Goal: Task Accomplishment & Management: Manage account settings

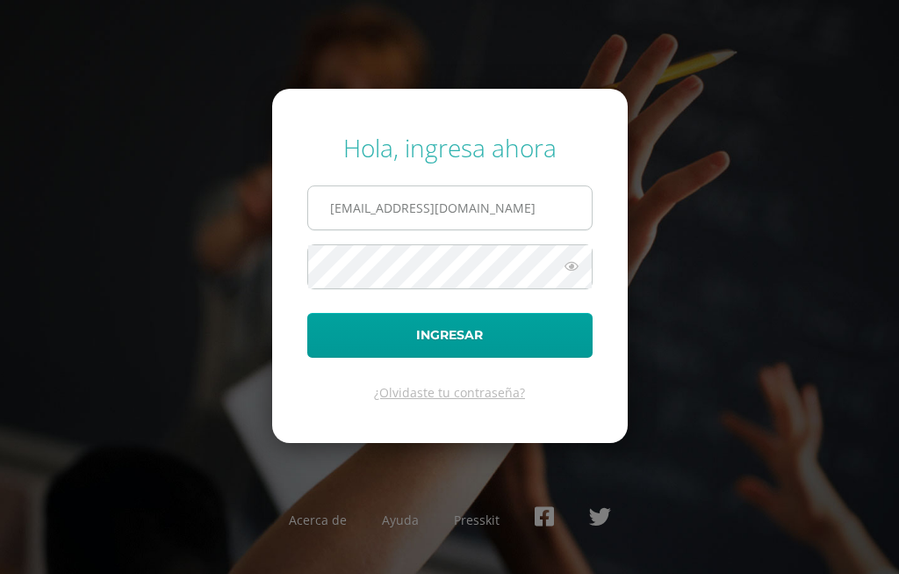
type input "jesusbony@hotmail.es"
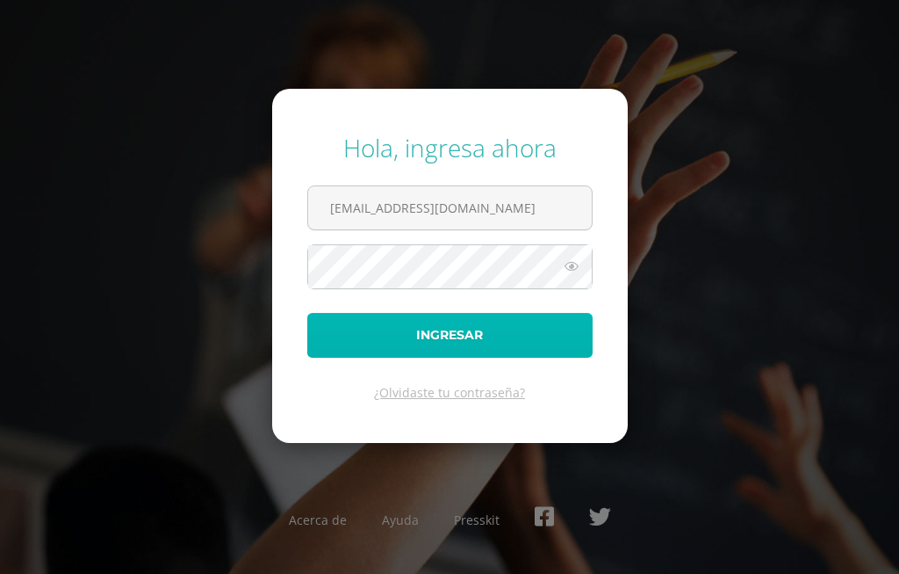
click at [494, 334] on button "Ingresar" at bounding box center [449, 335] width 285 height 45
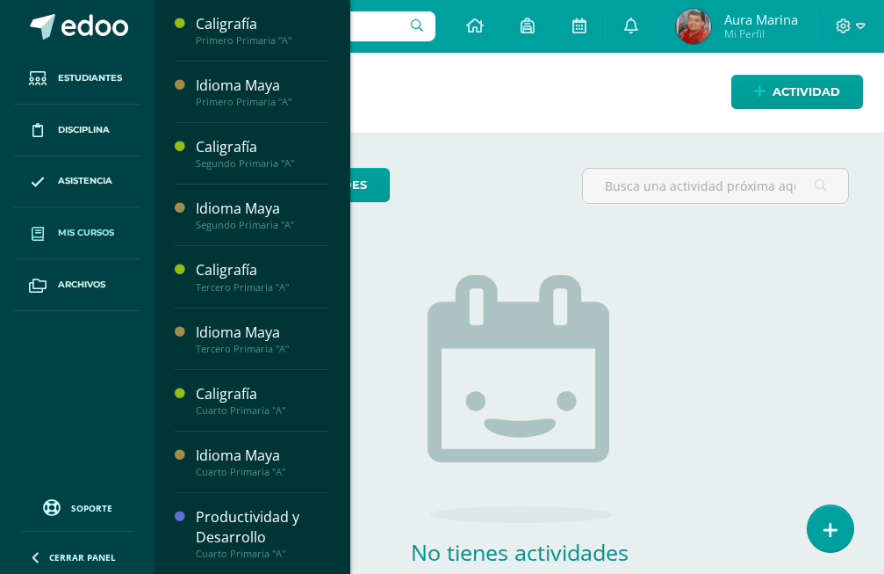
click at [101, 233] on span "Mis cursos" at bounding box center [86, 233] width 56 height 14
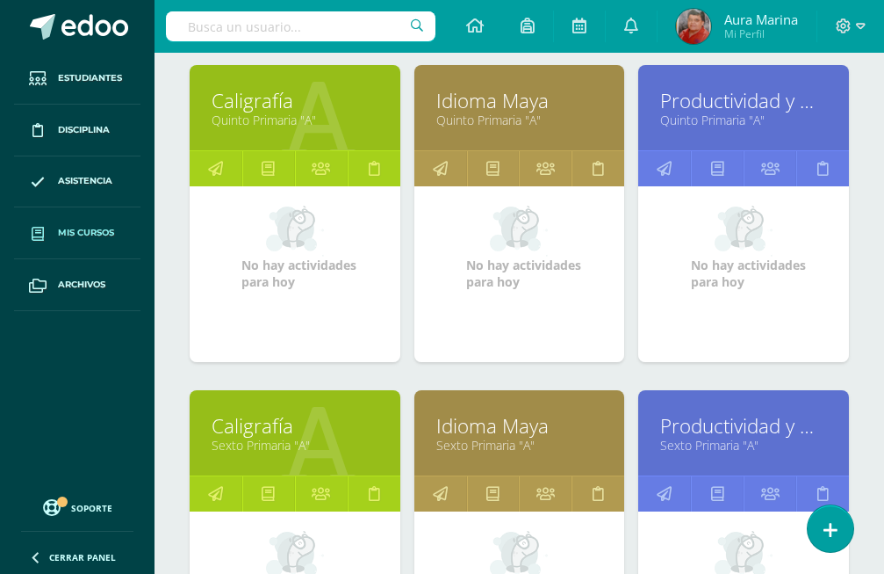
scroll to position [1595, 0]
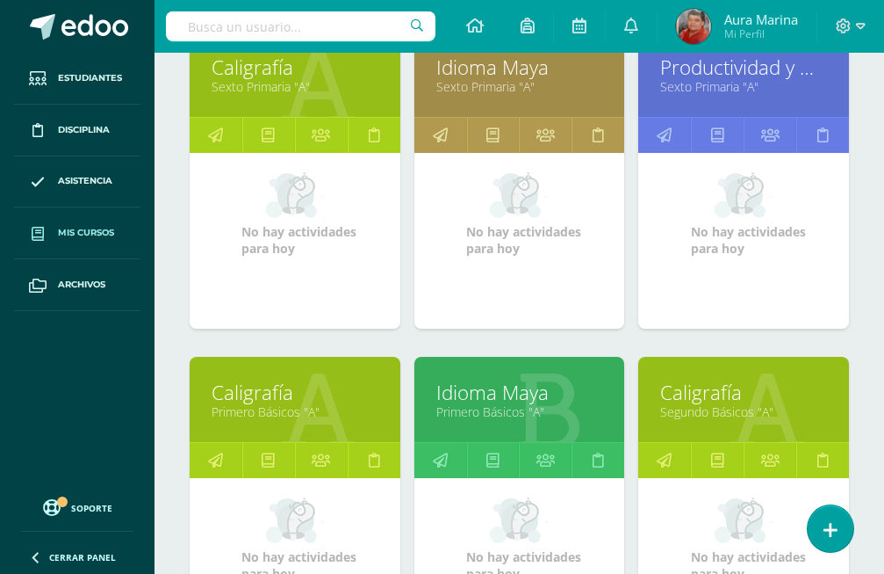
click at [227, 379] on link "Caligrafía" at bounding box center [295, 392] width 167 height 27
click at [214, 443] on icon at bounding box center [215, 460] width 15 height 34
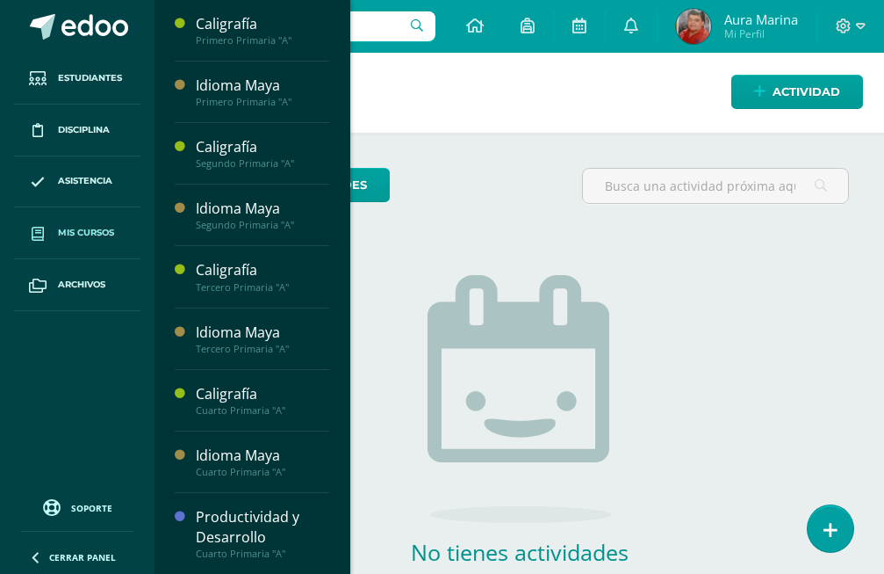
click at [64, 237] on span "Mis cursos" at bounding box center [86, 233] width 56 height 14
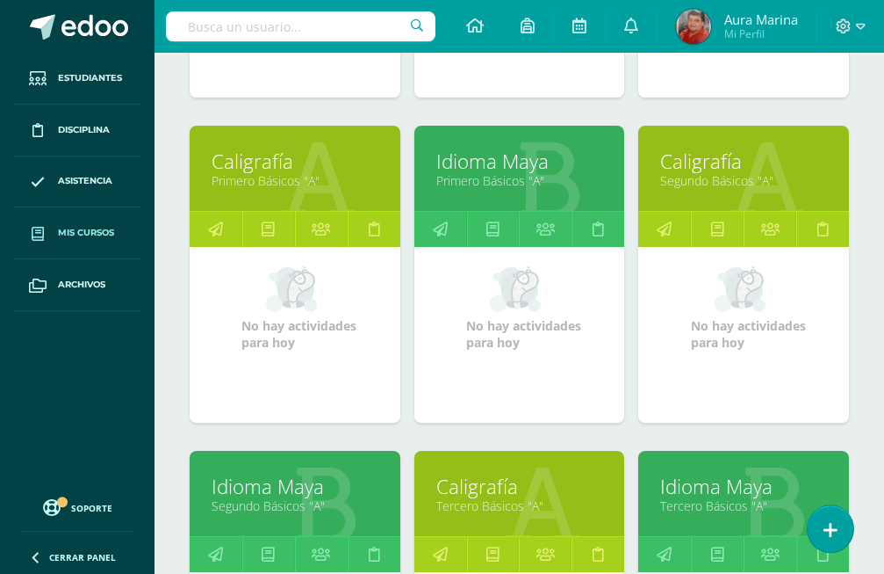
scroll to position [1809, 0]
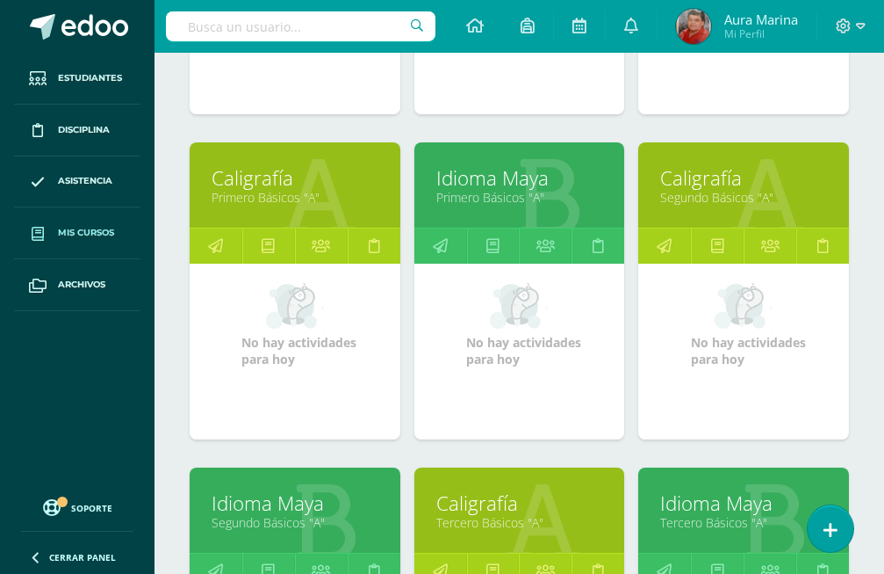
click at [224, 164] on link "Caligrafía" at bounding box center [295, 177] width 167 height 27
click at [215, 228] on icon at bounding box center [215, 245] width 15 height 34
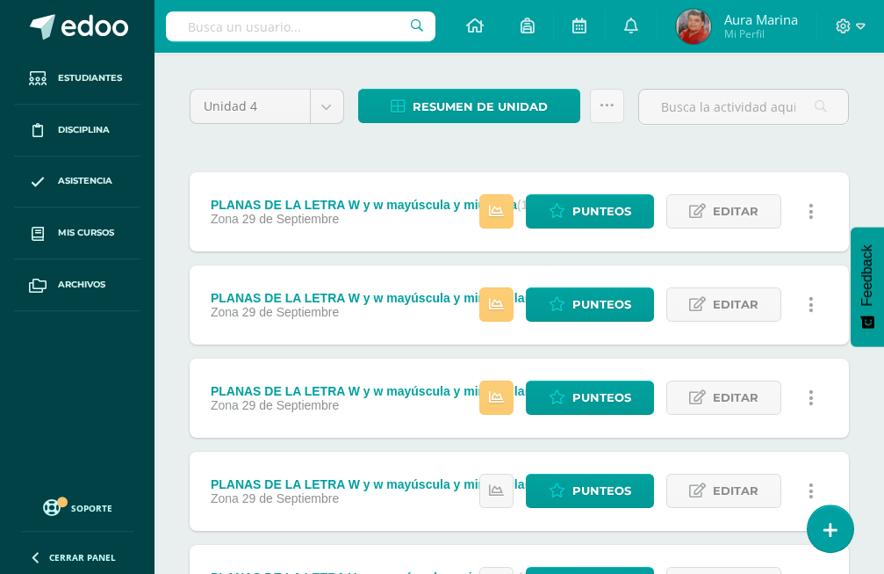
scroll to position [179, 0]
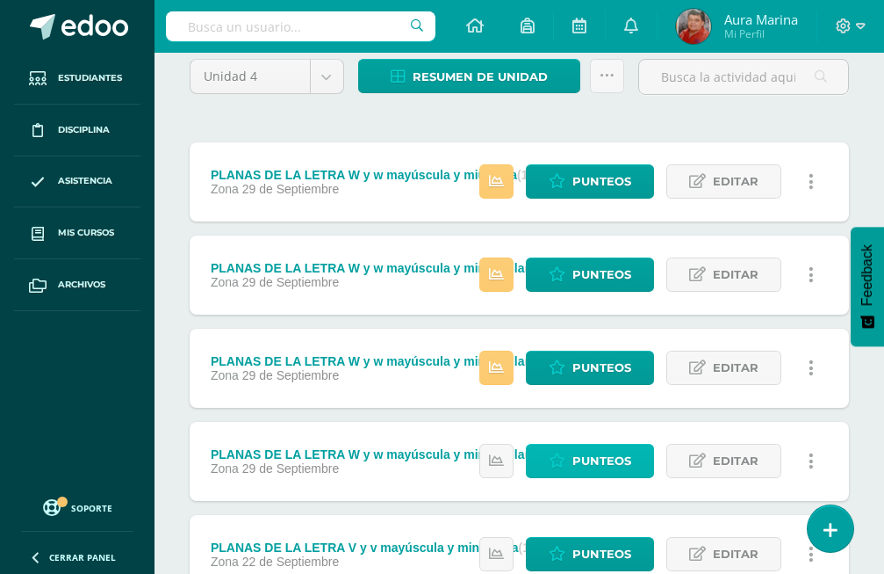
click at [609, 444] on span "Punteos" at bounding box center [602, 460] width 59 height 32
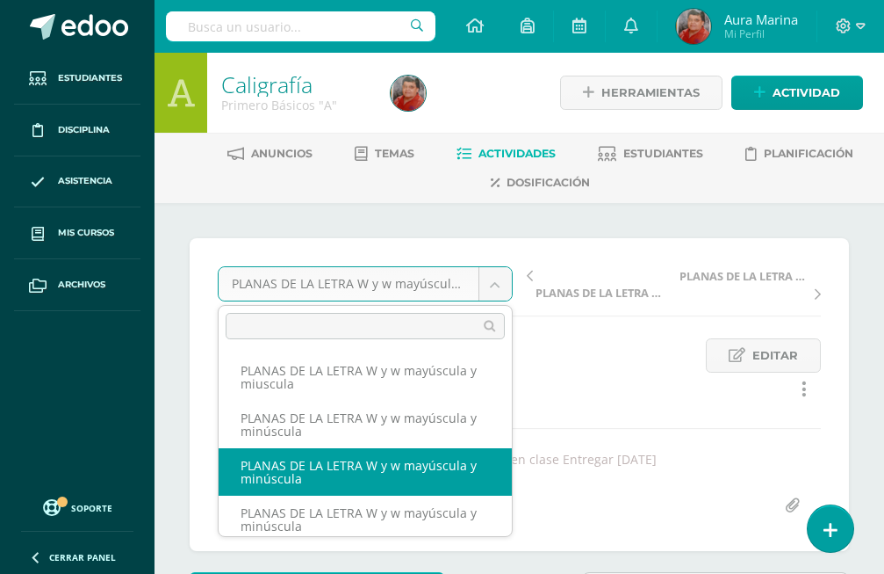
select select "/dashboard/teacher/grade-activity/173488/"
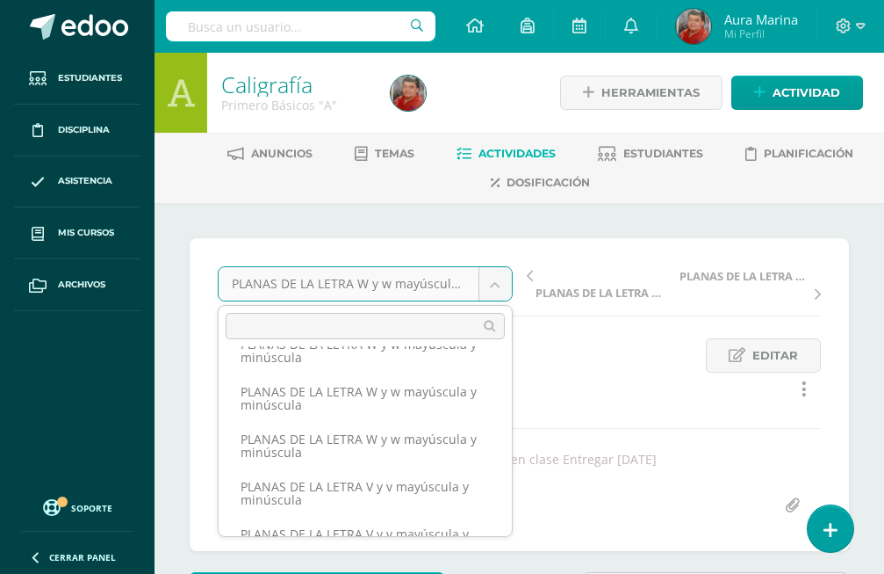
scroll to position [102, 0]
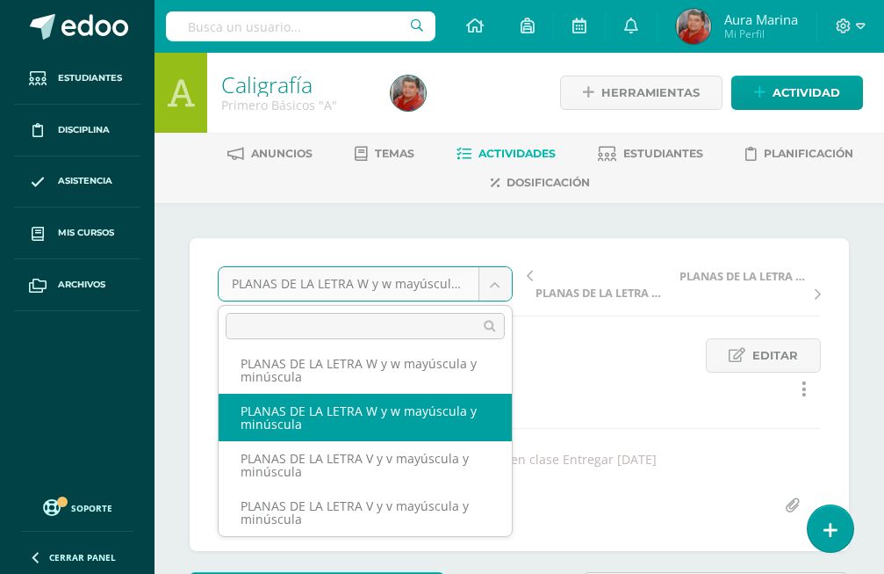
select select "/dashboard/teacher/grade-activity/173489/"
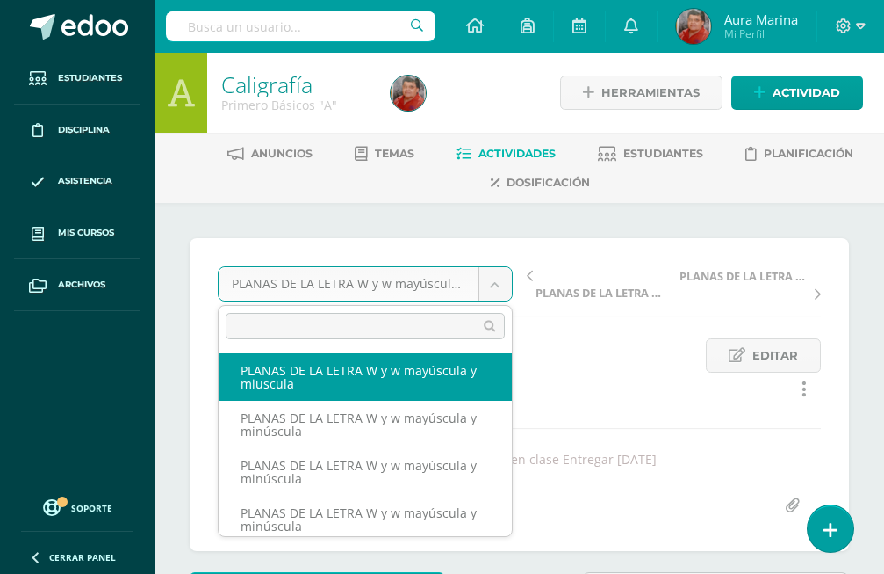
select select "/dashboard/teacher/grade-activity/173487/"
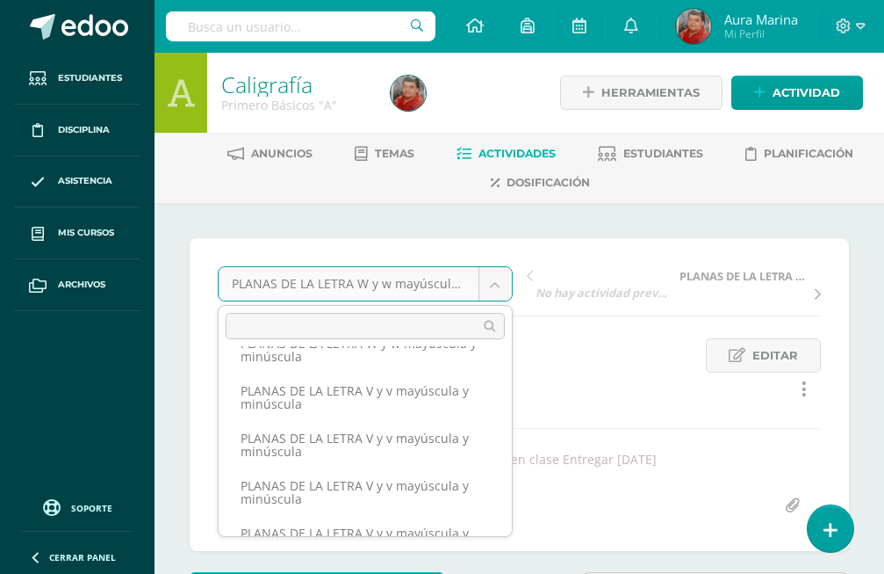
scroll to position [127, 0]
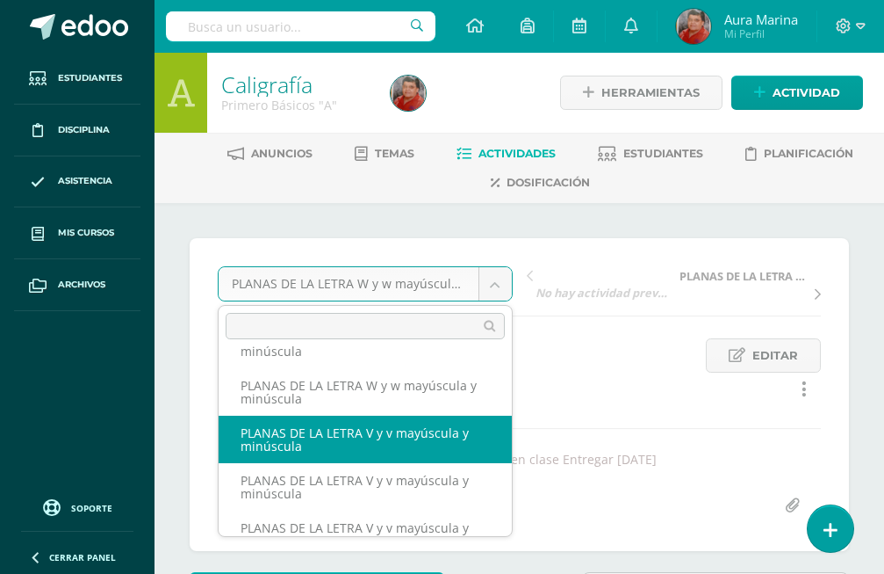
select select "/dashboard/teacher/grade-activity/173160/"
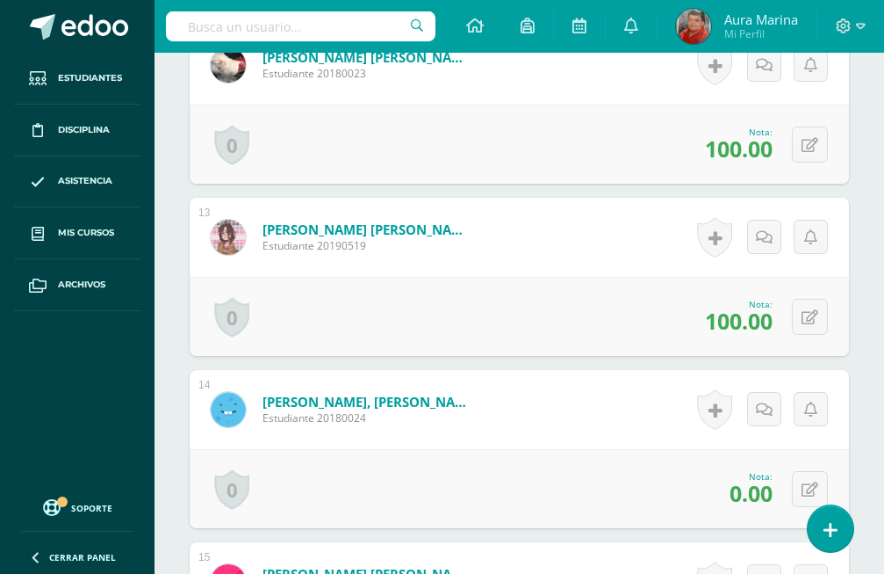
scroll to position [2602, 0]
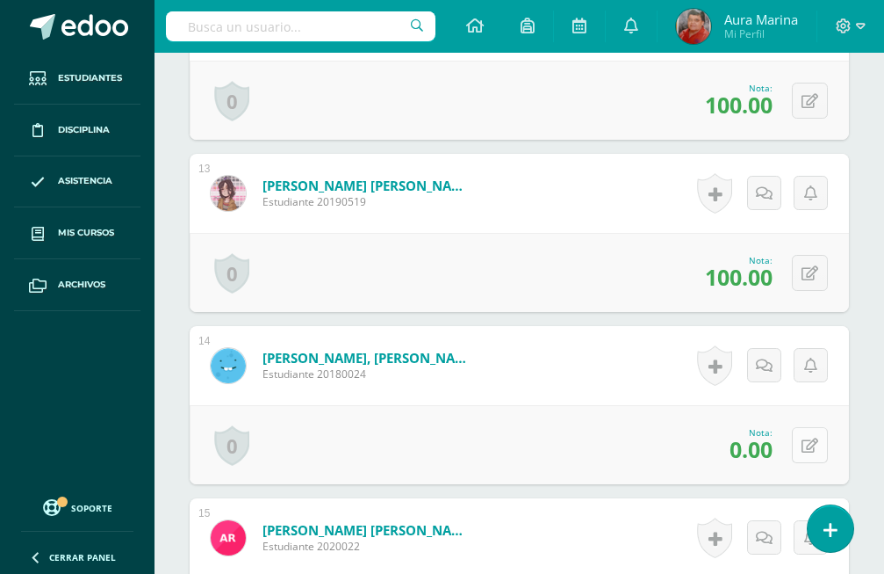
click at [812, 438] on icon at bounding box center [810, 445] width 17 height 15
click at [712, 433] on input "0.00" at bounding box center [693, 450] width 69 height 34
type input "0"
type input "100"
click at [763, 444] on icon at bounding box center [764, 451] width 15 height 15
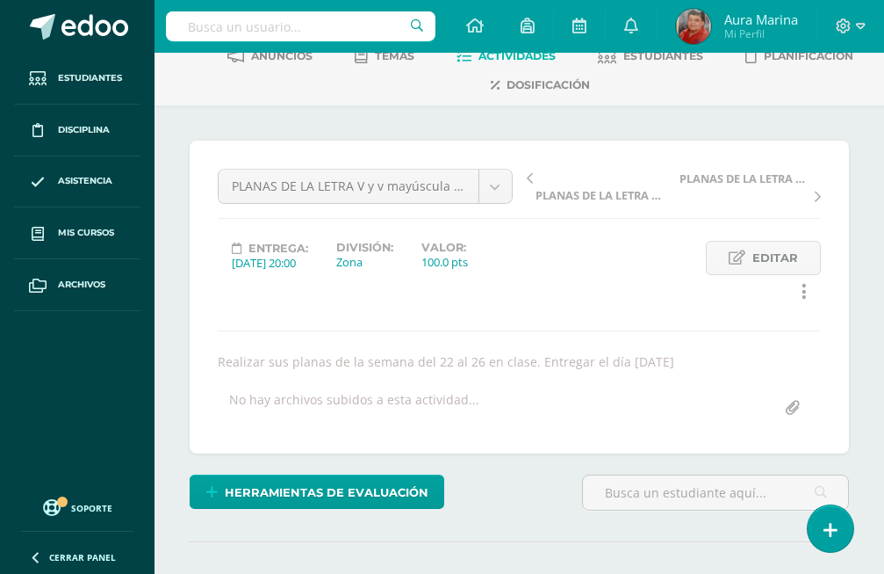
scroll to position [0, 0]
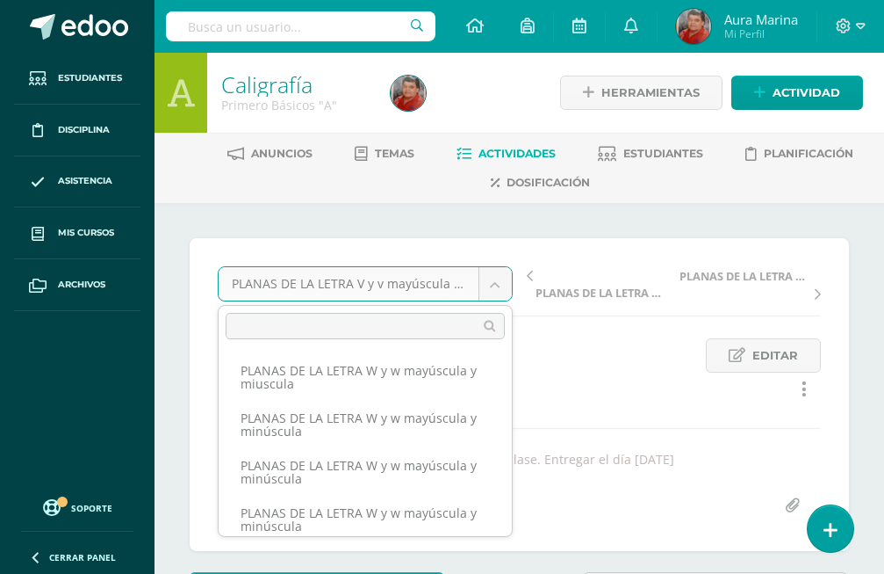
scroll to position [54, 0]
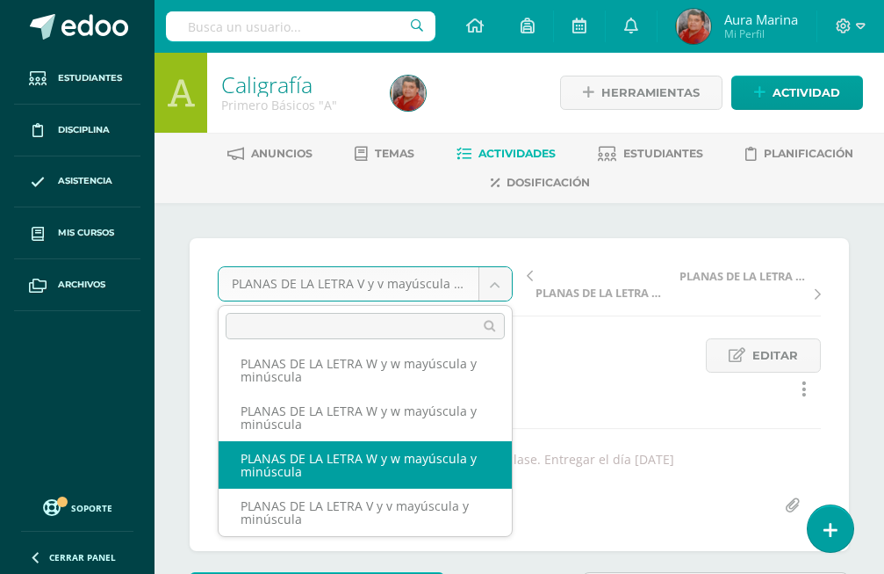
select select "/dashboard/teacher/grade-activity/173489/"
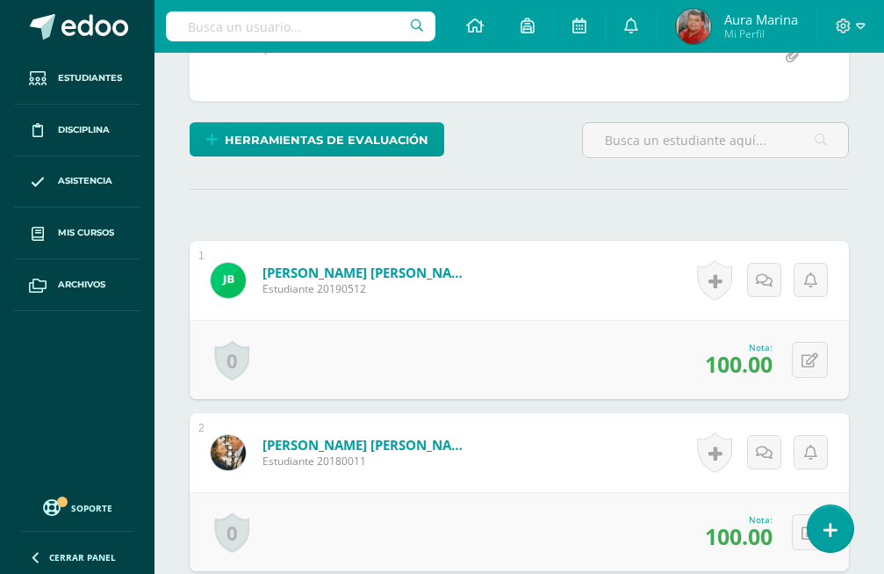
scroll to position [2, 0]
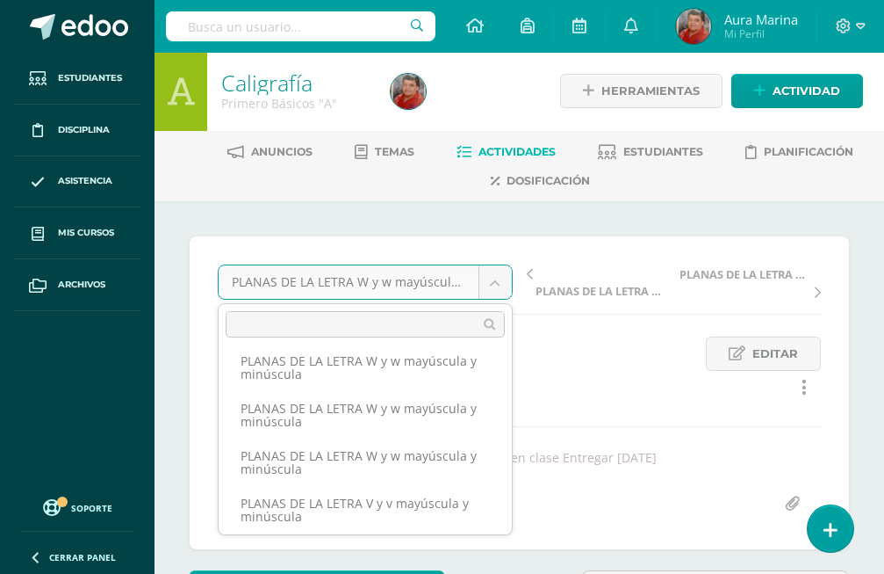
scroll to position [57, 0]
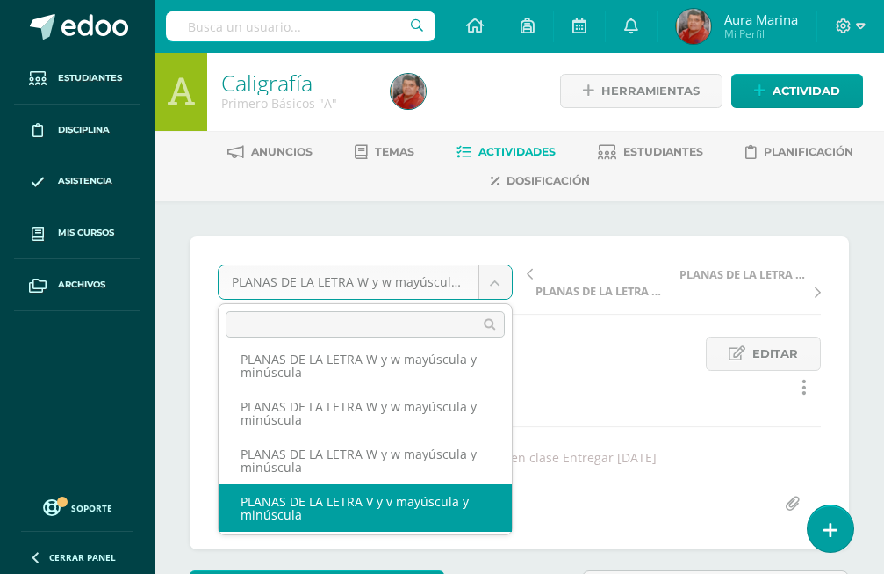
select select "/dashboard/teacher/grade-activity/173160/"
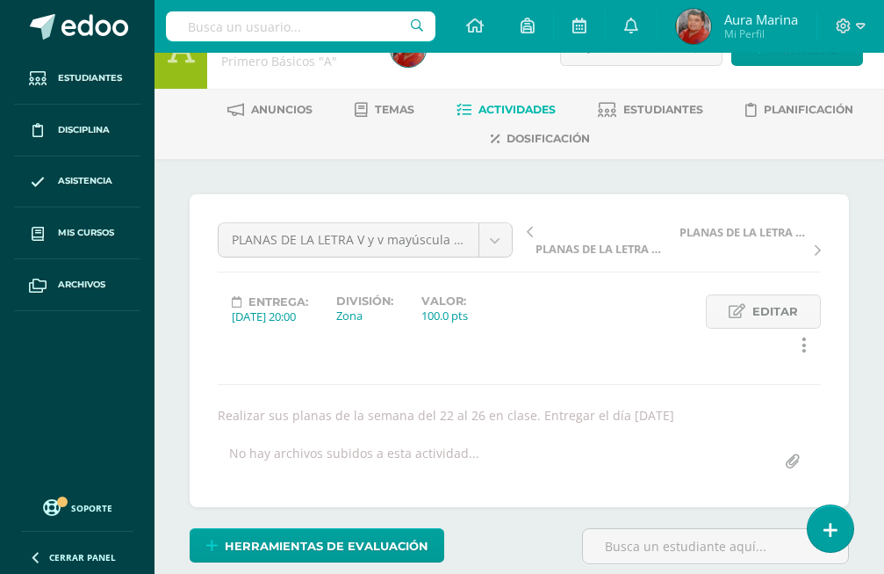
scroll to position [4, 0]
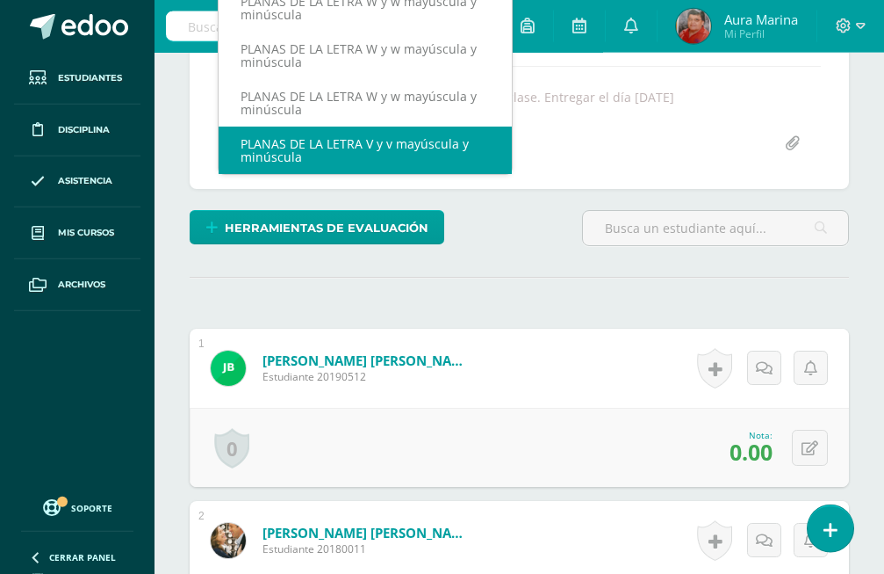
scroll to position [363, 0]
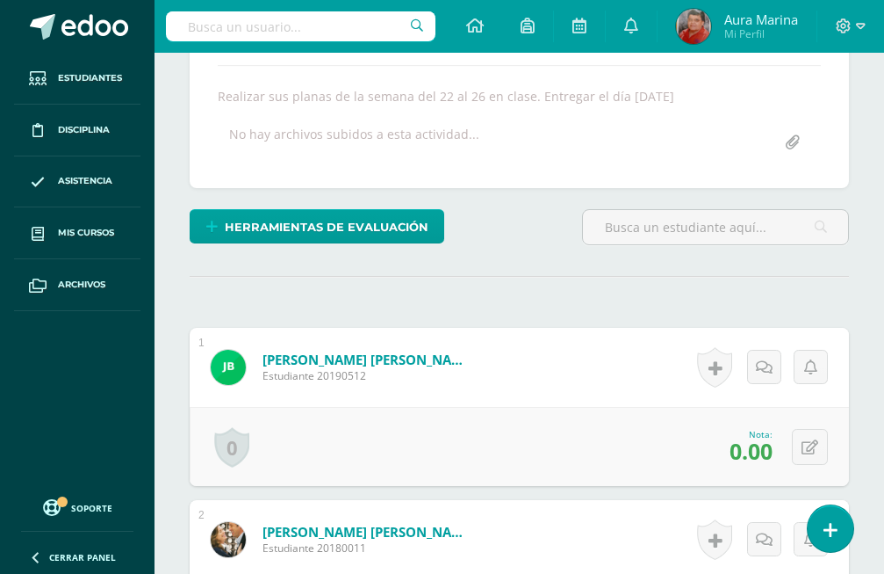
click at [807, 440] on icon at bounding box center [810, 447] width 17 height 15
click at [723, 435] on input "0.00" at bounding box center [693, 452] width 69 height 34
type input "0"
type input "100"
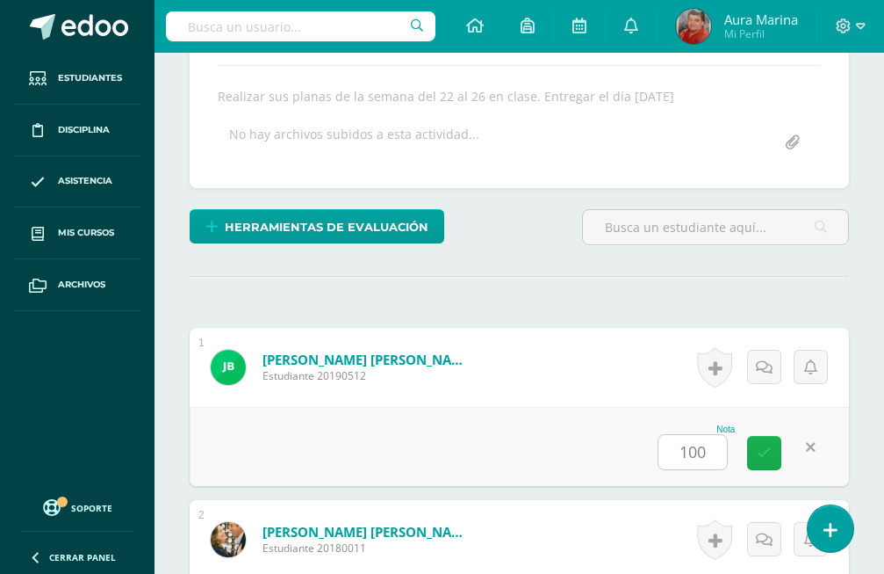
click at [766, 445] on icon at bounding box center [764, 452] width 15 height 15
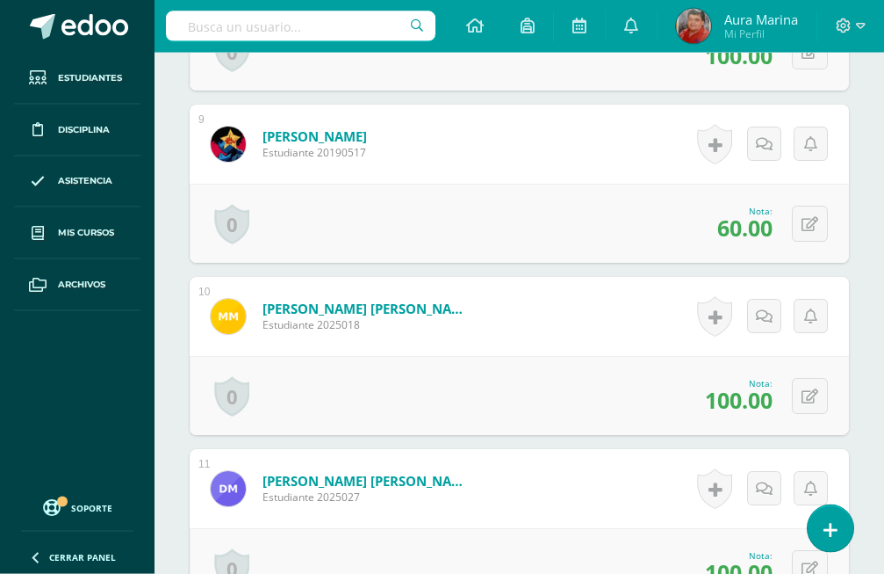
scroll to position [1975, 0]
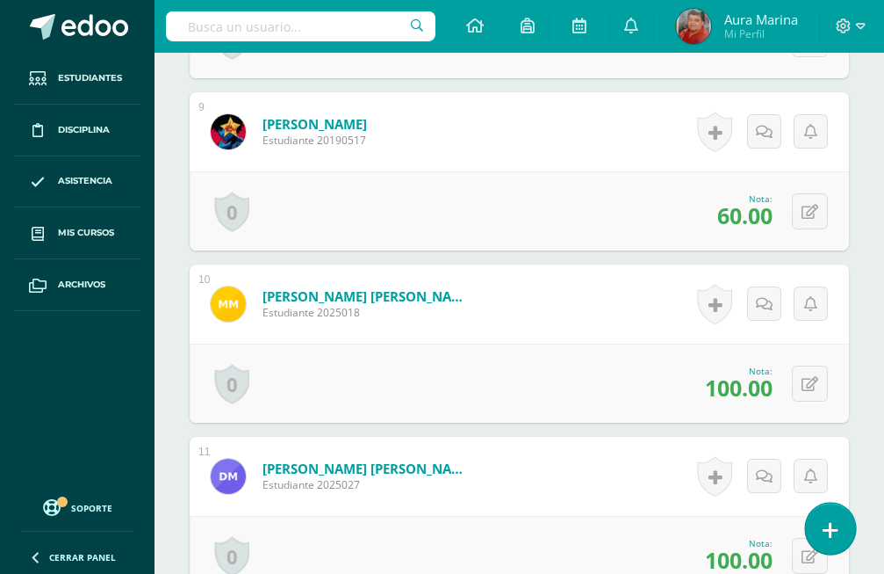
click at [829, 532] on icon at bounding box center [831, 530] width 16 height 20
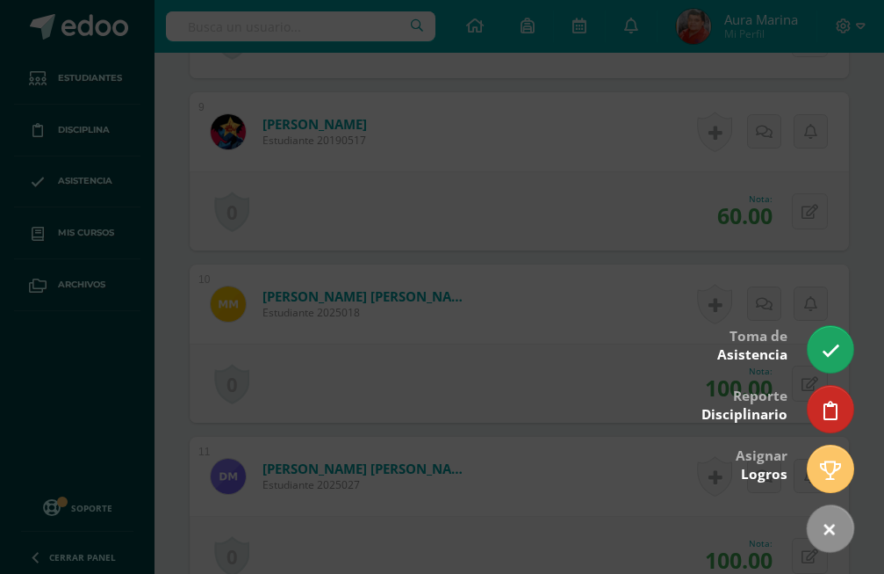
click at [858, 490] on div at bounding box center [442, 287] width 884 height 574
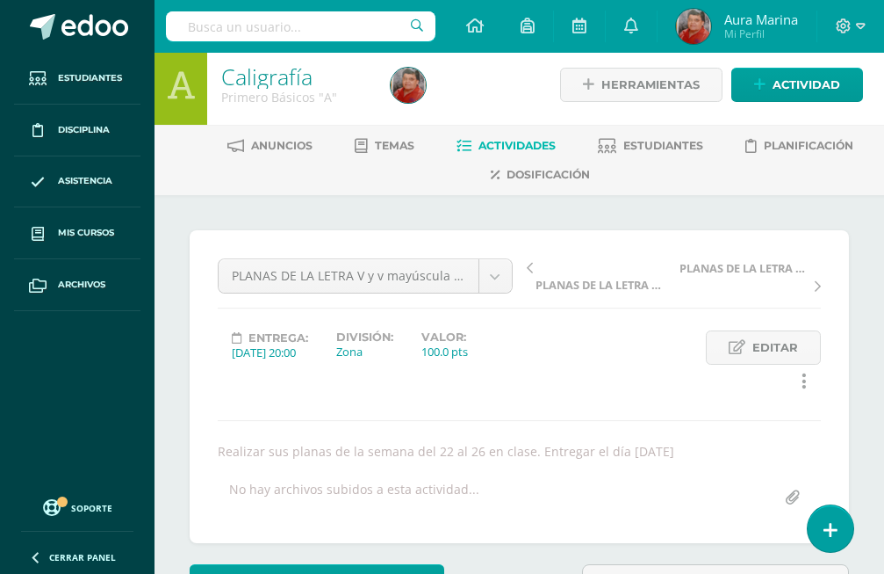
scroll to position [0, 0]
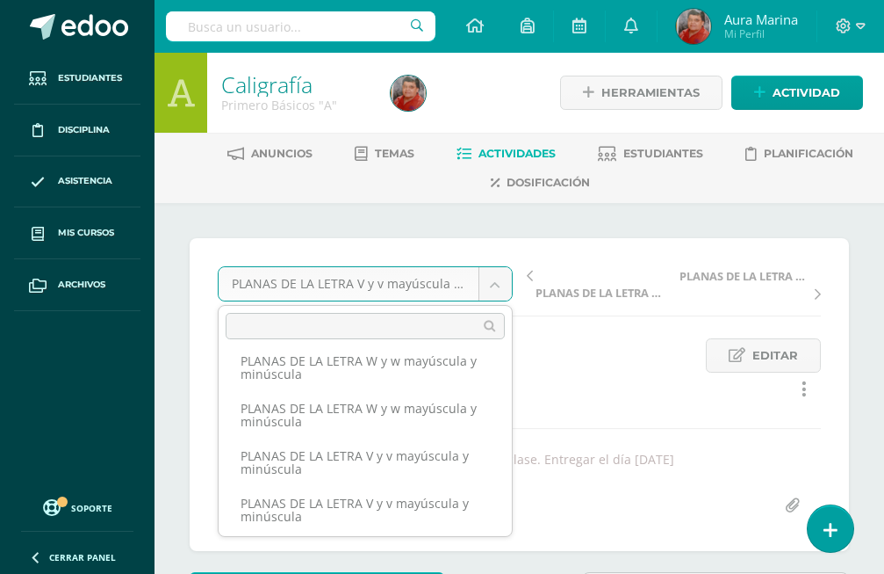
scroll to position [149, 0]
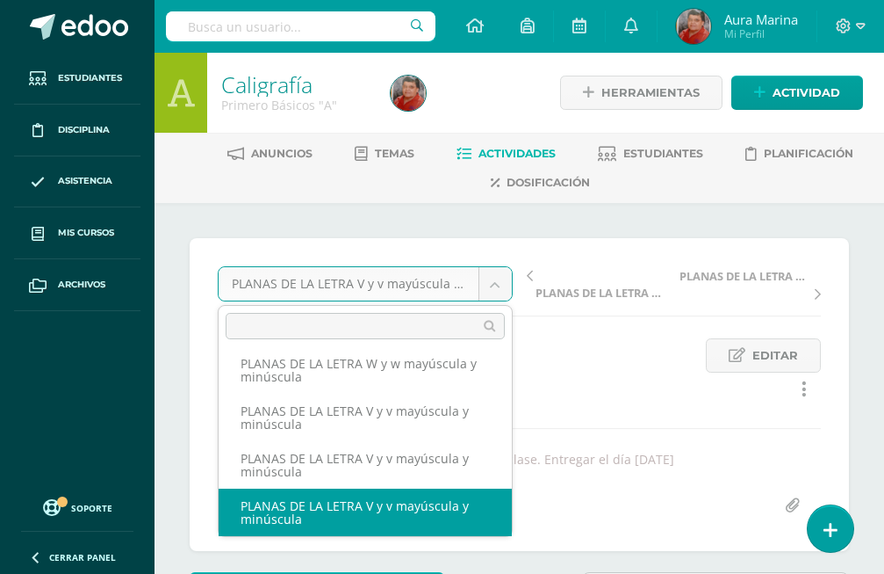
select select "/dashboard/teacher/grade-activity/173162/"
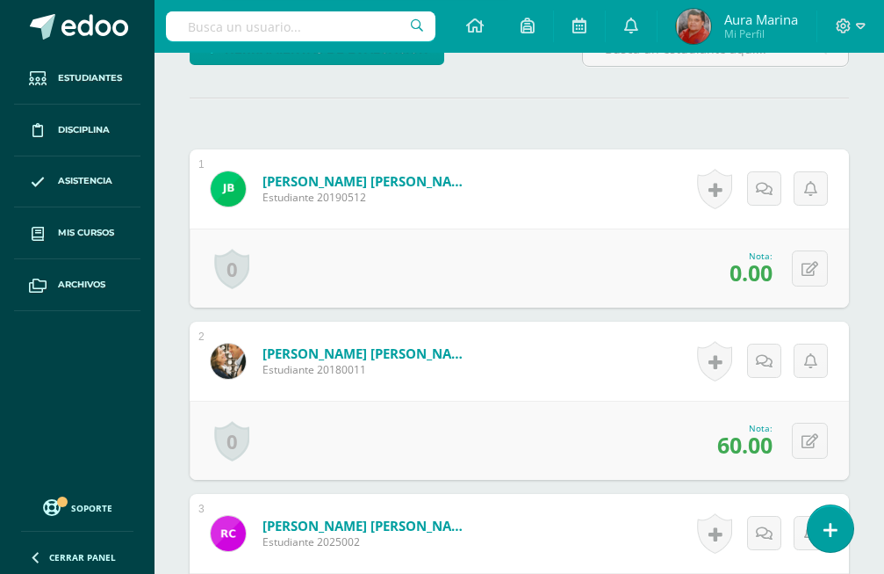
scroll to position [542, 0]
click at [810, 261] on icon at bounding box center [810, 268] width 17 height 15
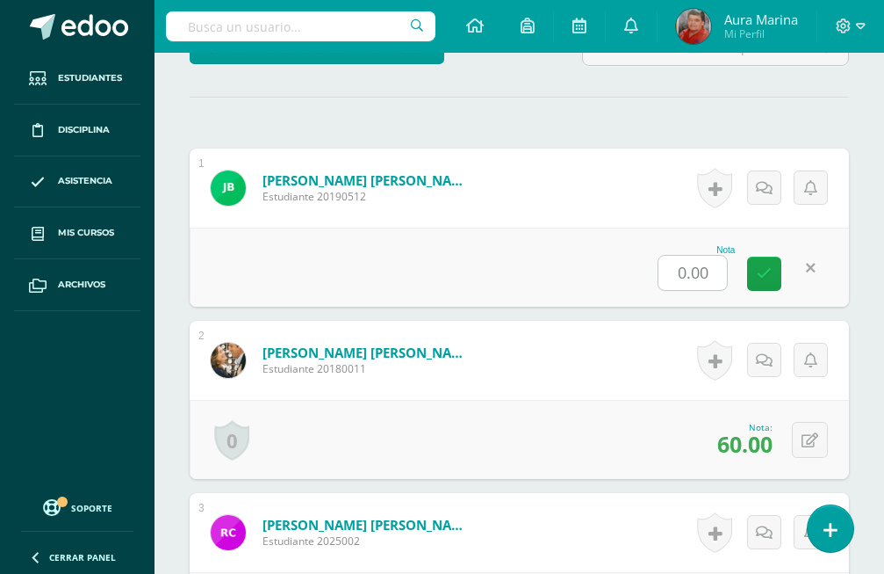
click at [718, 256] on input "0.00" at bounding box center [693, 273] width 69 height 34
type input "0"
type input "100"
click at [757, 256] on link at bounding box center [764, 273] width 34 height 34
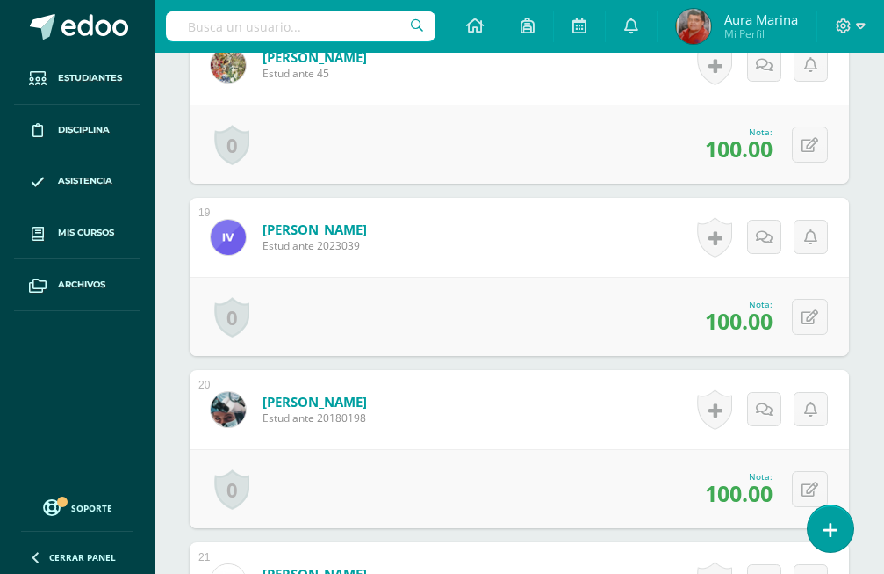
scroll to position [3054, 0]
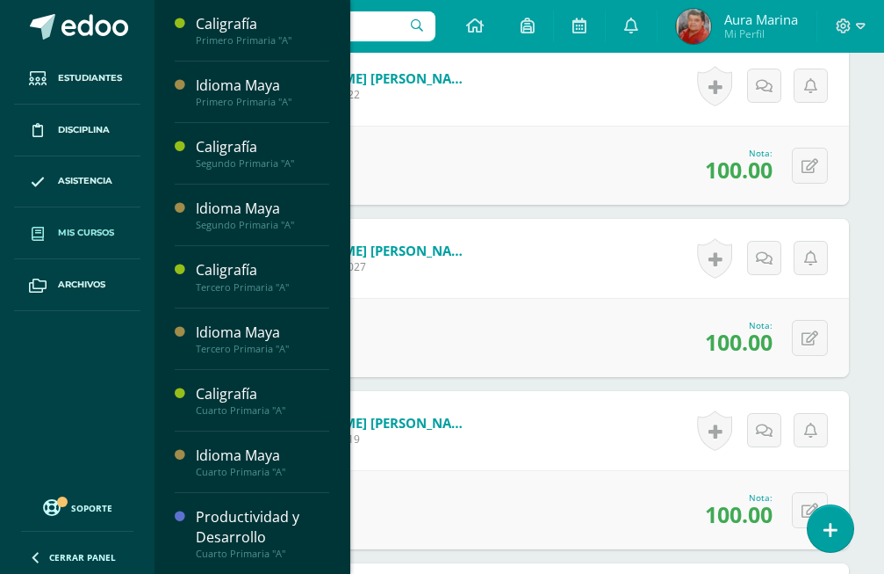
click at [68, 233] on span "Mis cursos" at bounding box center [86, 233] width 56 height 14
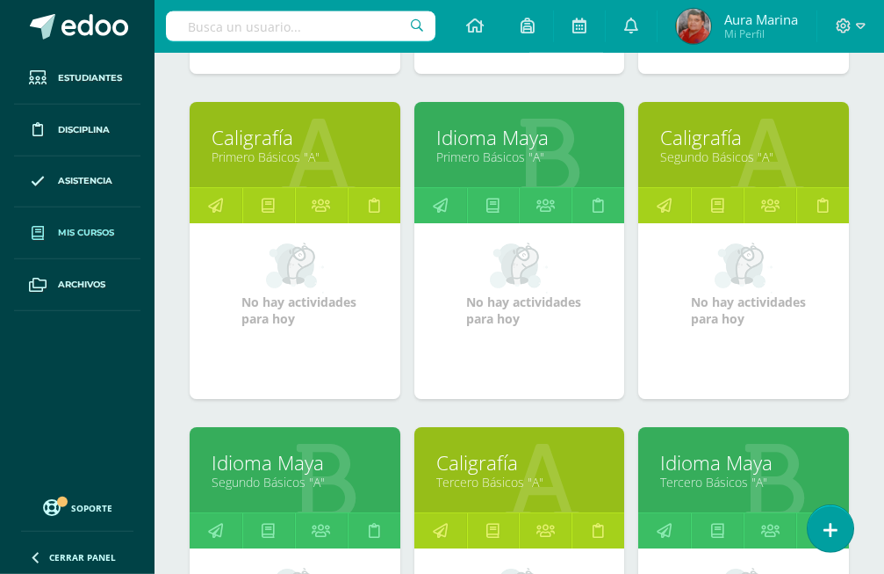
scroll to position [1864, 0]
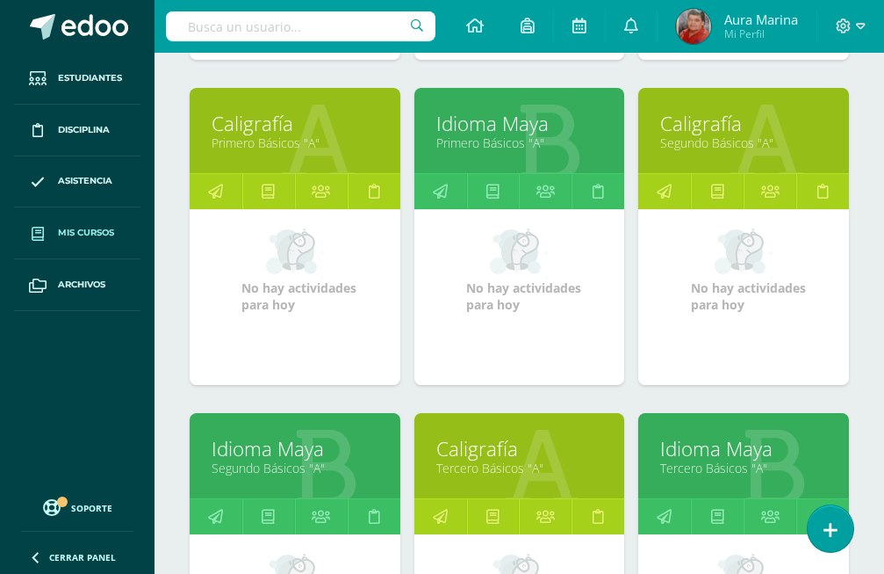
click at [234, 110] on link "Caligrafía" at bounding box center [295, 123] width 167 height 27
click at [220, 174] on icon at bounding box center [215, 191] width 15 height 34
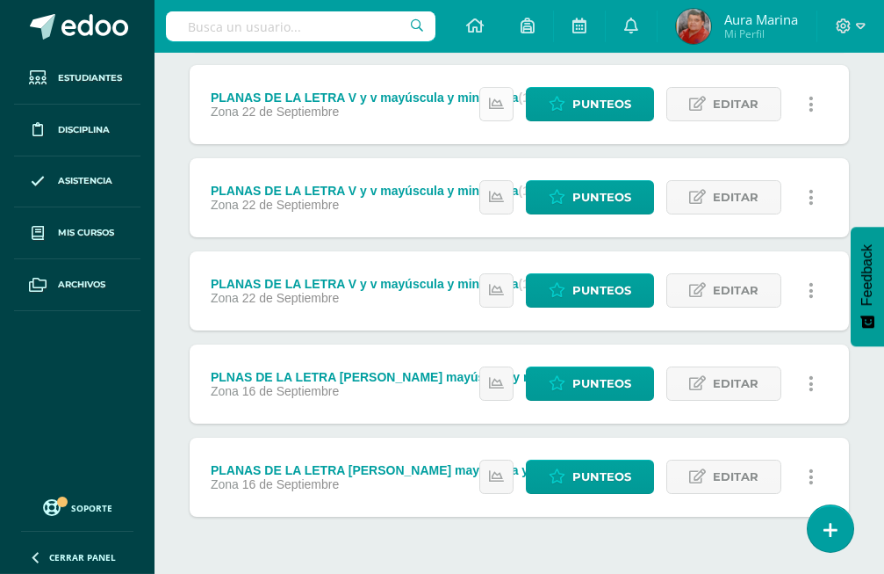
scroll to position [725, 0]
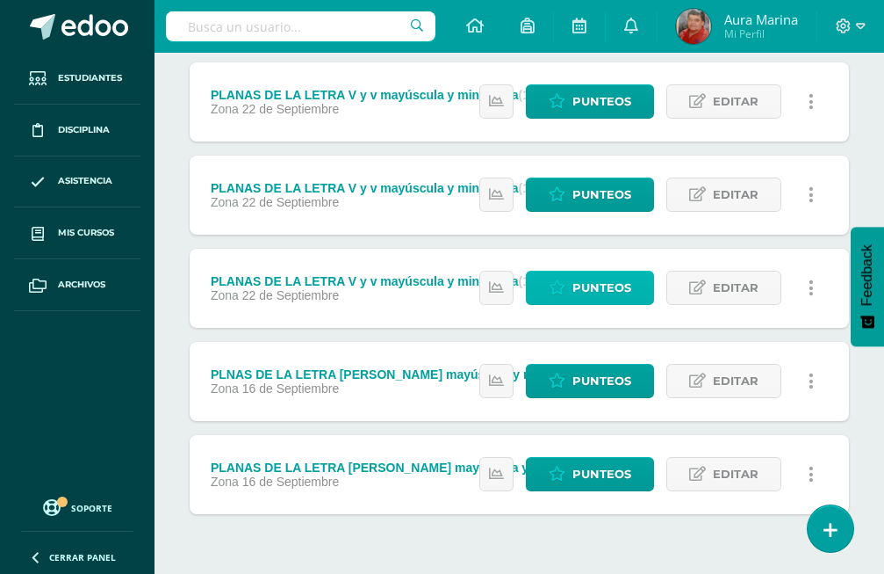
click at [577, 271] on span "Punteos" at bounding box center [602, 287] width 59 height 32
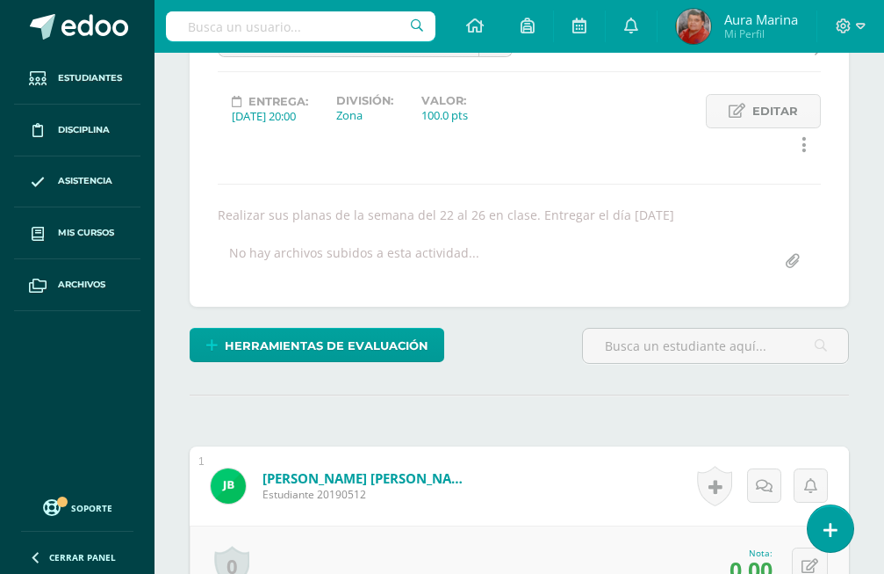
scroll to position [423, 0]
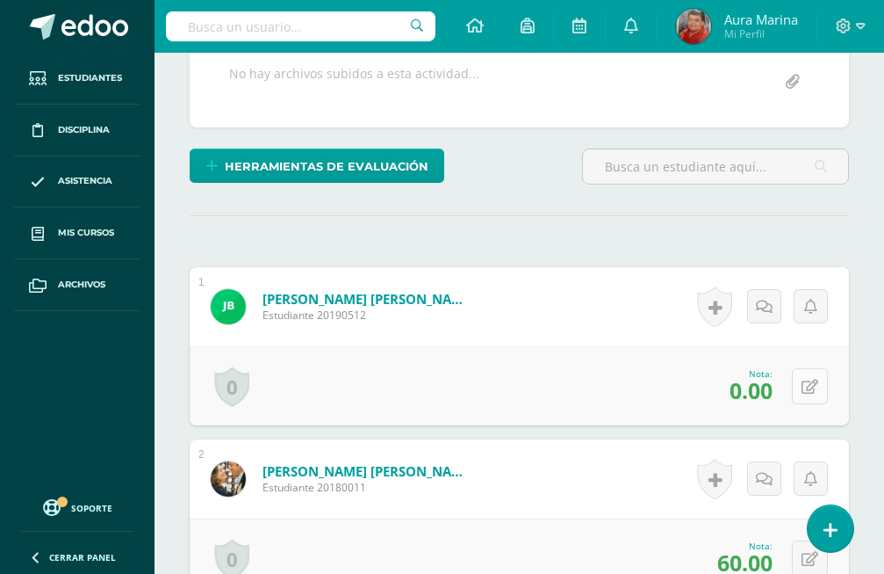
click at [810, 379] on icon at bounding box center [810, 386] width 17 height 15
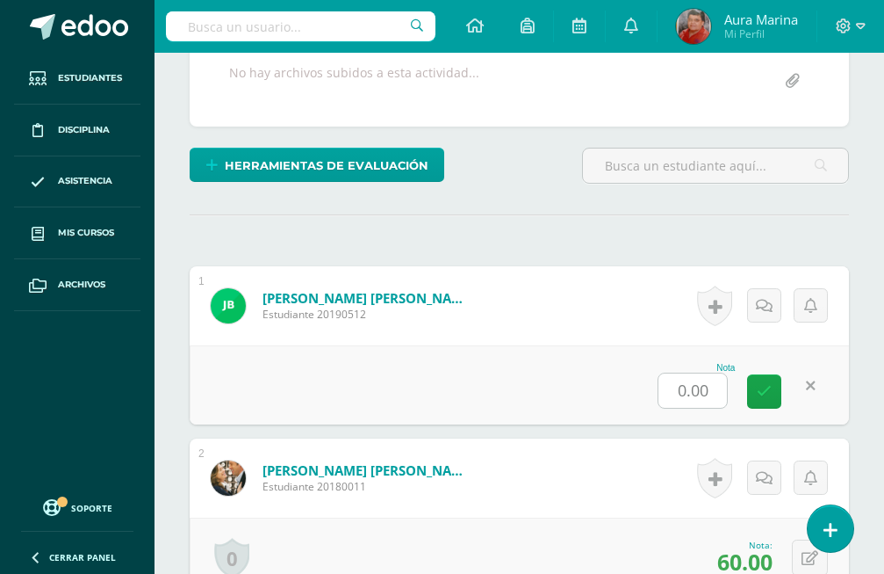
click at [720, 373] on input "0.00" at bounding box center [693, 390] width 69 height 34
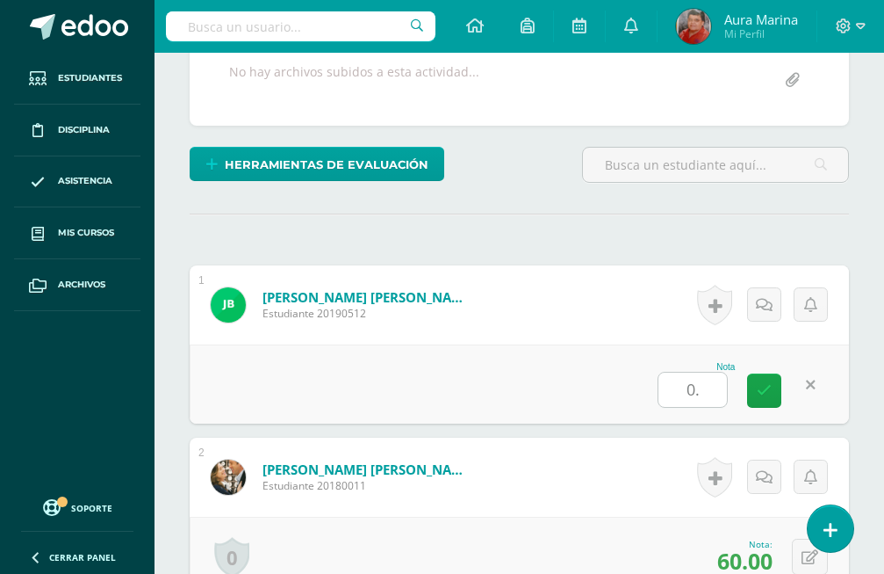
type input "0"
type input "100"
click at [762, 373] on link at bounding box center [764, 390] width 34 height 34
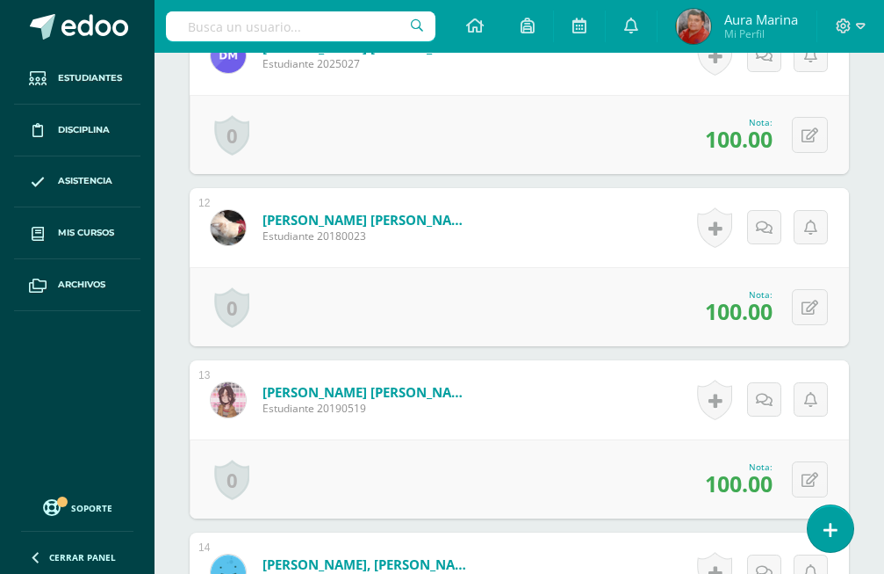
scroll to position [2754, 0]
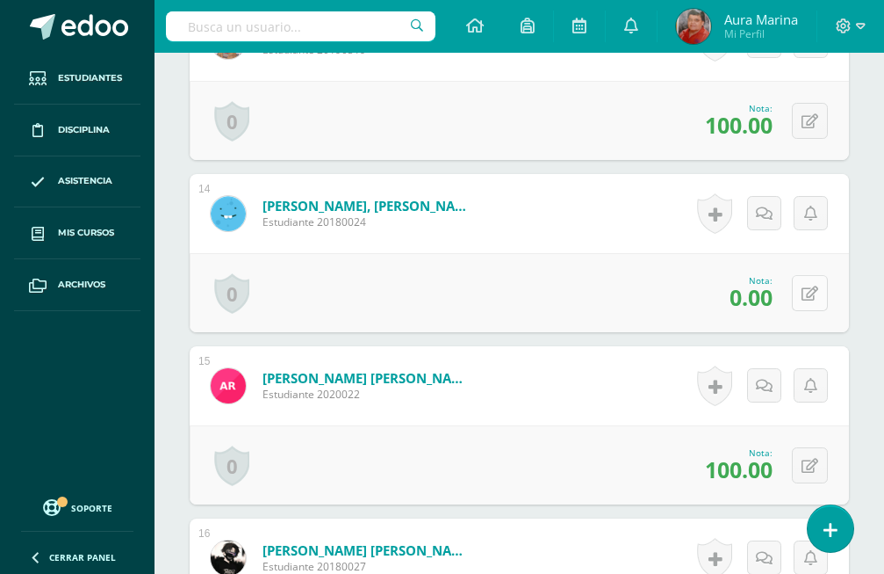
click at [808, 286] on icon at bounding box center [810, 293] width 17 height 15
click at [713, 281] on input "0.00" at bounding box center [693, 298] width 69 height 34
type input "0"
type input "100"
click at [764, 292] on icon at bounding box center [764, 299] width 15 height 15
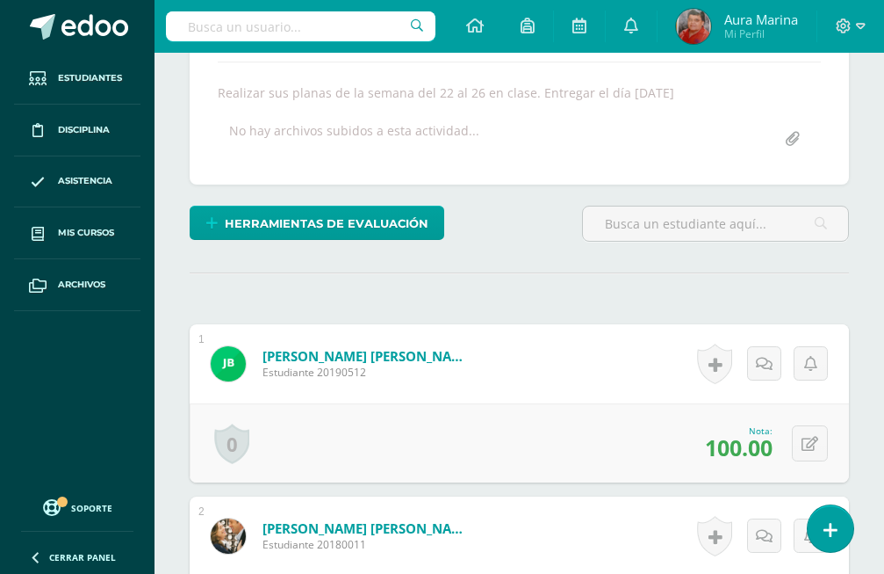
scroll to position [0, 0]
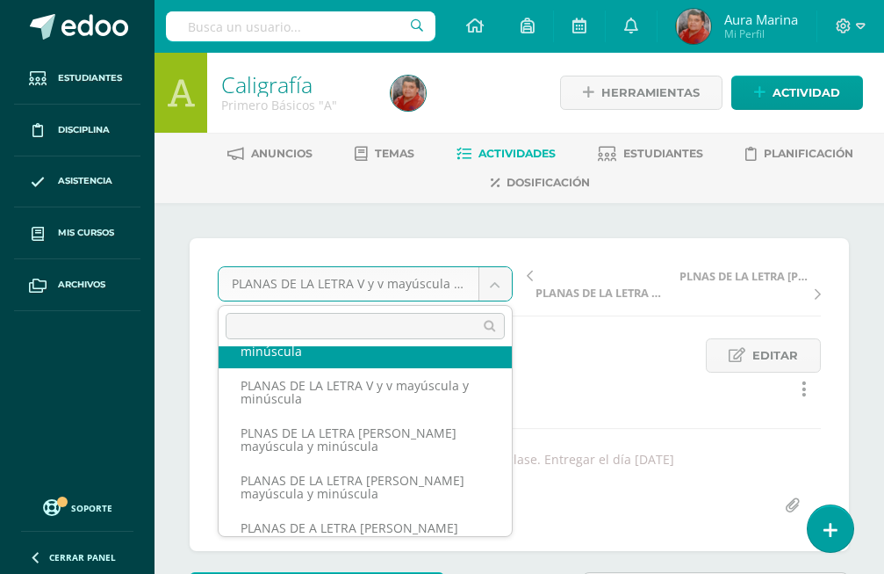
scroll to position [297, 0]
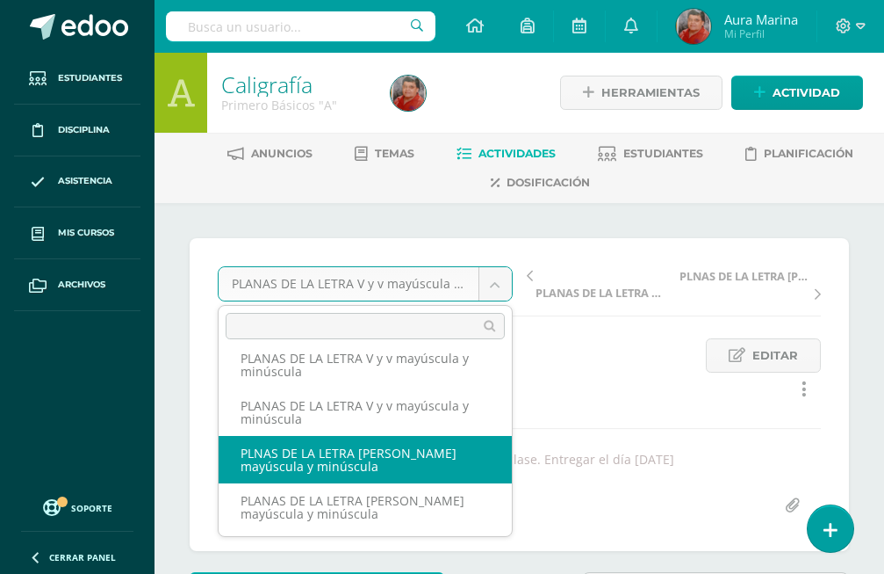
select select "/dashboard/teacher/grade-activity/172902/"
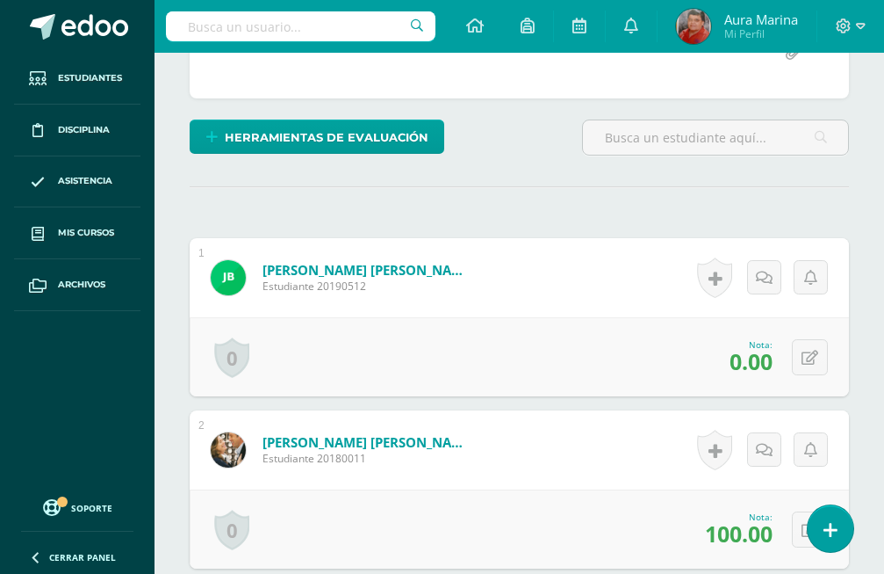
scroll to position [542, 0]
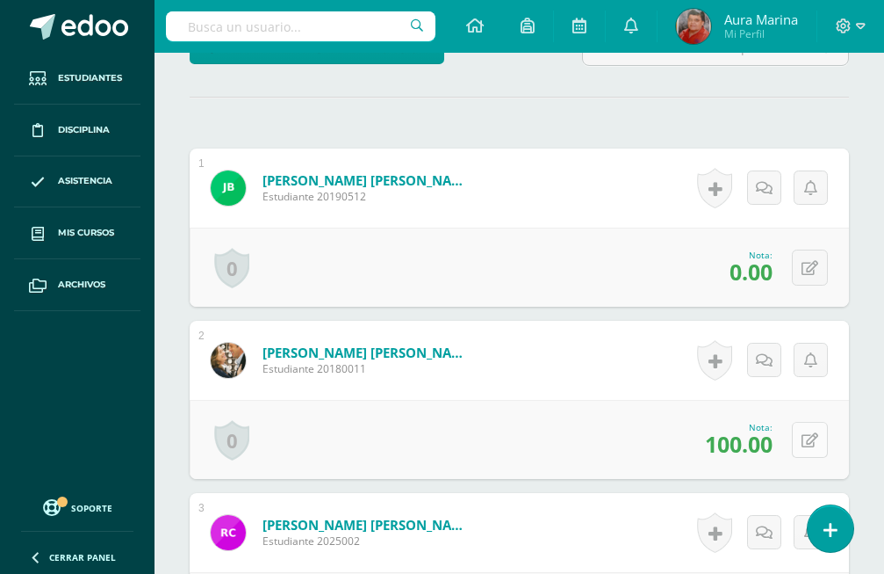
click at [806, 433] on icon at bounding box center [810, 440] width 17 height 15
click at [725, 428] on input "100.00" at bounding box center [693, 445] width 69 height 34
type input "1"
type input "0"
click at [756, 429] on link at bounding box center [764, 446] width 34 height 34
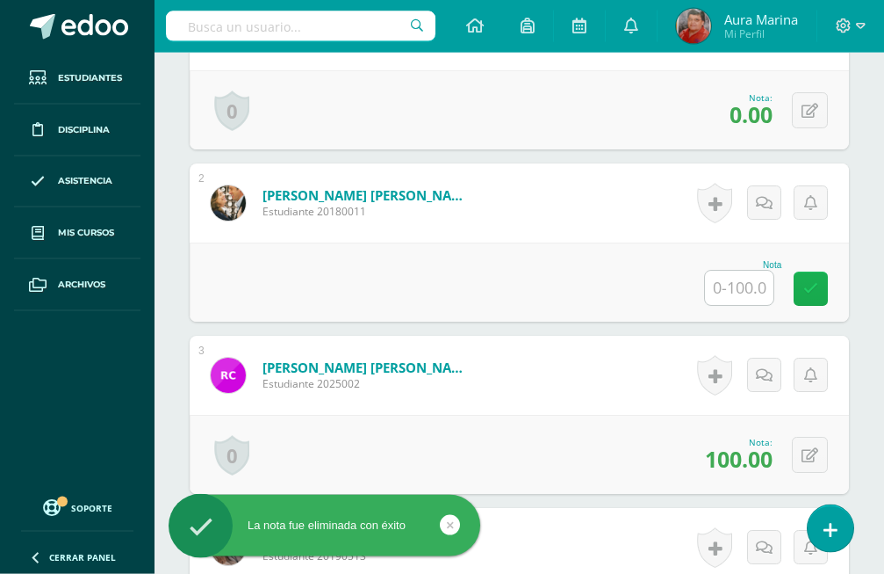
scroll to position [721, 0]
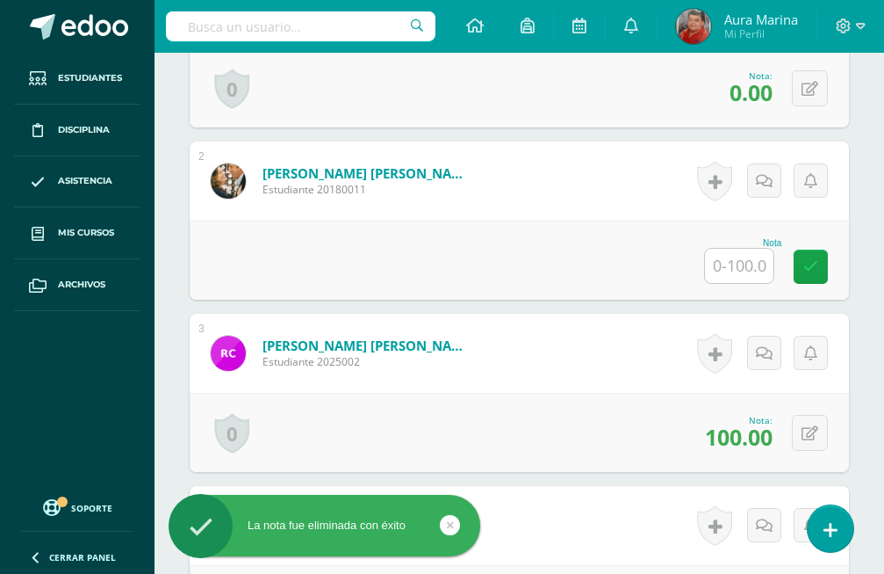
click at [753, 249] on input "text" at bounding box center [739, 266] width 69 height 34
type input "0"
click at [811, 259] on icon at bounding box center [811, 266] width 15 height 15
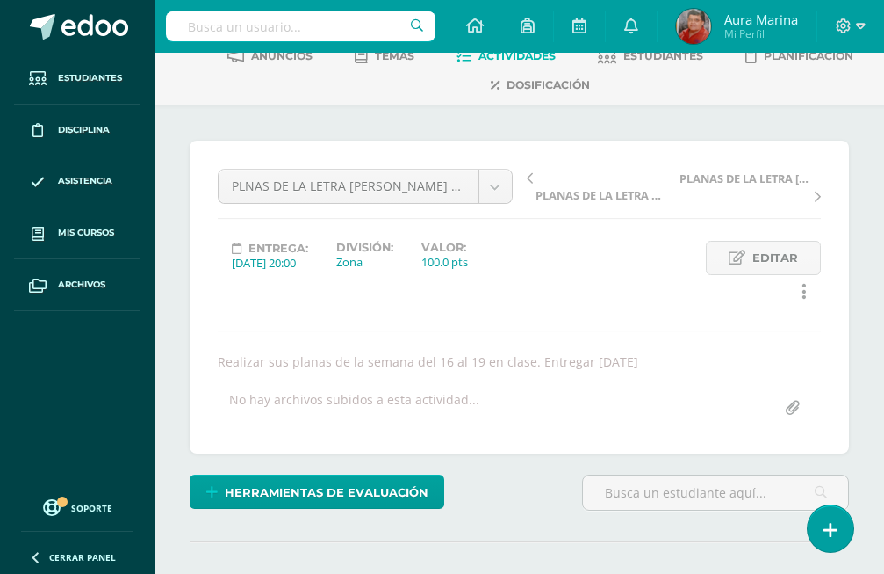
scroll to position [0, 0]
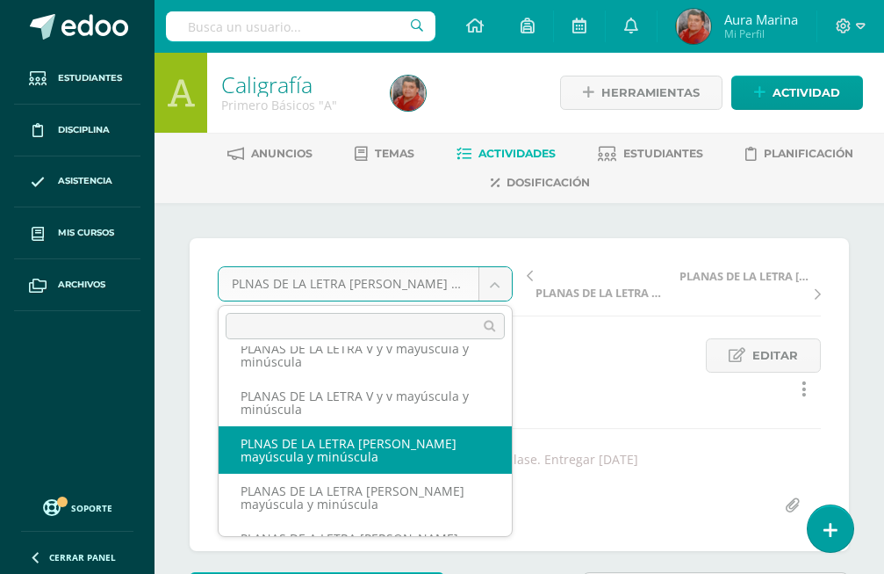
scroll to position [344, 0]
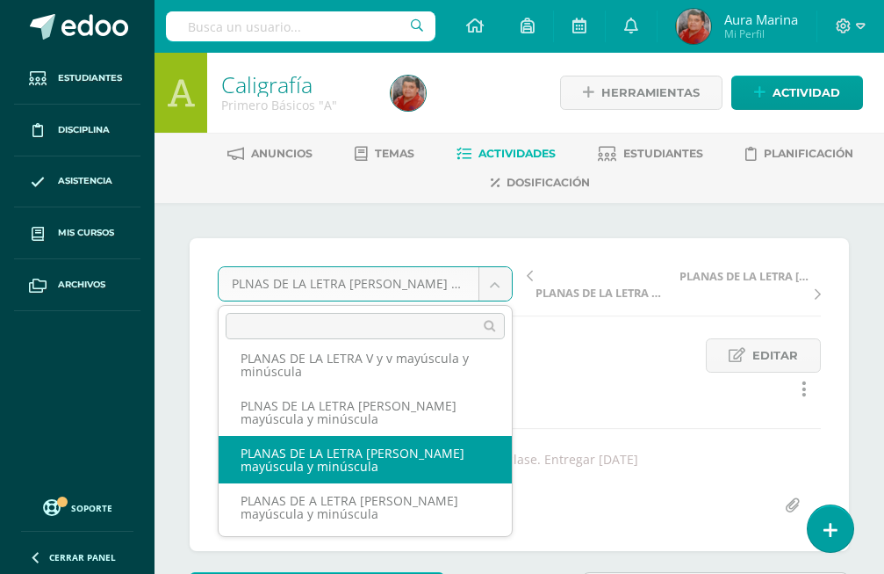
select select "/dashboard/teacher/grade-activity/172901/"
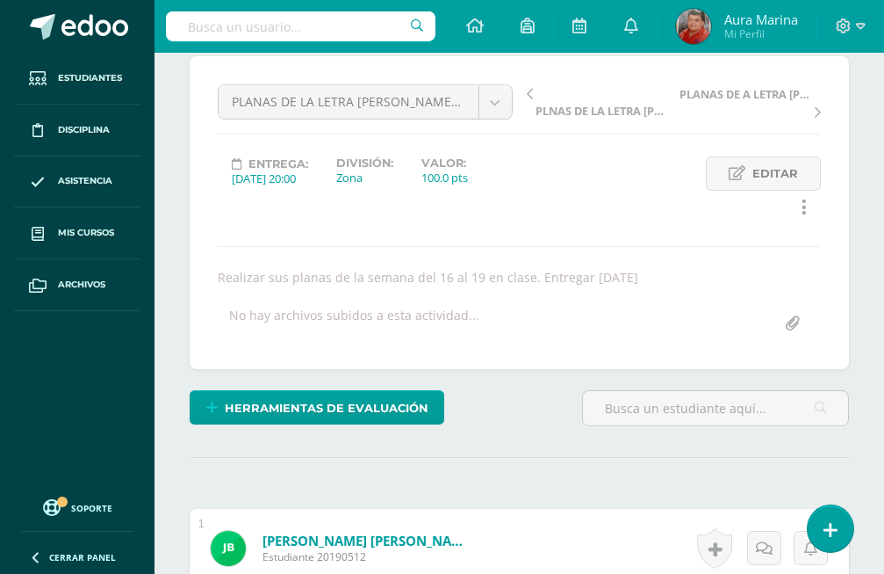
scroll to position [3, 0]
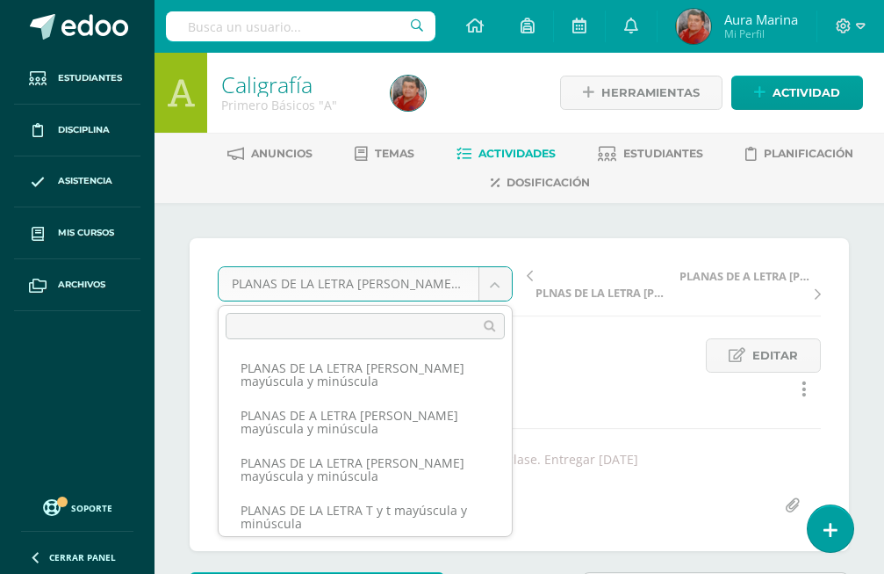
scroll to position [436, 0]
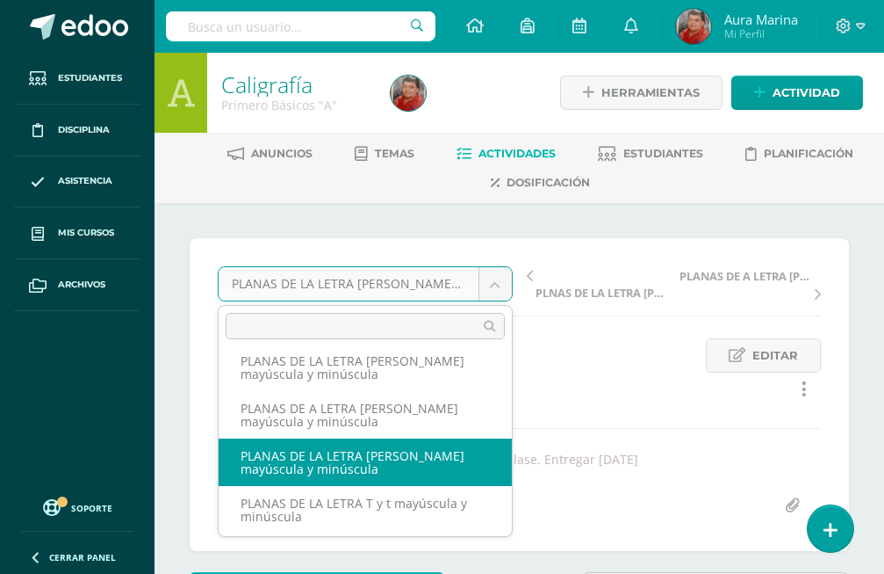
select select "/dashboard/teacher/grade-activity/172903/"
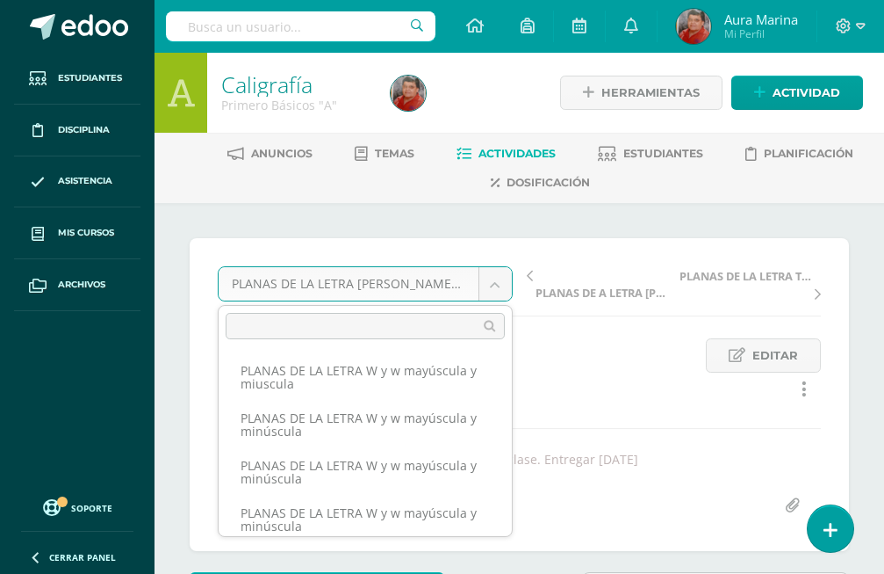
scroll to position [386, 0]
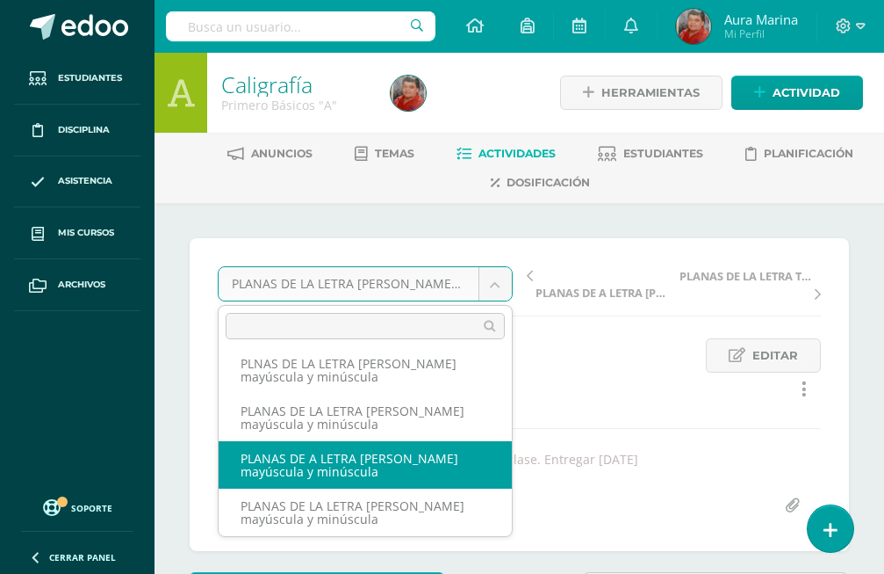
select select "/dashboard/teacher/grade-activity/172900/"
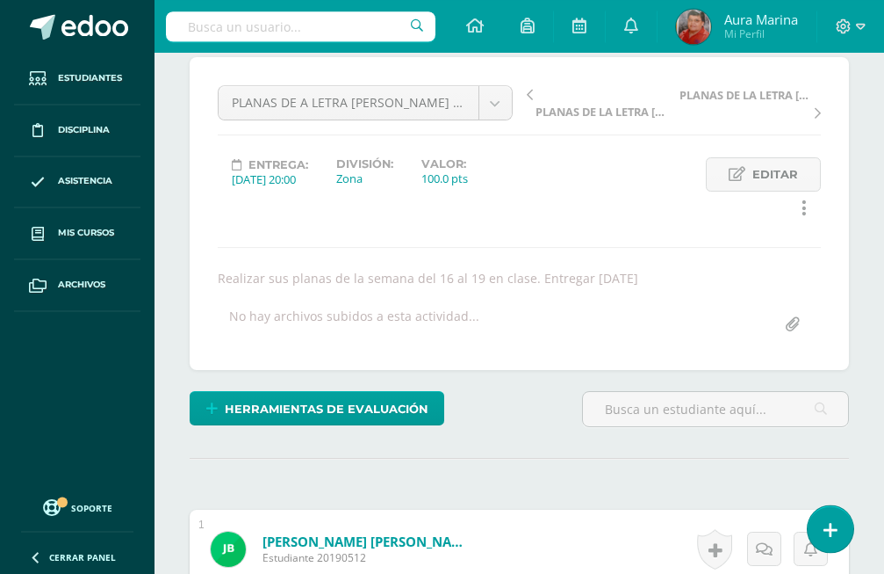
scroll to position [182, 0]
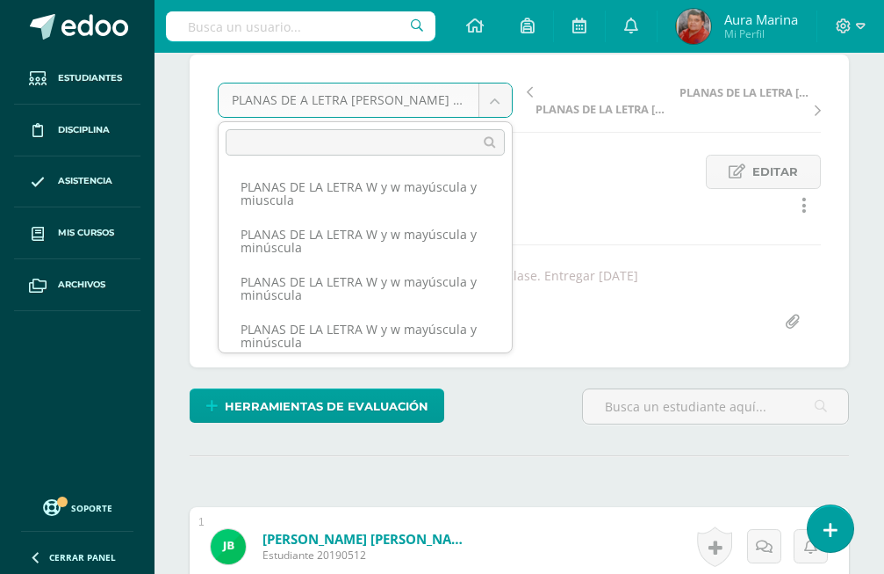
scroll to position [400, 0]
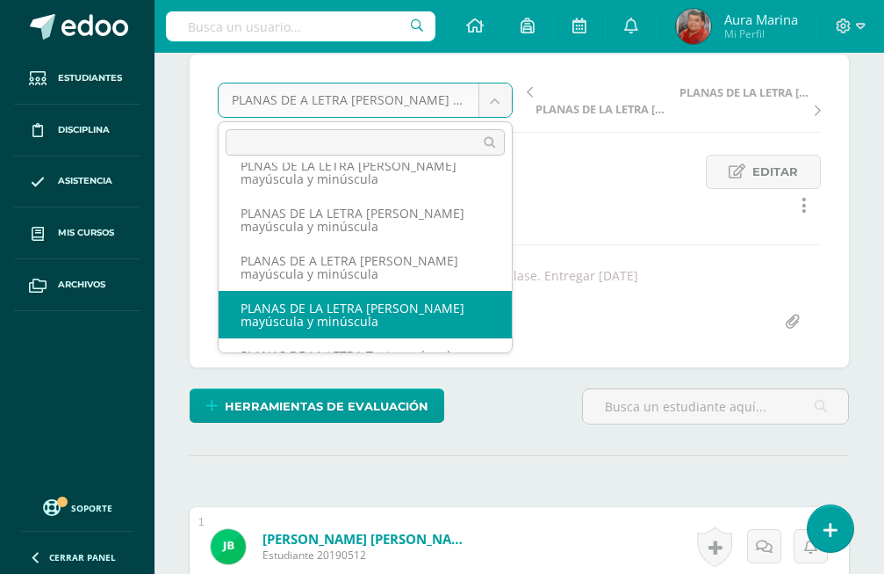
select select "/dashboard/teacher/grade-activity/172903/"
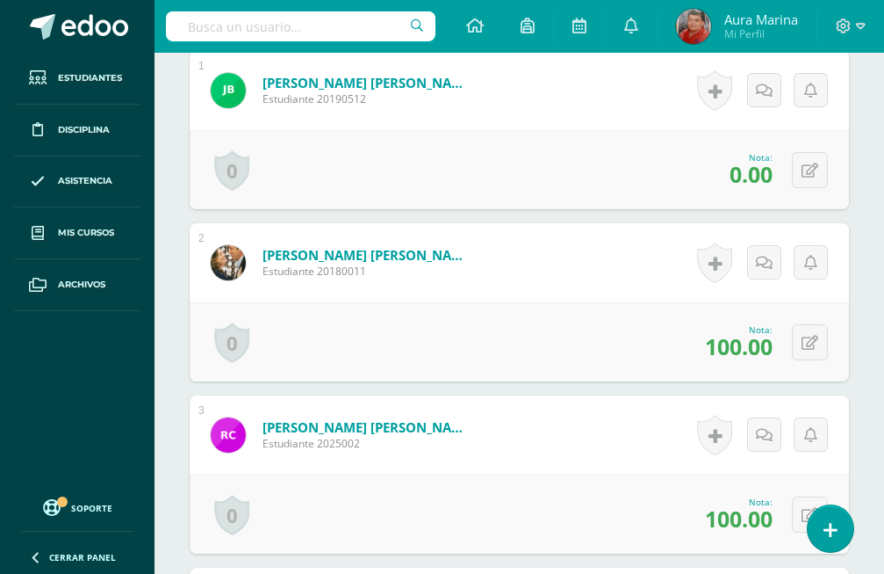
scroll to position [694, 0]
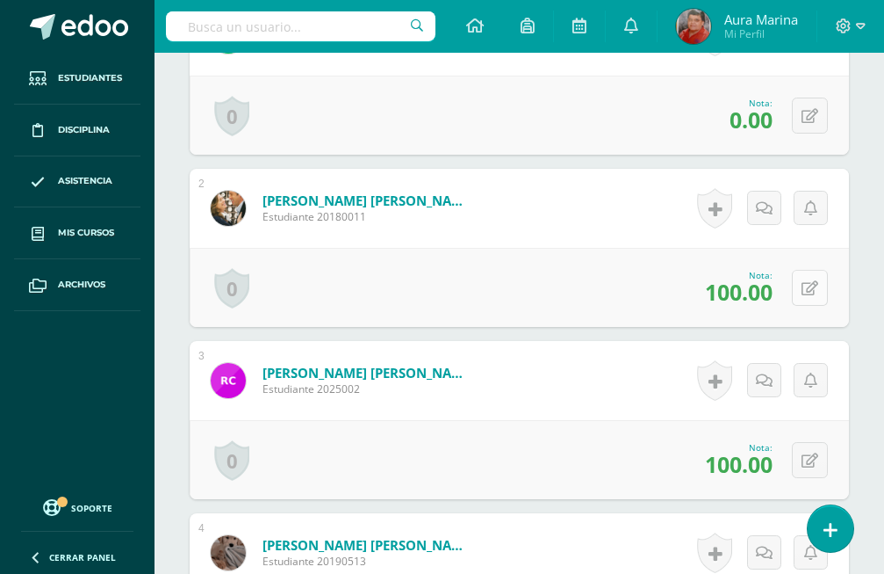
click at [817, 281] on icon at bounding box center [810, 288] width 17 height 15
click at [724, 276] on input "100.00" at bounding box center [693, 293] width 69 height 34
type input "1"
type input "0"
click at [772, 286] on icon at bounding box center [764, 293] width 15 height 15
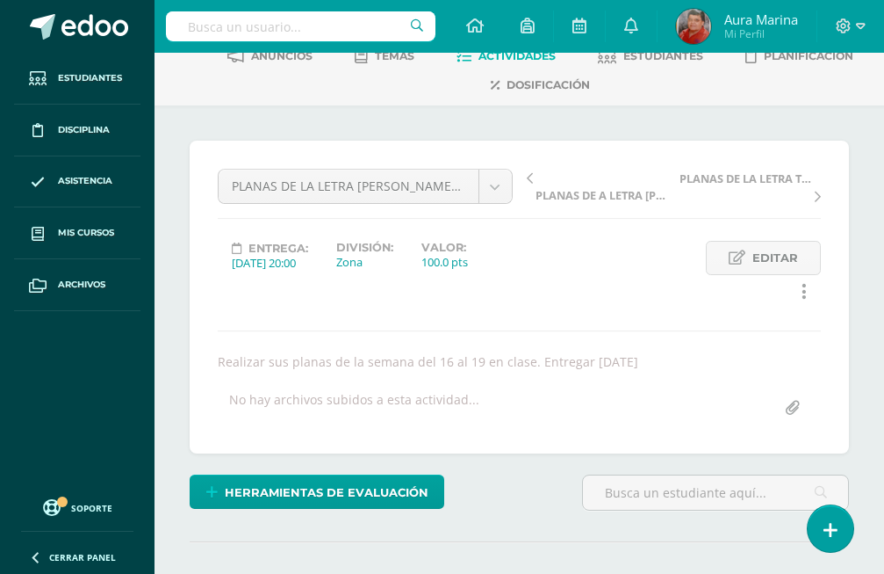
scroll to position [0, 0]
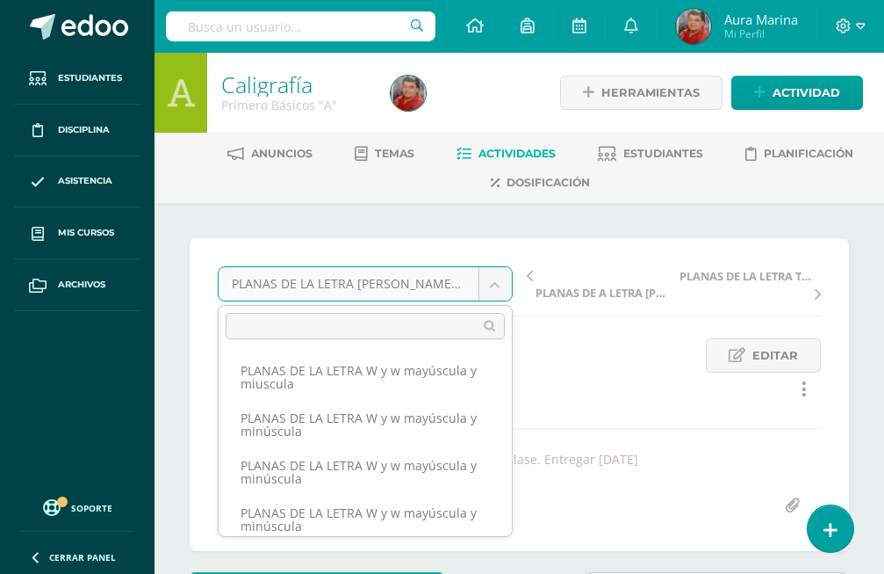
scroll to position [386, 0]
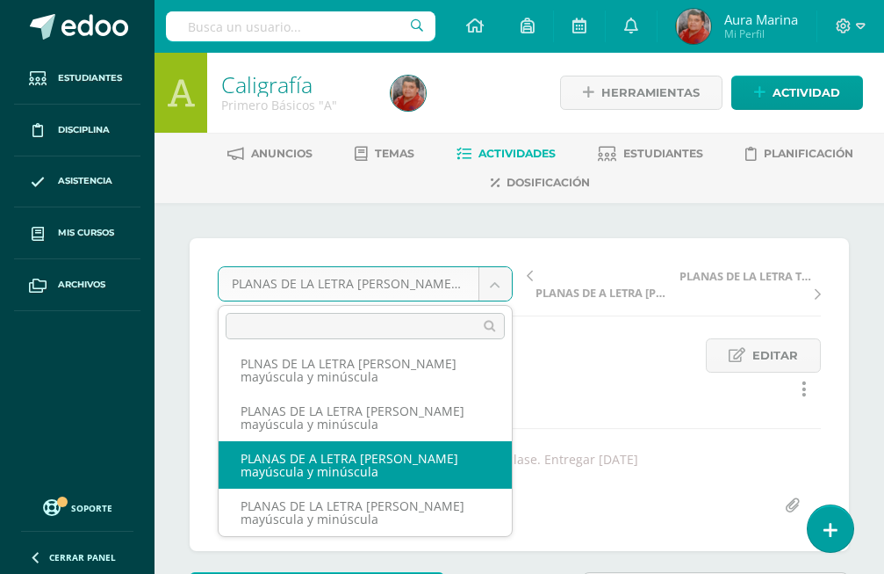
select select "/dashboard/teacher/grade-activity/172900/"
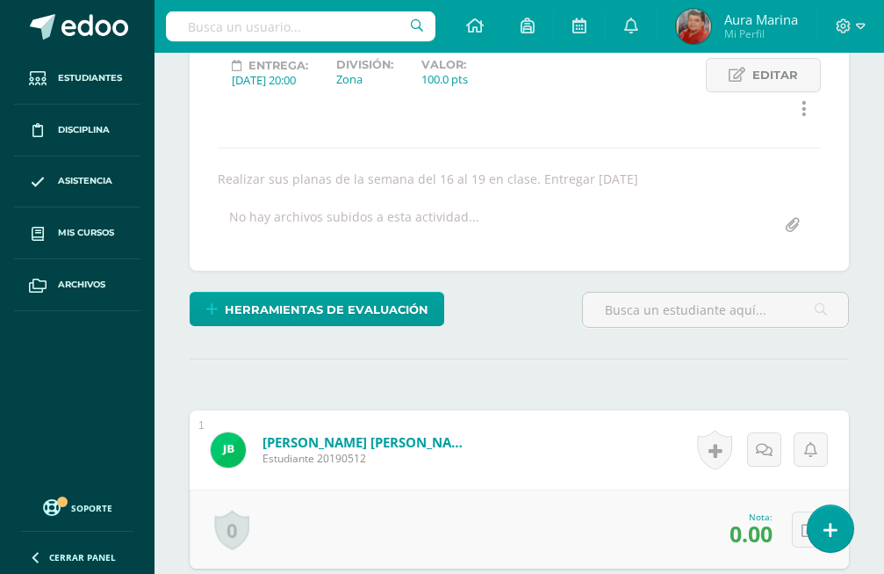
scroll to position [4, 0]
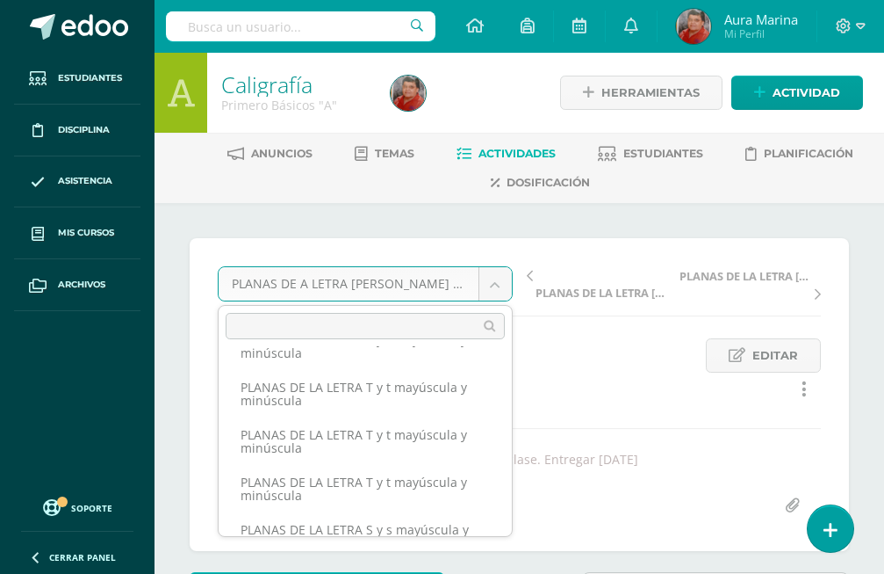
scroll to position [813, 0]
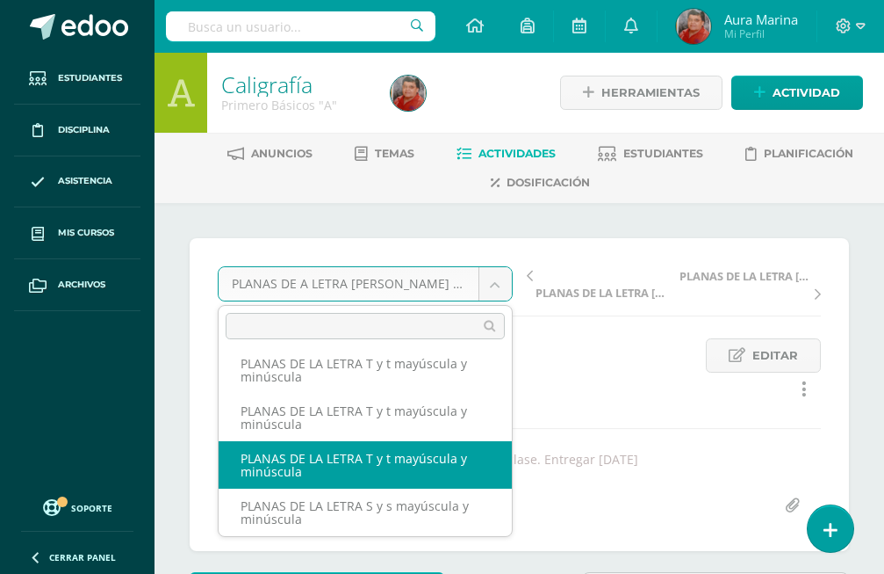
select select "/dashboard/teacher/grade-activity/172235/"
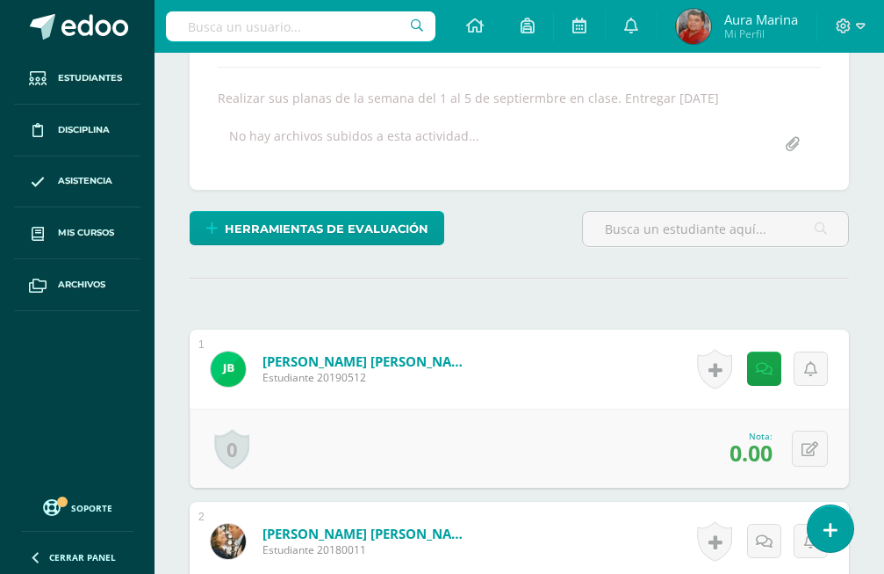
scroll to position [362, 0]
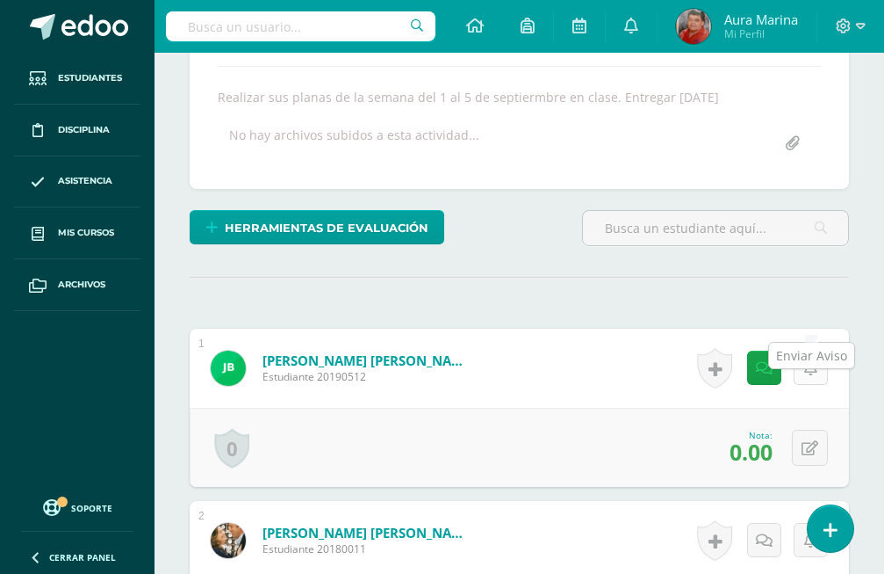
click at [818, 350] on link at bounding box center [811, 367] width 34 height 34
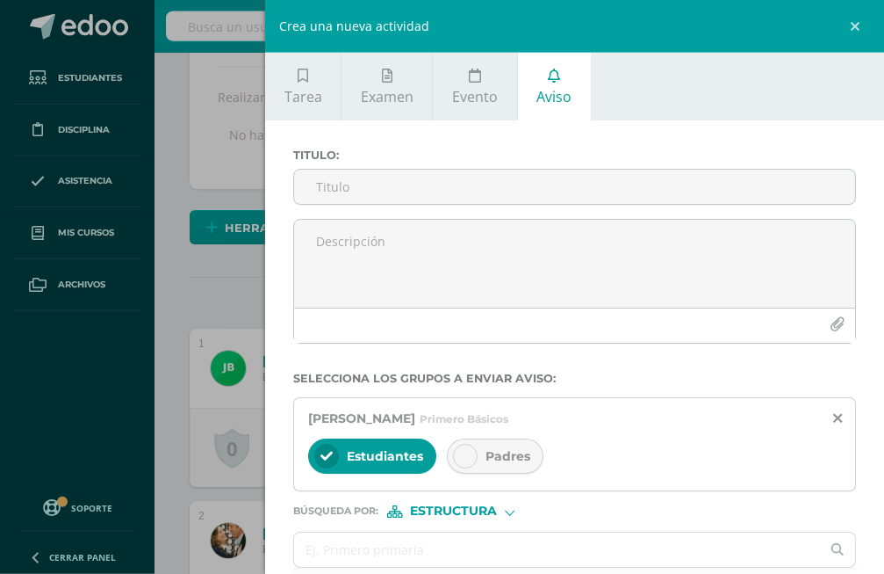
scroll to position [363, 0]
click at [103, 465] on div "Crea una nueva actividad Tarea Examen Evento Aviso Título: Fecha: 2025-10-14 20…" at bounding box center [442, 287] width 884 height 574
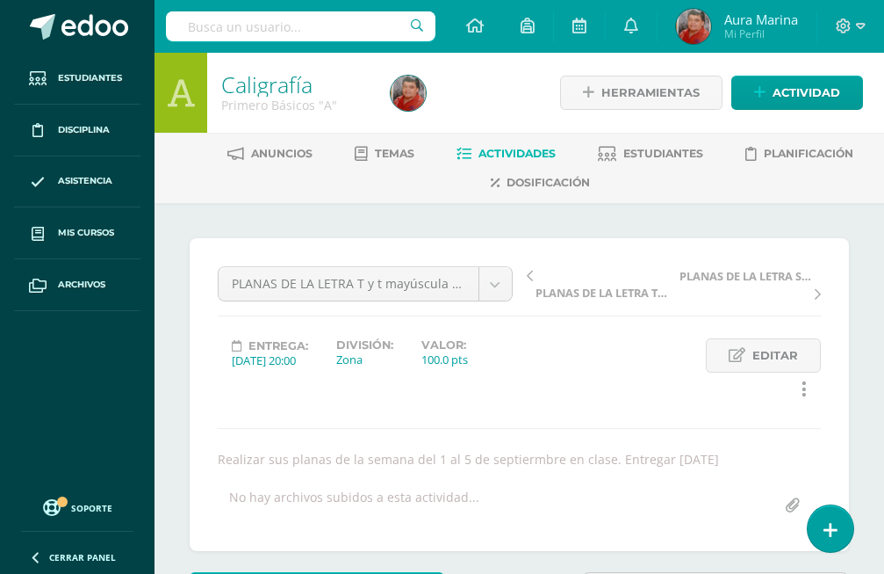
scroll to position [448, 0]
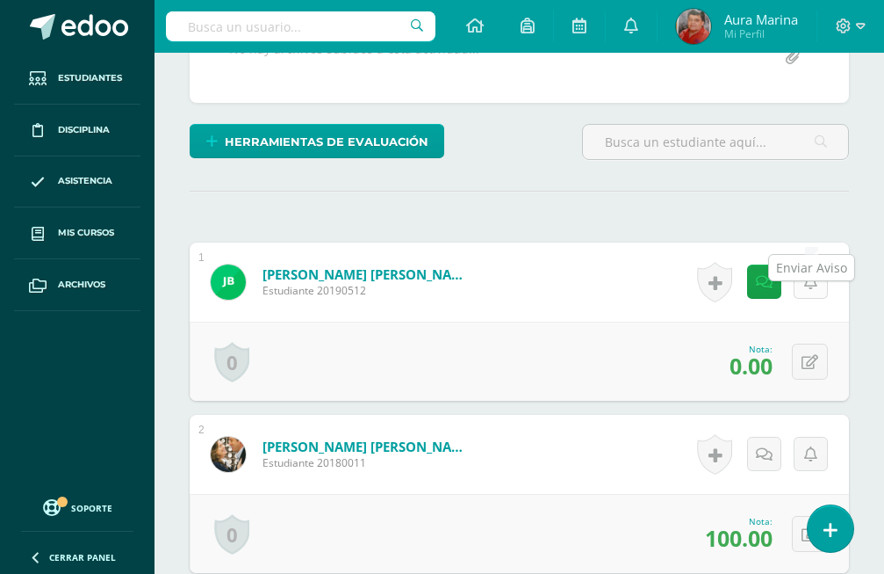
click at [816, 275] on icon at bounding box center [810, 282] width 13 height 15
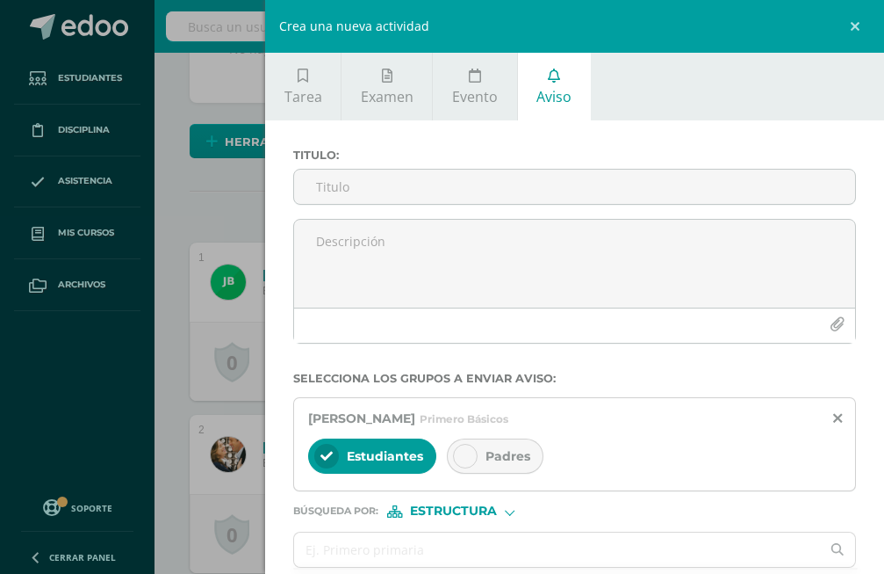
click at [161, 474] on div "Crea una nueva actividad Tarea Examen Evento Aviso Título: Fecha: 2025-10-14 20…" at bounding box center [442, 287] width 884 height 574
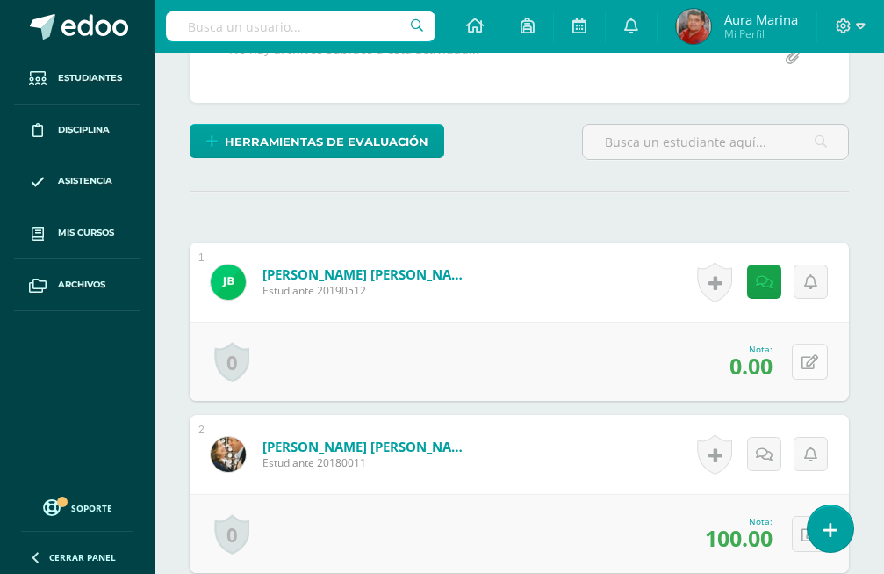
click at [821, 343] on button at bounding box center [810, 361] width 36 height 36
click at [714, 350] on input "0.00" at bounding box center [693, 367] width 69 height 34
type input "0"
type input "100"
click at [759, 360] on icon at bounding box center [764, 367] width 15 height 15
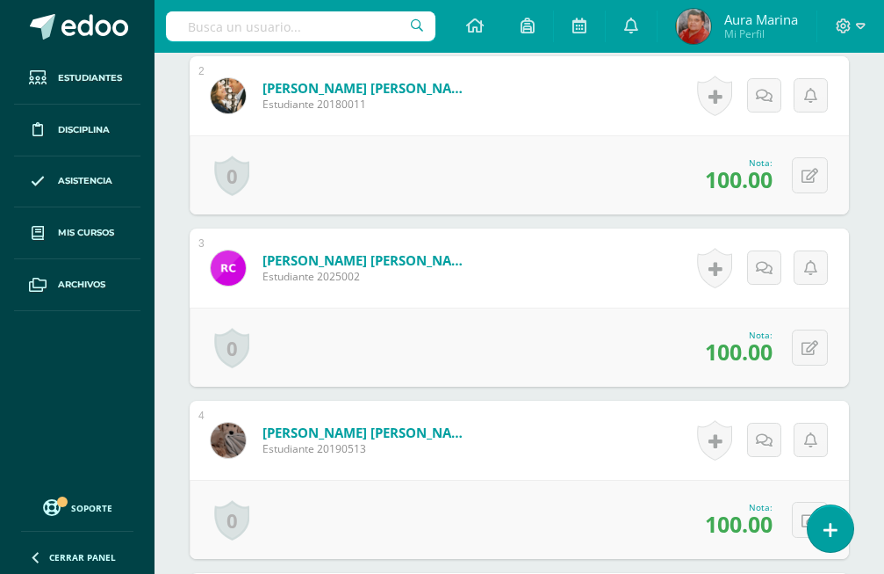
scroll to position [1165, 0]
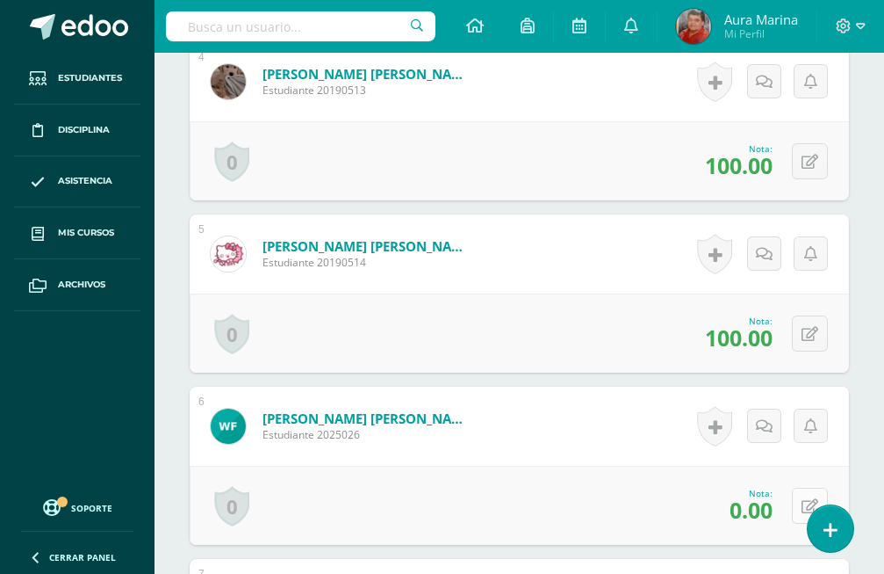
click at [806, 499] on icon at bounding box center [810, 506] width 17 height 15
click at [718, 494] on input "0.00" at bounding box center [693, 511] width 69 height 34
type input "0"
type input "80"
click at [764, 494] on link at bounding box center [764, 511] width 34 height 34
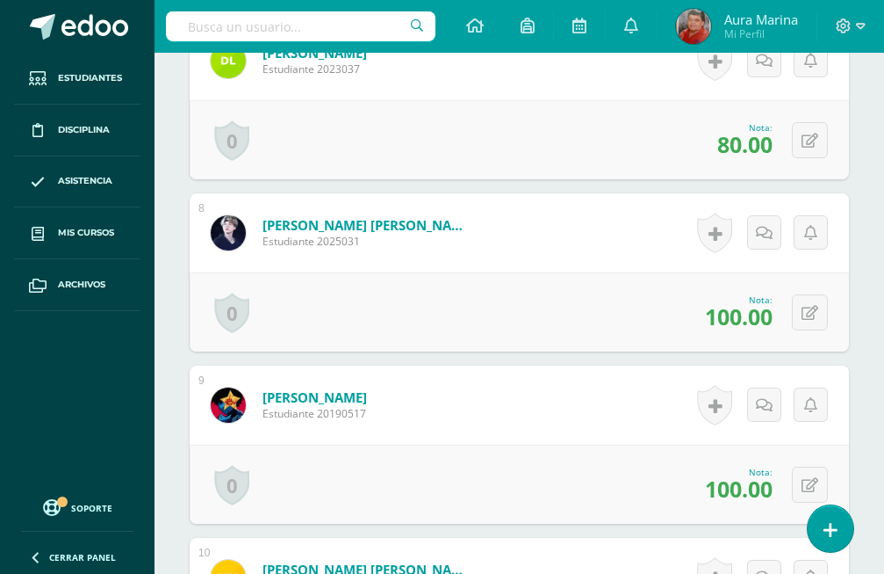
scroll to position [1433, 0]
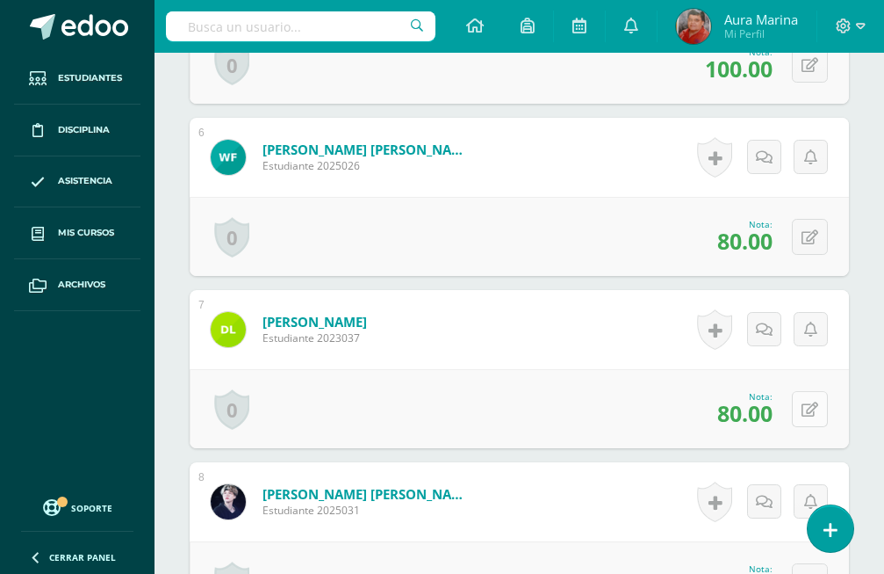
click at [819, 402] on icon at bounding box center [810, 409] width 17 height 15
click at [721, 397] on input "80.00" at bounding box center [693, 414] width 69 height 34
type input "8"
click at [767, 370] on div "Nota 100" at bounding box center [520, 408] width 660 height 79
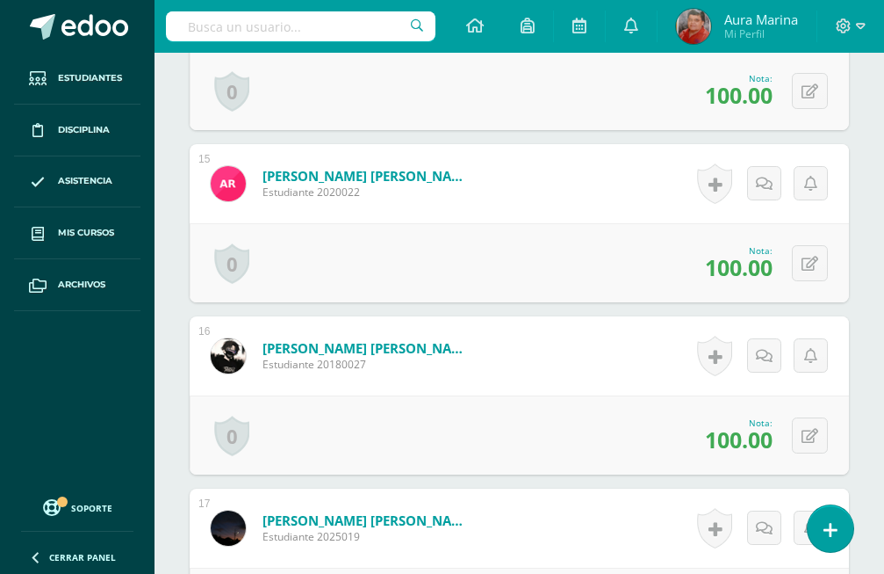
scroll to position [3315, 0]
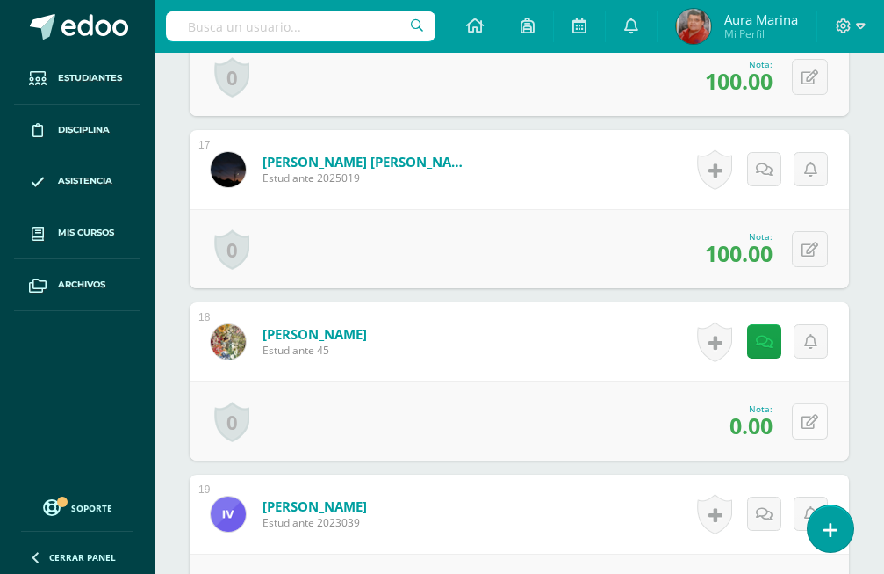
type input "100"
click at [817, 415] on icon at bounding box center [810, 422] width 17 height 15
click at [720, 409] on input "0.00" at bounding box center [693, 426] width 69 height 34
type input "0"
type input "100"
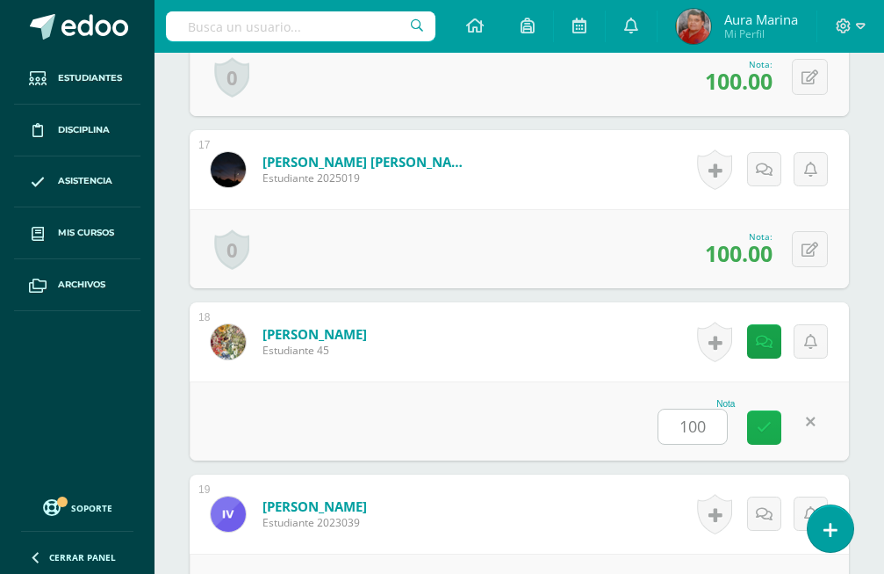
click at [773, 410] on link at bounding box center [764, 427] width 34 height 34
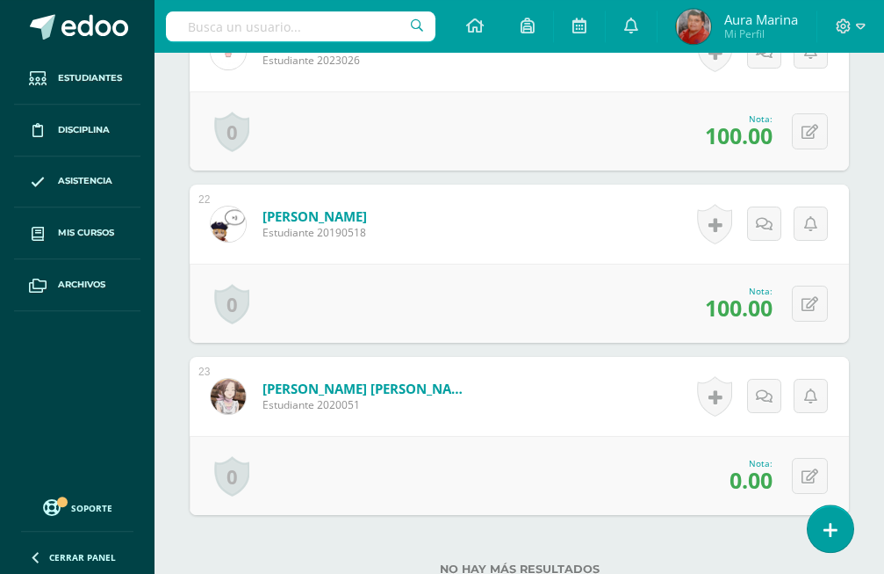
scroll to position [4129, 0]
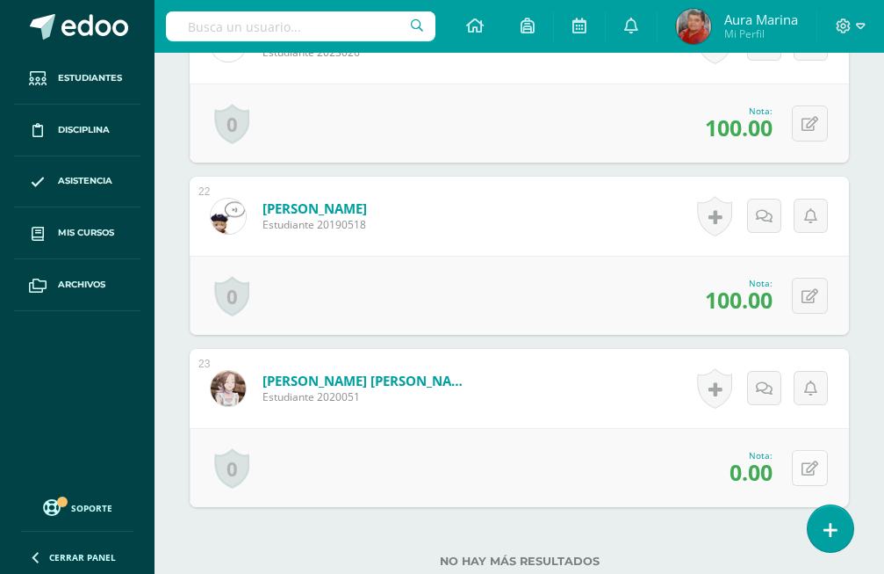
click at [814, 461] on icon at bounding box center [810, 468] width 17 height 15
click at [712, 456] on input "0.00" at bounding box center [693, 473] width 69 height 34
type input "0"
type input "70"
click at [775, 457] on link at bounding box center [764, 474] width 34 height 34
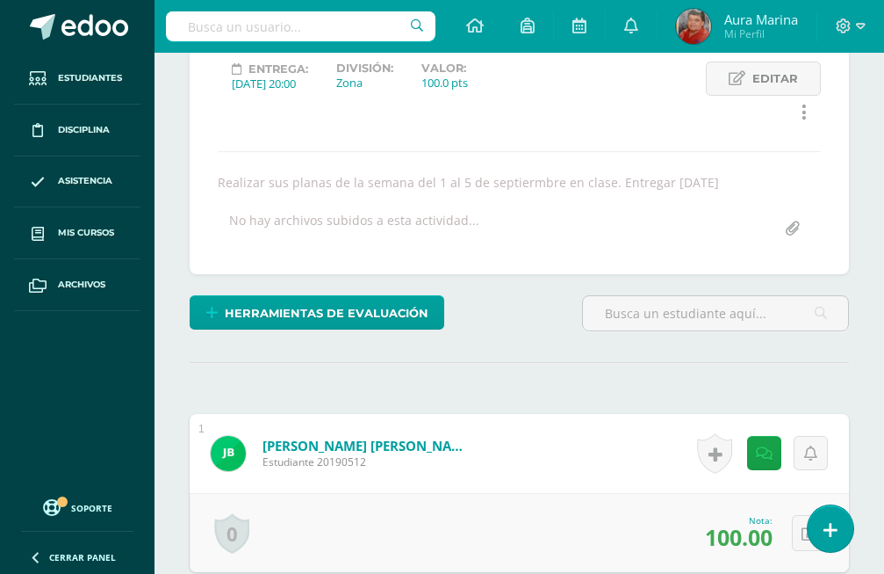
scroll to position [0, 0]
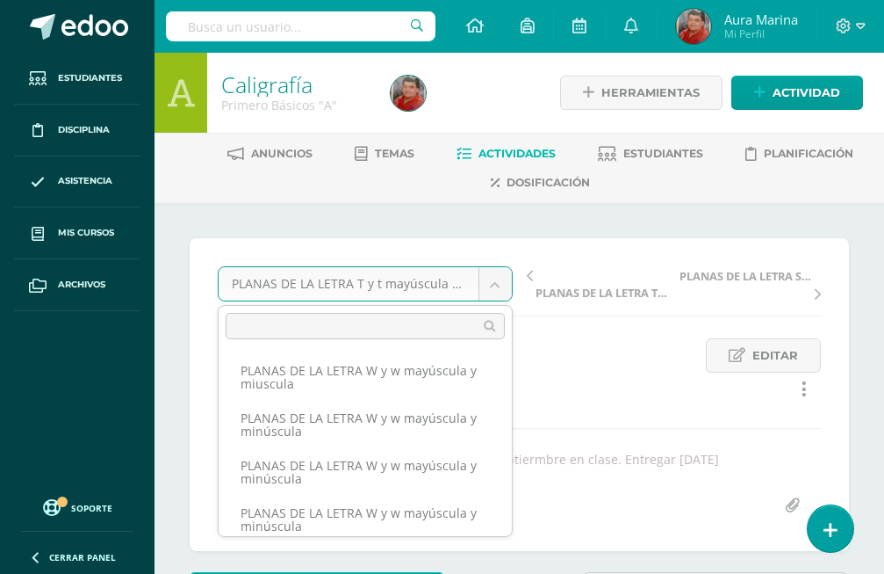
scroll to position [766, 0]
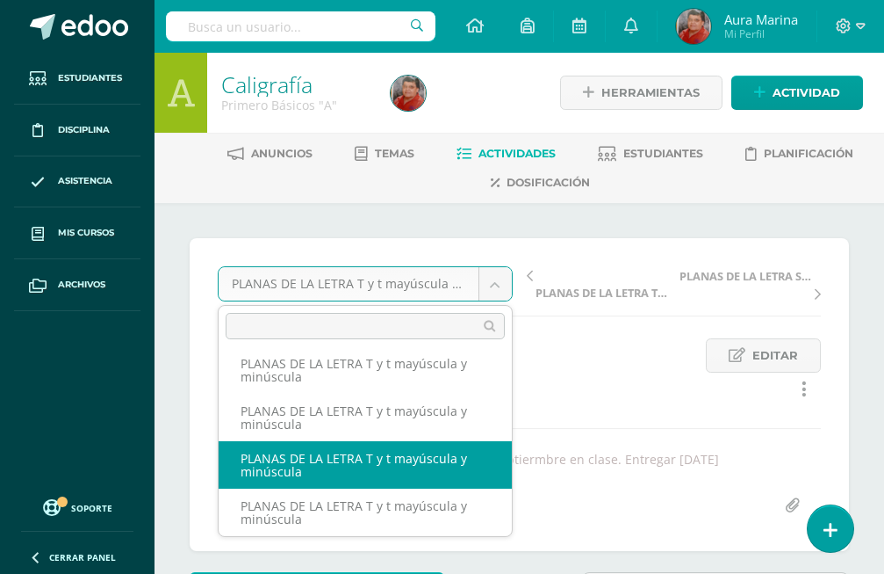
select select "/dashboard/teacher/grade-activity/172237/"
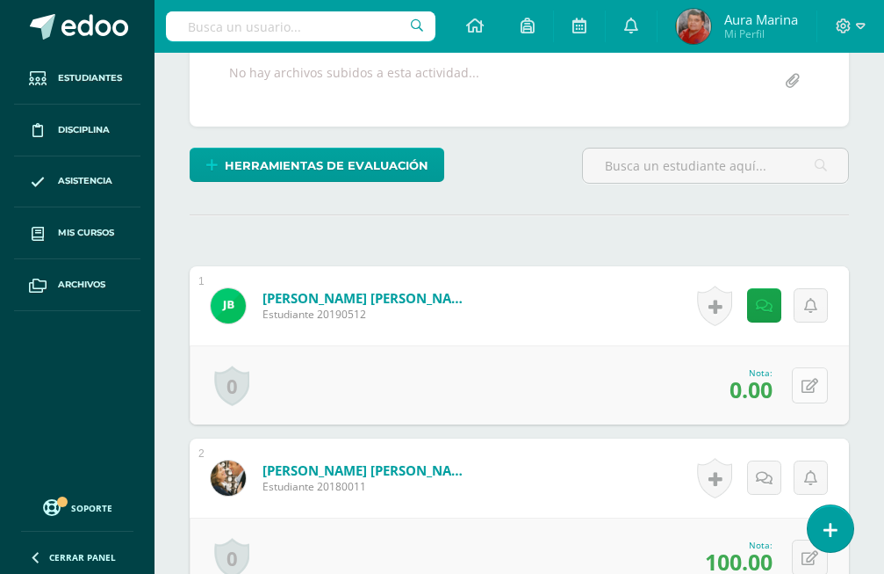
scroll to position [425, 0]
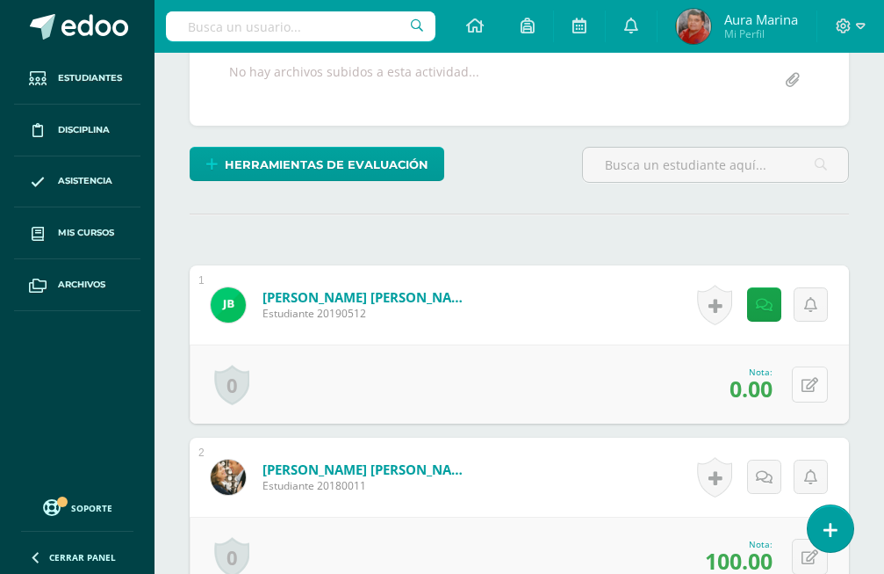
click at [812, 378] on icon at bounding box center [810, 385] width 17 height 15
click at [715, 372] on input "0.00" at bounding box center [693, 389] width 69 height 34
type input "0"
type input "100"
click at [768, 373] on link at bounding box center [764, 390] width 34 height 34
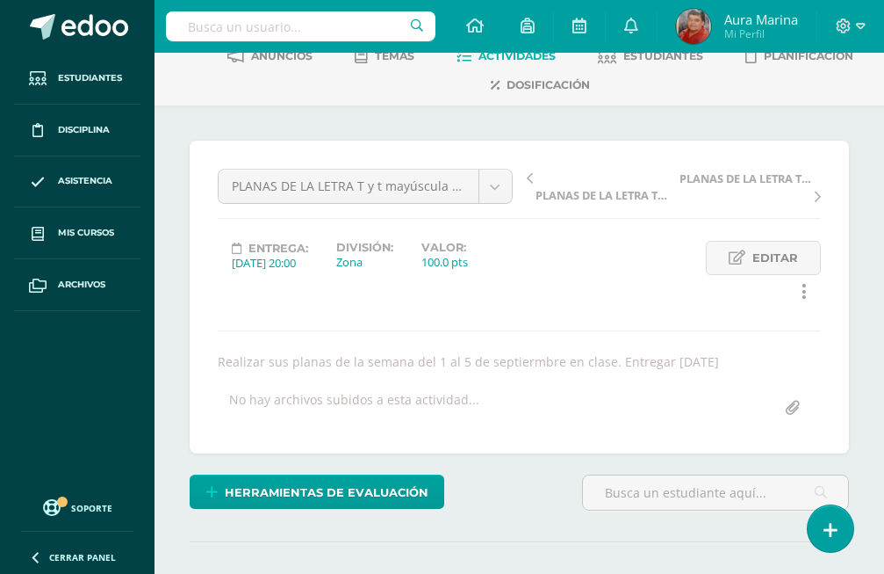
scroll to position [0, 0]
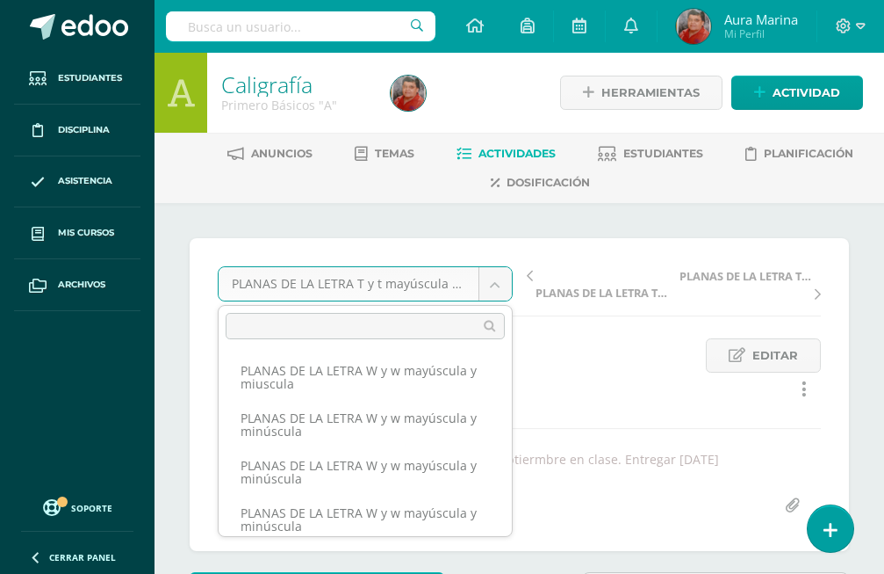
scroll to position [718, 0]
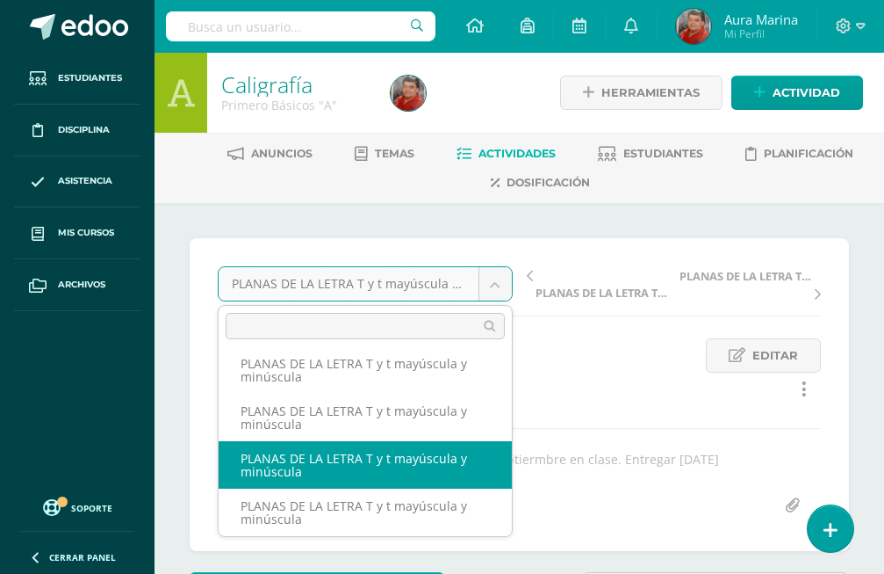
select select "/dashboard/teacher/grade-activity/172234/"
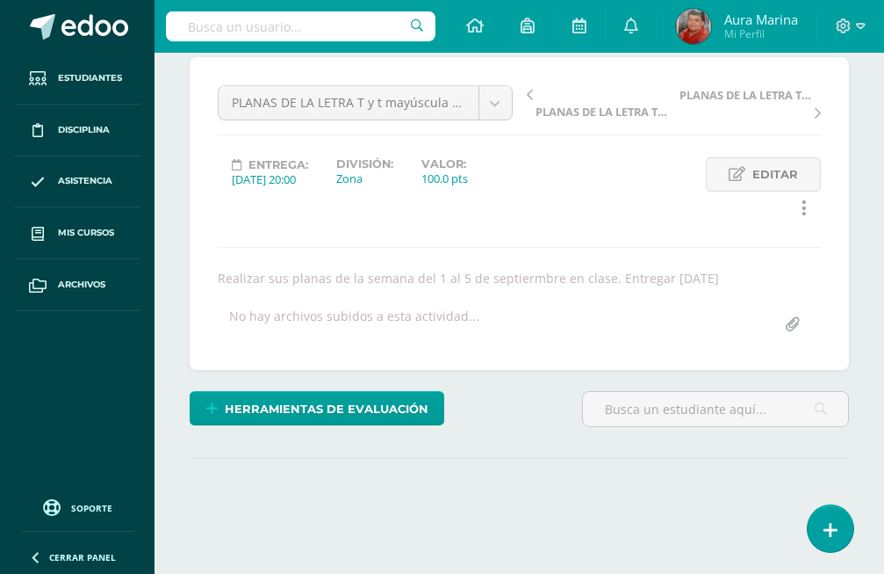
scroll to position [181, 0]
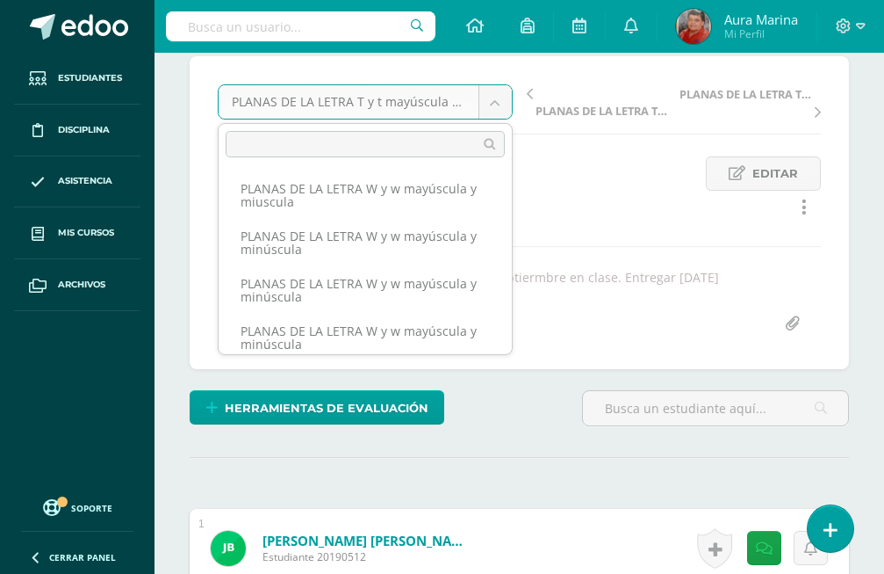
scroll to position [671, 0]
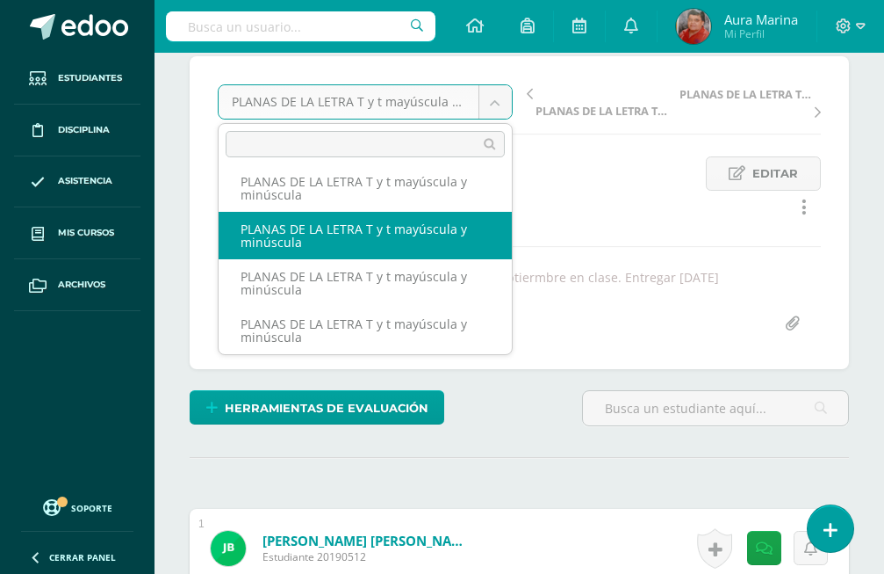
select select "/dashboard/teacher/grade-activity/172642/"
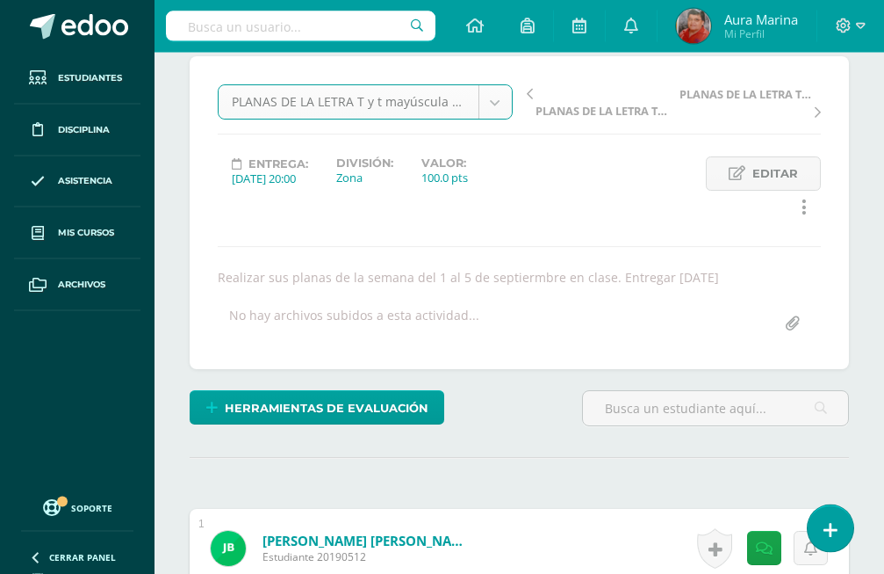
scroll to position [183, 0]
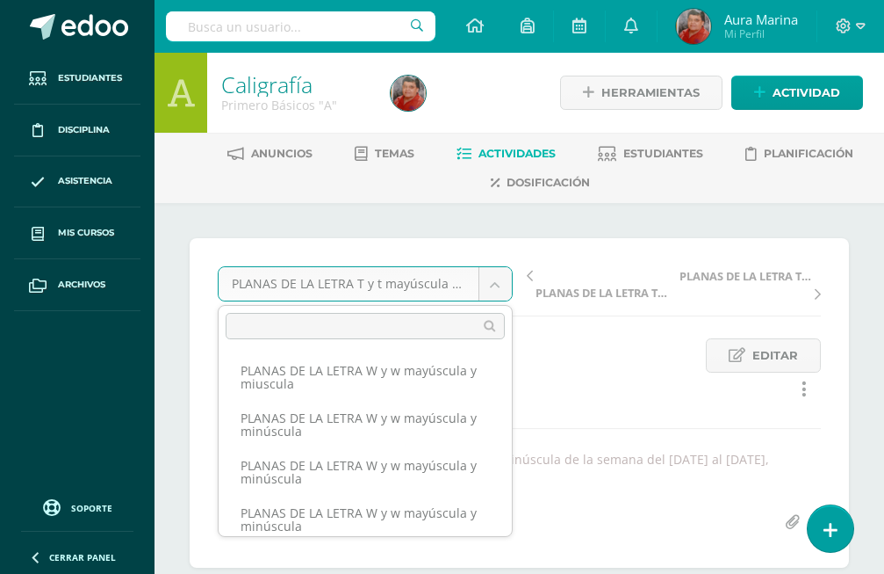
scroll to position [576, 0]
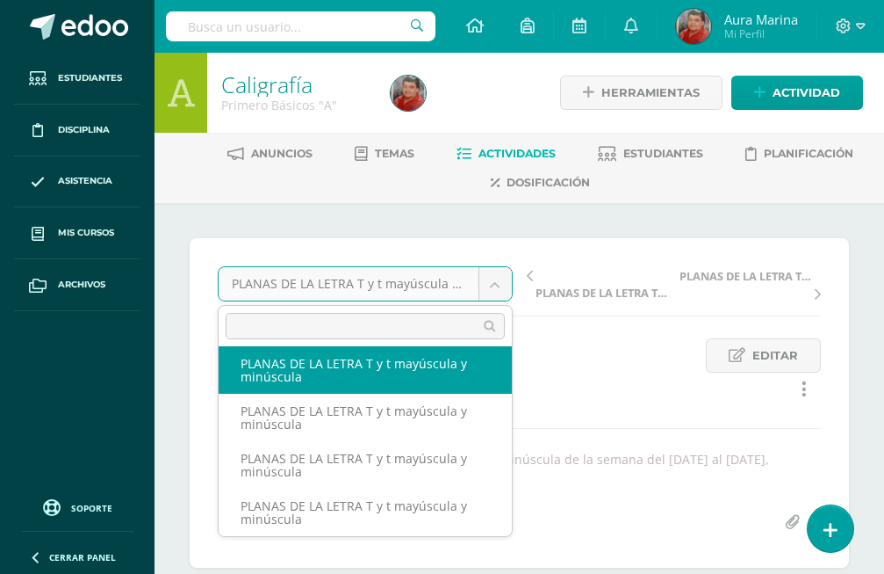
select select "/dashboard/teacher/grade-activity/172645/"
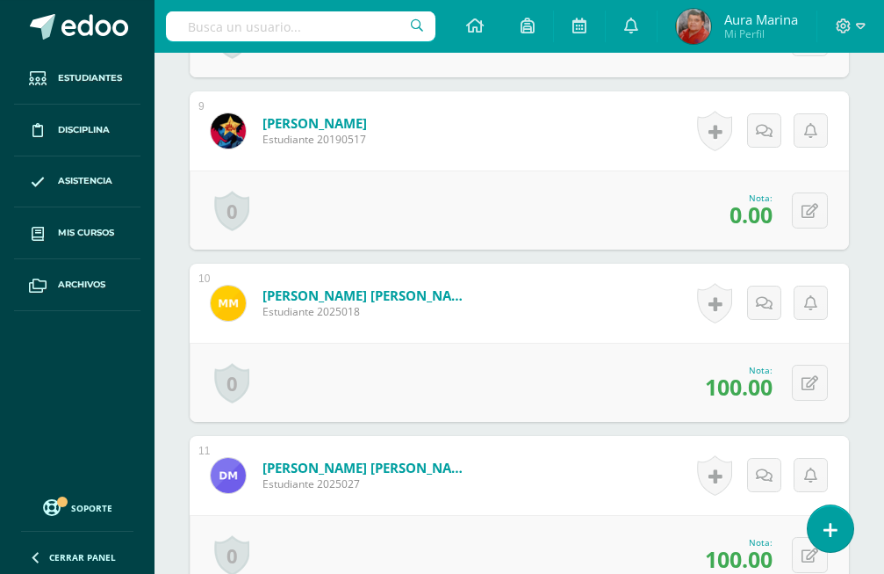
scroll to position [1902, 0]
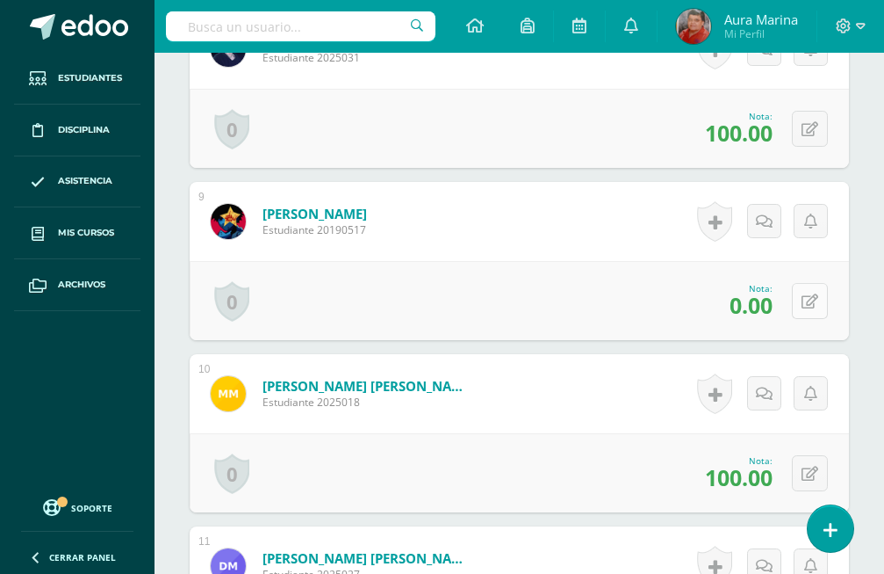
click at [820, 283] on button at bounding box center [810, 301] width 36 height 36
click at [722, 289] on input "0.00" at bounding box center [693, 306] width 69 height 34
type input "0"
type input "100"
click at [782, 290] on link at bounding box center [764, 307] width 34 height 34
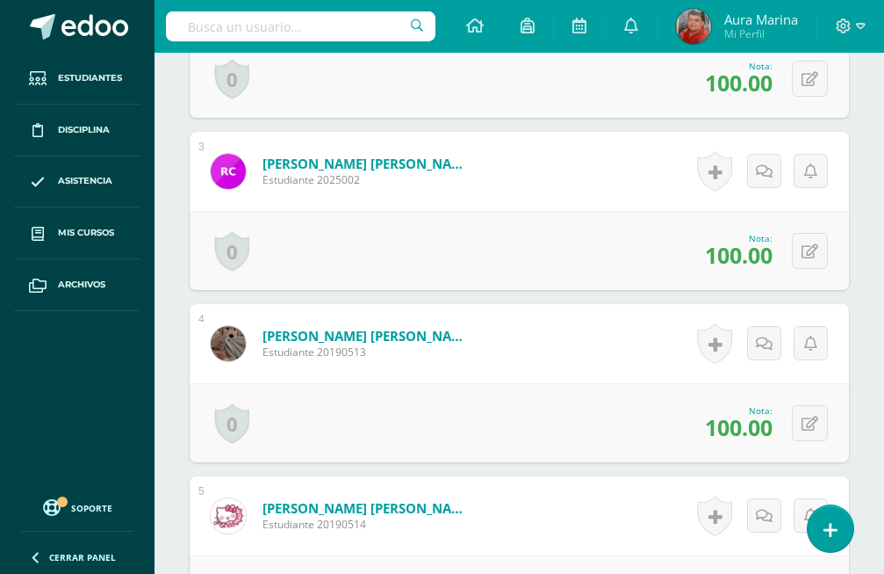
scroll to position [917, 0]
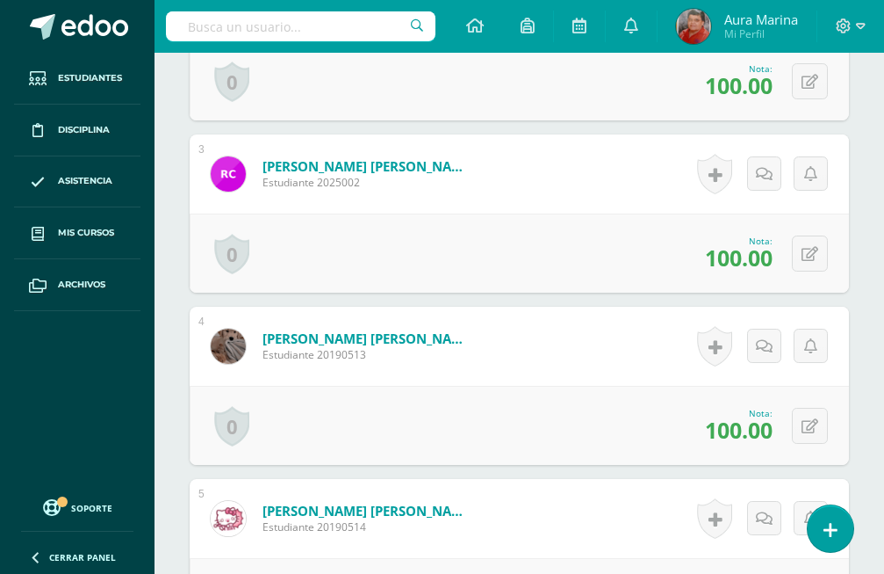
click at [779, 399] on div "0 Logros Logros obtenidos Aún no hay logros agregados Nota: 100.00" at bounding box center [520, 425] width 660 height 79
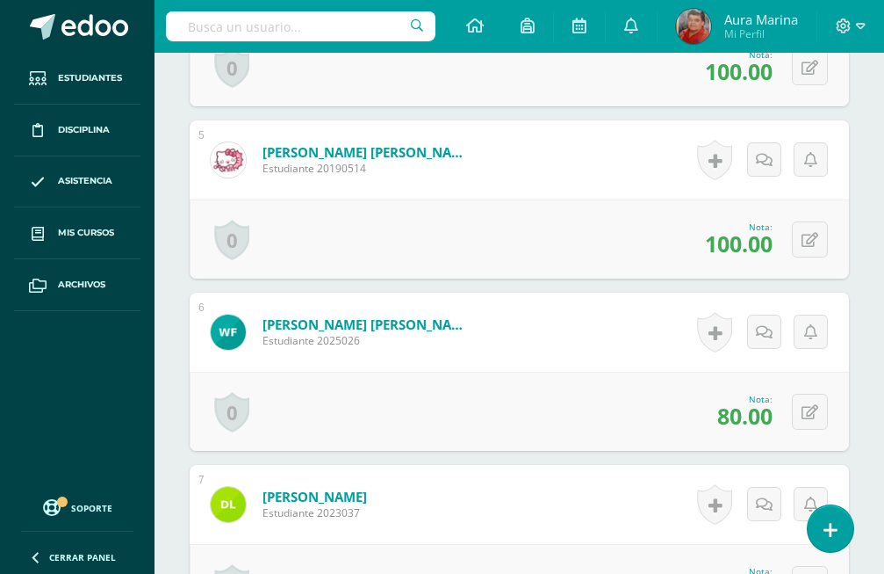
scroll to position [1096, 0]
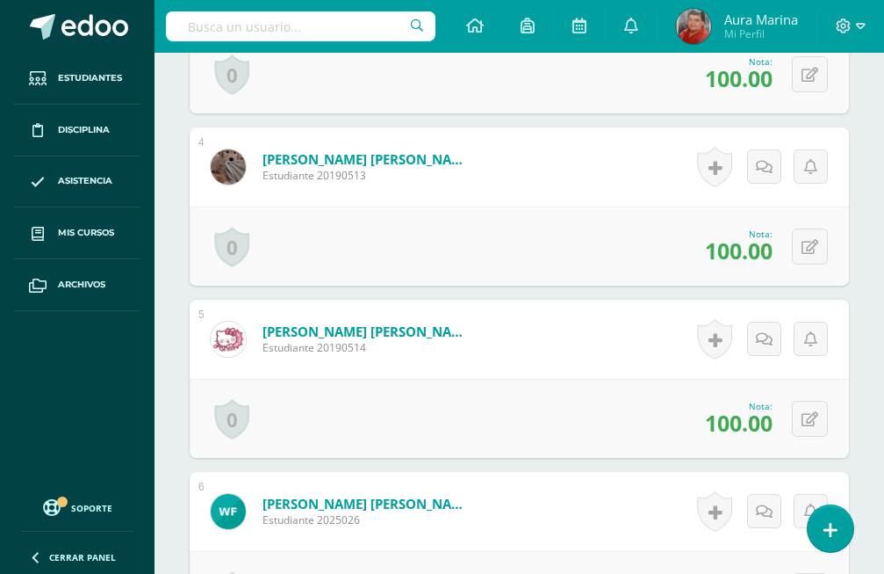
drag, startPoint x: 366, startPoint y: 540, endPoint x: 379, endPoint y: 536, distance: 13.9
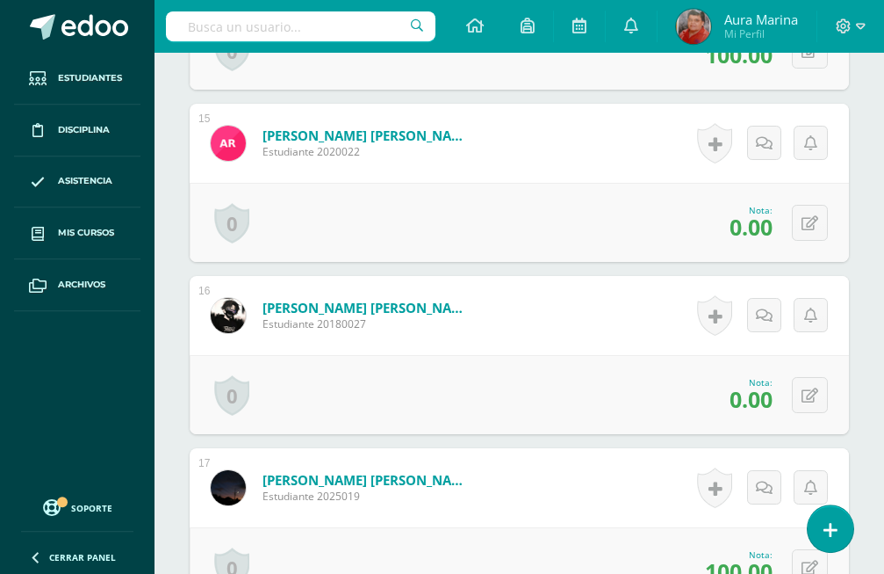
scroll to position [2977, 0]
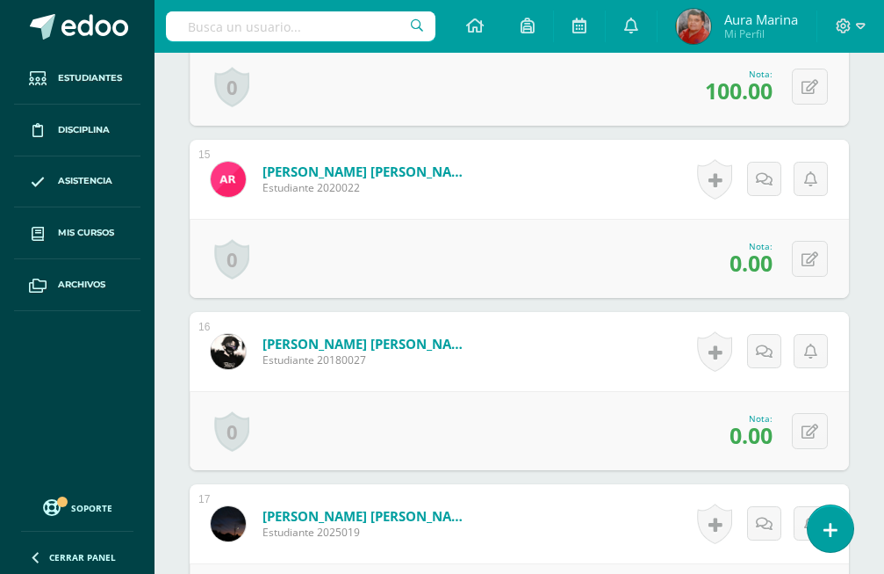
type input "6"
type input "60"
click at [830, 532] on icon at bounding box center [831, 530] width 16 height 20
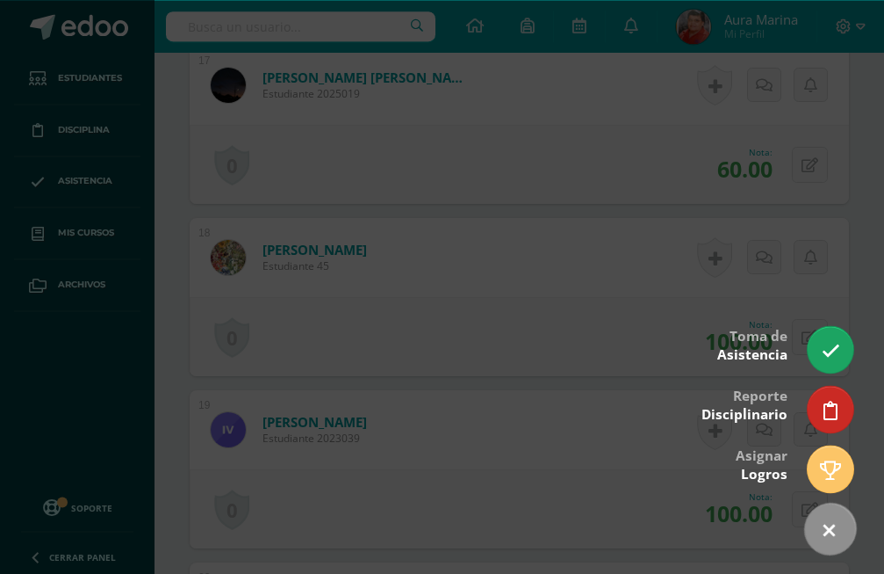
scroll to position [3425, 0]
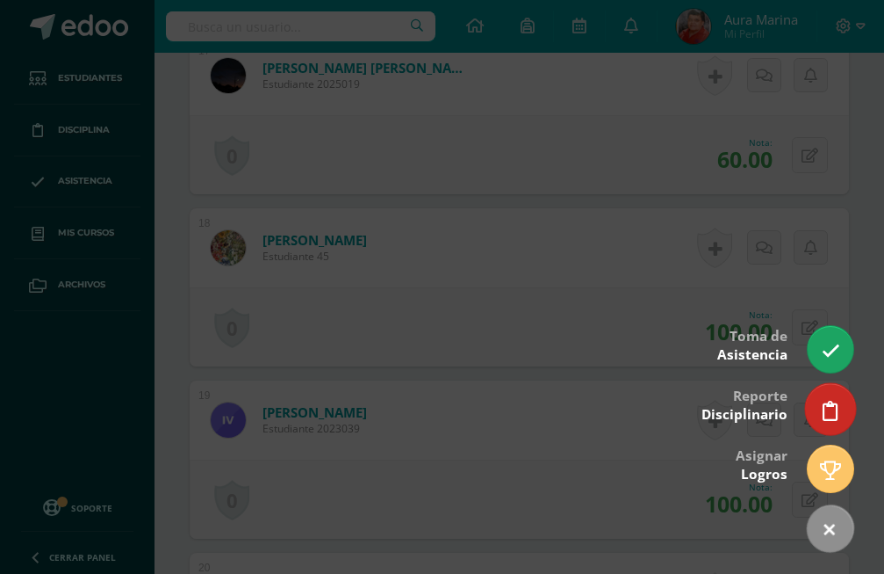
click at [840, 426] on link at bounding box center [830, 408] width 50 height 51
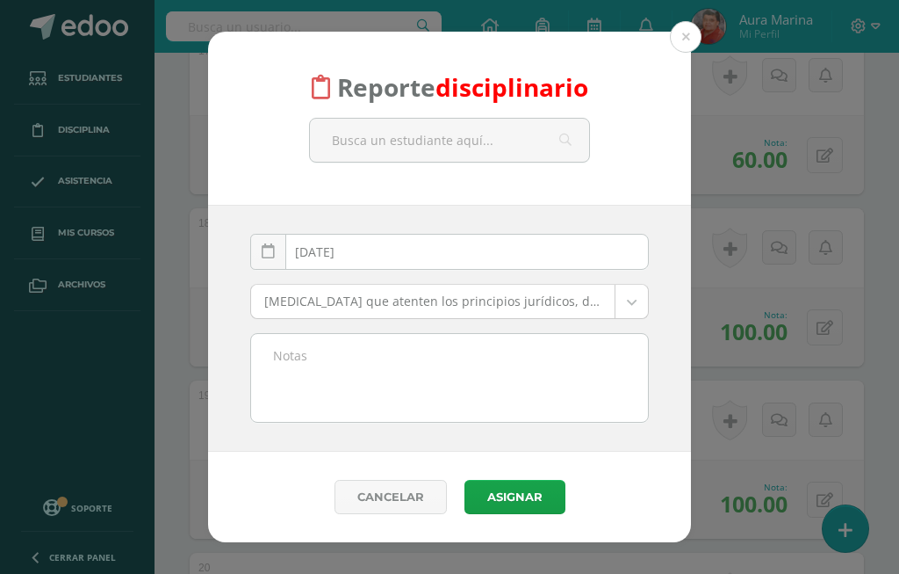
click at [876, 470] on div "Reporte disciplinario 2025-10-14 October, 2025 Mo Tu We Th Fr Sa Su 29 30 1 2 3…" at bounding box center [449, 287] width 885 height 510
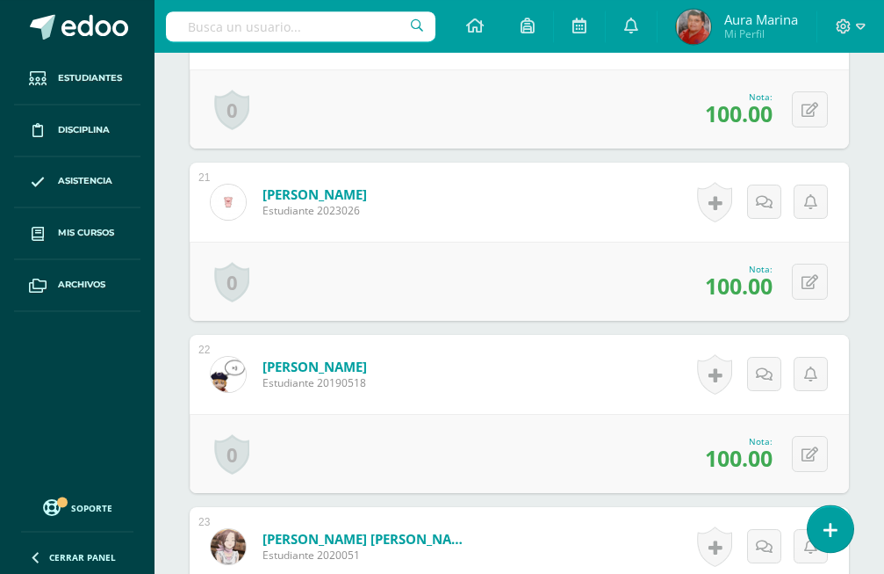
scroll to position [4145, 0]
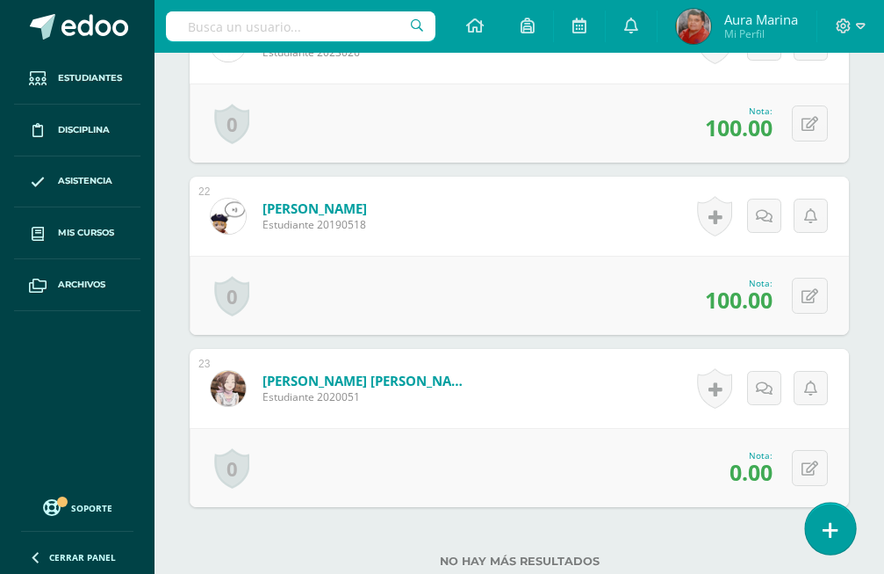
click at [833, 533] on icon at bounding box center [831, 530] width 16 height 20
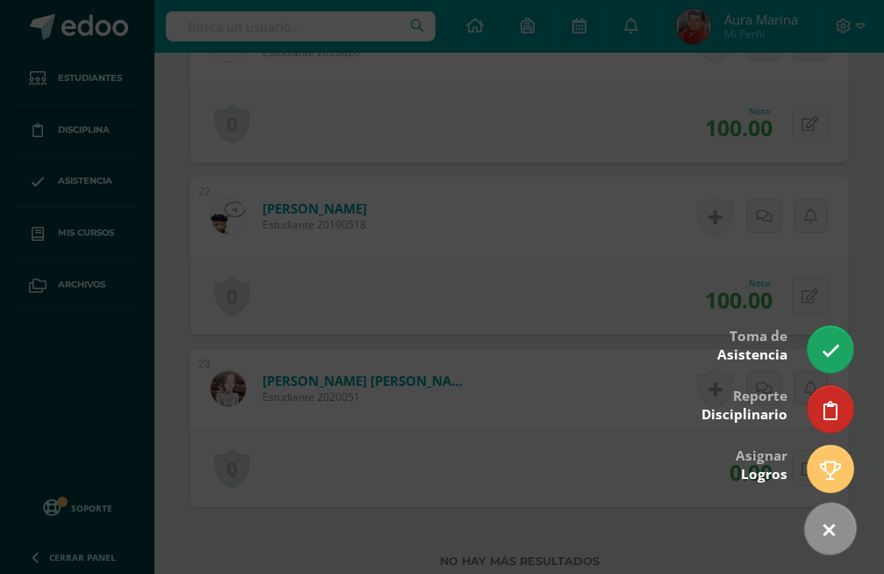
click at [821, 536] on link at bounding box center [831, 529] width 72 height 72
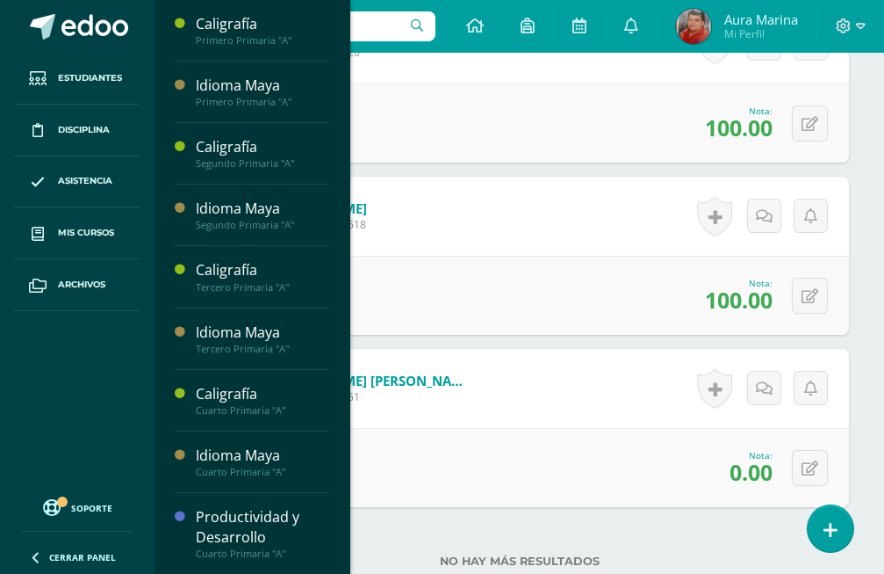
click at [153, 240] on li "Mis cursos" at bounding box center [77, 233] width 155 height 52
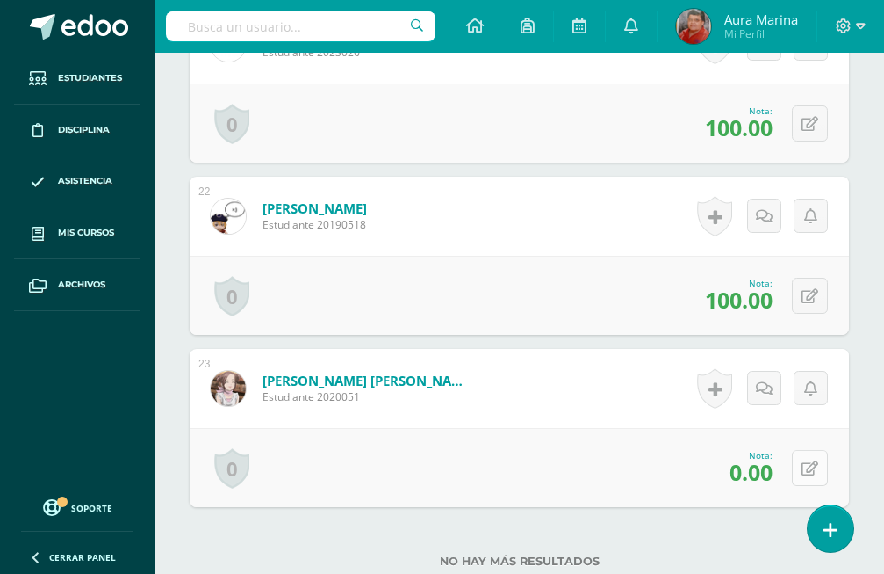
click at [811, 461] on icon at bounding box center [810, 468] width 17 height 15
click at [760, 466] on icon at bounding box center [764, 473] width 15 height 15
click at [815, 461] on icon at bounding box center [810, 468] width 17 height 15
click at [709, 456] on input "0.00" at bounding box center [693, 473] width 69 height 34
type input "0"
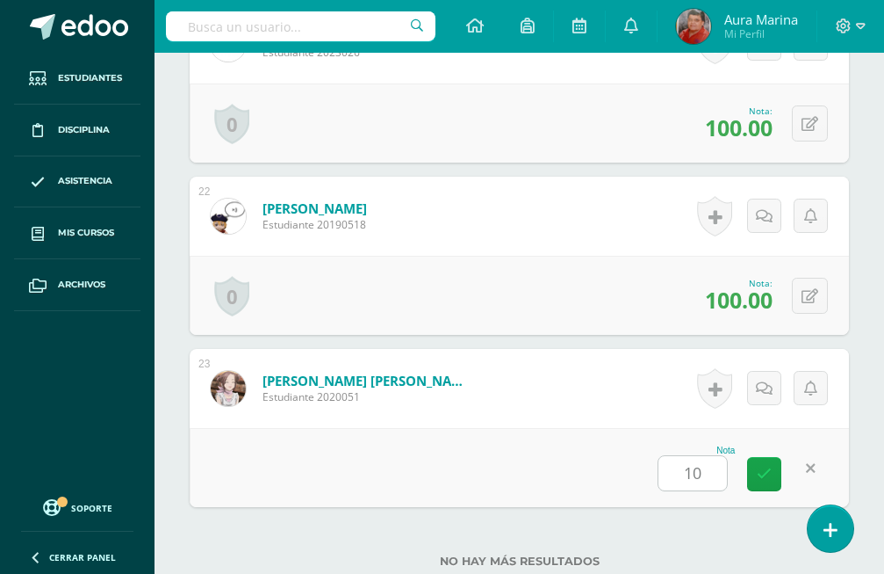
type input "100"
click at [759, 466] on icon at bounding box center [764, 473] width 15 height 15
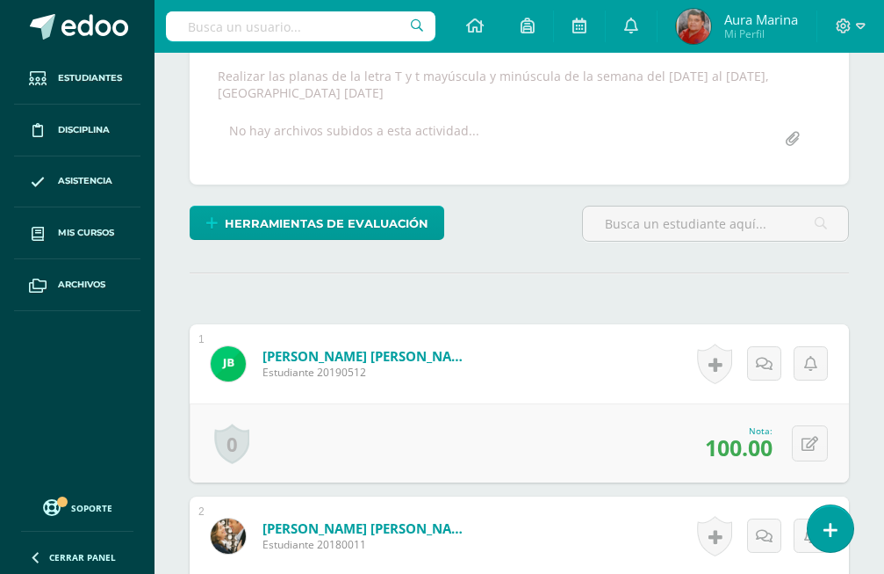
scroll to position [0, 0]
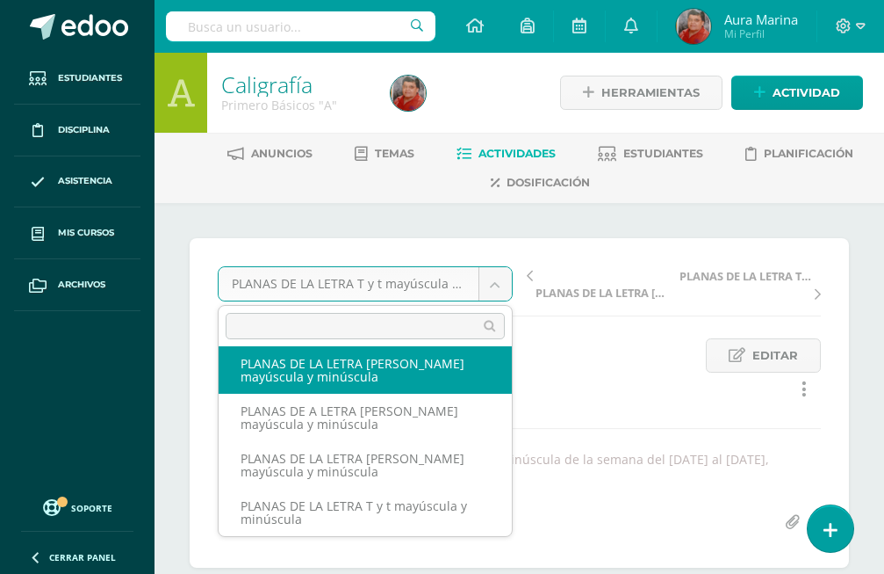
scroll to position [33, 0]
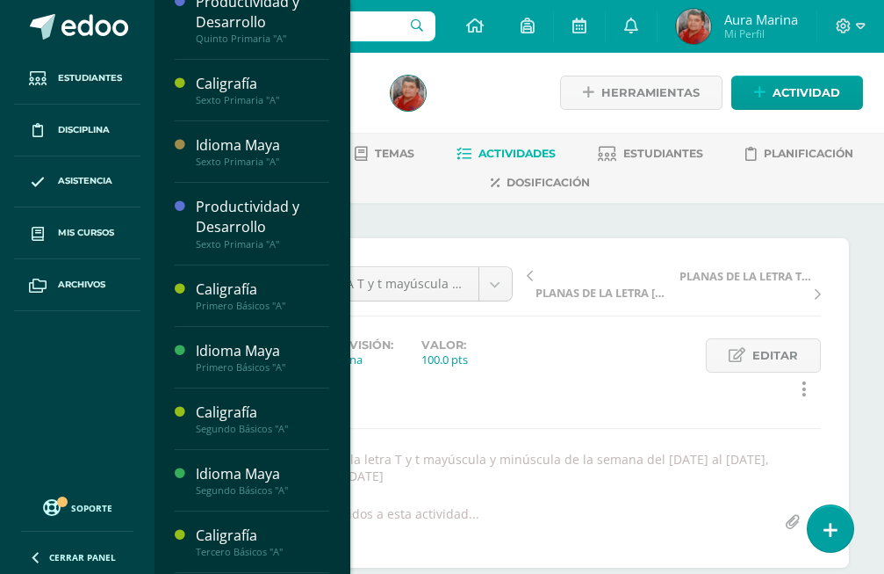
scroll to position [901, 0]
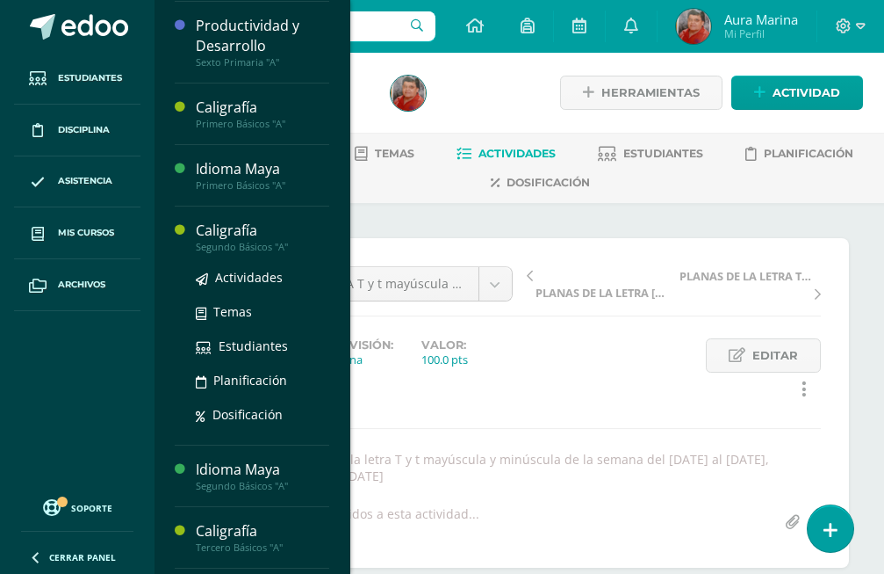
click at [232, 233] on div "Caligrafía" at bounding box center [262, 230] width 133 height 20
click at [231, 278] on span "Actividades" at bounding box center [249, 277] width 68 height 17
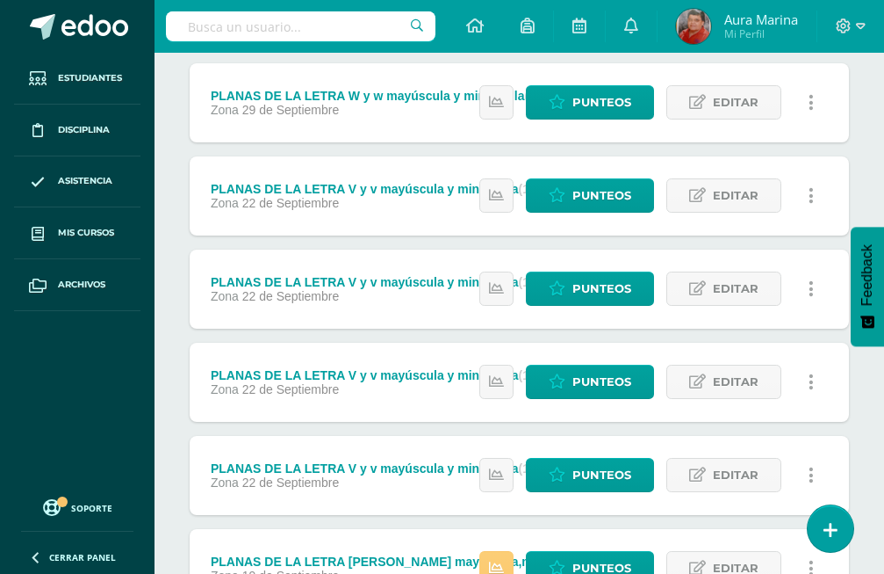
scroll to position [269, 0]
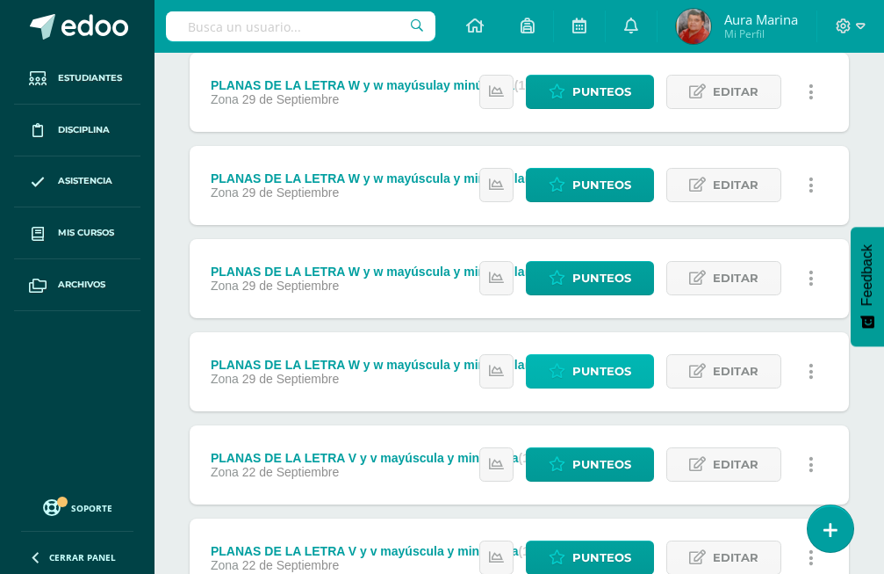
click at [640, 354] on link "Punteos" at bounding box center [590, 371] width 128 height 34
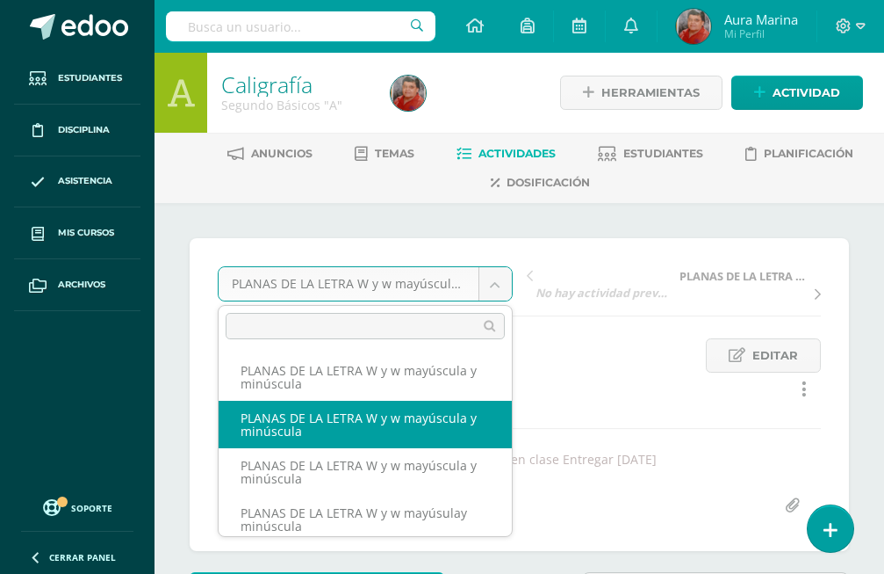
select select "/dashboard/teacher/grade-activity/173491/"
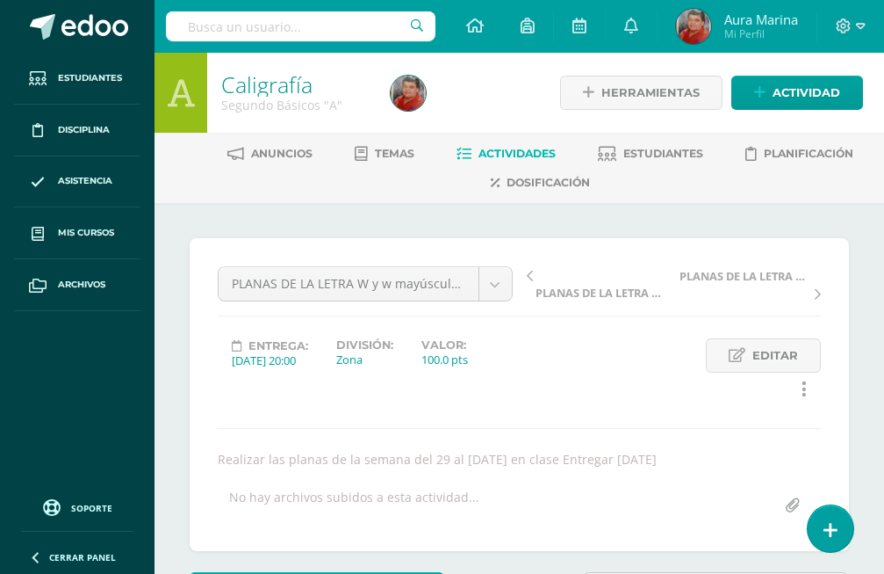
click at [499, 105] on body "Estudiantes Disciplina Asistencia Mis cursos Archivos Soporte Ayuda Reportar un…" at bounding box center [442, 387] width 884 height 775
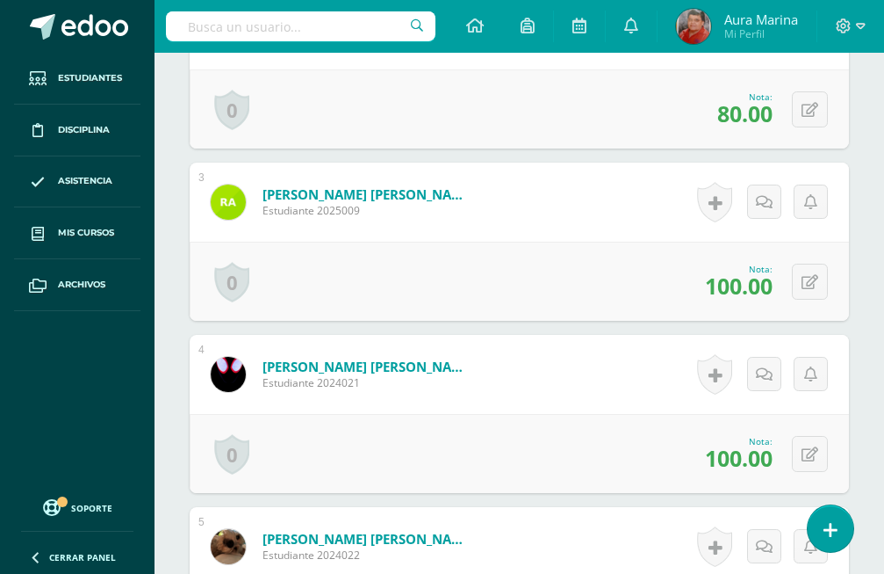
scroll to position [1320, 0]
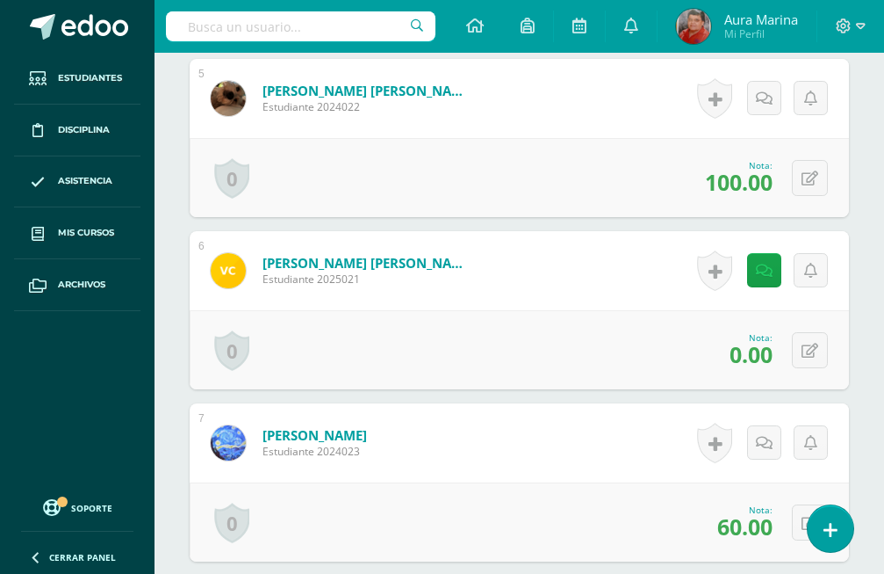
click at [812, 343] on icon at bounding box center [810, 350] width 17 height 15
click at [714, 338] on input "0.00" at bounding box center [693, 355] width 69 height 34
type input "0"
type input "100"
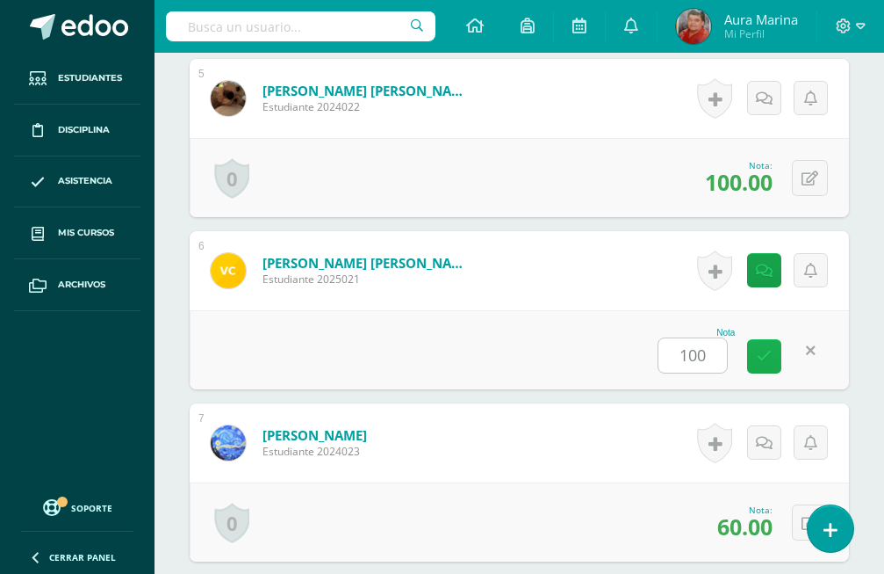
click at [766, 349] on icon at bounding box center [764, 356] width 15 height 15
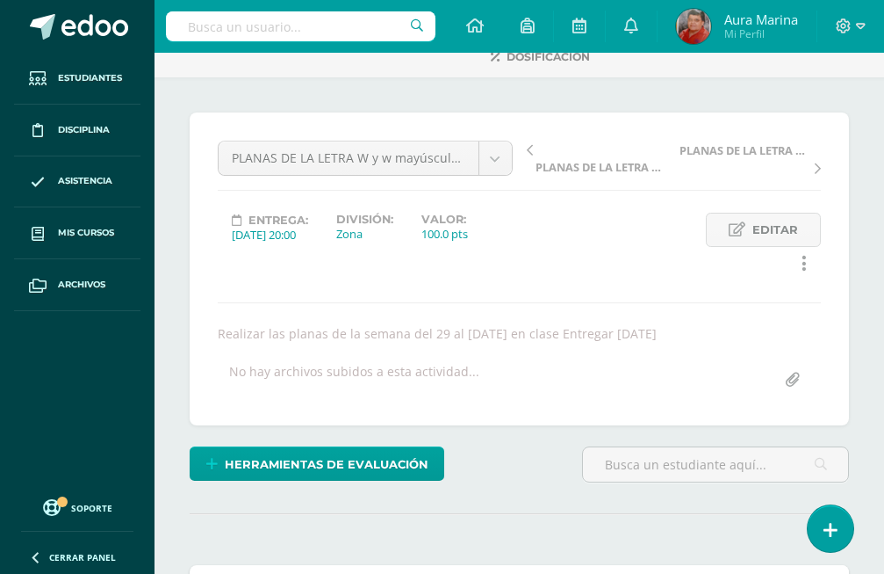
scroll to position [0, 0]
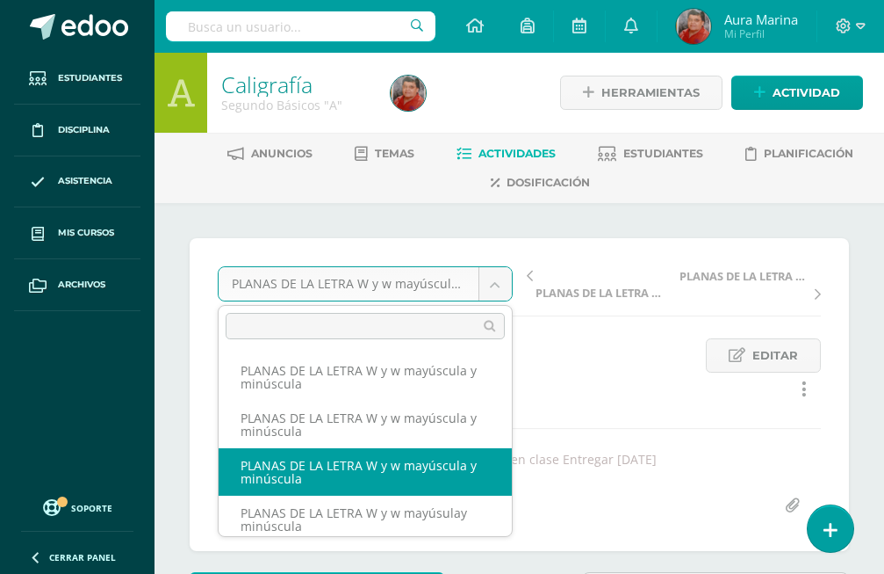
select select "/dashboard/teacher/grade-activity/173493/"
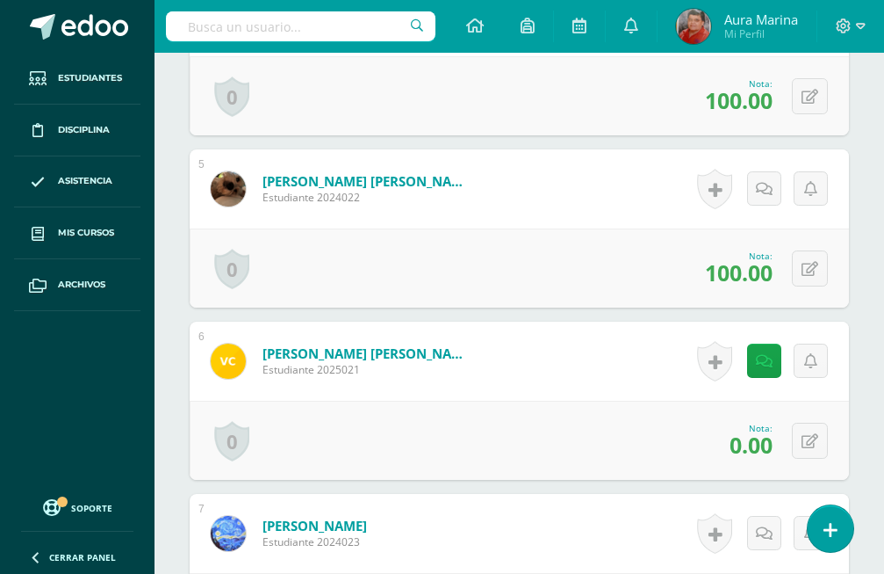
scroll to position [1230, 0]
click at [807, 433] on icon at bounding box center [810, 440] width 17 height 15
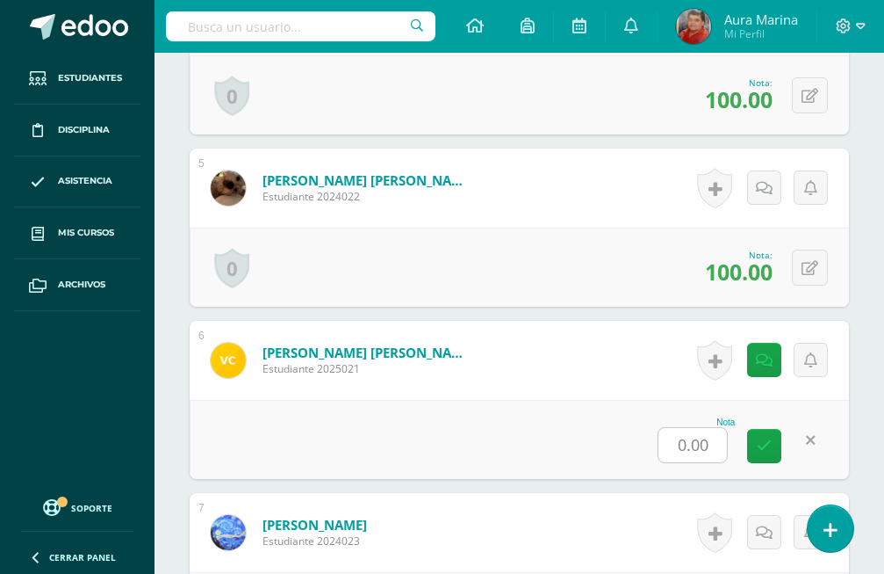
click at [723, 428] on input "0.00" at bounding box center [693, 445] width 69 height 34
type input "0"
type input "100"
click at [764, 438] on icon at bounding box center [764, 445] width 15 height 15
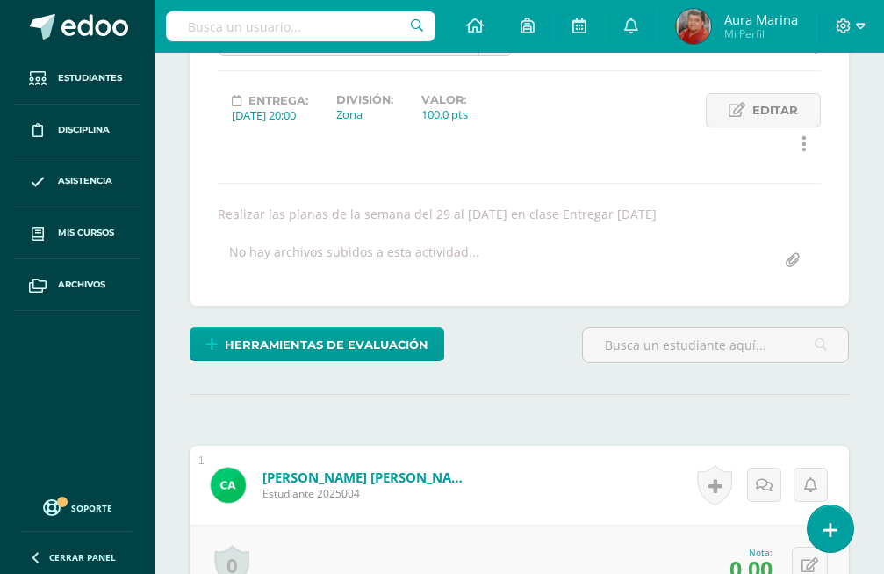
scroll to position [0, 0]
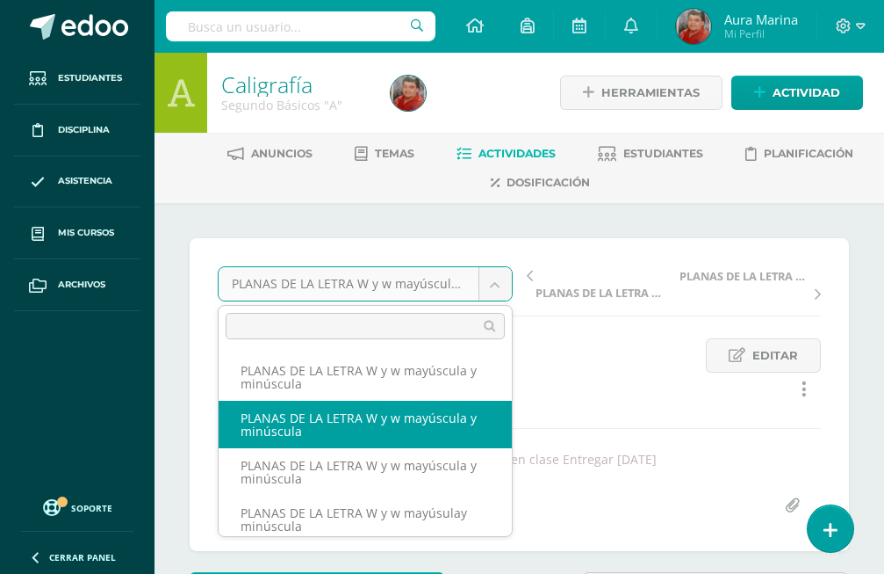
select select "/dashboard/teacher/grade-activity/173491/"
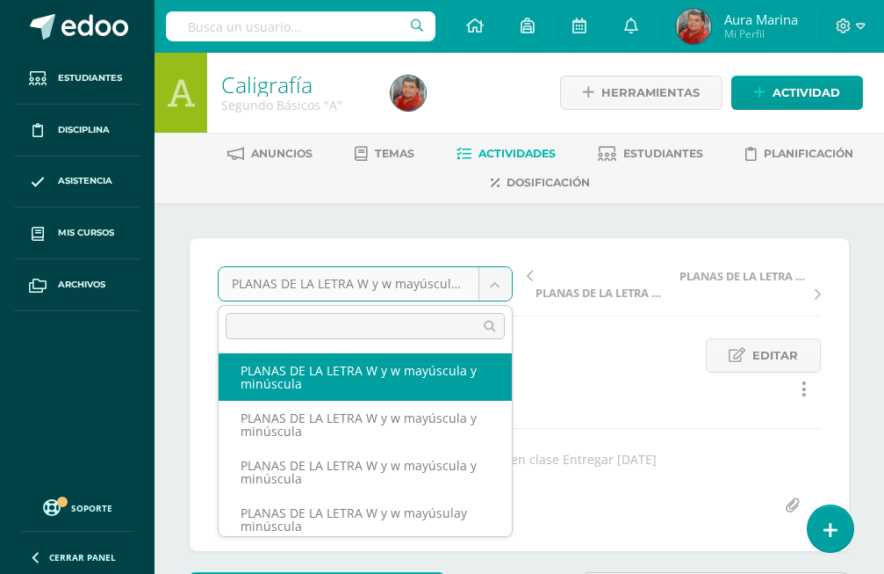
select select "/dashboard/teacher/grade-activity/173494/"
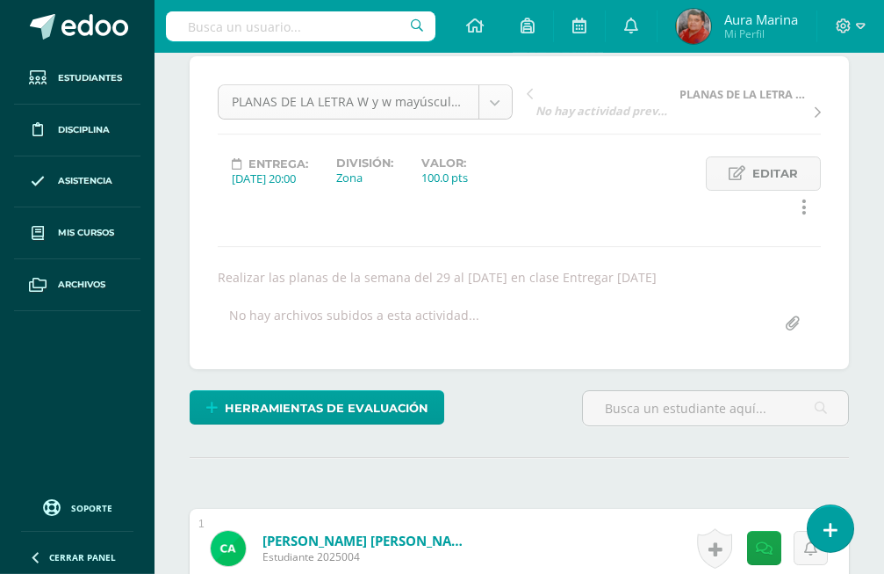
scroll to position [183, 0]
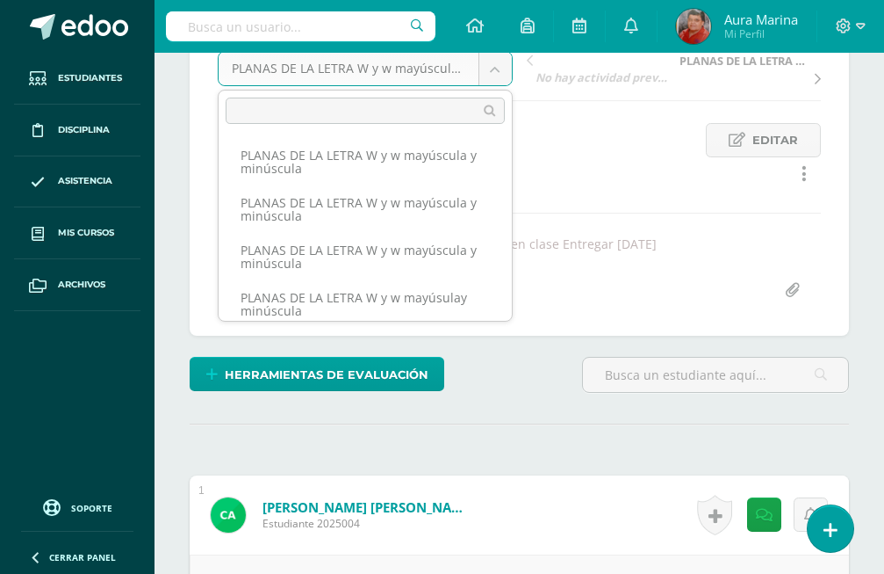
scroll to position [0, 0]
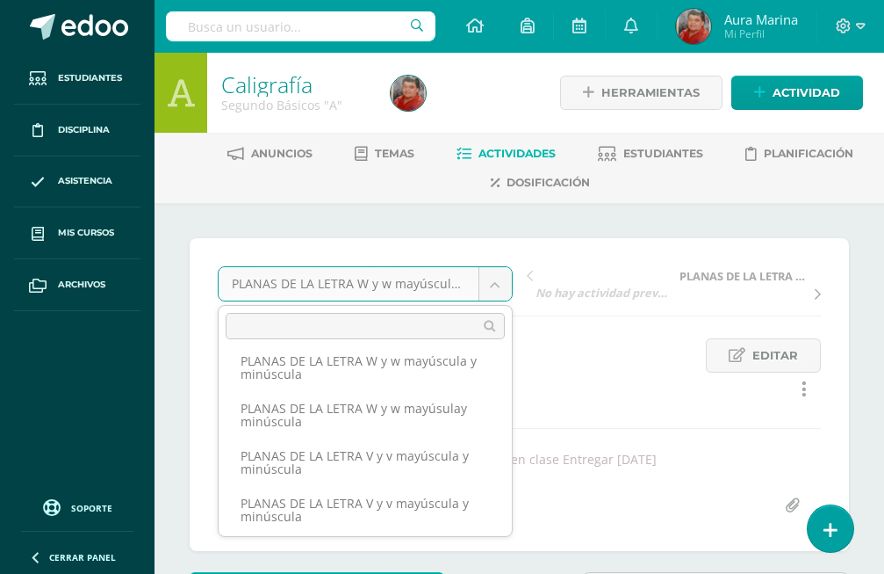
scroll to position [100, 0]
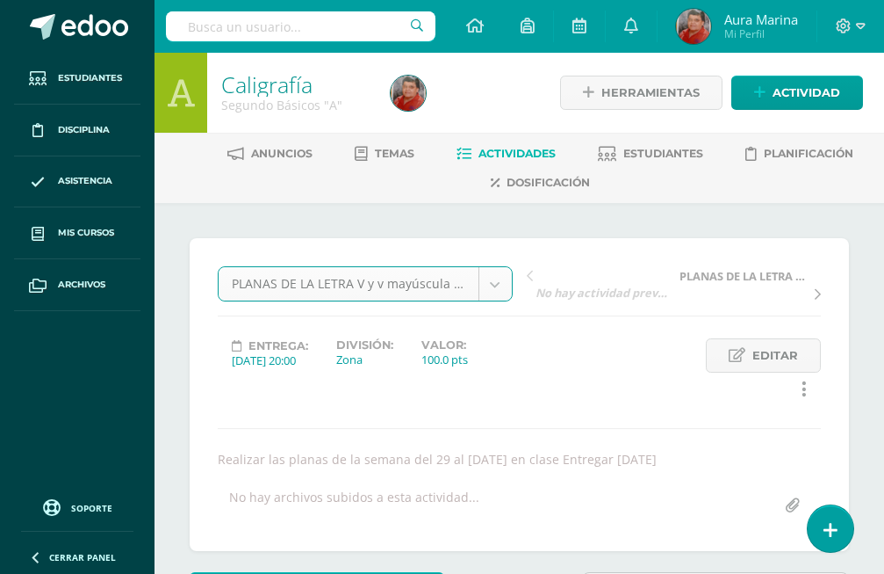
select select "/dashboard/teacher/grade-activity/173165/"
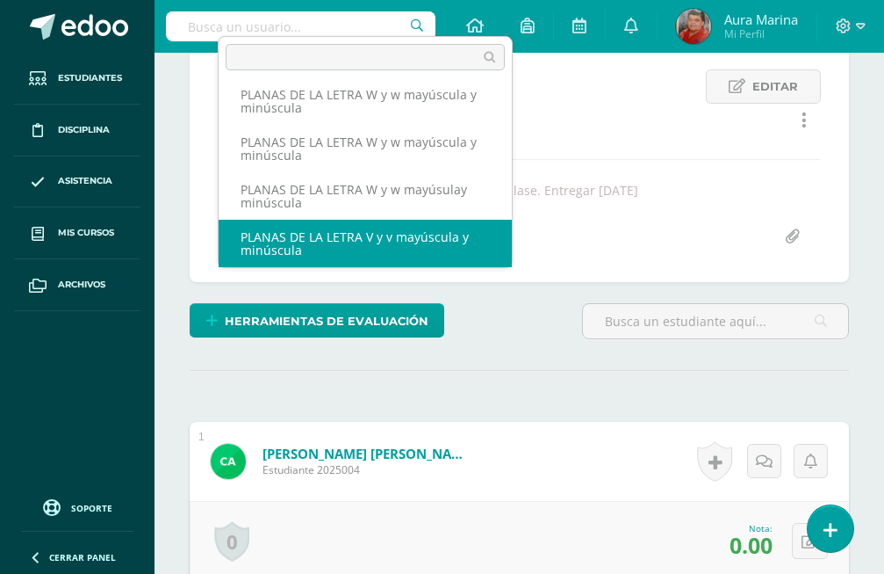
scroll to position [627, 0]
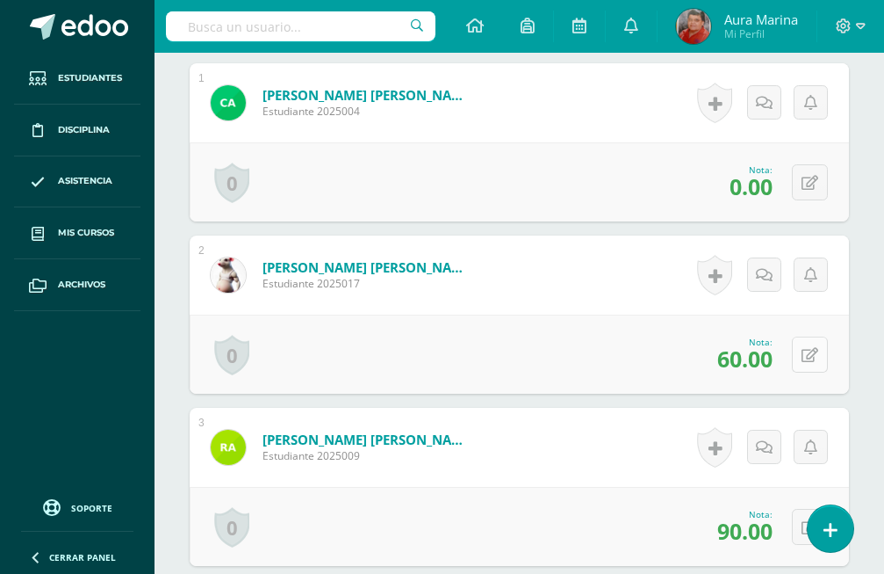
click at [813, 348] on icon at bounding box center [810, 355] width 17 height 15
click at [713, 343] on input "60.00" at bounding box center [693, 360] width 69 height 34
type input "6"
type input "100"
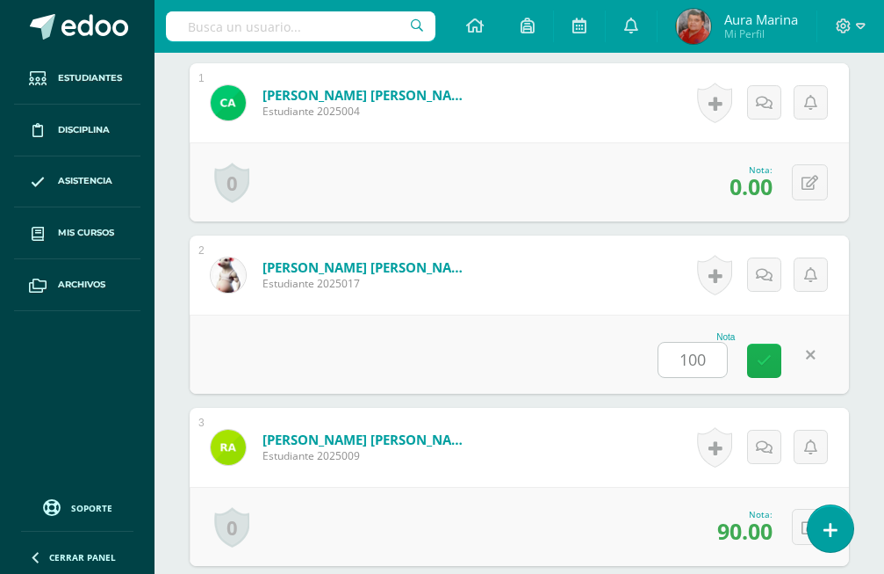
click at [759, 353] on icon at bounding box center [764, 360] width 15 height 15
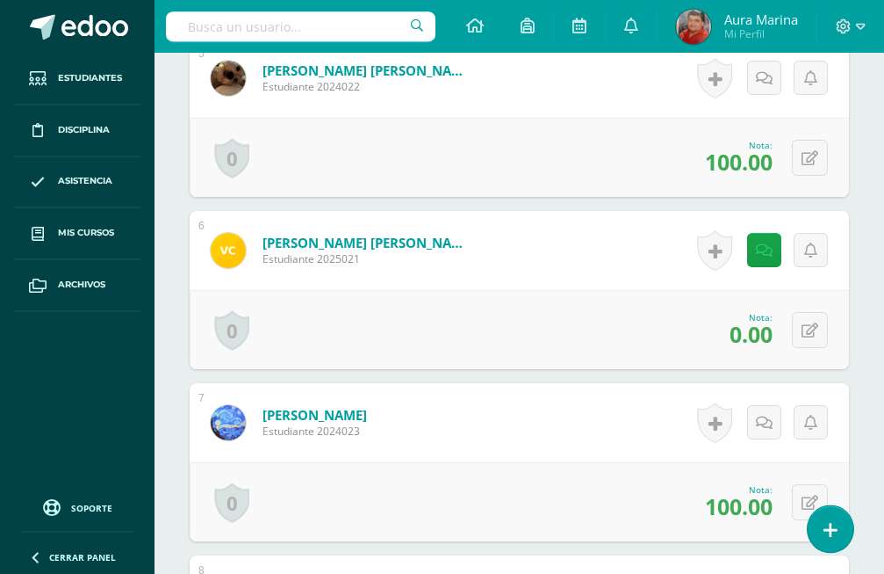
scroll to position [1344, 0]
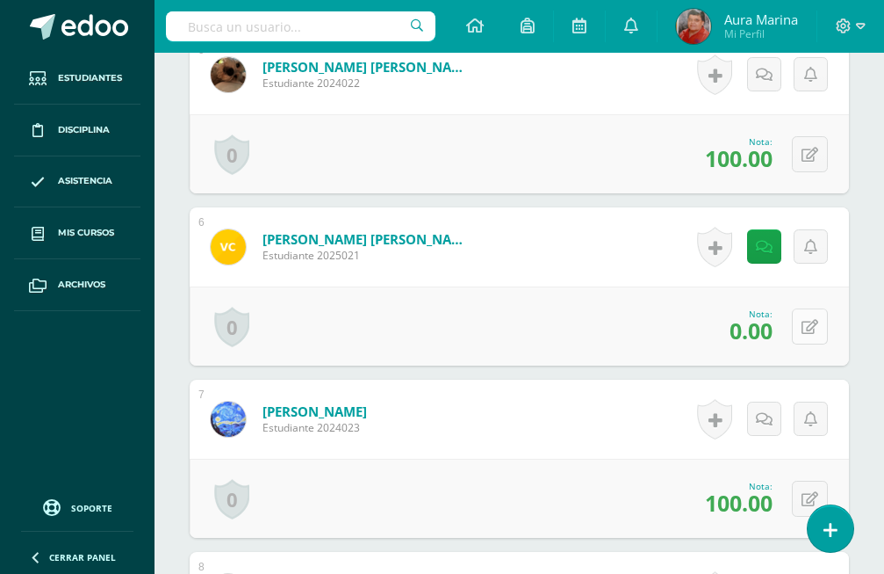
click at [817, 320] on icon at bounding box center [810, 327] width 17 height 15
click at [714, 314] on input "0.00" at bounding box center [693, 331] width 69 height 34
type input "0"
type input "100"
click at [760, 315] on link at bounding box center [764, 332] width 34 height 34
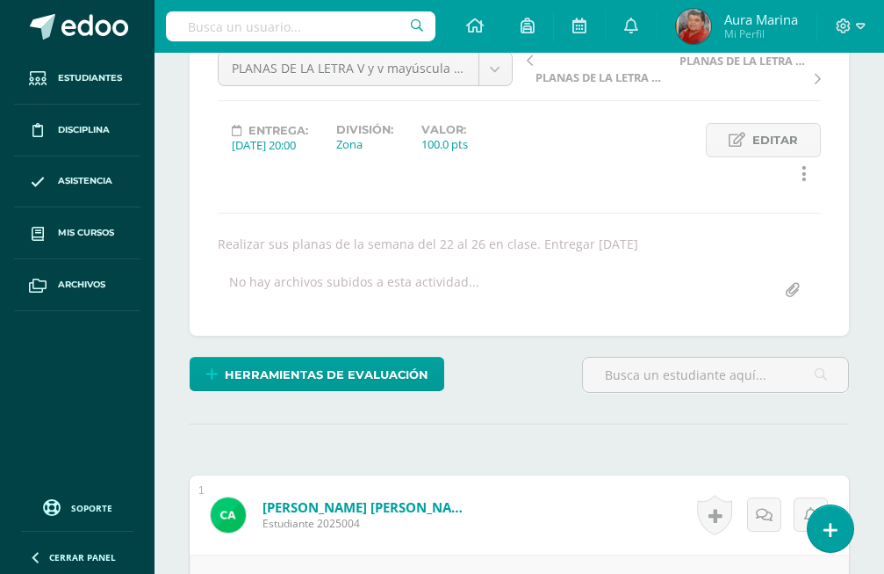
scroll to position [0, 0]
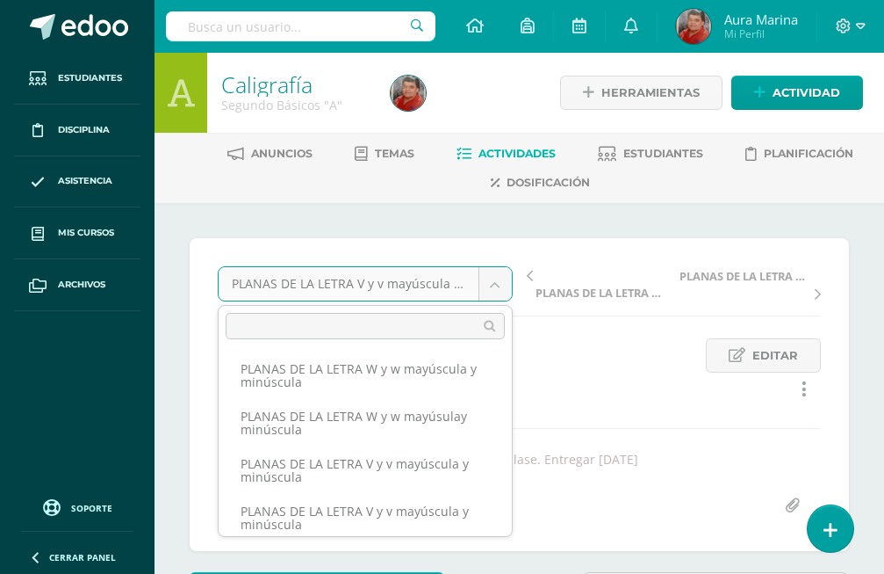
scroll to position [105, 0]
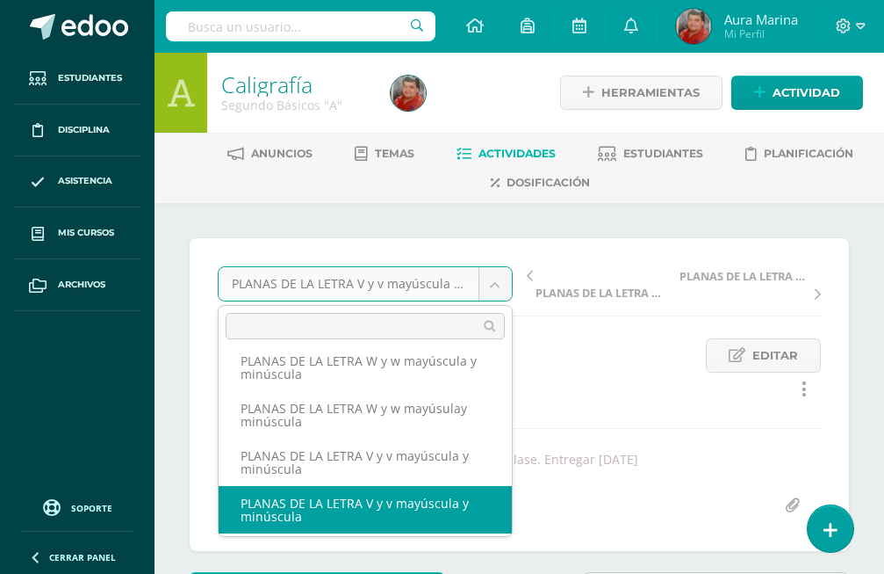
select select "/dashboard/teacher/grade-activity/173167/"
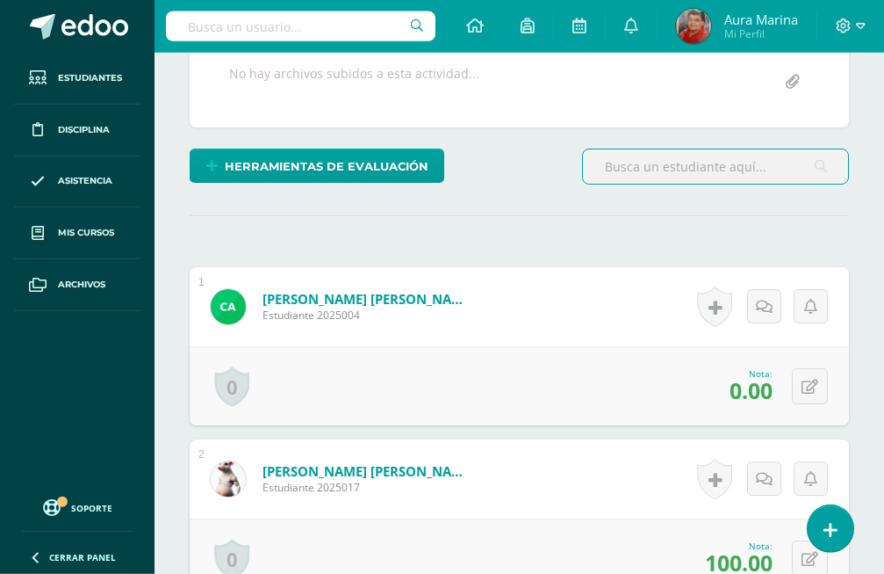
scroll to position [782, 0]
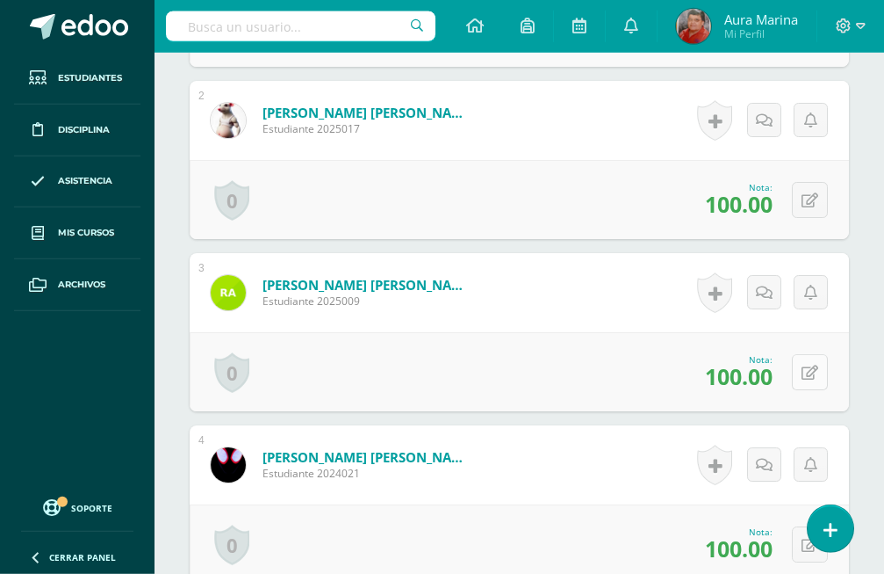
click at [812, 365] on icon at bounding box center [810, 372] width 17 height 15
click at [812, 365] on icon at bounding box center [811, 372] width 10 height 15
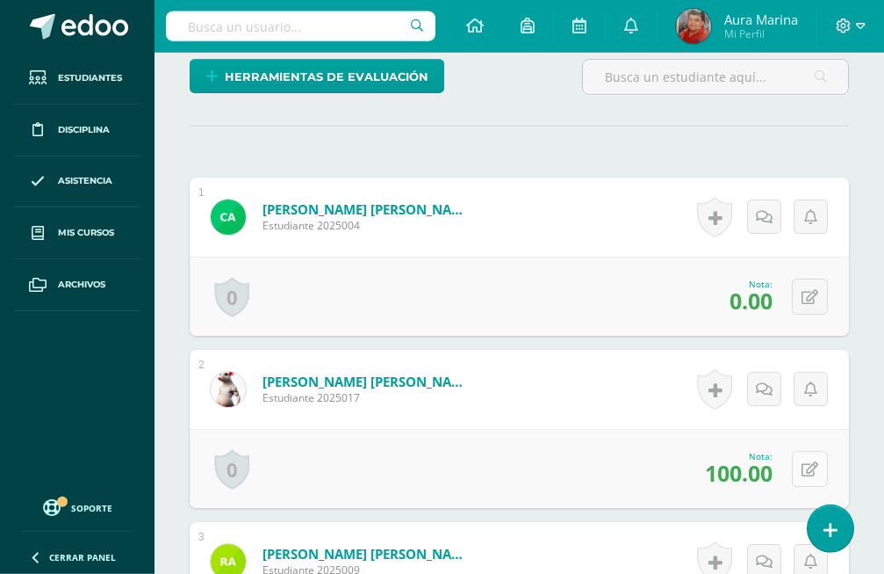
click at [809, 462] on icon at bounding box center [810, 469] width 17 height 15
click at [719, 457] on input "100.00" at bounding box center [693, 474] width 69 height 34
type input "1"
type input "60"
click at [757, 458] on link at bounding box center [764, 475] width 34 height 34
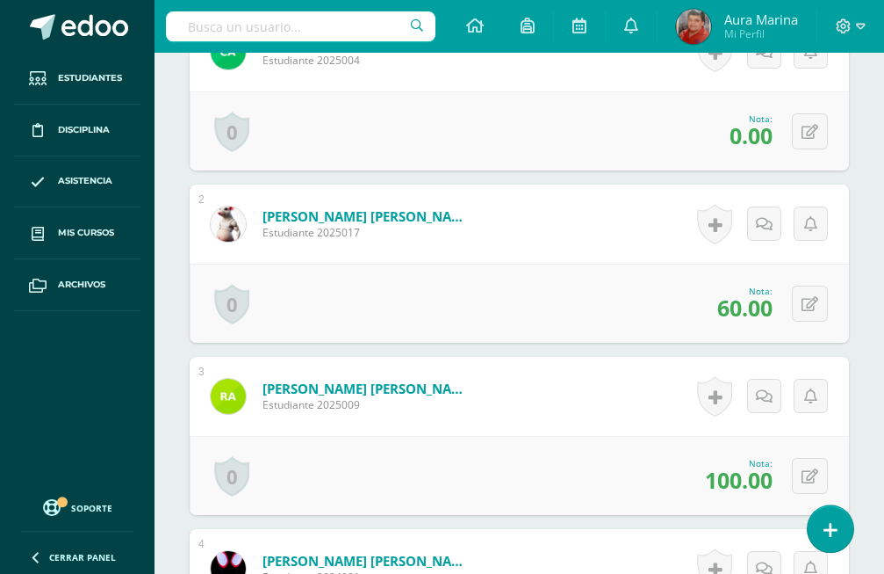
scroll to position [692, 0]
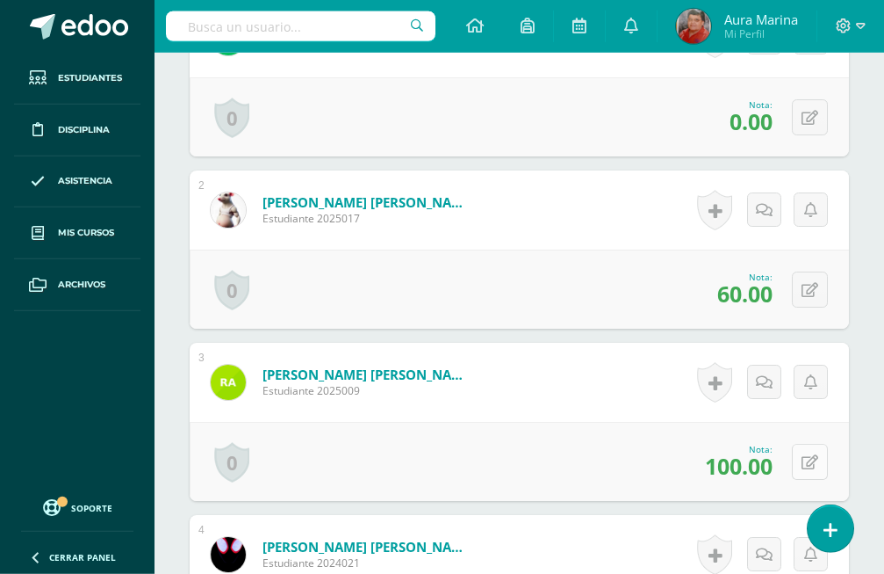
click at [809, 444] on button at bounding box center [810, 462] width 36 height 36
click at [723, 450] on input "100.00" at bounding box center [693, 467] width 69 height 34
type input "1"
type input "90"
click at [760, 460] on icon at bounding box center [764, 467] width 15 height 15
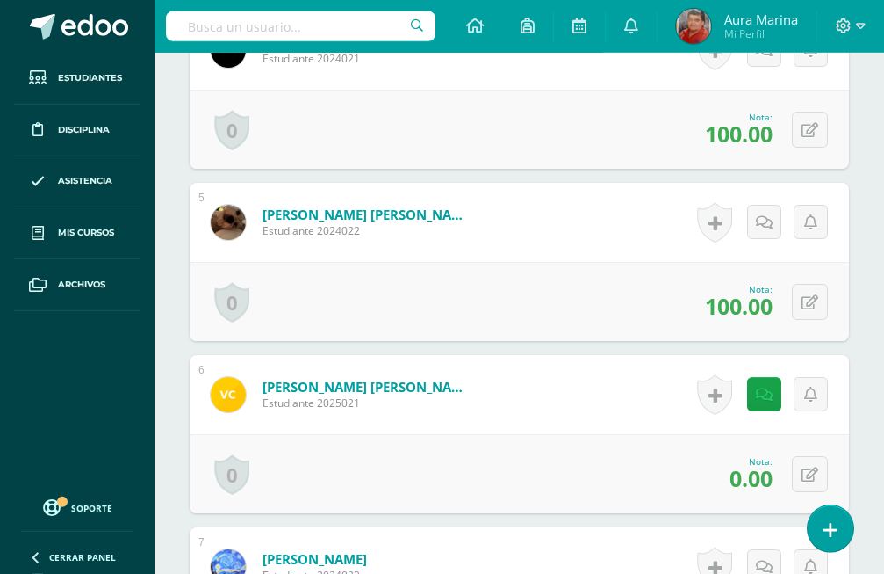
scroll to position [1230, 0]
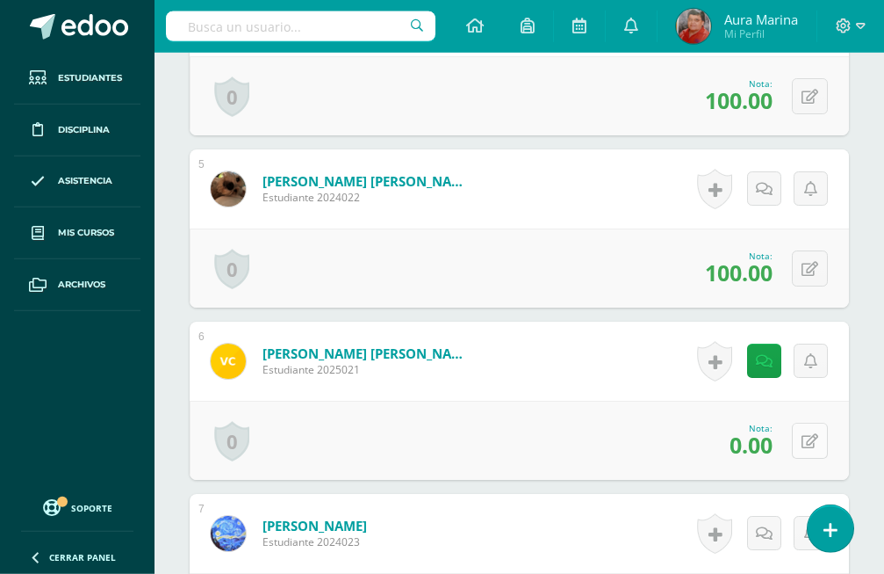
click at [813, 434] on icon at bounding box center [810, 441] width 17 height 15
click at [723, 429] on input "0.00" at bounding box center [693, 446] width 69 height 34
type input "0"
type input "100"
click at [767, 439] on icon at bounding box center [764, 446] width 15 height 15
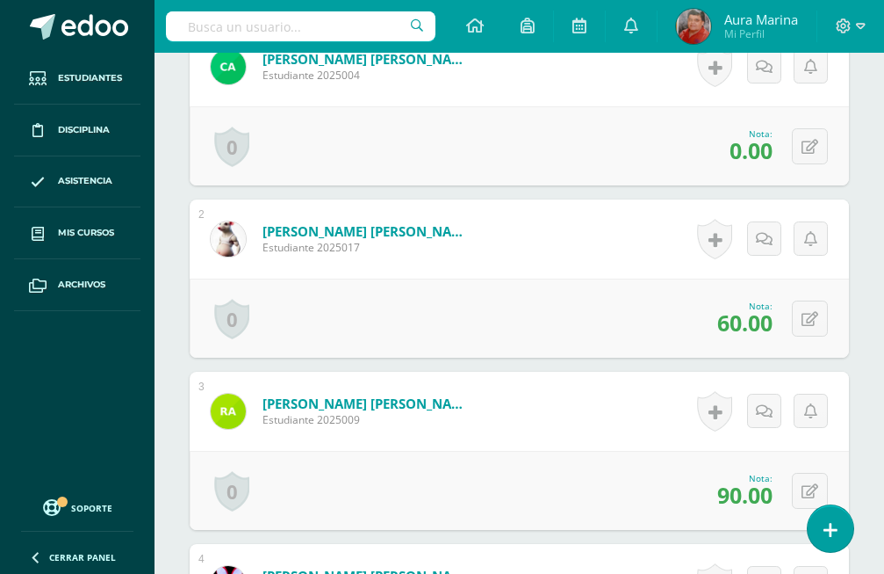
scroll to position [0, 0]
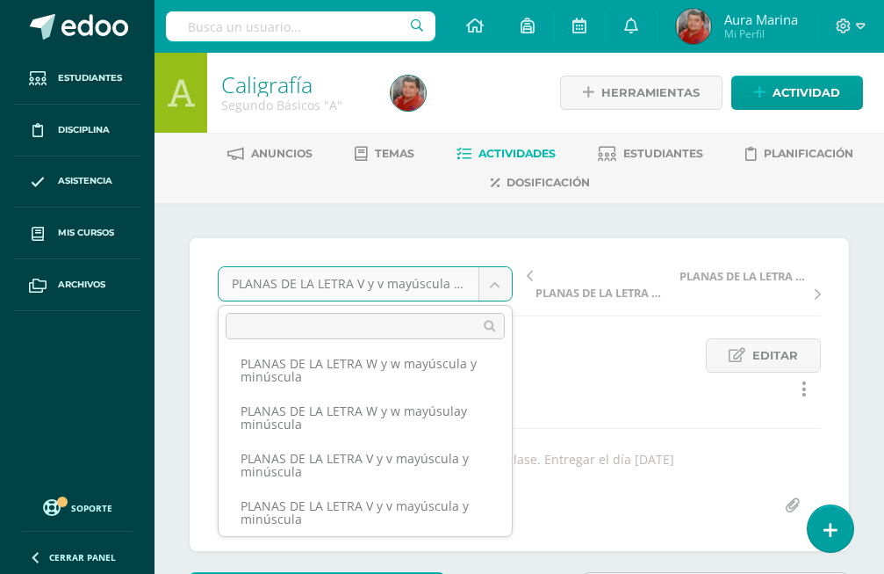
scroll to position [152, 0]
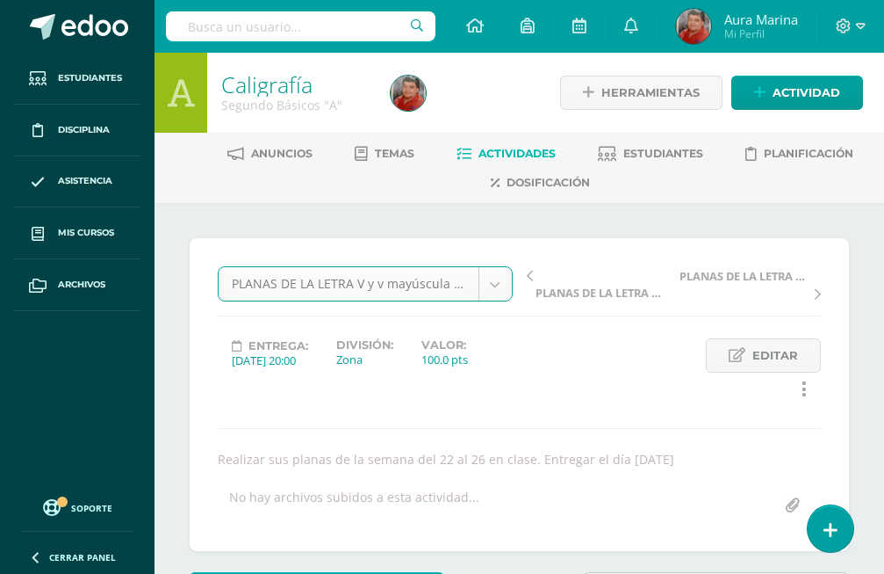
select select "/dashboard/teacher/grade-activity/173164/"
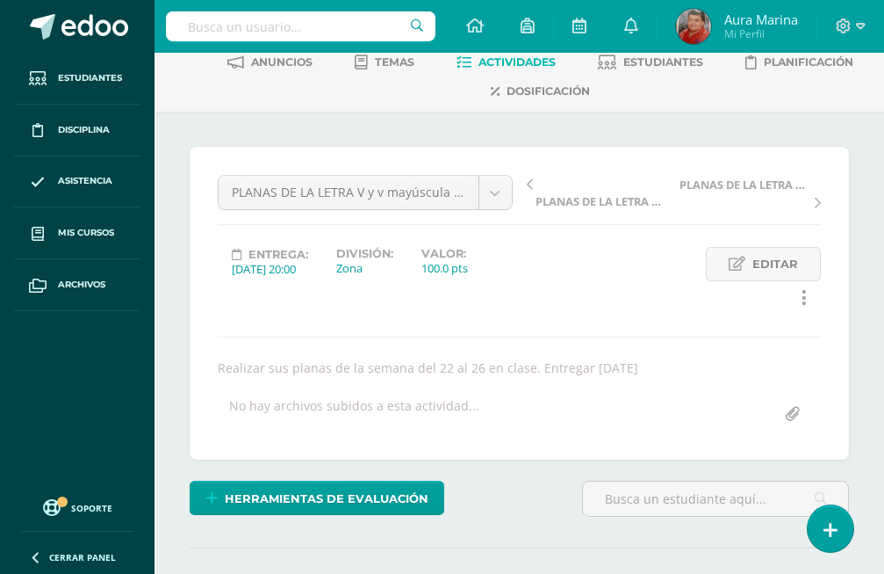
scroll to position [92, 0]
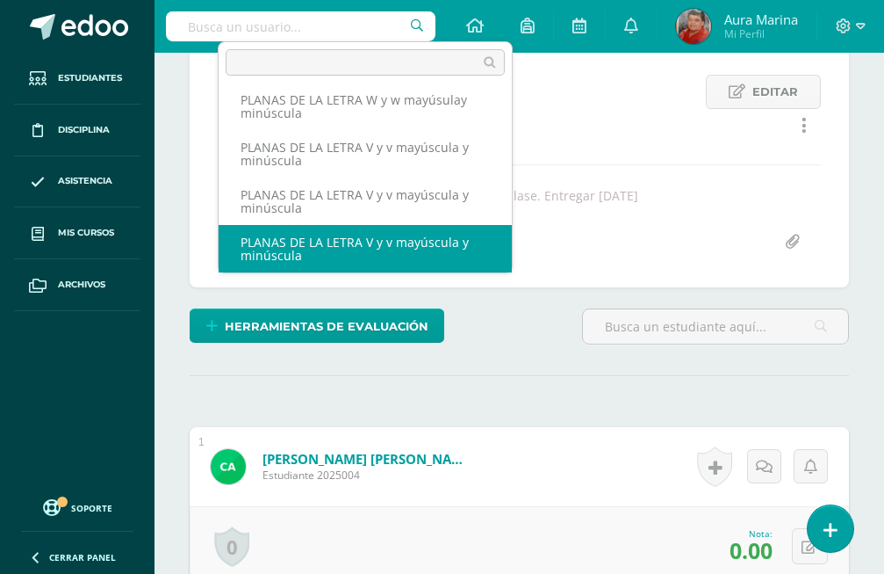
scroll to position [353, 0]
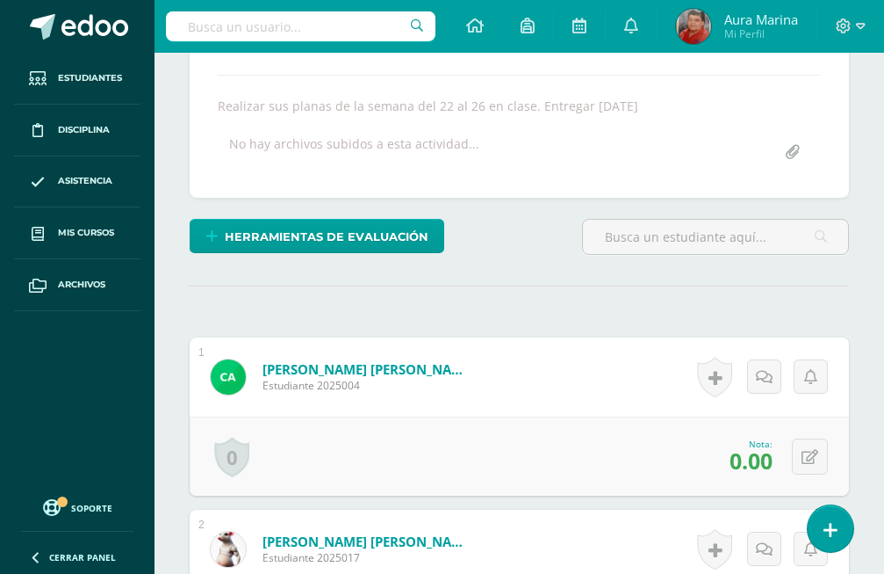
click at [808, 450] on icon at bounding box center [810, 457] width 17 height 15
click at [719, 444] on input "0.00" at bounding box center [693, 461] width 69 height 34
type input "0"
type input "100"
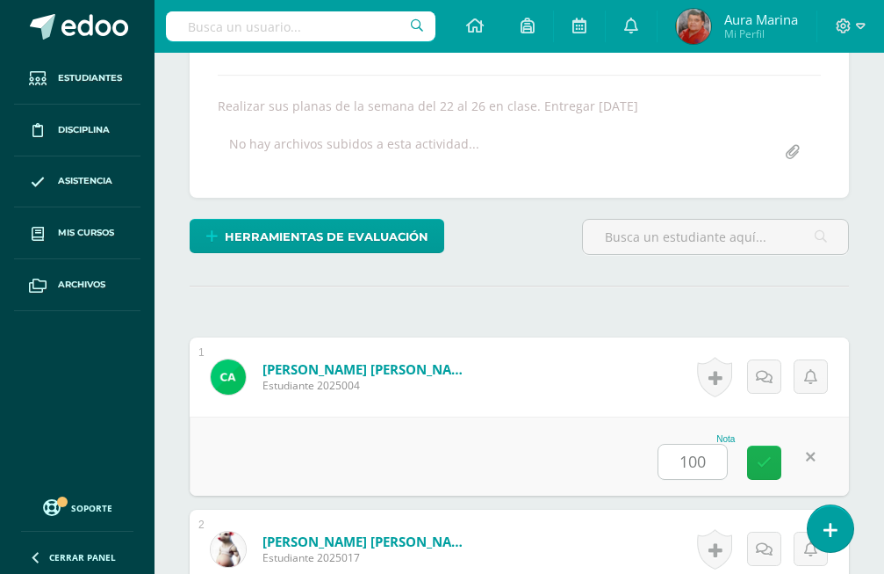
click at [765, 455] on icon at bounding box center [764, 462] width 15 height 15
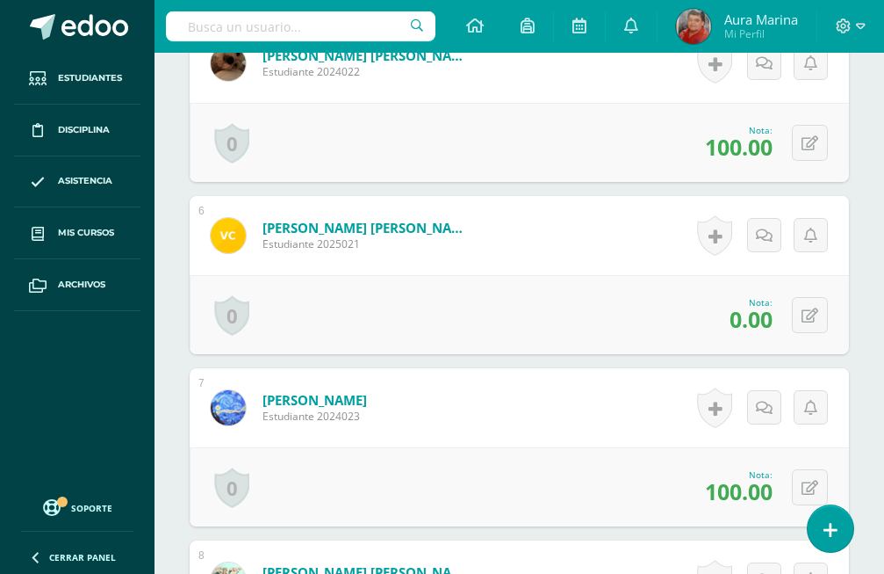
scroll to position [1249, 0]
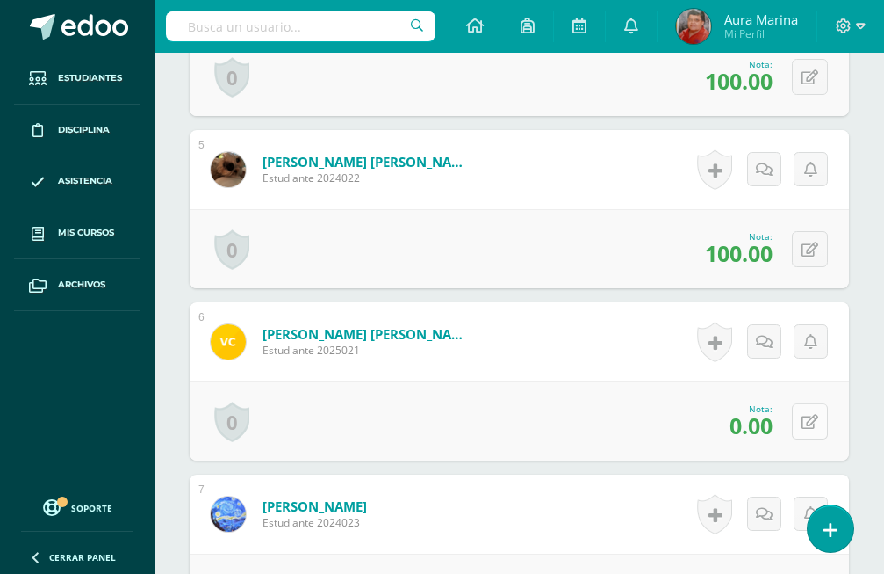
click at [808, 415] on icon at bounding box center [810, 422] width 17 height 15
click at [713, 409] on input "0.00" at bounding box center [693, 426] width 69 height 34
type input "0"
type input "100"
click at [770, 420] on icon at bounding box center [764, 427] width 15 height 15
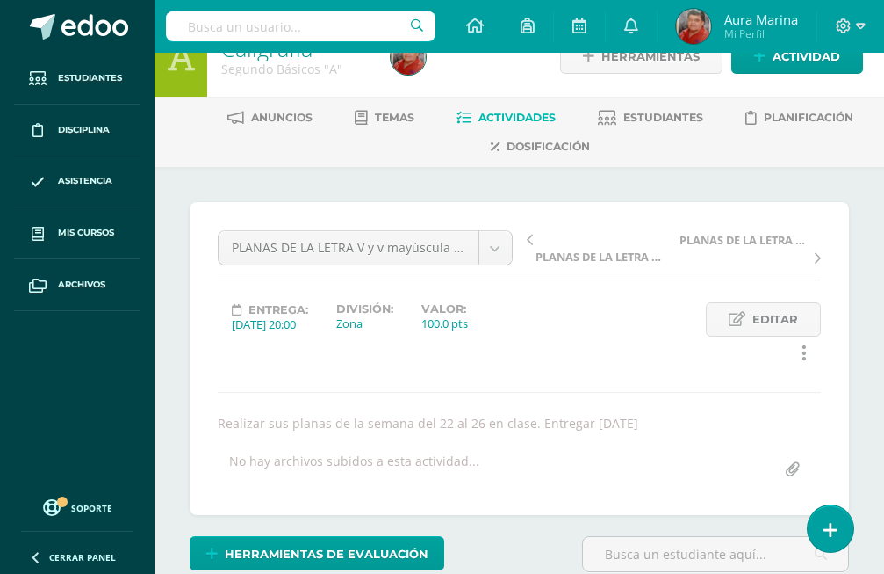
scroll to position [0, 0]
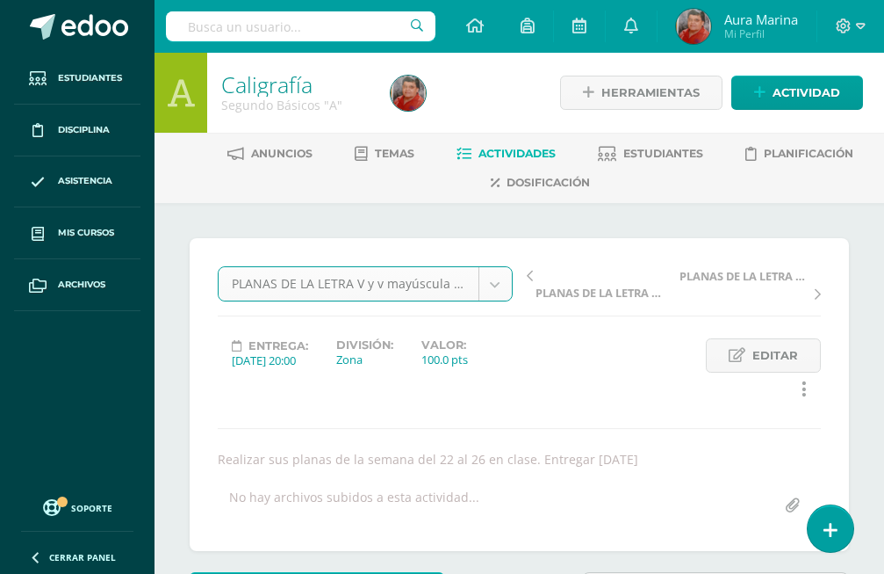
select select "/dashboard/teacher/grade-activity/173167/"
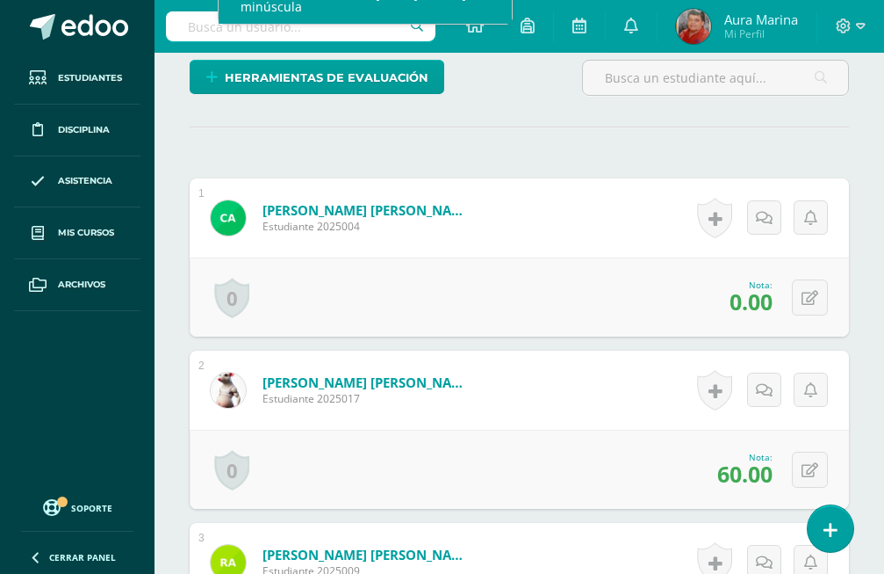
scroll to position [513, 0]
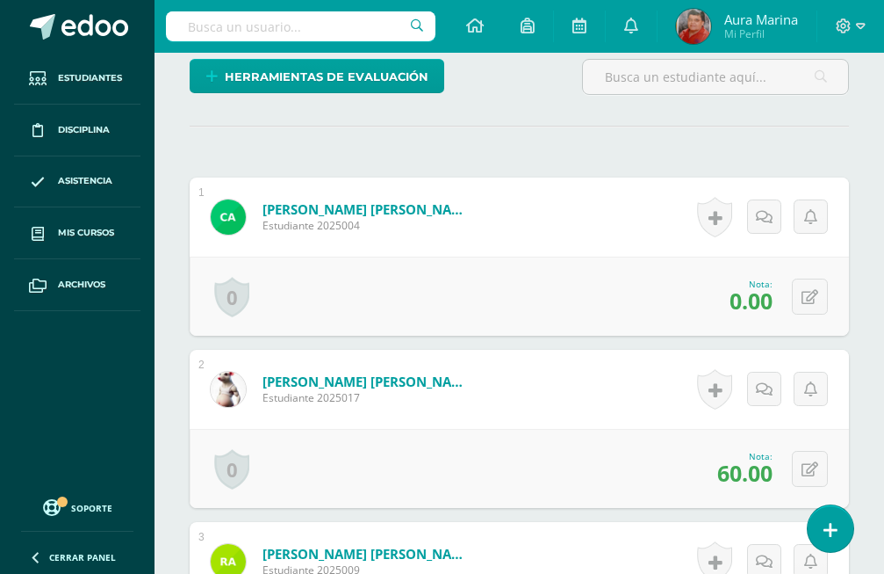
click at [814, 290] on icon at bounding box center [810, 297] width 17 height 15
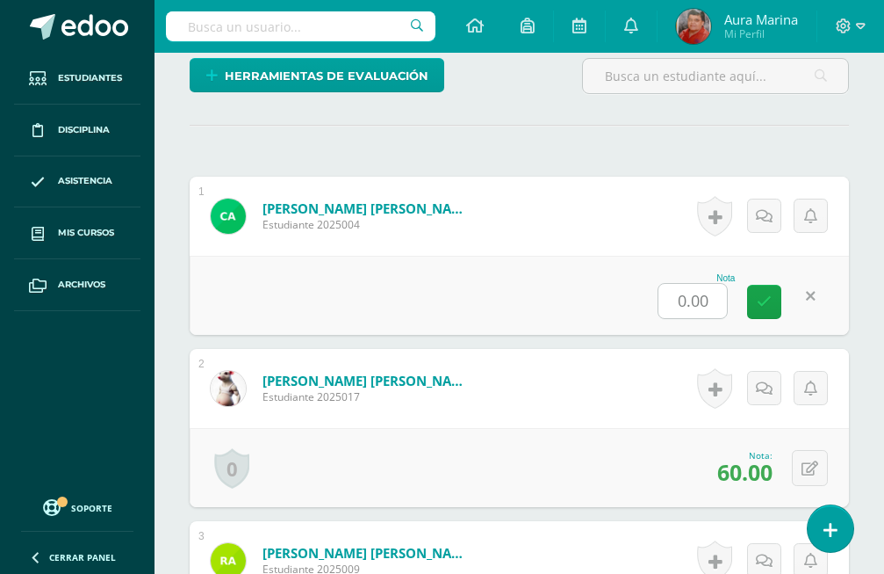
click at [709, 284] on input "0.00" at bounding box center [693, 301] width 69 height 34
type input "0"
type input "100"
click at [757, 285] on link at bounding box center [764, 302] width 34 height 34
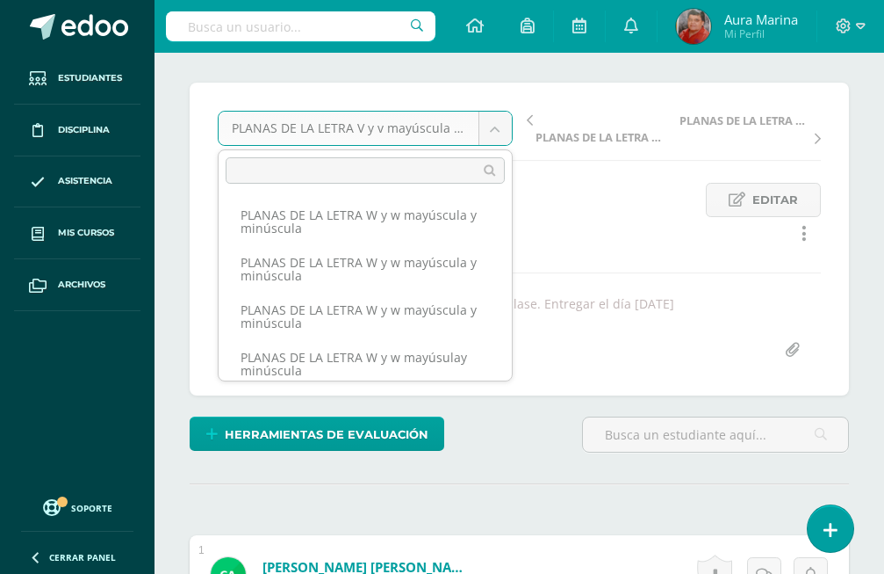
scroll to position [102, 0]
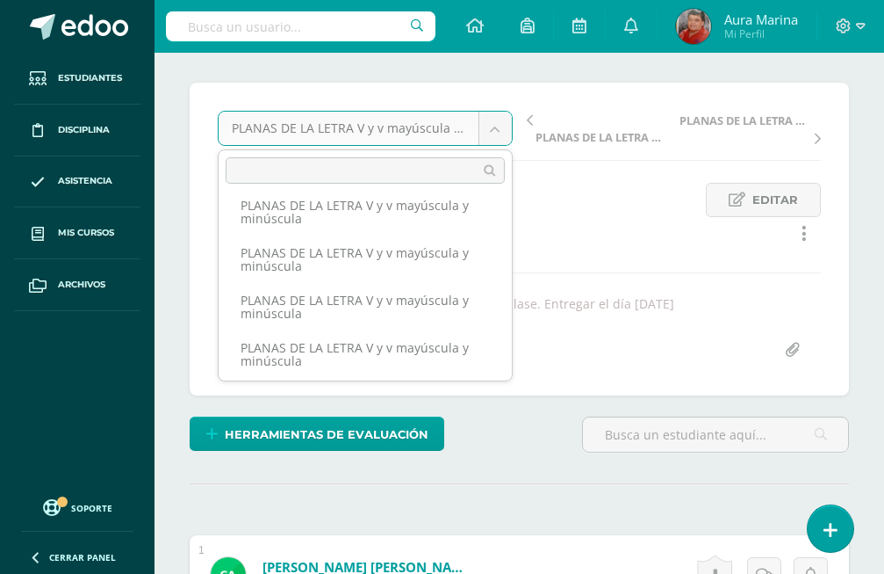
scroll to position [202, 0]
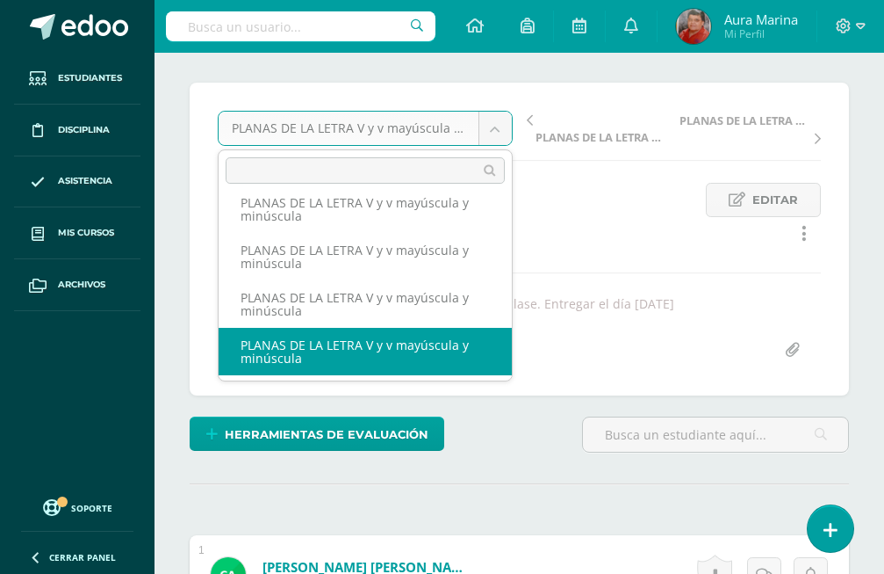
select select "/dashboard/teacher/grade-activity/173166/"
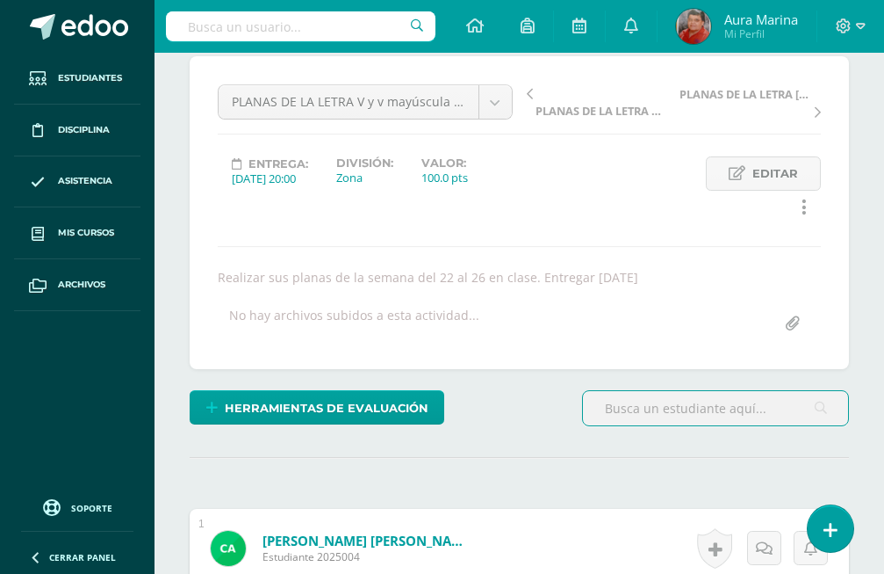
scroll to position [183, 0]
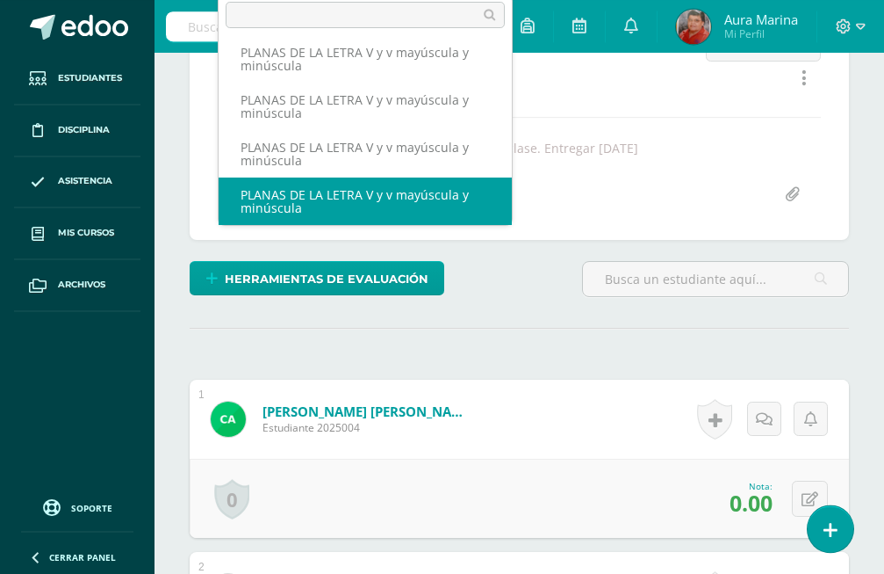
scroll to position [541, 0]
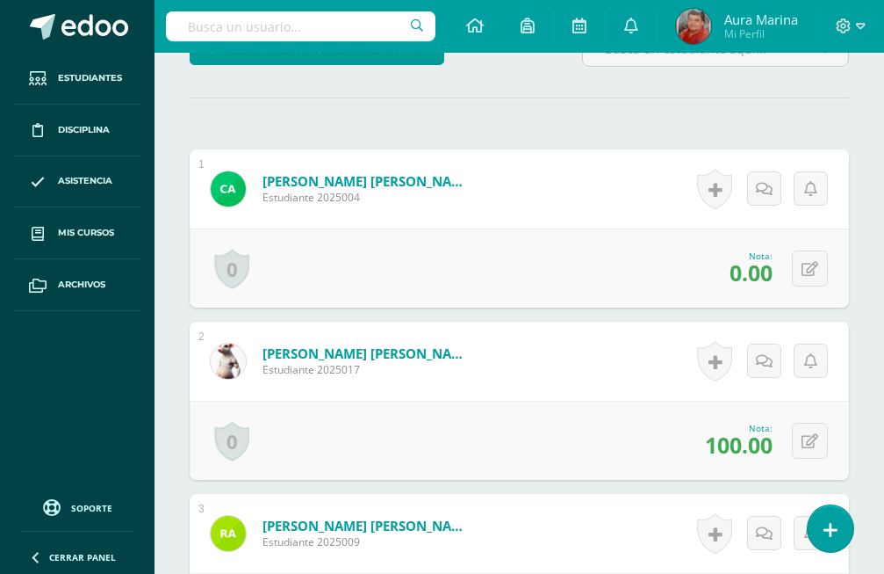
click at [813, 262] on icon at bounding box center [810, 269] width 17 height 15
click at [712, 256] on input "0.00" at bounding box center [693, 273] width 69 height 34
type input "0"
type input "1"
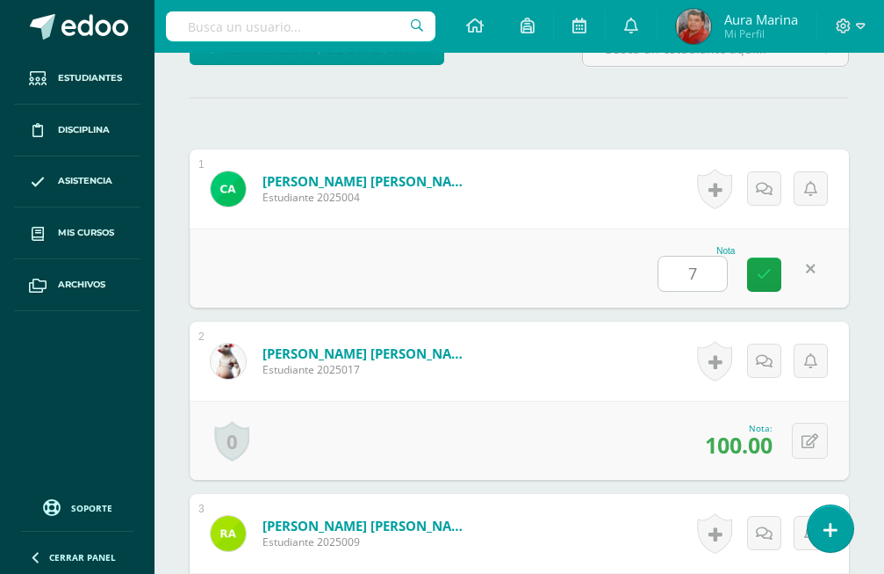
type input "70"
click at [763, 267] on icon at bounding box center [764, 274] width 15 height 15
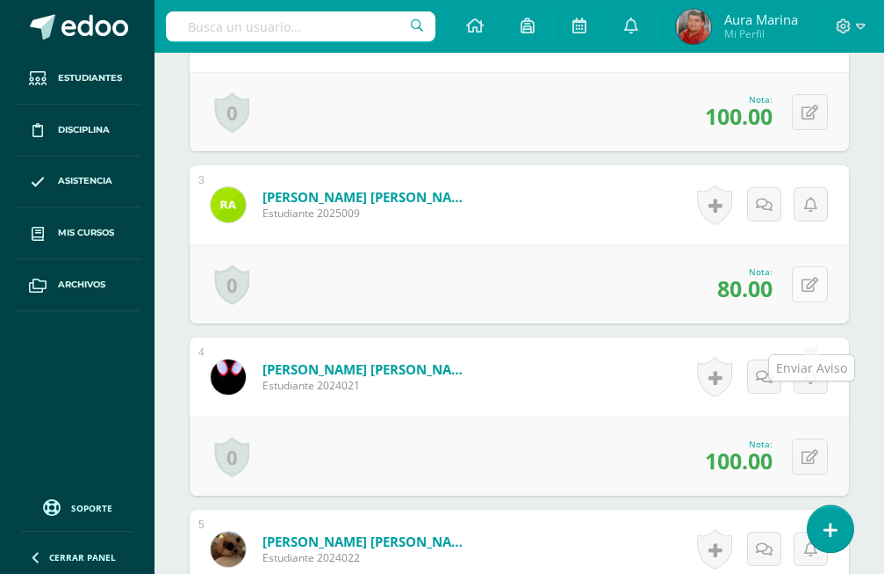
scroll to position [810, 0]
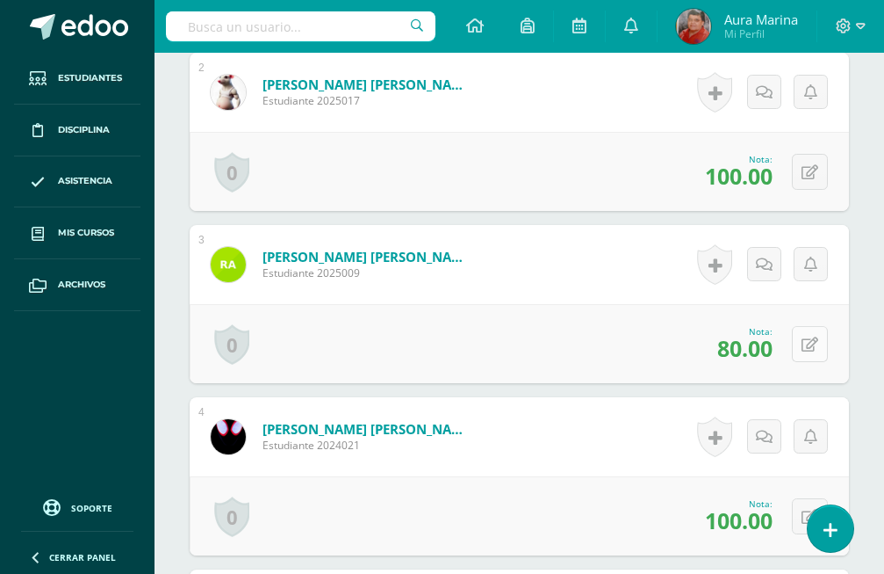
click at [811, 337] on icon at bounding box center [810, 344] width 17 height 15
click at [718, 332] on input "80.00" at bounding box center [693, 349] width 69 height 34
type input "8"
type input "100"
click at [758, 343] on icon at bounding box center [764, 350] width 15 height 15
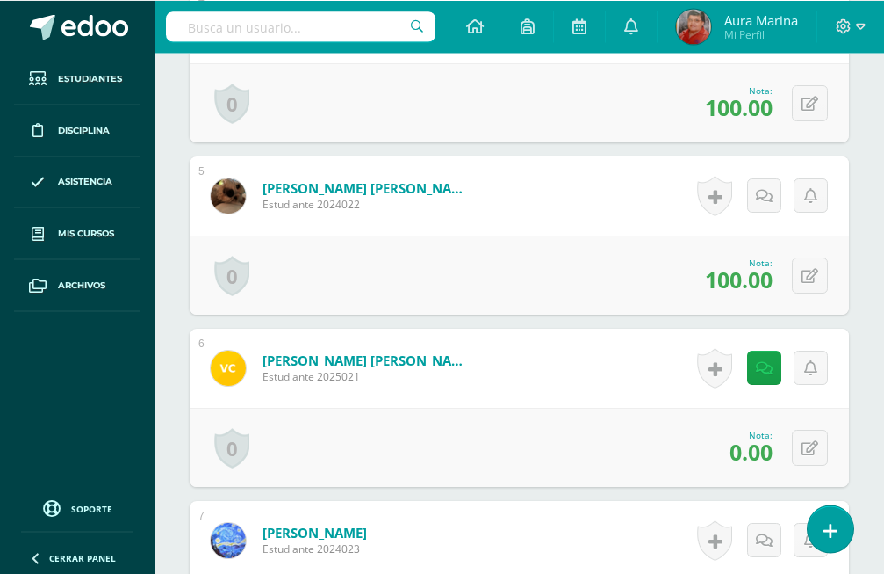
scroll to position [1258, 0]
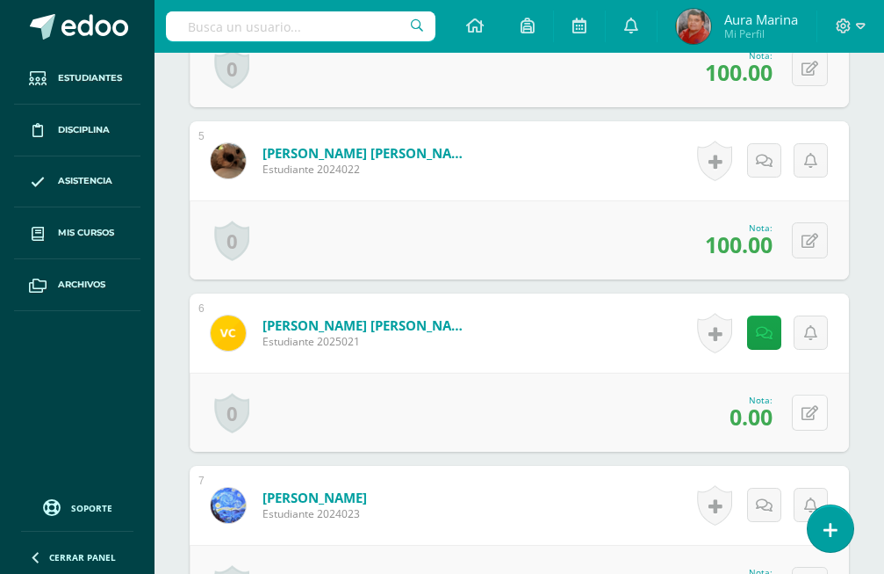
click at [812, 406] on icon at bounding box center [810, 413] width 17 height 15
click at [714, 400] on input "0.00" at bounding box center [693, 417] width 69 height 34
type input "0"
type input "100"
click at [773, 401] on link at bounding box center [764, 418] width 34 height 34
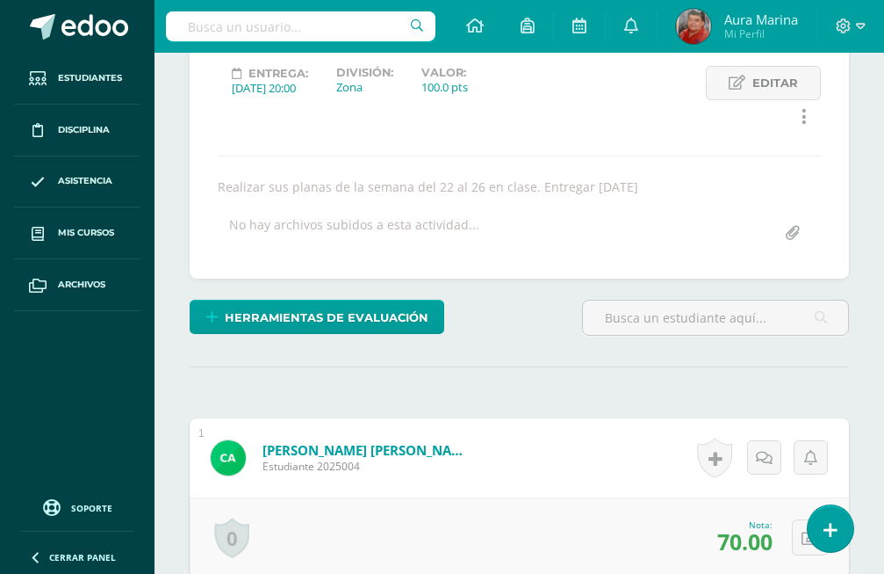
scroll to position [0, 0]
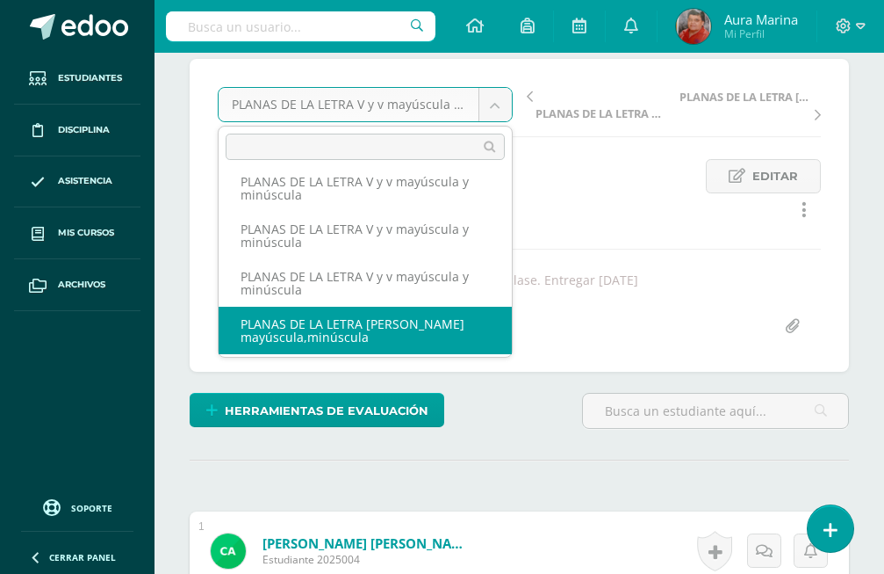
scroll to position [292, 0]
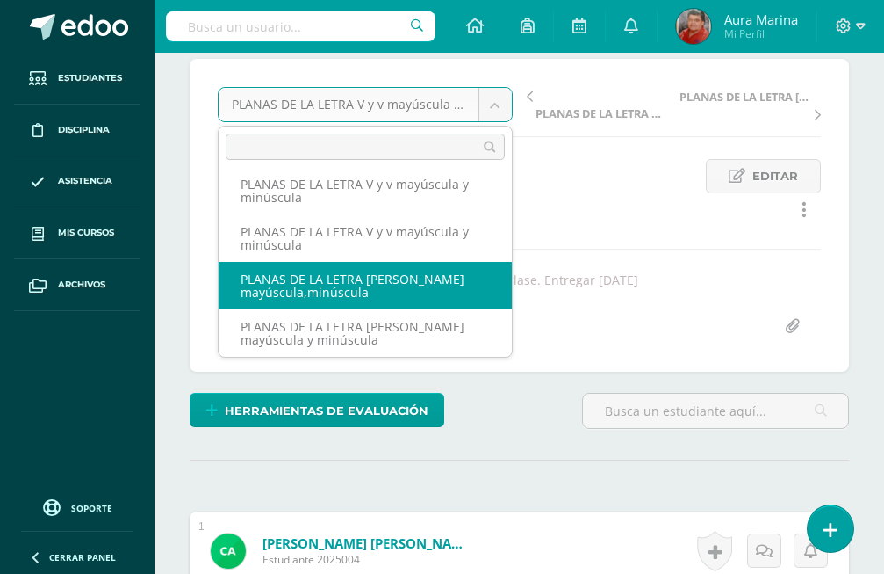
select select "/dashboard/teacher/grade-activity/172896/"
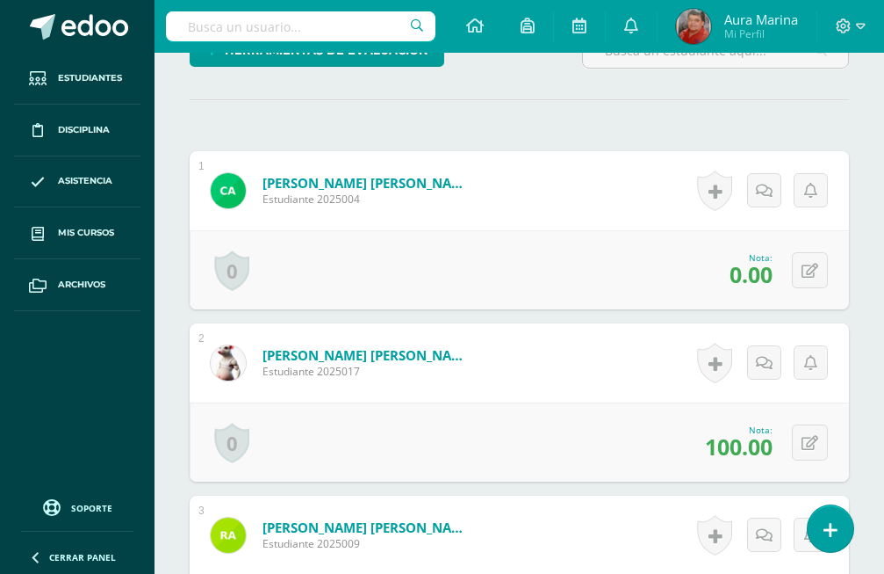
scroll to position [541, 0]
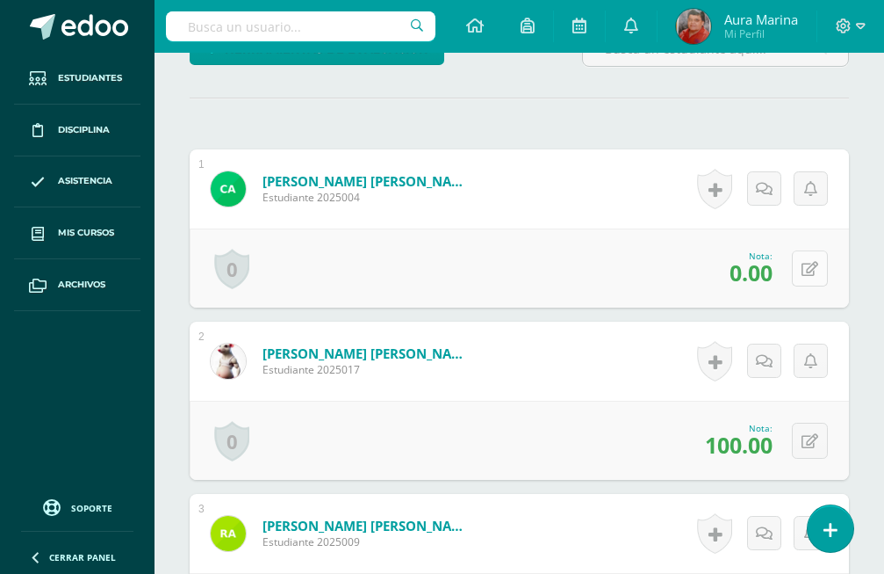
click at [810, 262] on icon at bounding box center [810, 269] width 17 height 15
click at [711, 256] on input "0.00" at bounding box center [693, 273] width 69 height 34
type input "0"
click at [761, 267] on icon at bounding box center [764, 274] width 15 height 15
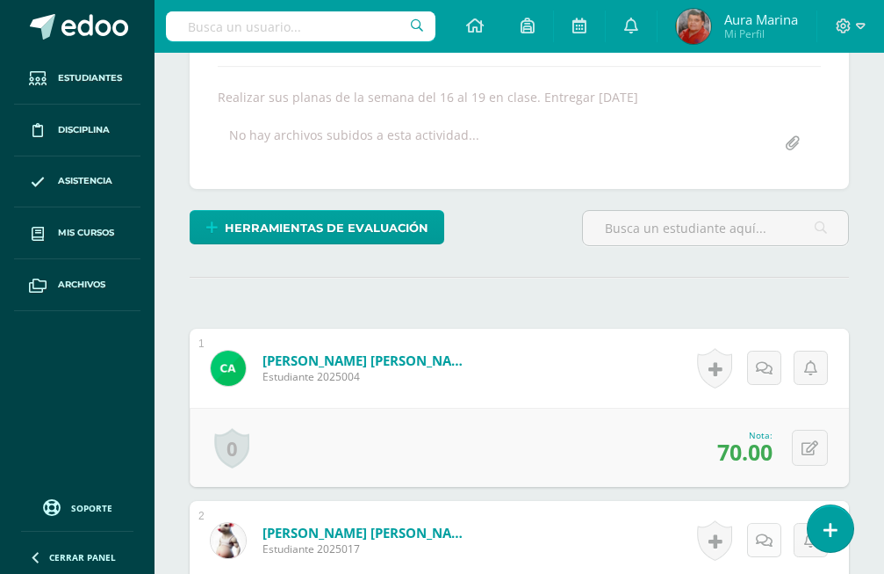
scroll to position [4, 0]
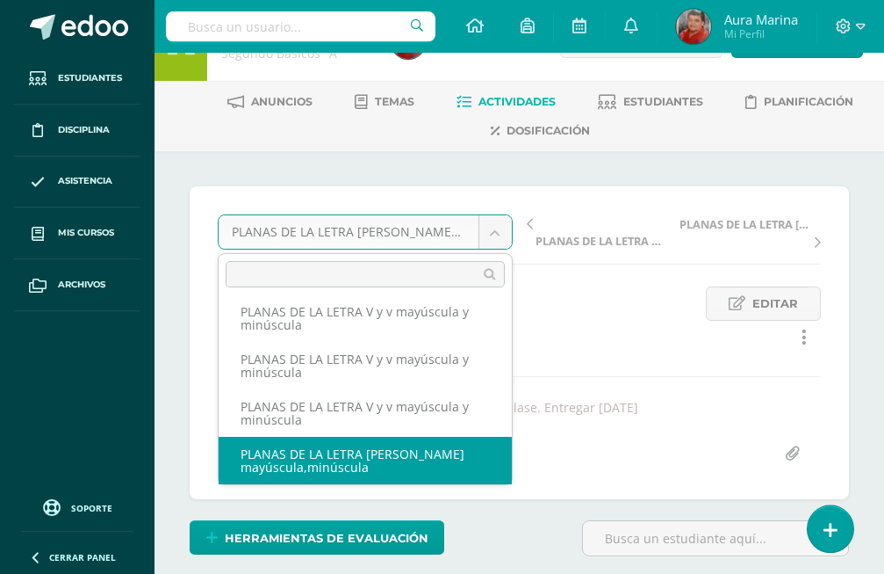
scroll to position [362, 0]
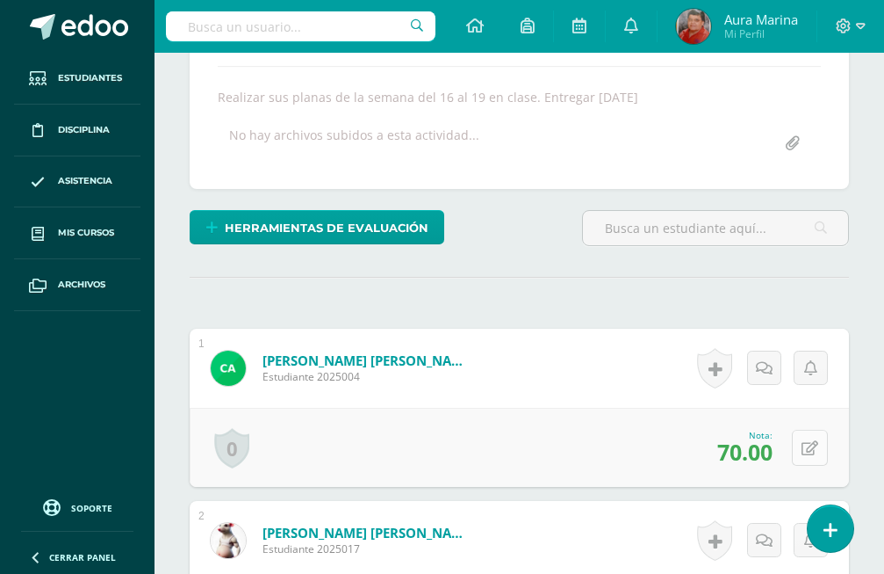
click at [814, 441] on icon at bounding box center [810, 448] width 17 height 15
click at [720, 436] on input "70.00" at bounding box center [693, 453] width 69 height 34
type input "7"
type input "0"
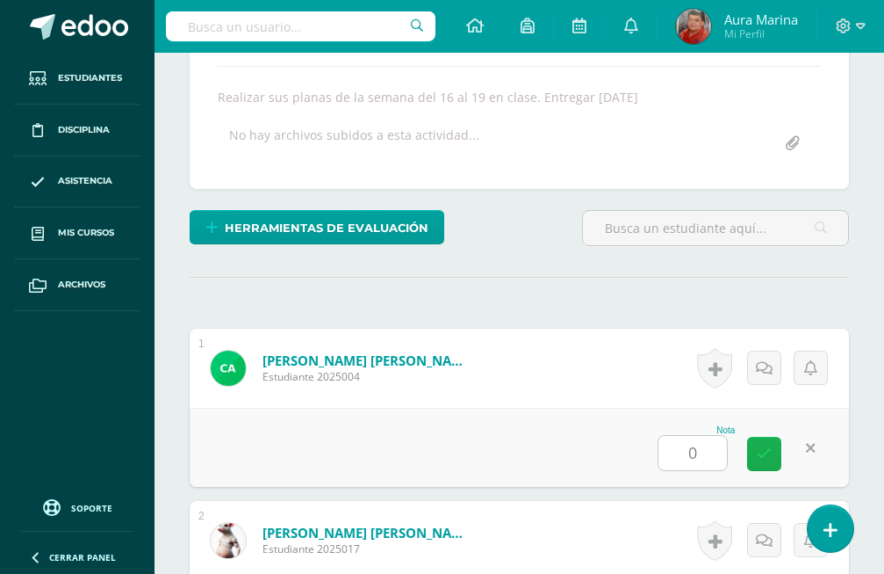
click at [756, 436] on link at bounding box center [764, 453] width 34 height 34
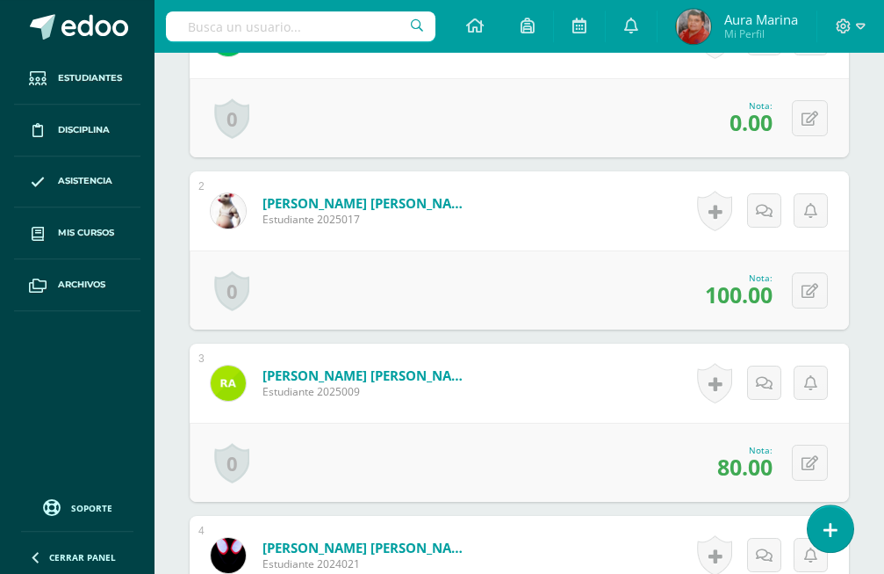
scroll to position [720, 0]
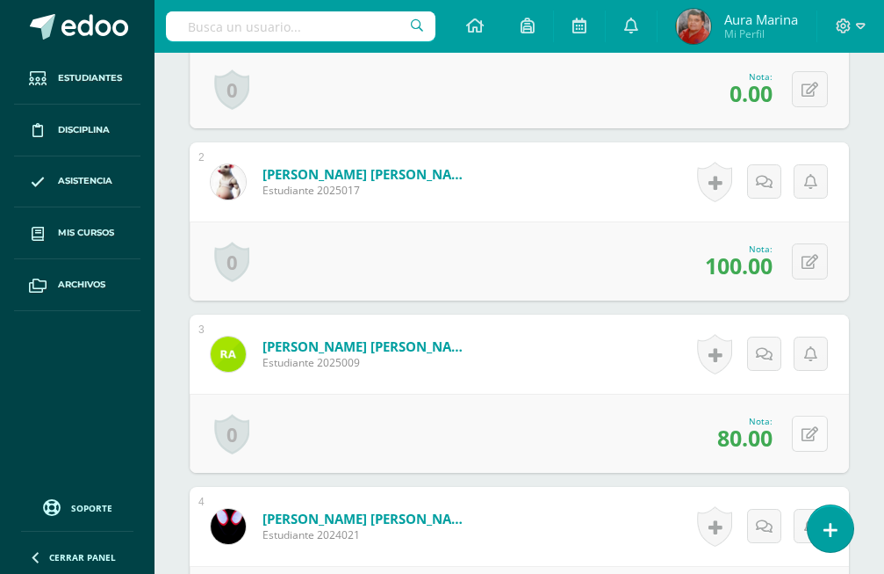
click at [811, 427] on icon at bounding box center [810, 434] width 17 height 15
click at [717, 422] on input "80.00" at bounding box center [693, 439] width 69 height 34
type input "8"
type input "100"
click at [769, 432] on icon at bounding box center [764, 439] width 15 height 15
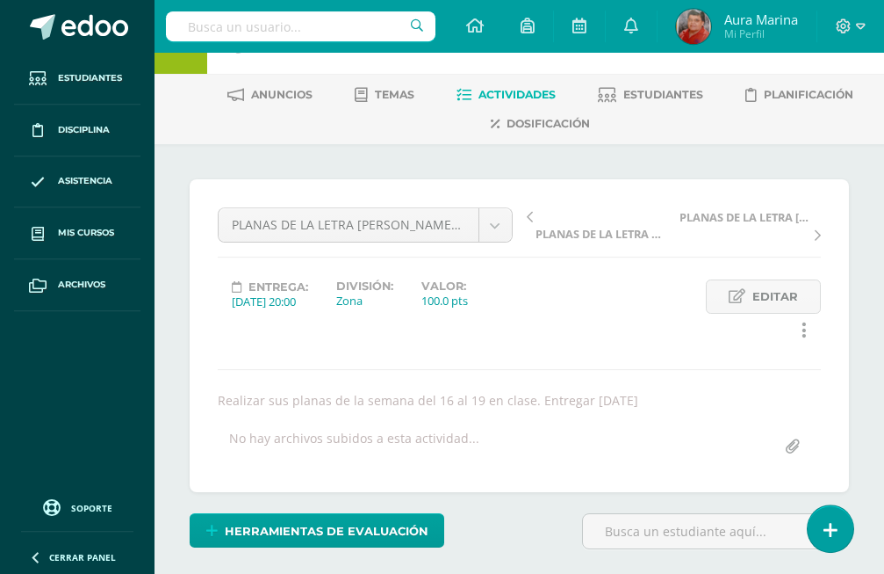
scroll to position [36, 0]
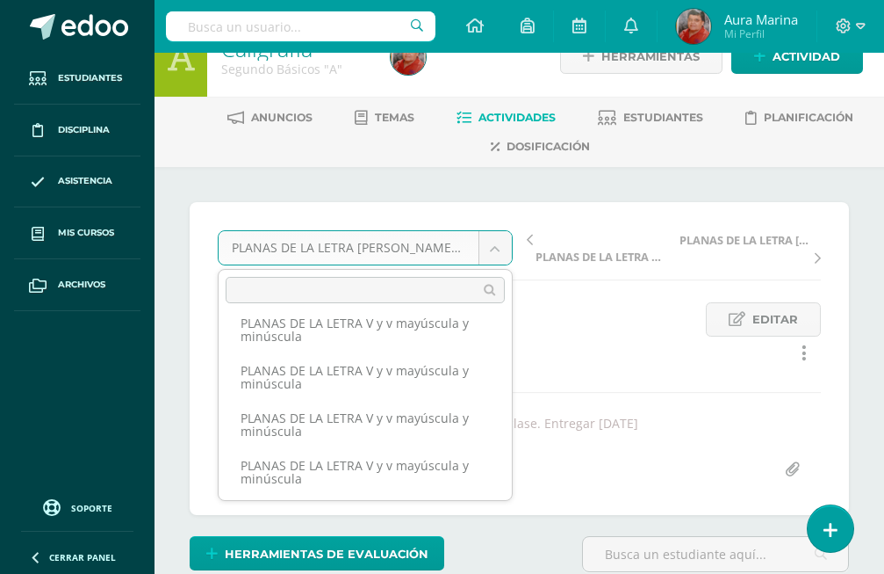
scroll to position [194, 0]
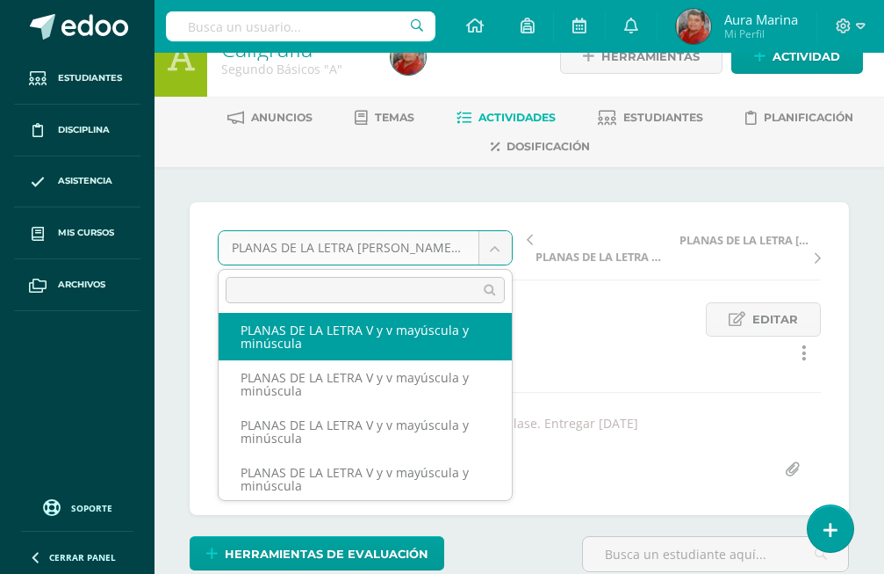
select select "/dashboard/teacher/grade-activity/173165/"
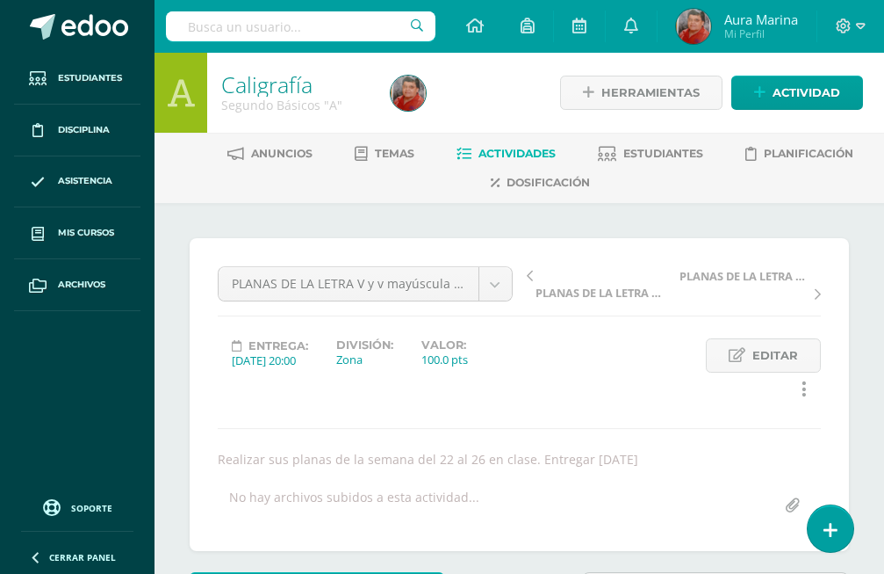
scroll to position [1, 0]
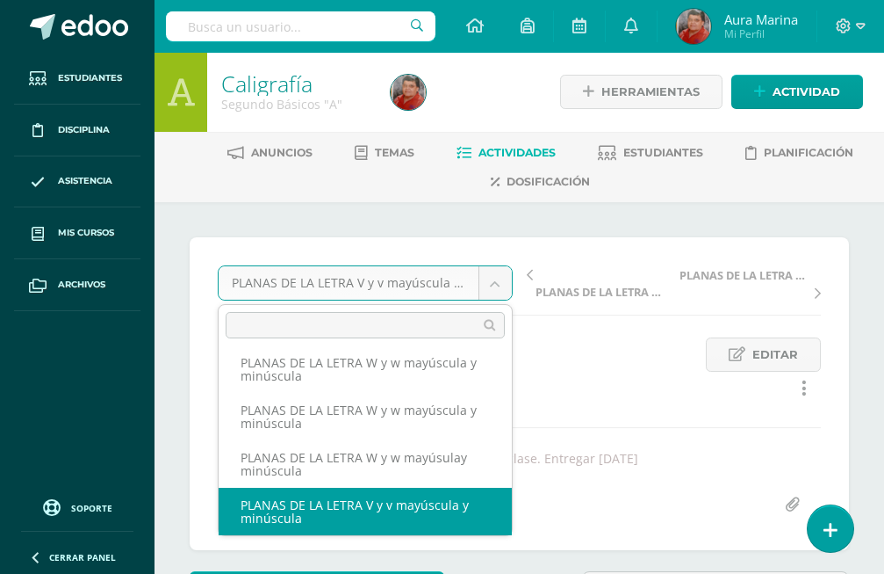
scroll to position [54, 0]
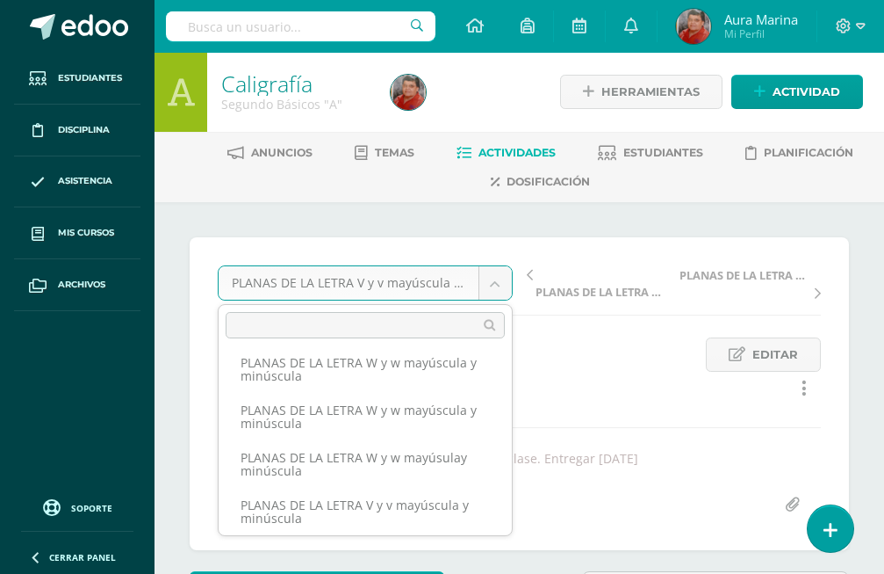
scroll to position [105, 0]
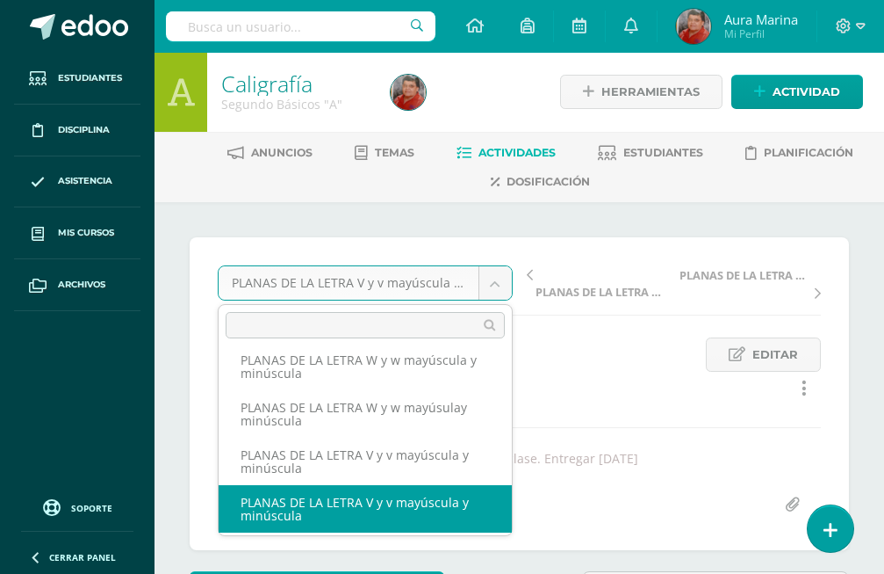
select select "/dashboard/teacher/grade-activity/173167/"
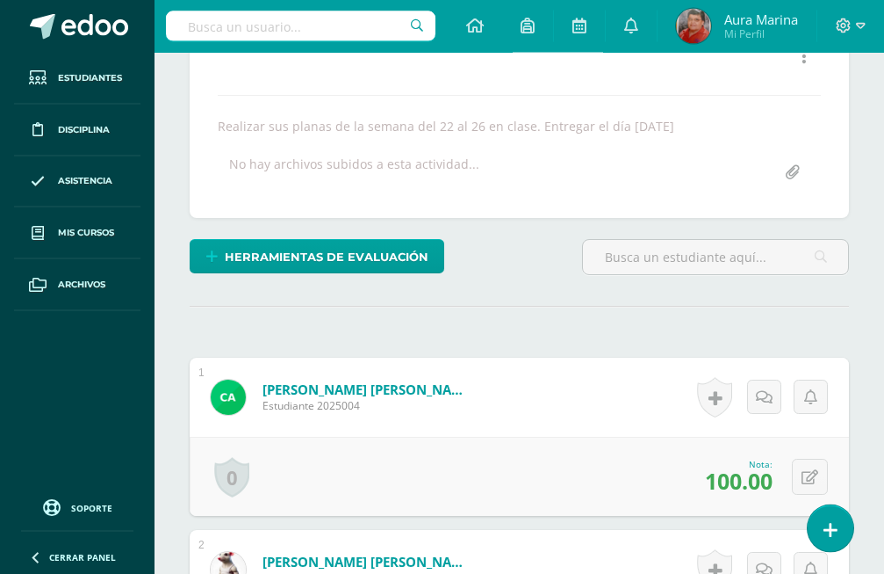
scroll to position [334, 0]
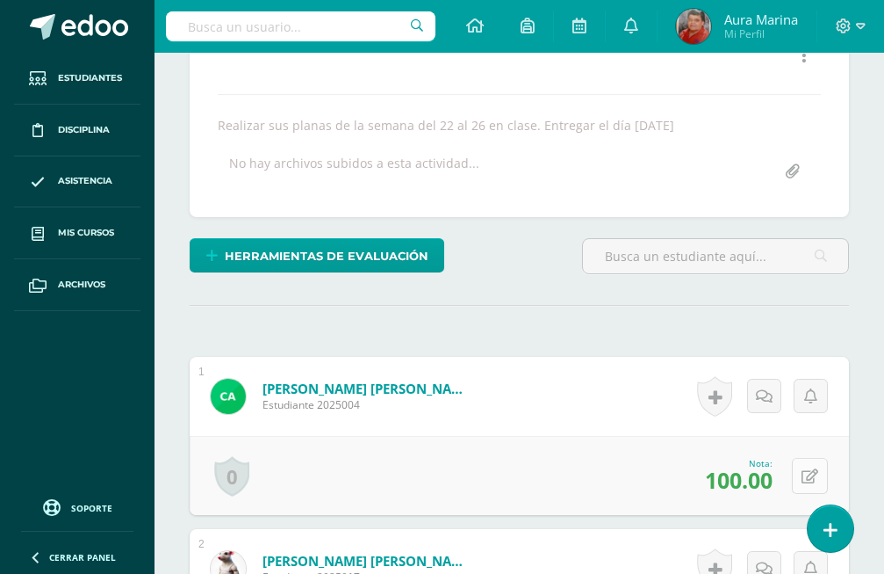
click at [818, 469] on icon at bounding box center [810, 476] width 17 height 15
click at [714, 464] on input "100.00" at bounding box center [693, 481] width 69 height 34
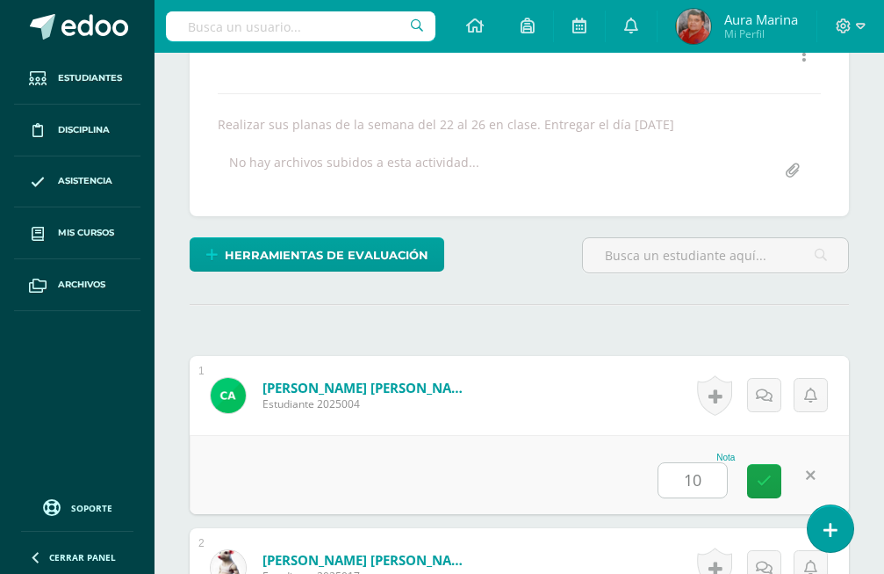
type input "1"
type input "0"
click at [769, 473] on icon at bounding box center [764, 480] width 15 height 15
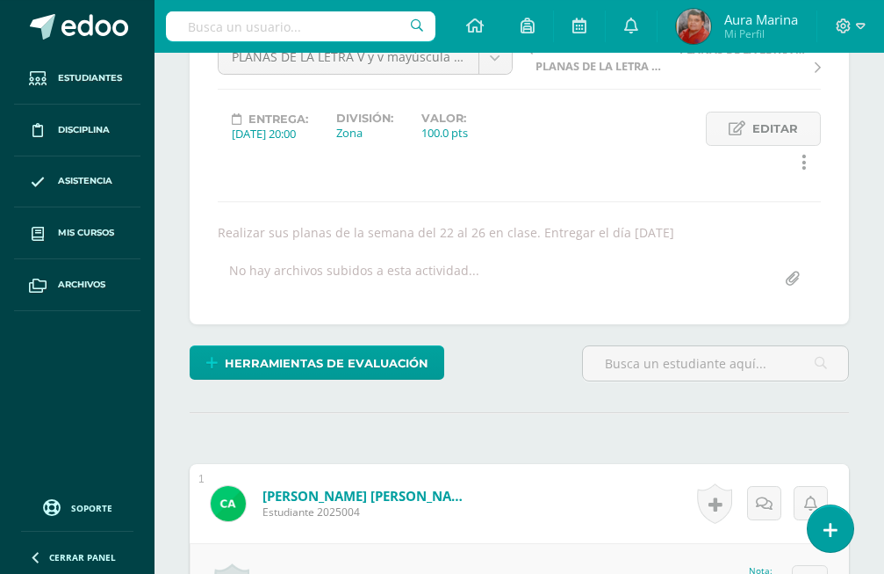
scroll to position [0, 0]
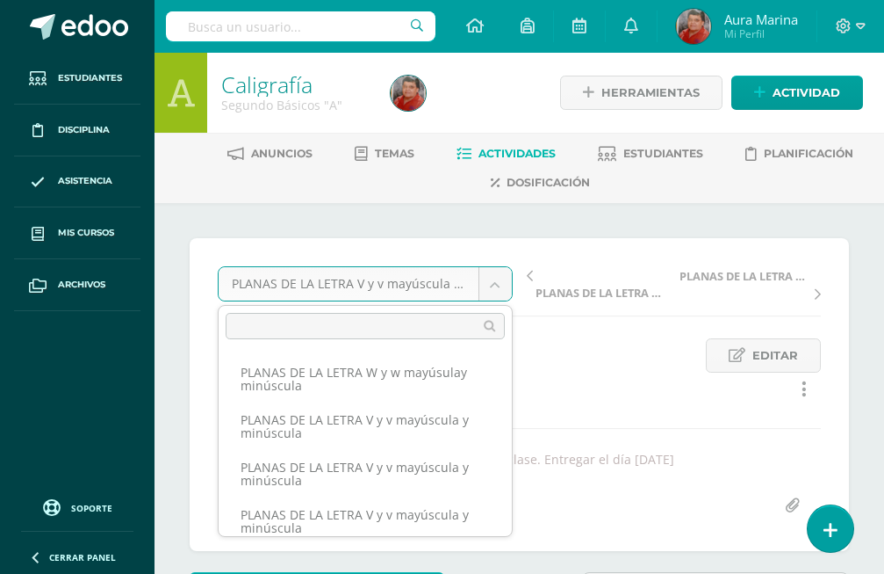
scroll to position [152, 0]
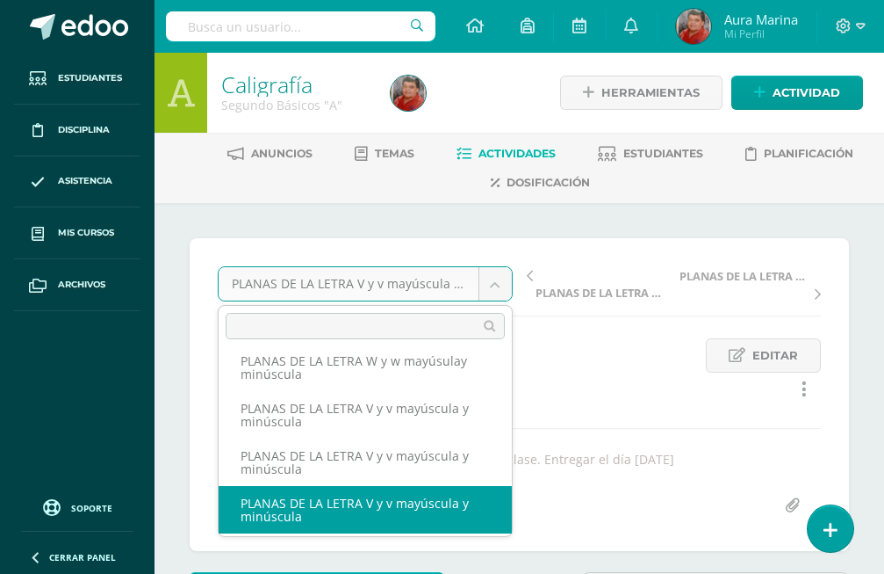
select select "/dashboard/teacher/grade-activity/173164/"
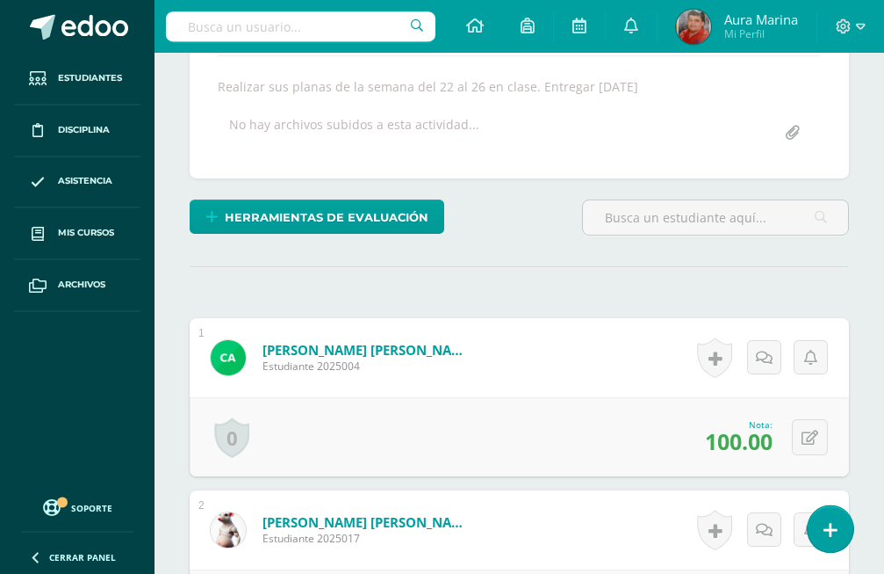
scroll to position [450, 0]
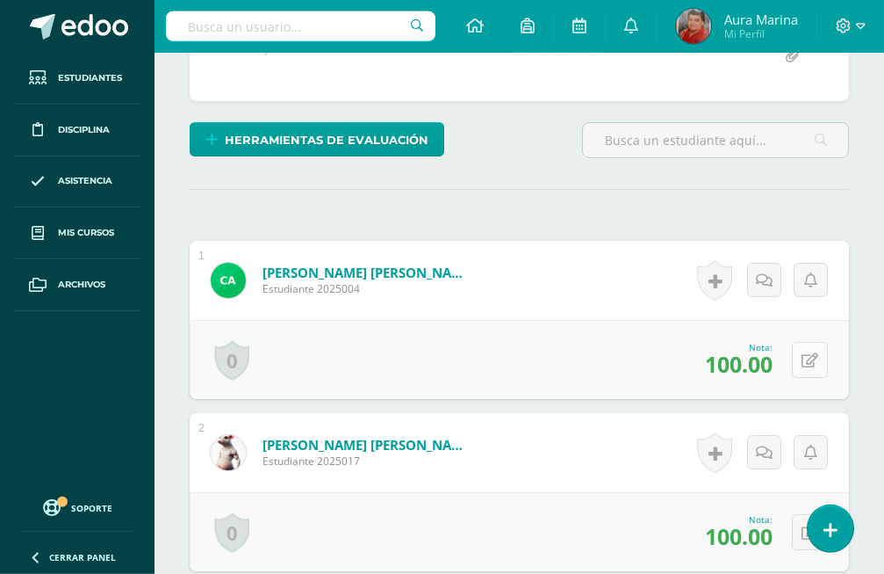
click at [808, 353] on icon at bounding box center [810, 360] width 17 height 15
click at [722, 348] on input "100.00" at bounding box center [693, 365] width 69 height 34
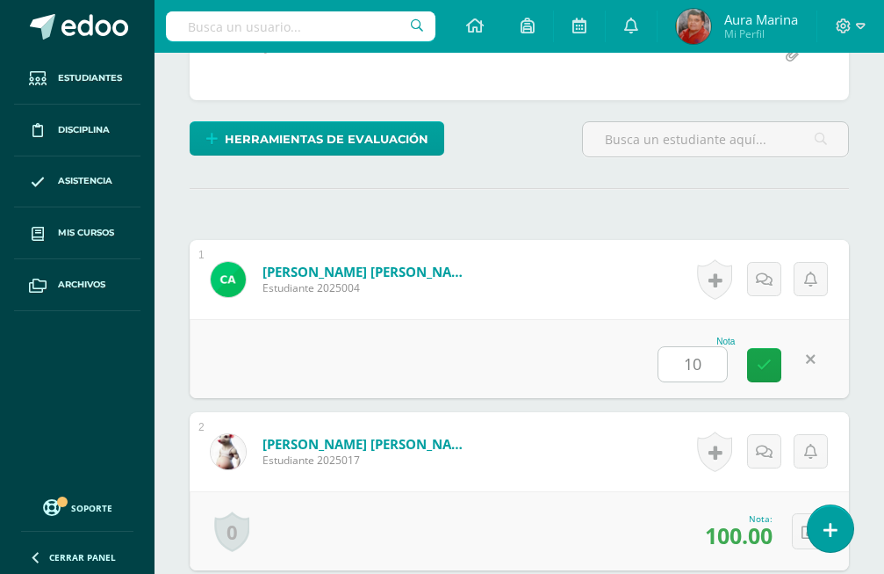
type input "1"
type input "0"
click at [754, 348] on link at bounding box center [764, 365] width 34 height 34
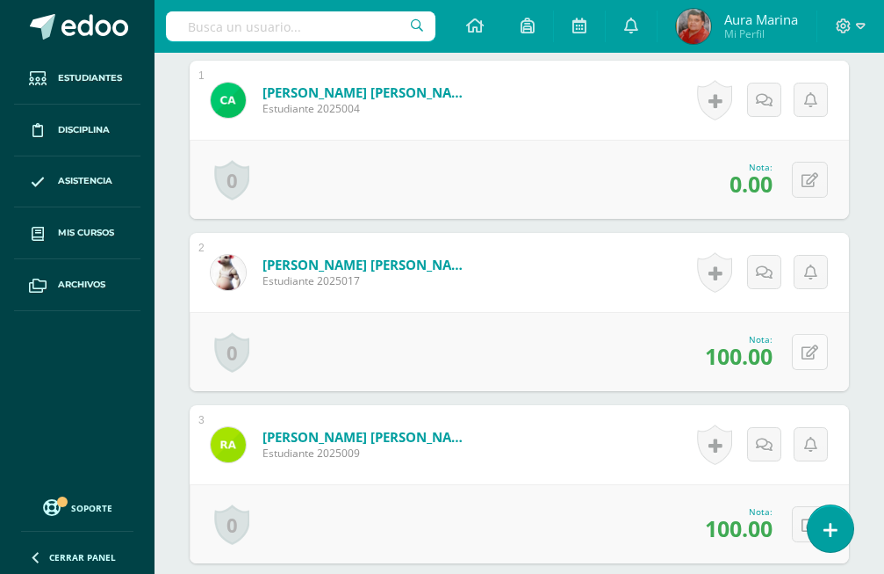
click at [813, 345] on icon at bounding box center [810, 352] width 17 height 15
click at [721, 340] on input "100.00" at bounding box center [693, 357] width 69 height 34
type input "1"
type input "80"
click at [774, 341] on link at bounding box center [764, 358] width 34 height 34
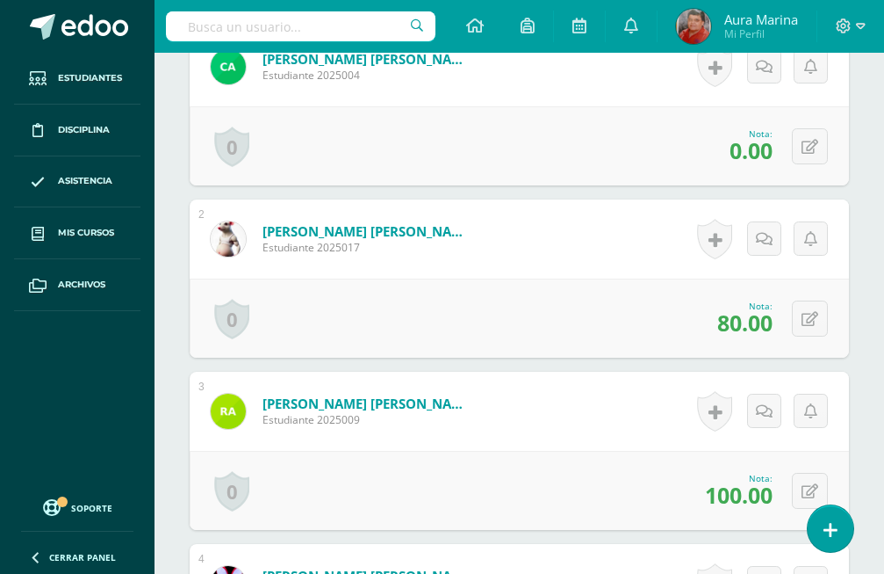
scroll to position [126, 0]
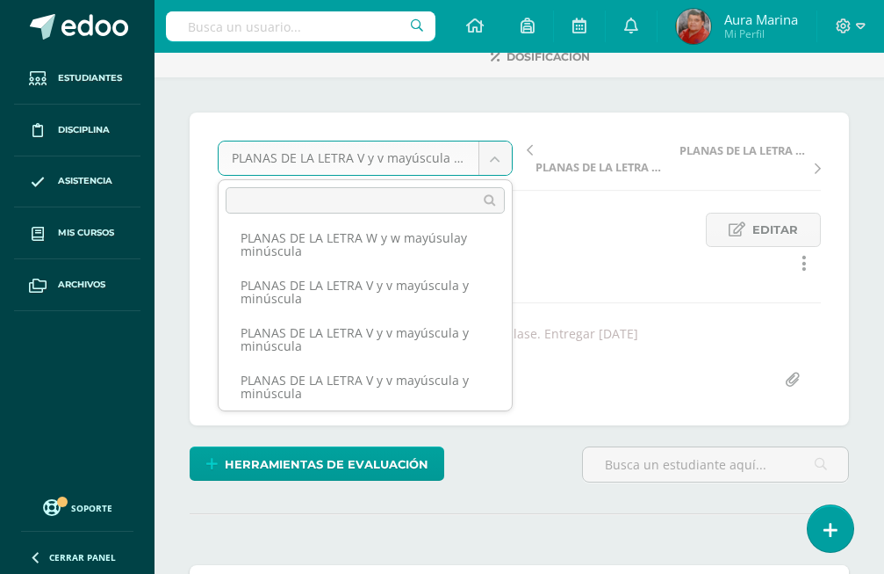
scroll to position [199, 0]
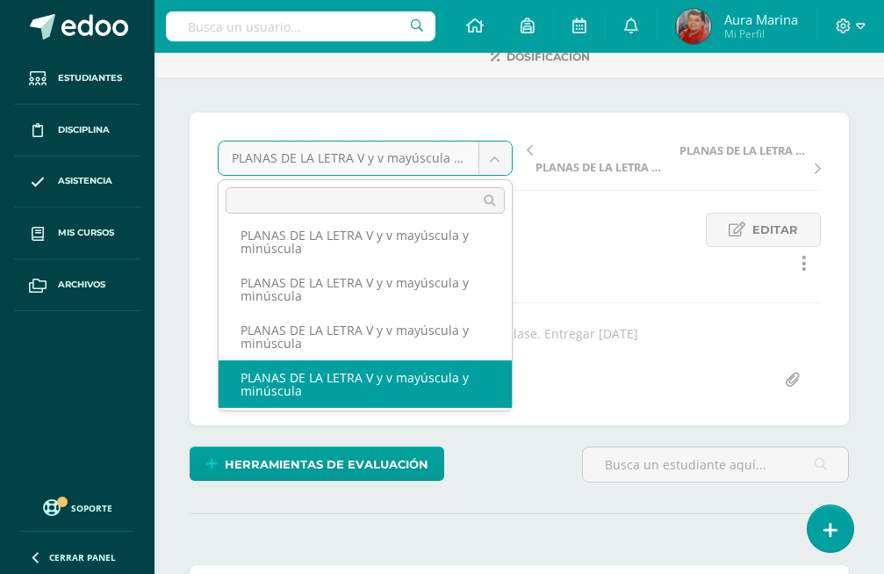
select select "/dashboard/teacher/grade-activity/173166/"
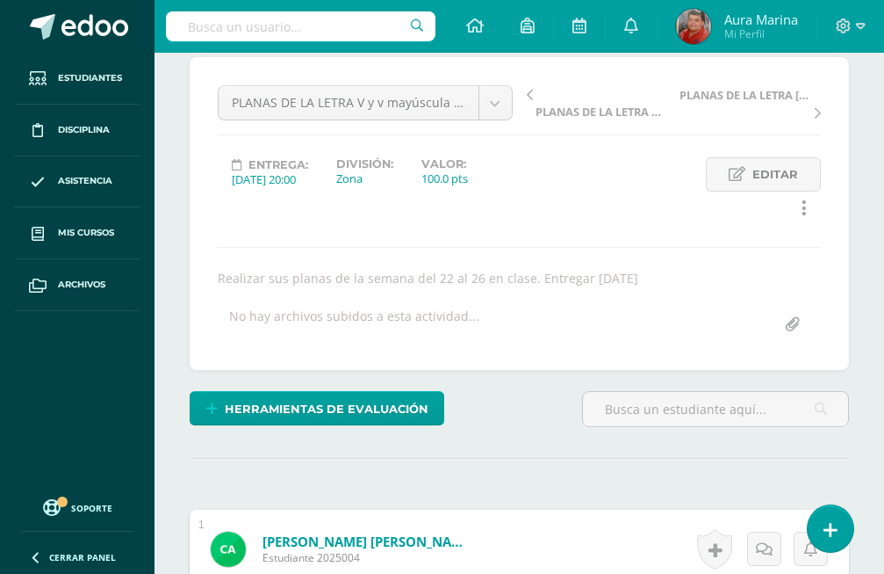
scroll to position [182, 0]
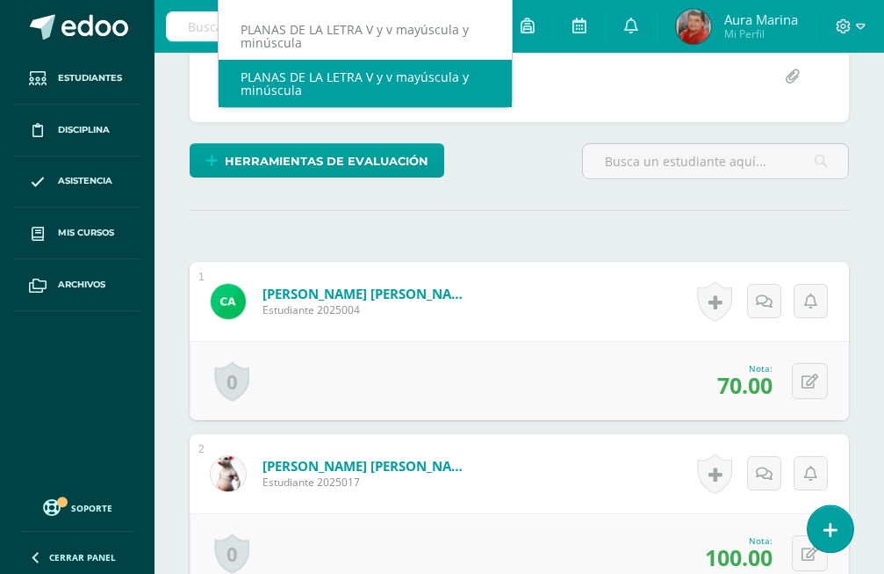
scroll to position [451, 0]
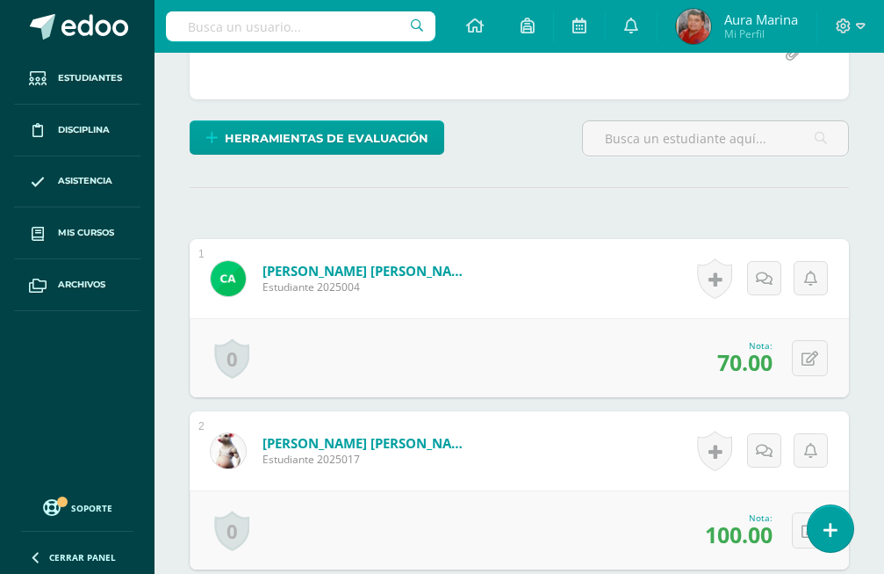
click at [810, 351] on icon at bounding box center [810, 358] width 17 height 15
click at [725, 346] on input "70.00" at bounding box center [693, 363] width 69 height 34
type input "7"
type input "0"
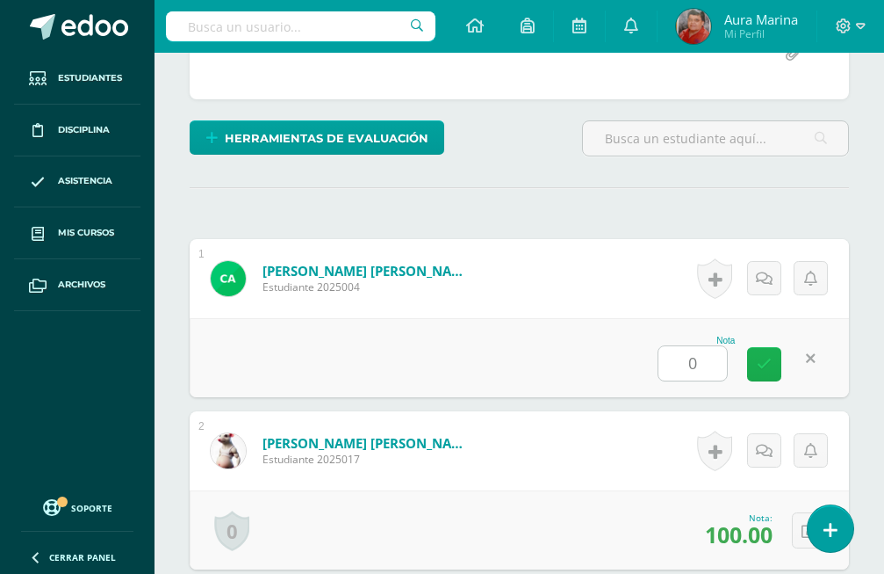
click at [758, 347] on link at bounding box center [764, 364] width 34 height 34
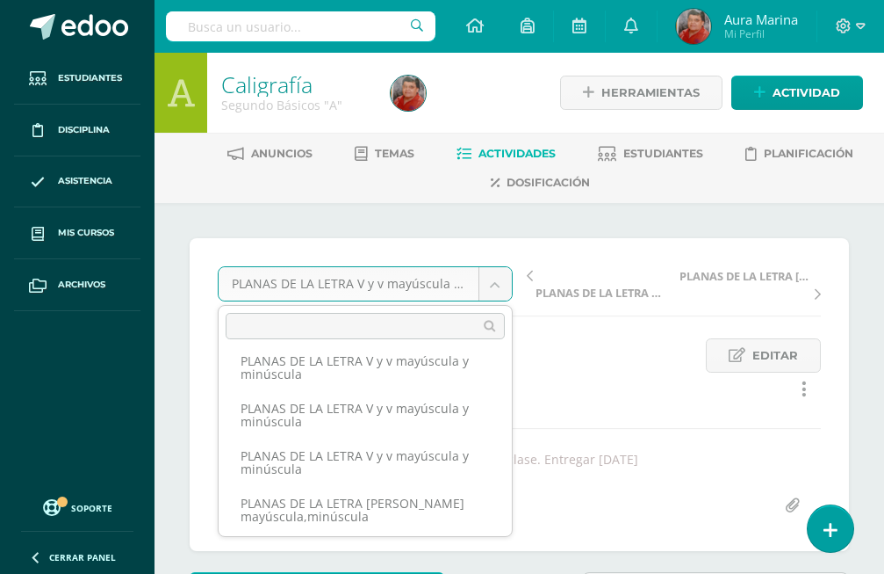
scroll to position [297, 0]
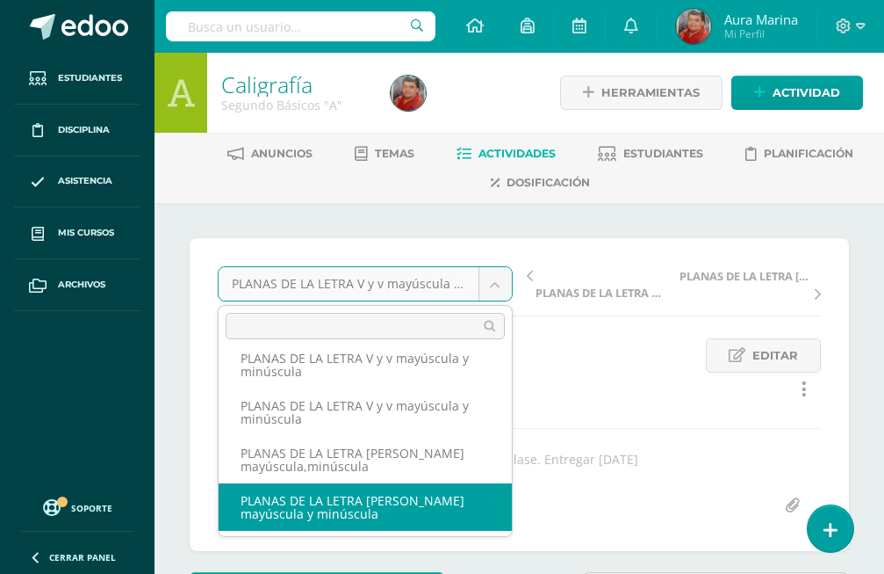
select select "/dashboard/teacher/grade-activity/172897/"
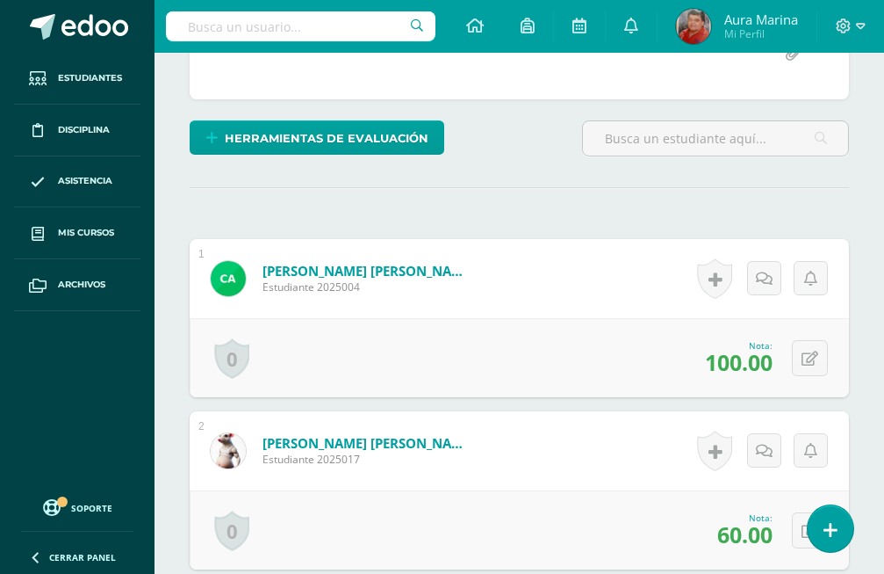
scroll to position [93, 0]
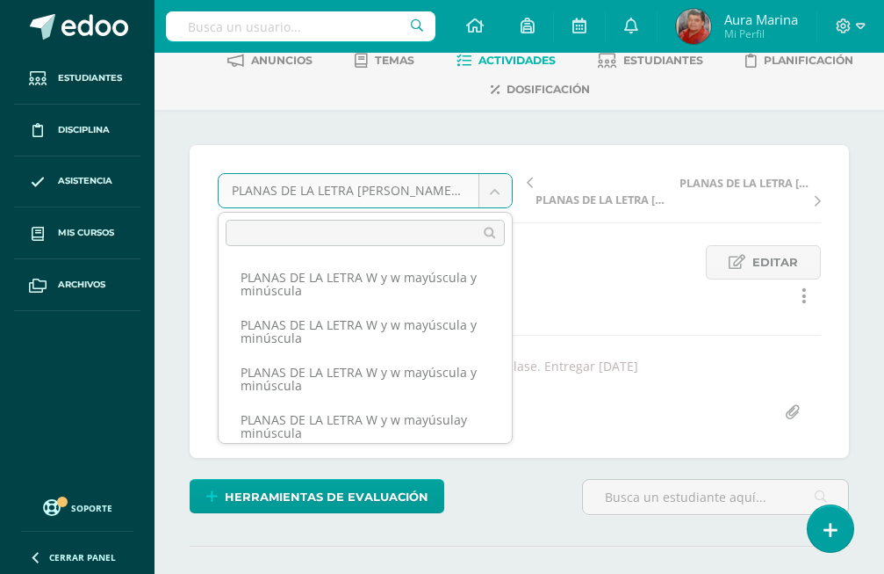
scroll to position [292, 0]
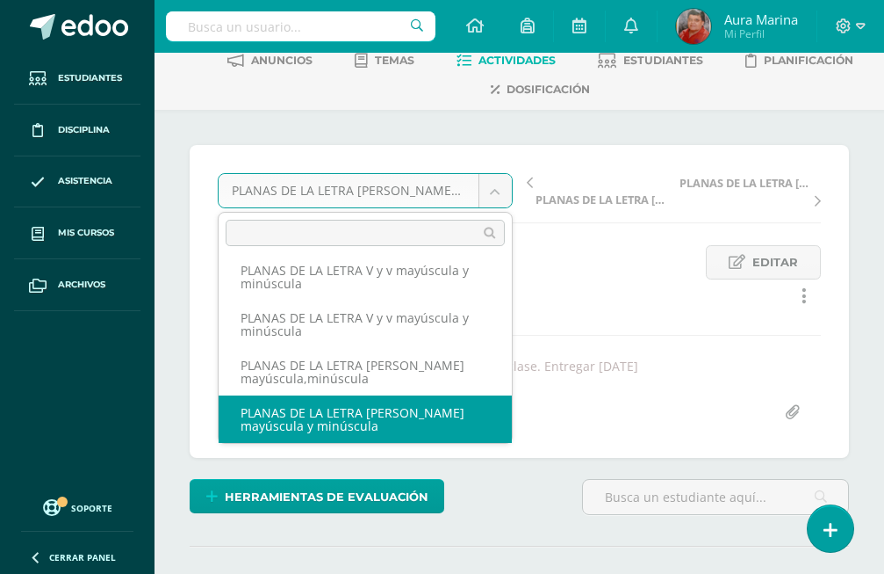
click at [504, 443] on div "PLANAS DE LA LETRA W y w mayúscula y minúscula PLANAS DE LA LETRA W y w mayúscu…" at bounding box center [365, 328] width 295 height 232
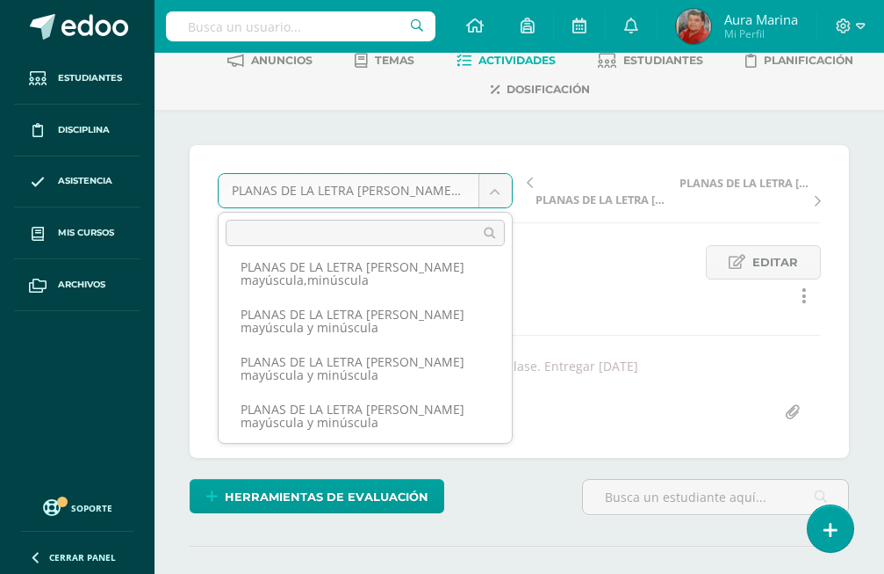
scroll to position [392, 0]
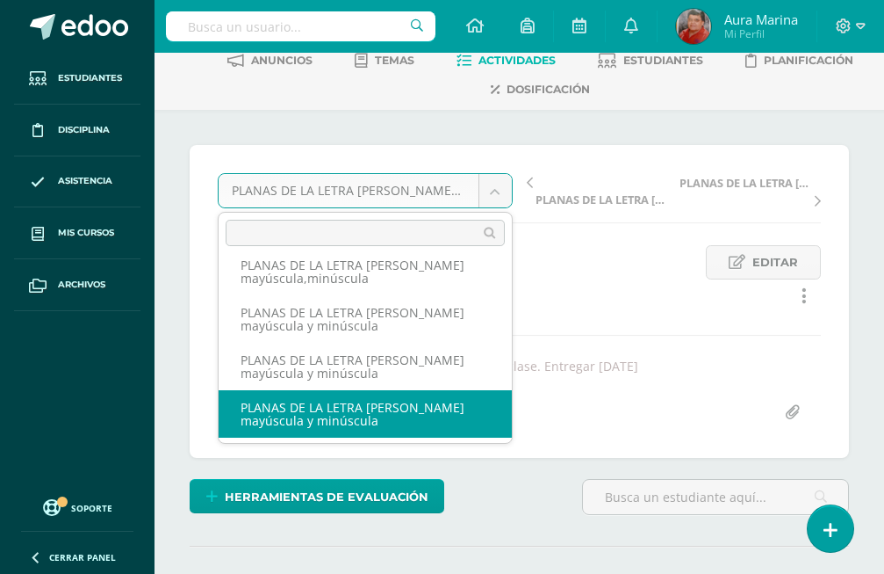
select select "/dashboard/teacher/grade-activity/172898/"
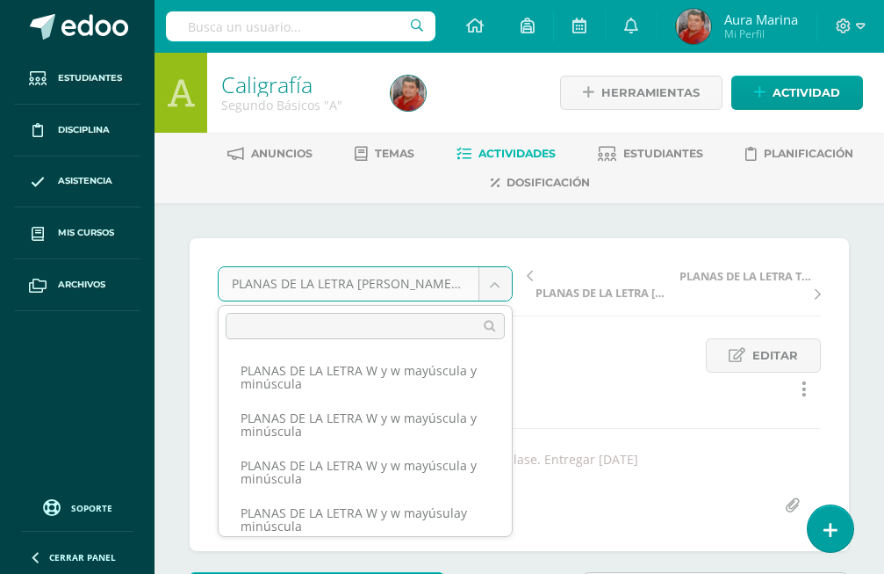
scroll to position [386, 0]
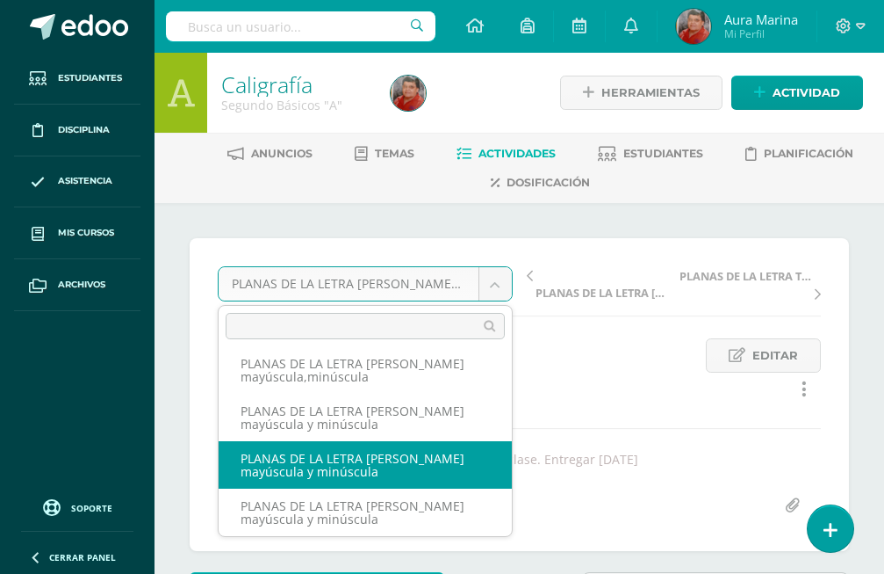
select select "/dashboard/teacher/grade-activity/172899/"
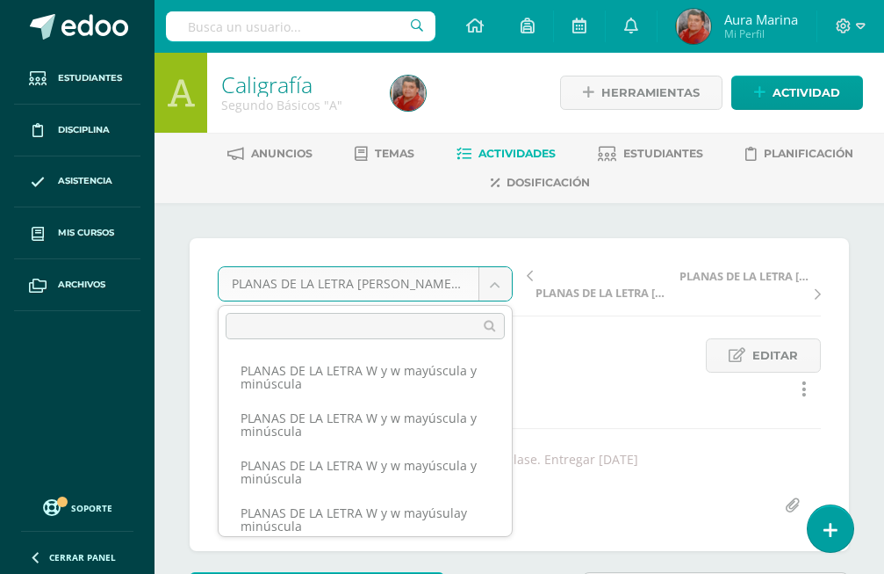
scroll to position [339, 0]
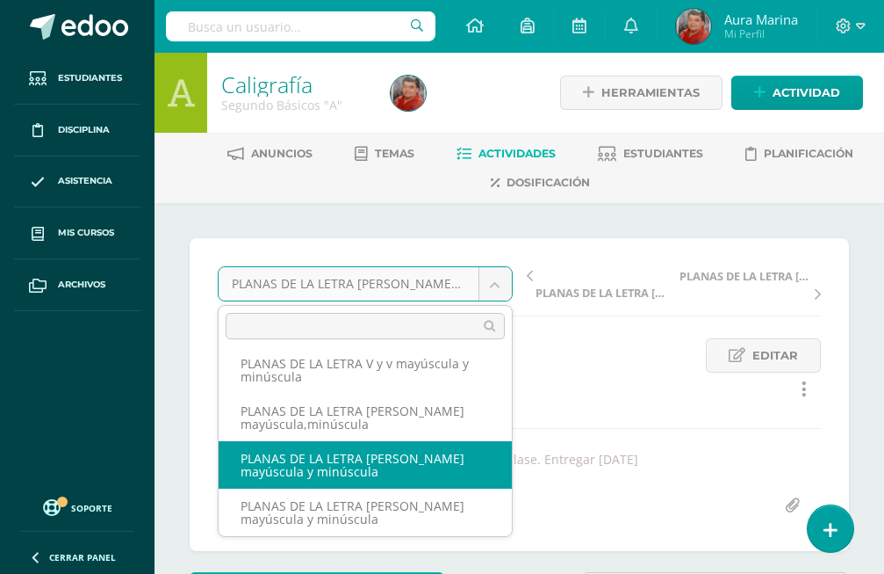
select select "/dashboard/teacher/grade-activity/172897/"
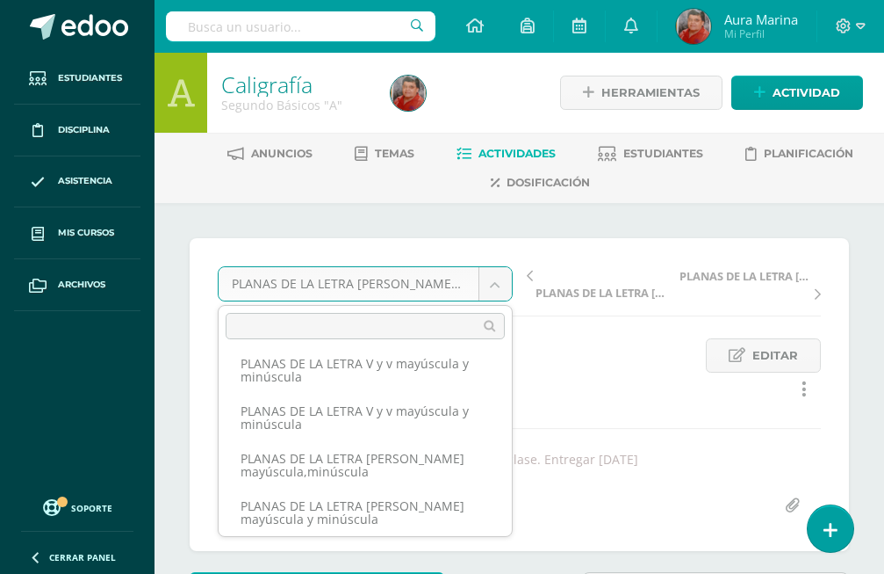
scroll to position [342, 0]
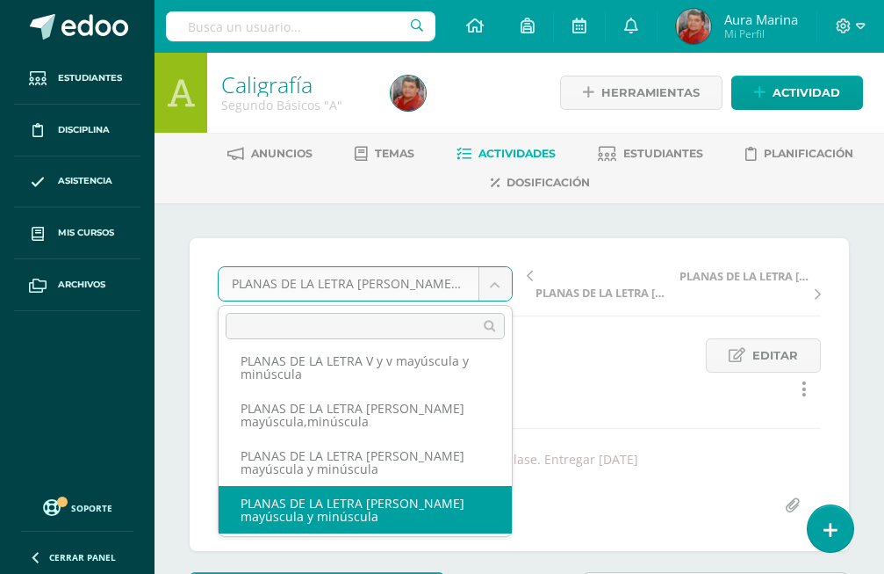
select select "/dashboard/teacher/grade-activity/172899/"
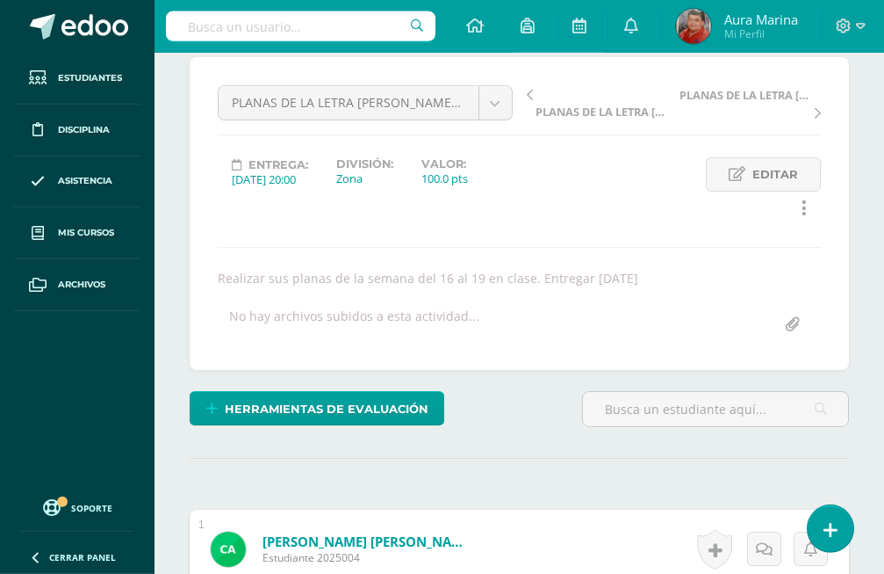
scroll to position [182, 0]
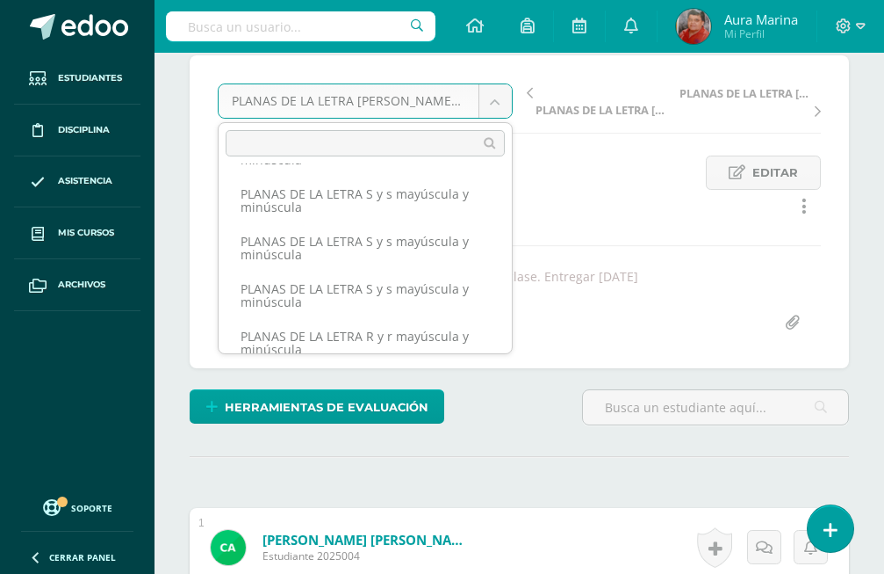
scroll to position [1269, 0]
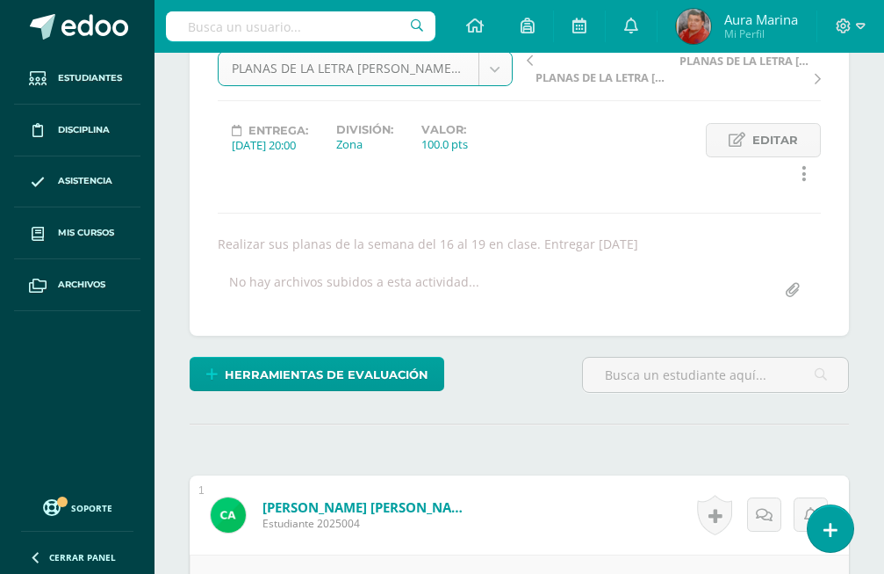
scroll to position [0, 0]
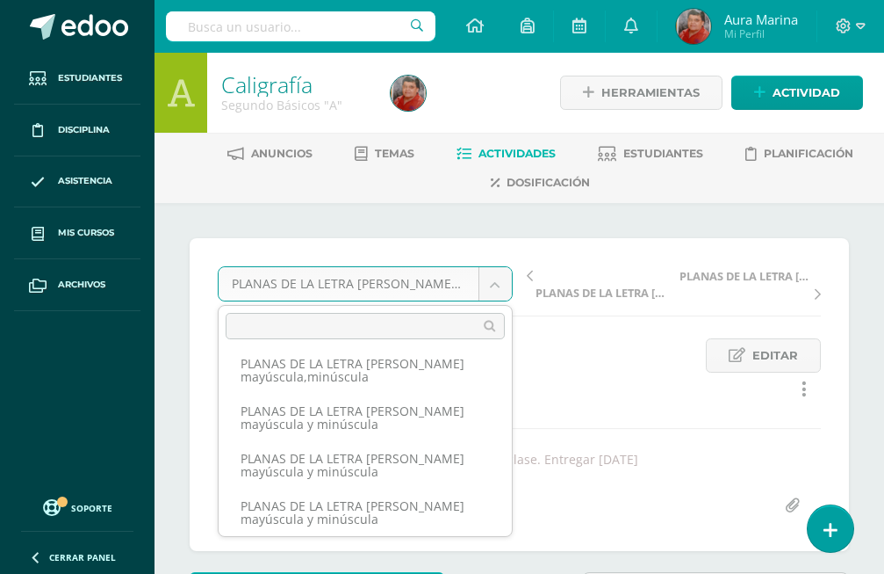
scroll to position [389, 0]
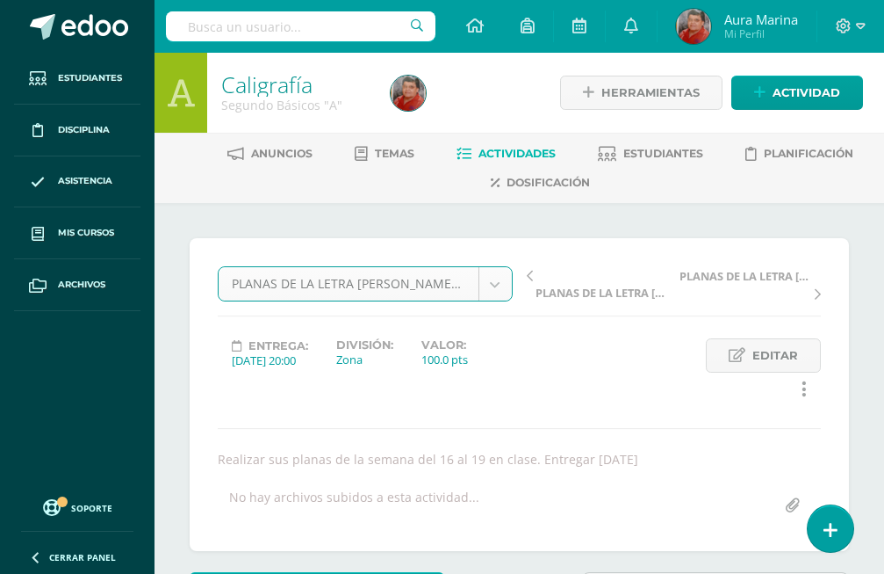
select select "/dashboard/teacher/grade-activity/172898/"
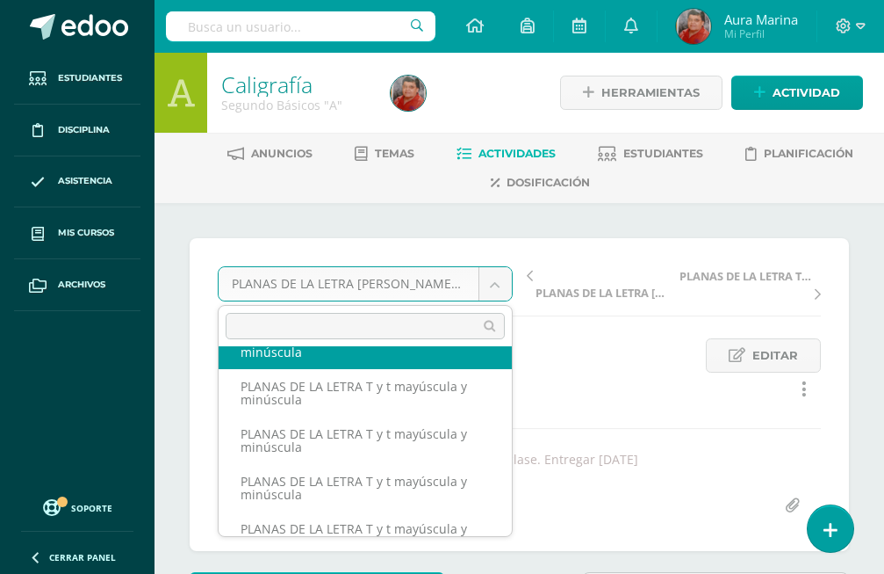
scroll to position [587, 0]
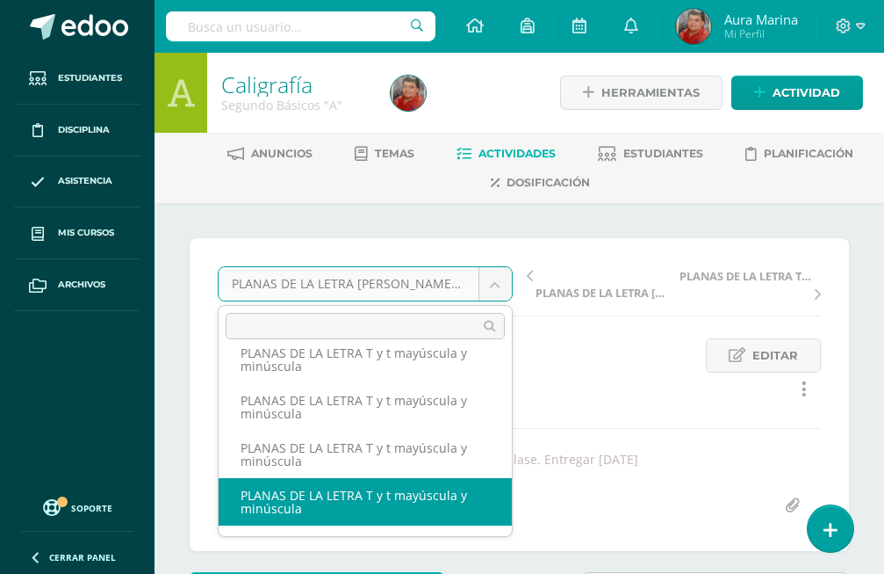
select select "/dashboard/teacher/grade-activity/172638/"
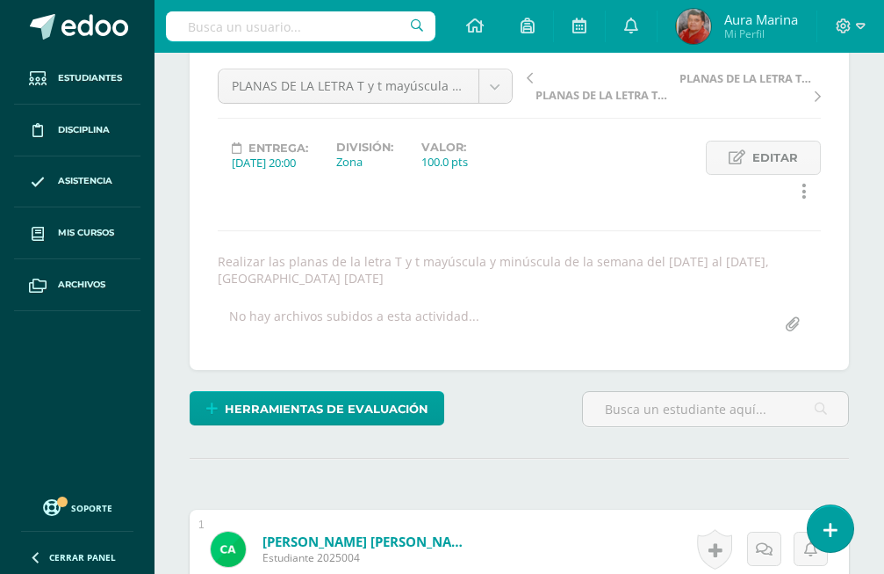
scroll to position [198, 0]
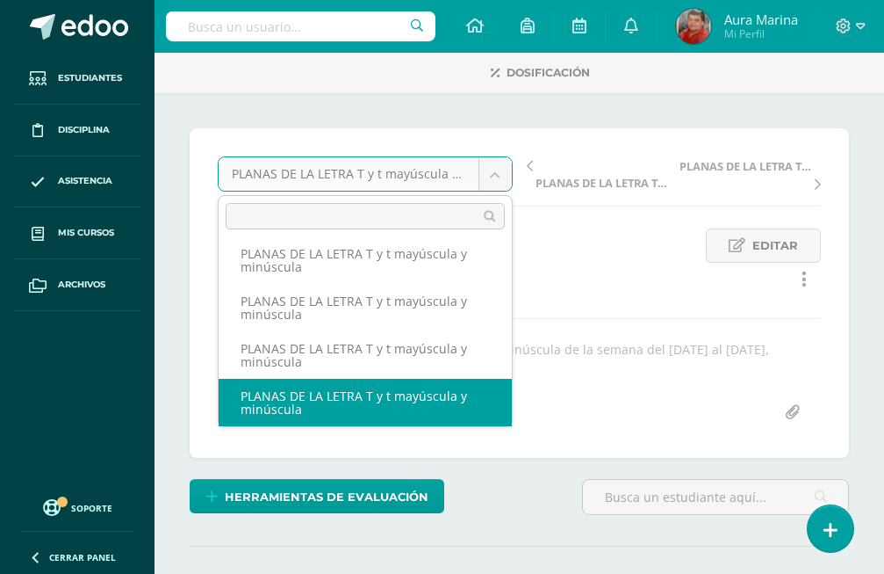
scroll to position [0, 0]
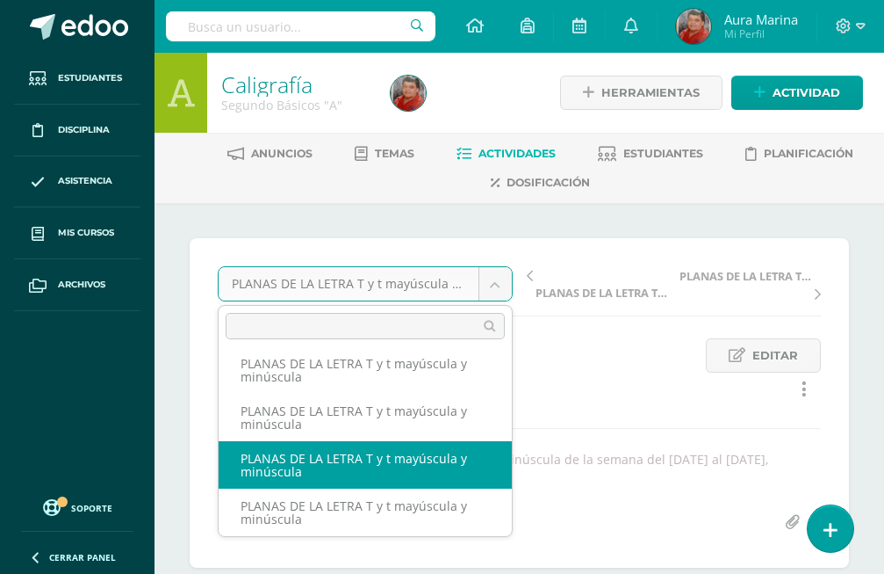
select select "/dashboard/teacher/grade-activity/172639/"
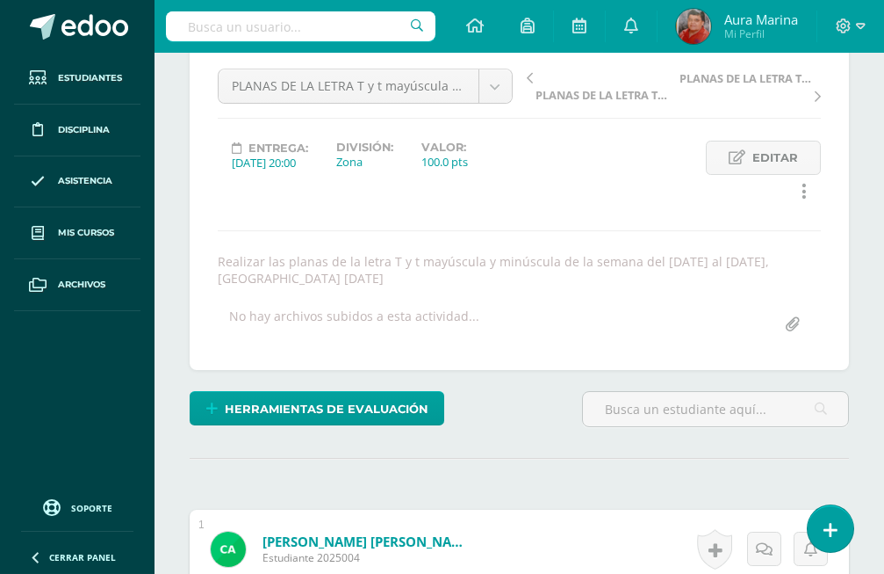
scroll to position [198, 0]
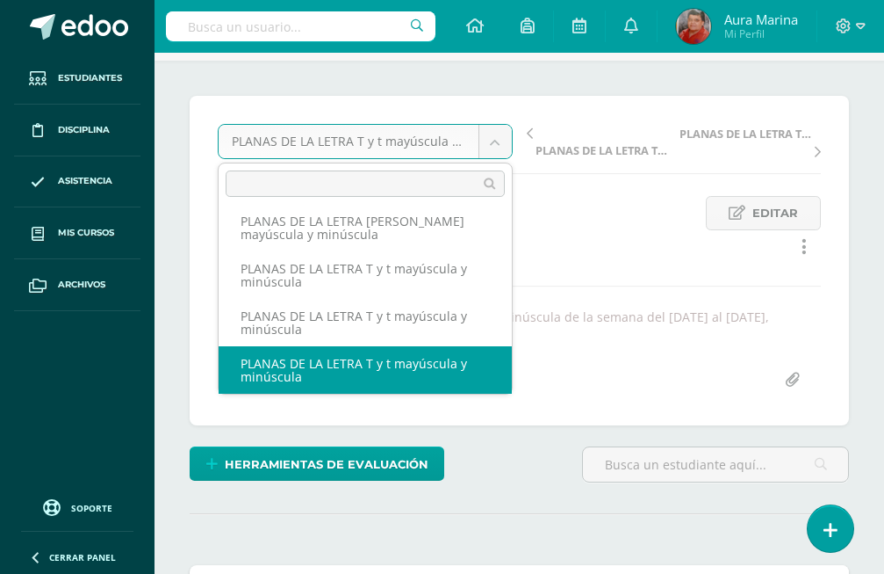
scroll to position [0, 0]
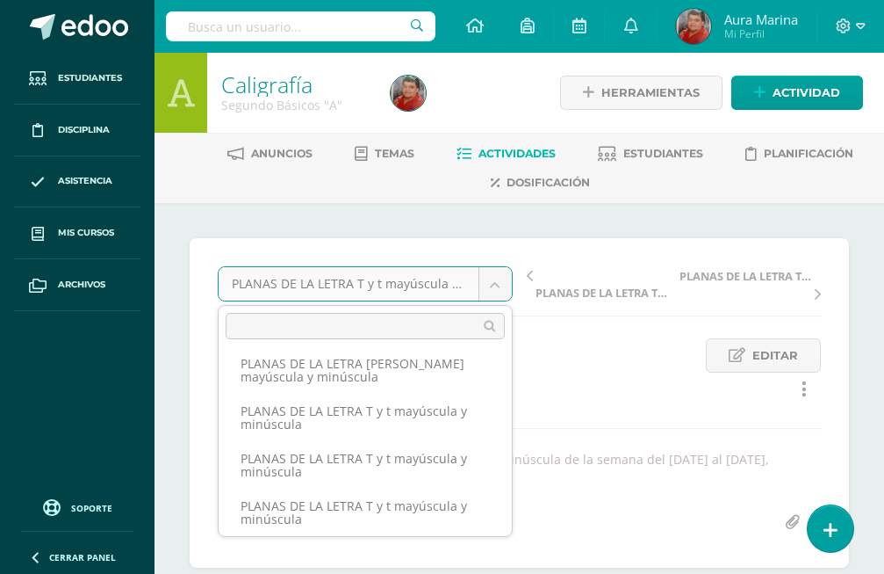
scroll to position [579, 0]
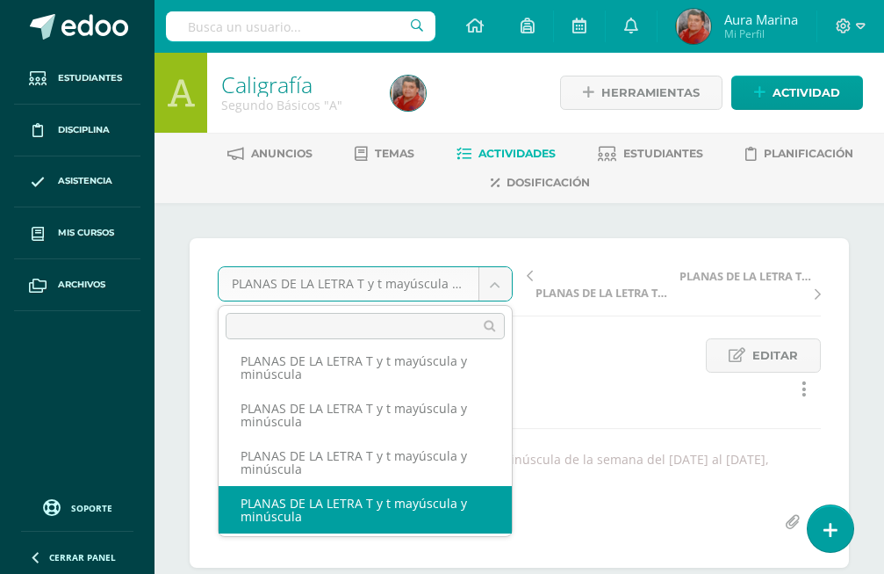
select select "/dashboard/teacher/grade-activity/172638/"
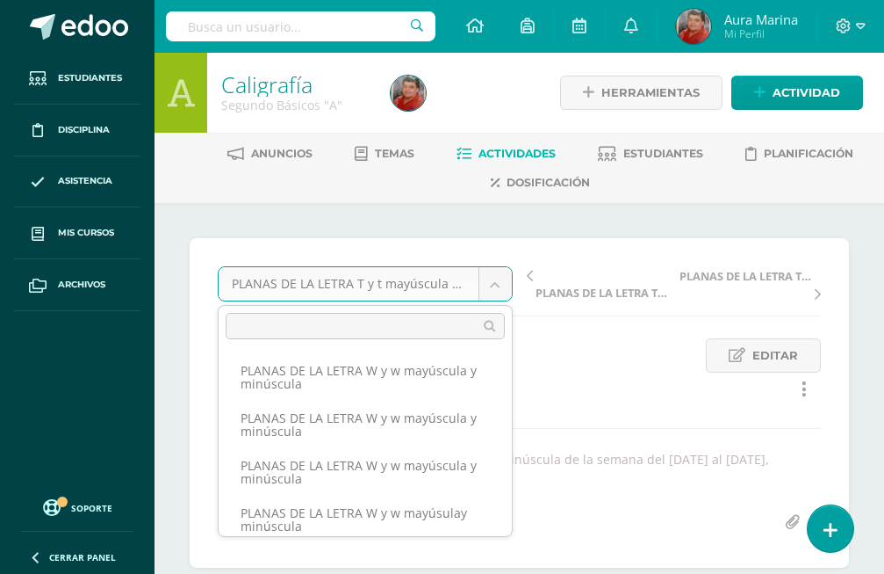
scroll to position [576, 0]
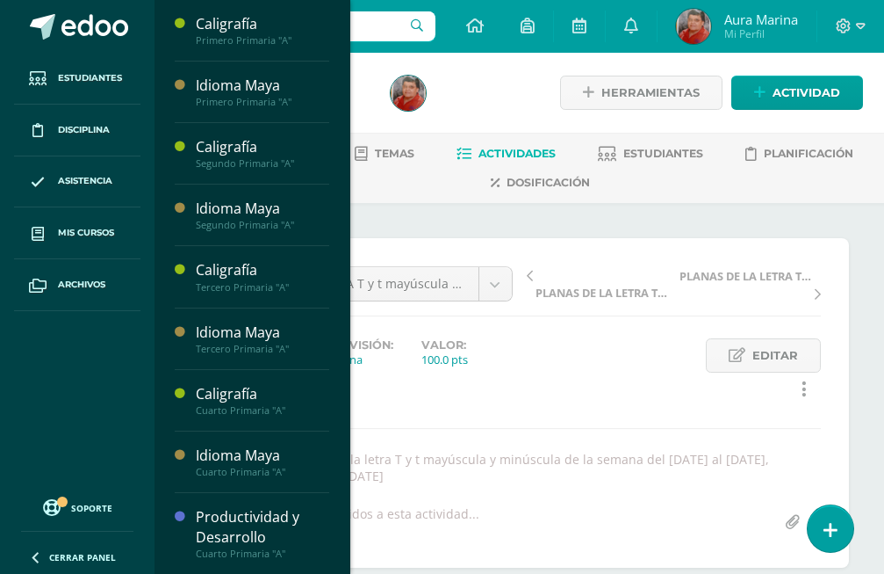
click at [96, 235] on span "Mis cursos" at bounding box center [86, 233] width 56 height 14
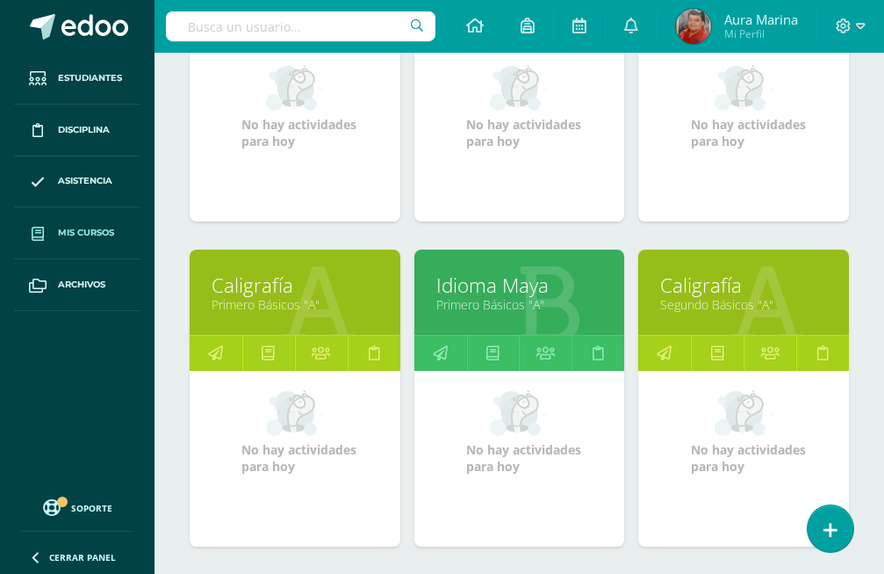
scroll to position [2060, 0]
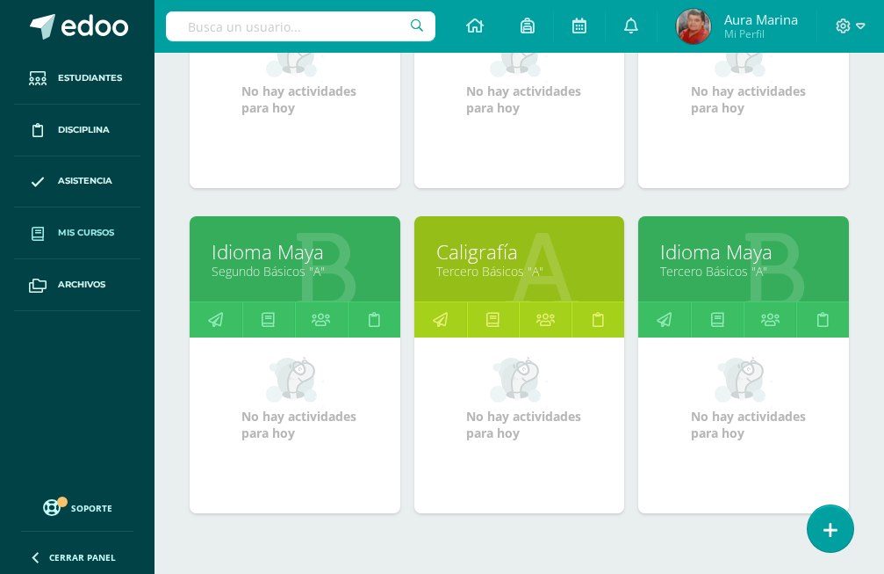
click at [453, 238] on link "Caligrafía" at bounding box center [519, 251] width 167 height 27
click at [438, 302] on icon at bounding box center [440, 319] width 15 height 34
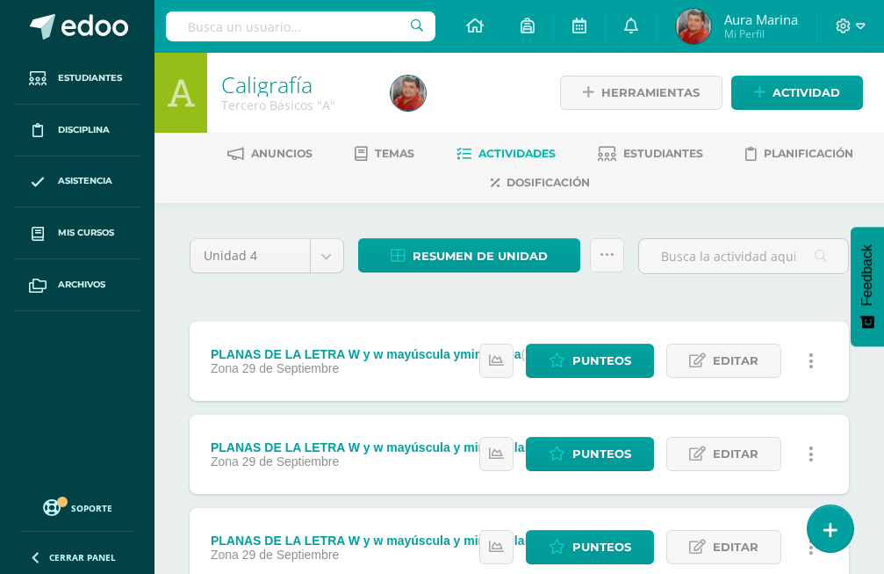
scroll to position [448, 0]
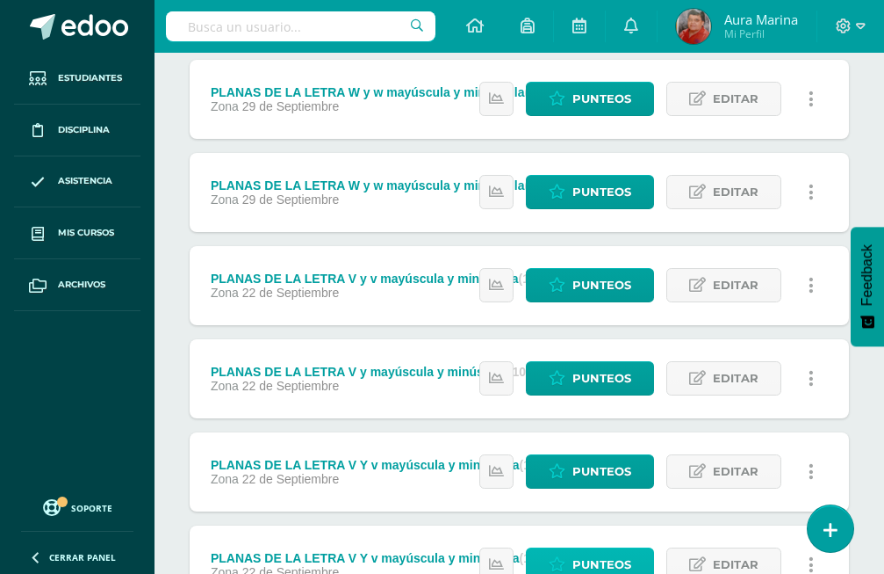
click at [622, 548] on span "Punteos" at bounding box center [602, 564] width 59 height 32
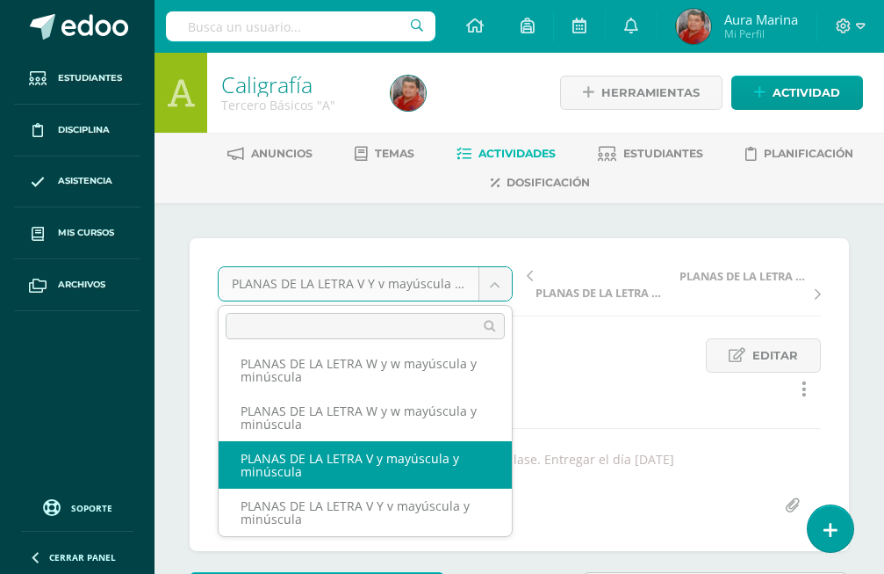
select select "/dashboard/teacher/grade-activity/173175/"
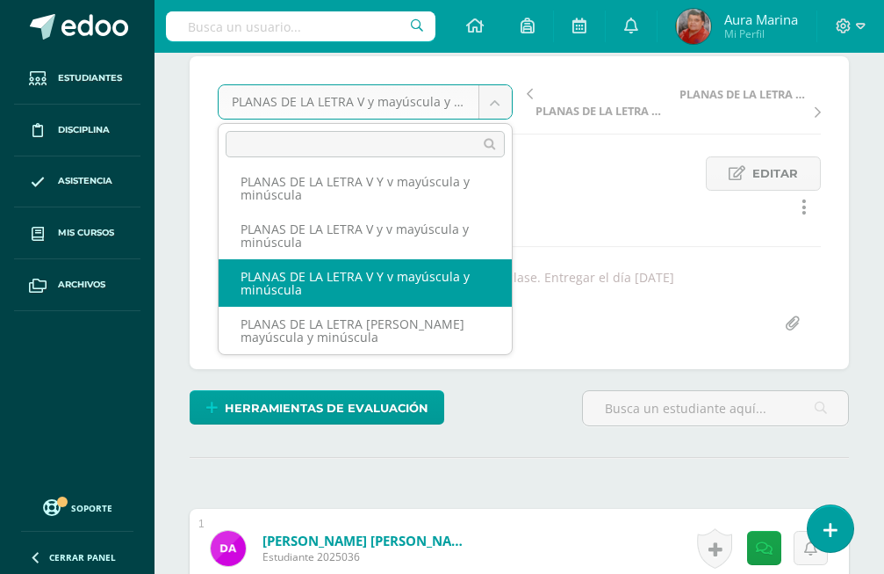
scroll to position [183, 0]
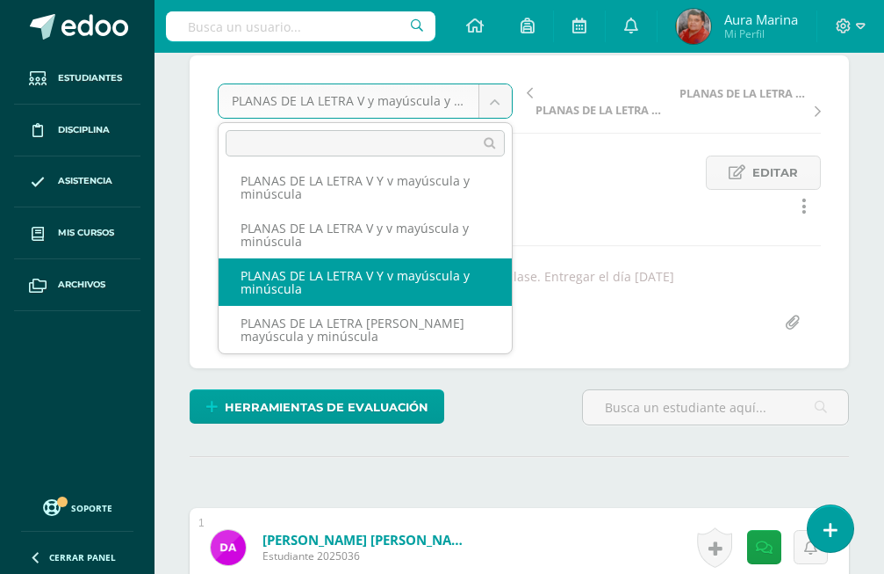
select select "/dashboard/teacher/grade-activity/173173/"
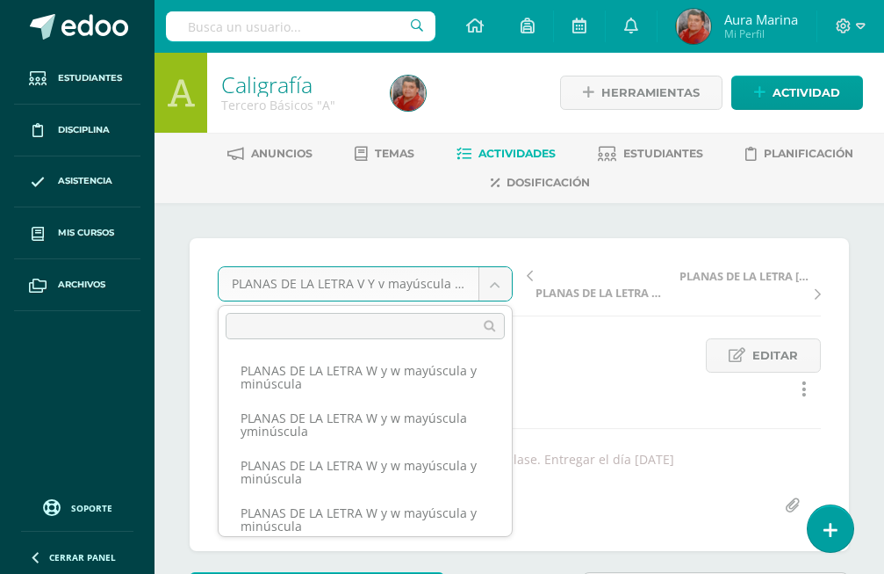
scroll to position [197, 0]
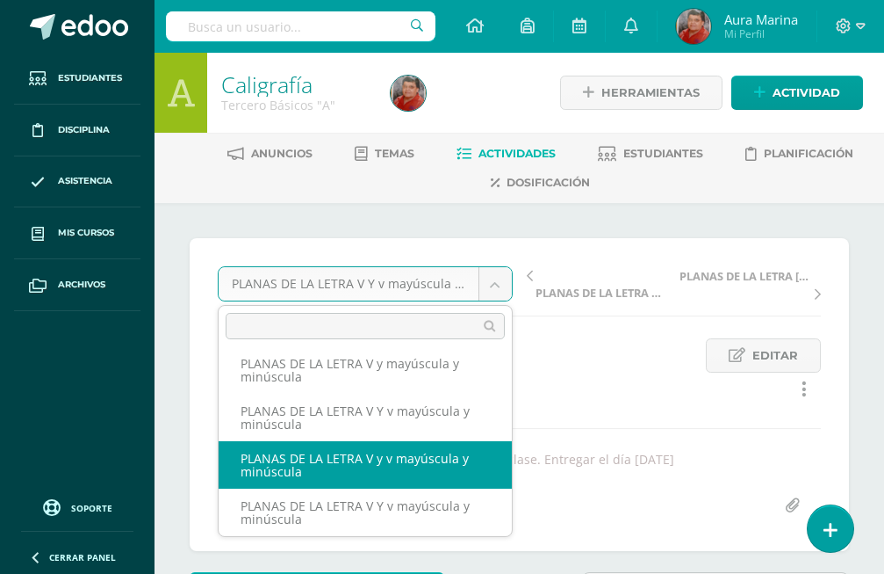
select select "/dashboard/teacher/grade-activity/173176/"
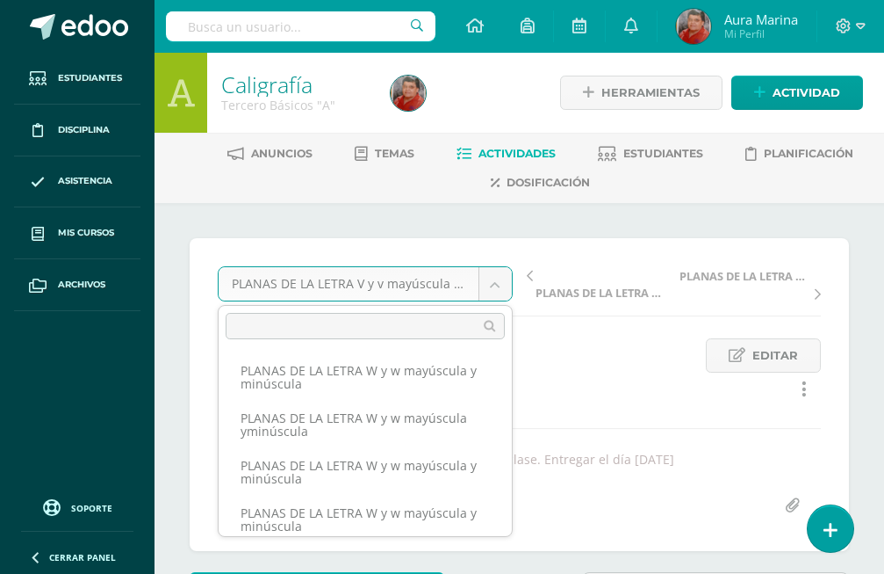
scroll to position [149, 0]
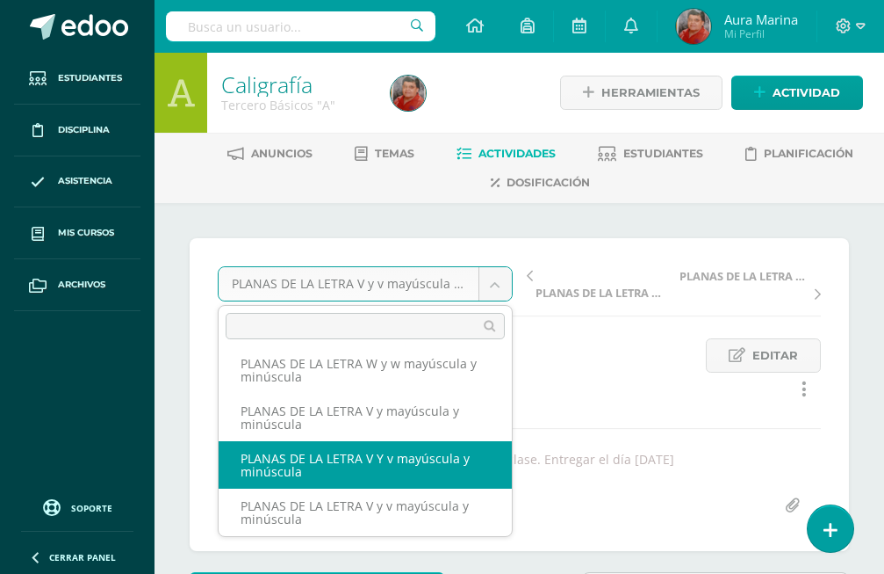
select select "/dashboard/teacher/grade-activity/173174/"
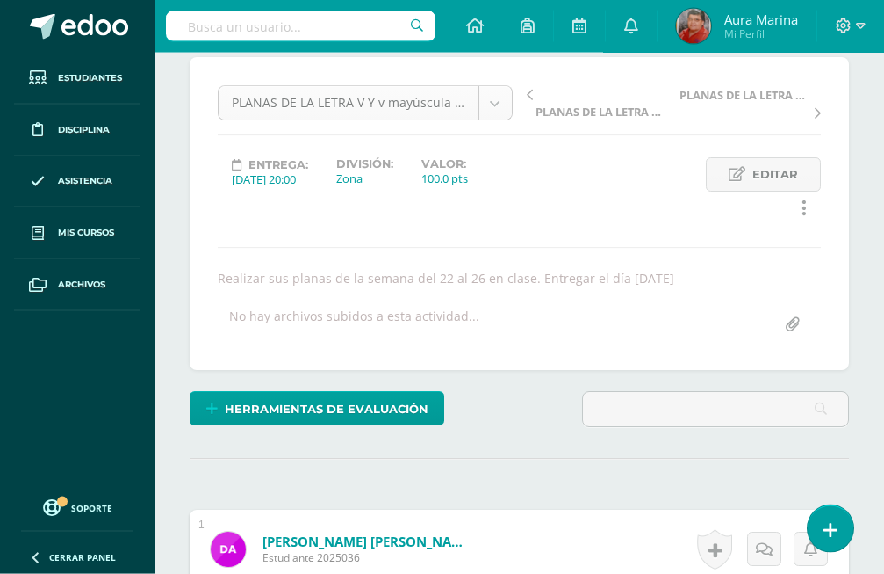
scroll to position [182, 0]
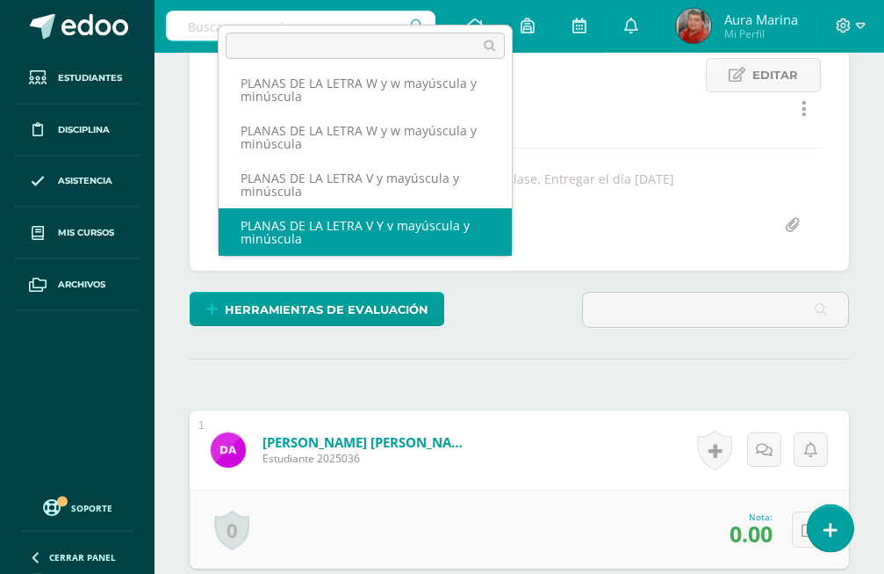
scroll to position [270, 0]
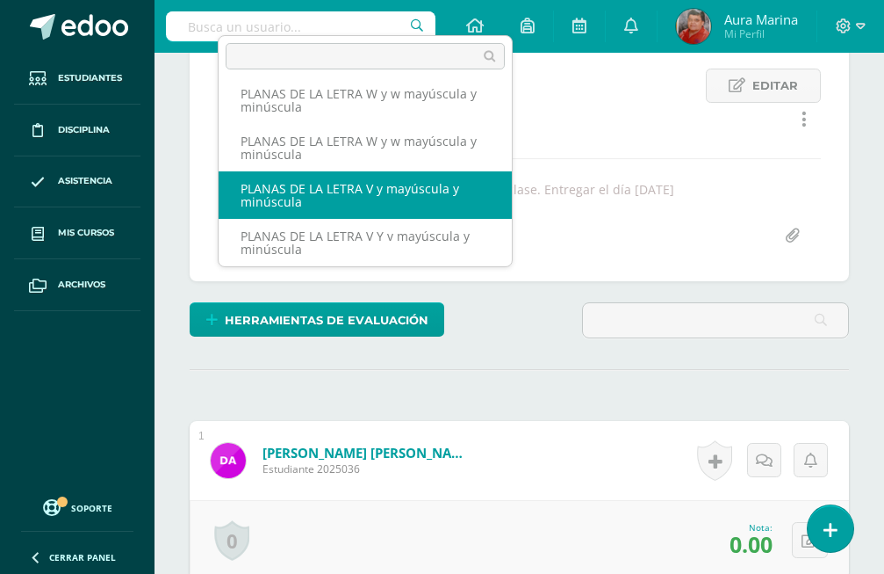
select select "/dashboard/teacher/grade-activity/173175/"
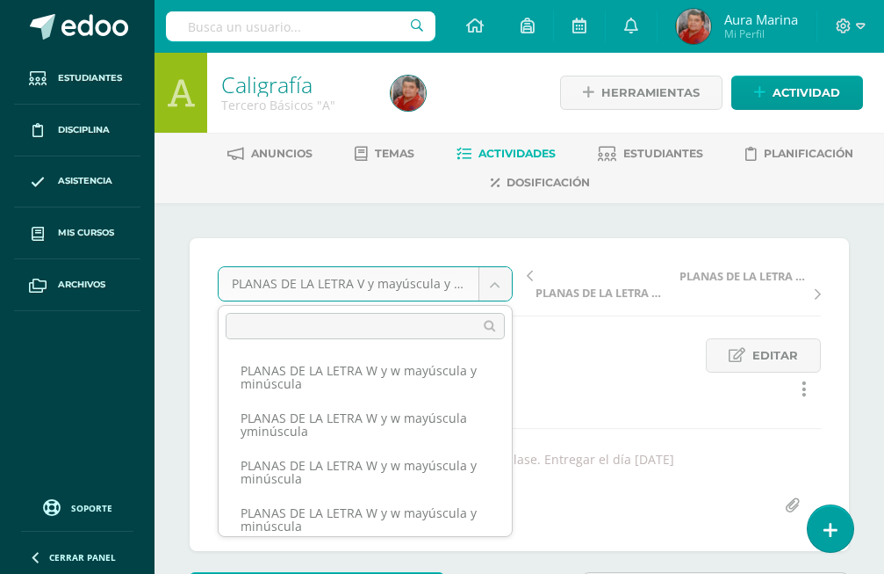
scroll to position [54, 0]
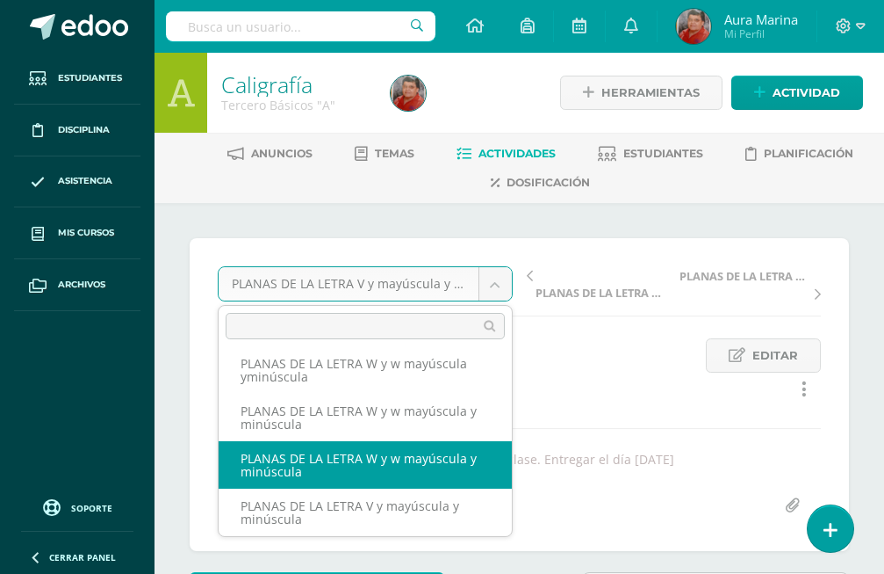
select select "/dashboard/teacher/grade-activity/173496/"
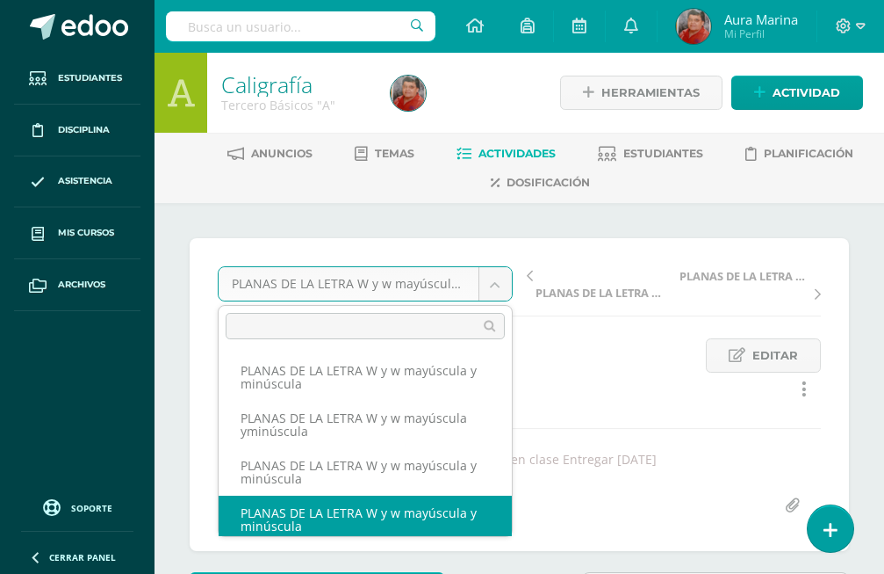
scroll to position [7, 0]
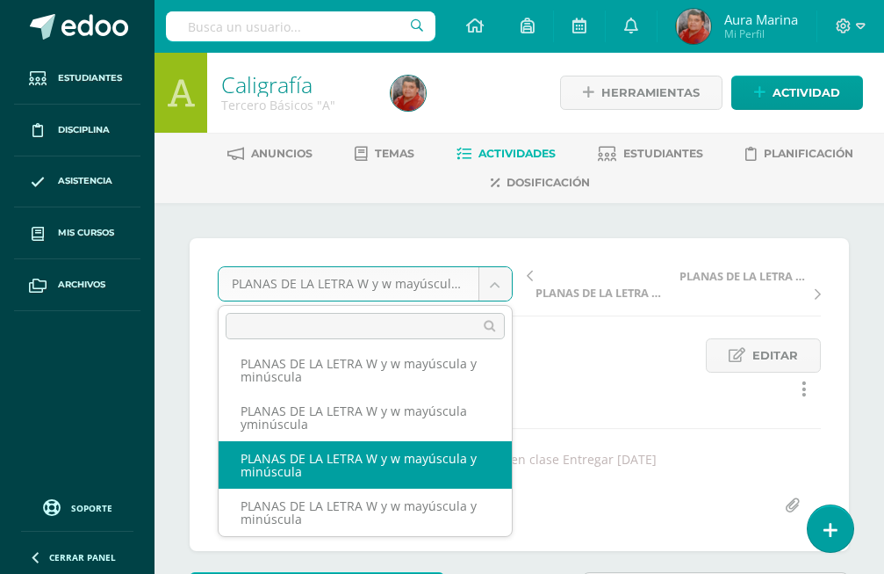
select select "/dashboard/teacher/grade-activity/173495/"
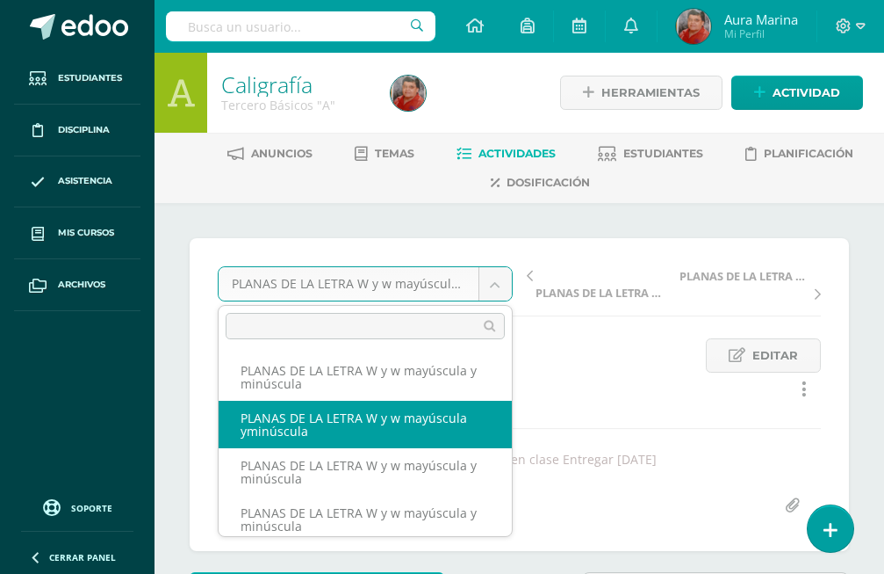
select select "/dashboard/teacher/grade-activity/173497/"
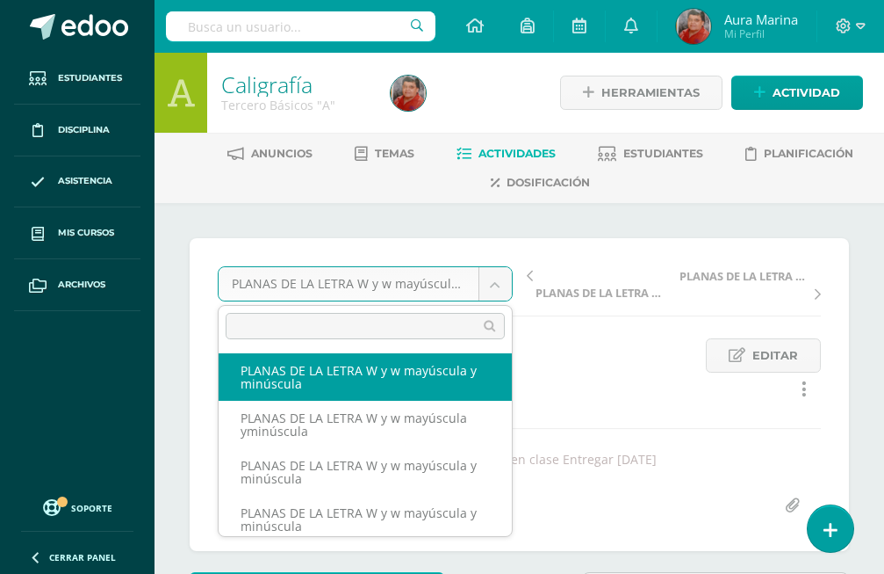
select select "/dashboard/teacher/grade-activity/173498/"
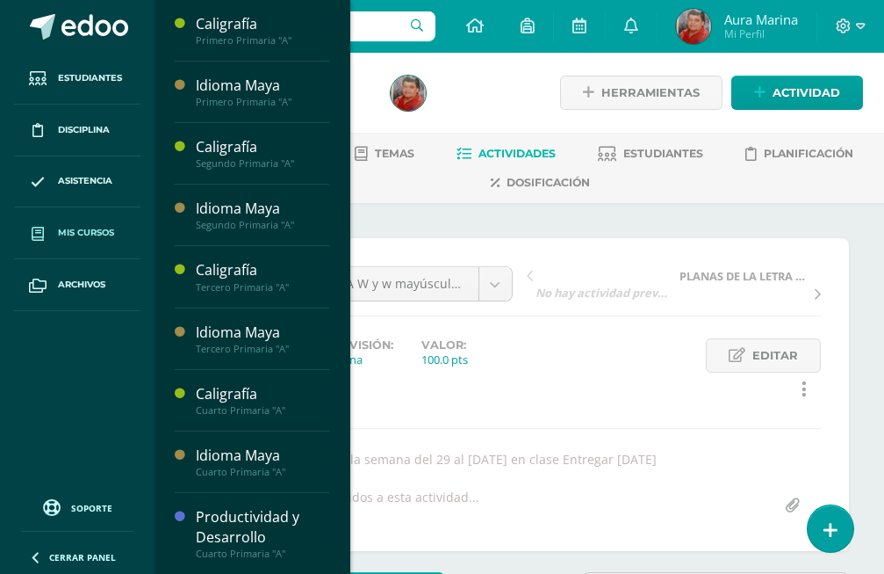
click at [102, 237] on span "Mis cursos" at bounding box center [86, 233] width 56 height 14
click at [176, 514] on icon at bounding box center [180, 516] width 11 height 11
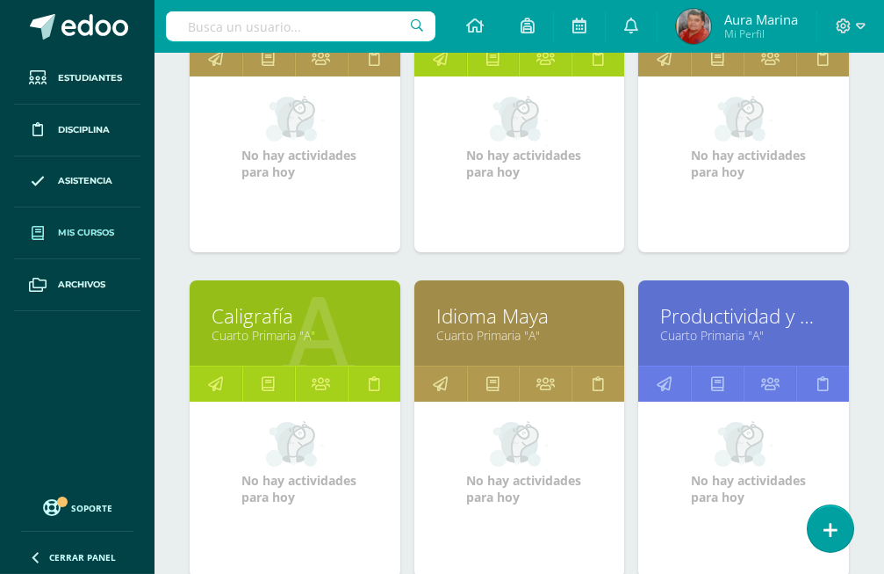
scroll to position [806, 0]
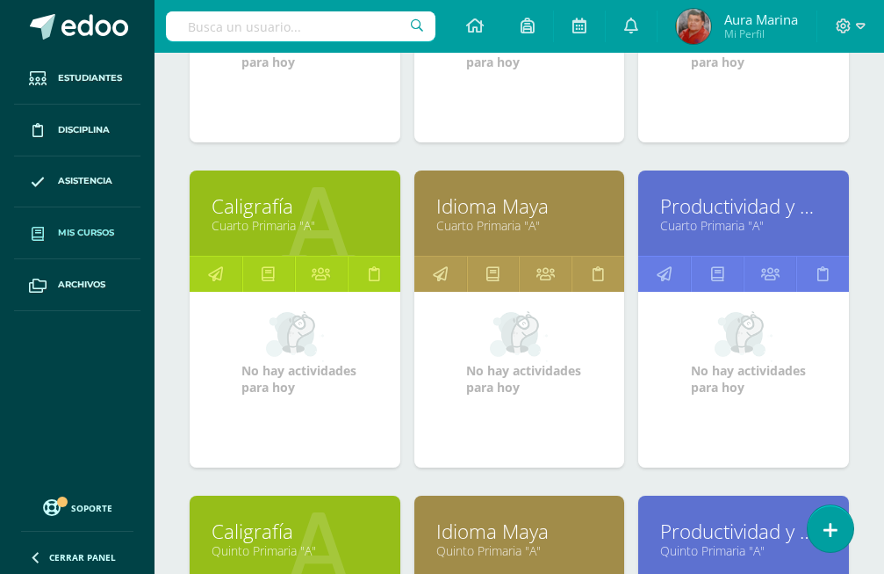
click at [668, 192] on link "Productividad y Desarrollo" at bounding box center [743, 205] width 167 height 27
click at [667, 256] on icon at bounding box center [664, 273] width 15 height 34
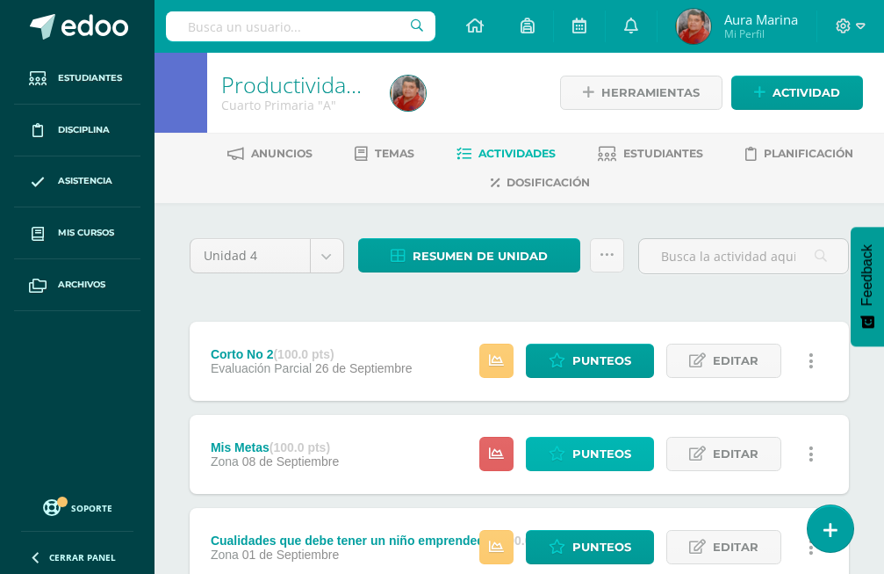
click at [553, 446] on icon at bounding box center [557, 453] width 17 height 15
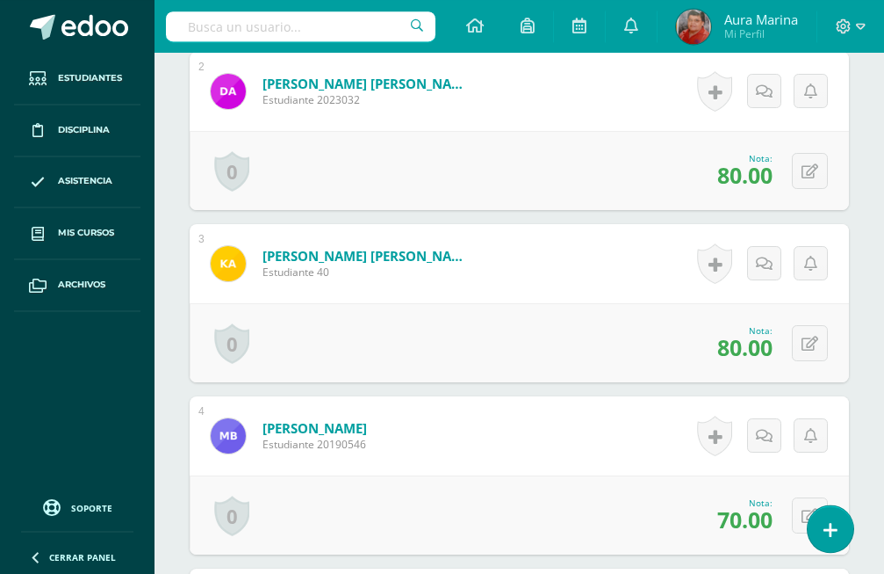
scroll to position [1348, 0]
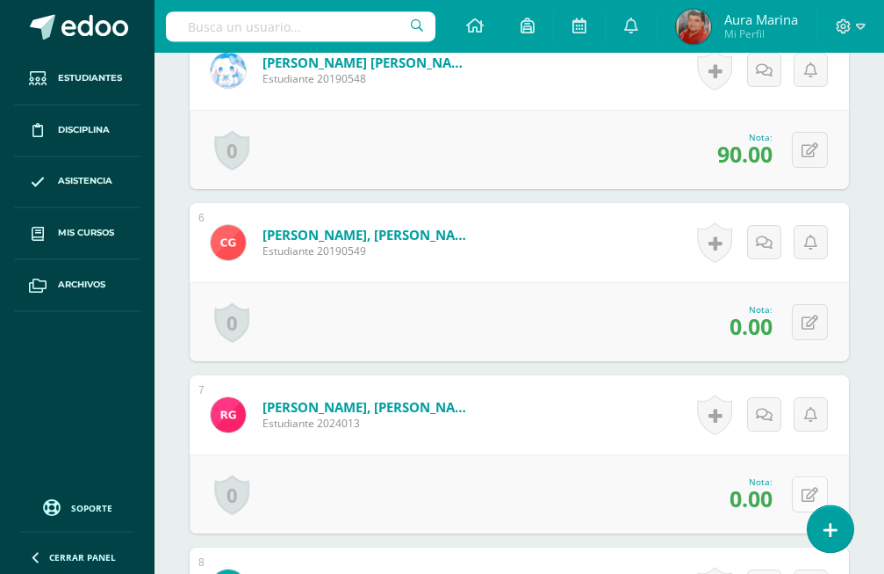
click at [818, 487] on icon at bounding box center [810, 494] width 17 height 15
click at [714, 482] on input "0.00" at bounding box center [693, 499] width 69 height 34
type input "0"
type input "80"
click at [758, 493] on icon at bounding box center [764, 500] width 15 height 15
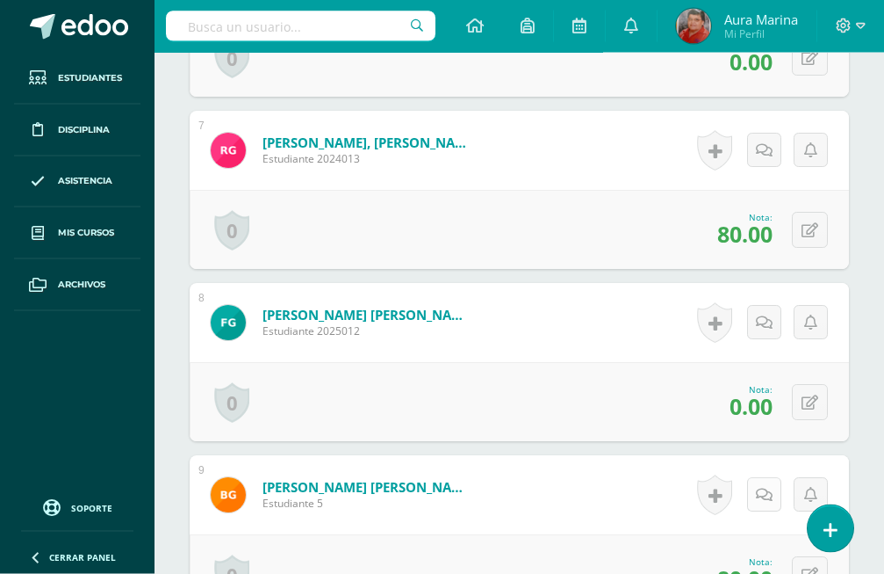
scroll to position [1617, 0]
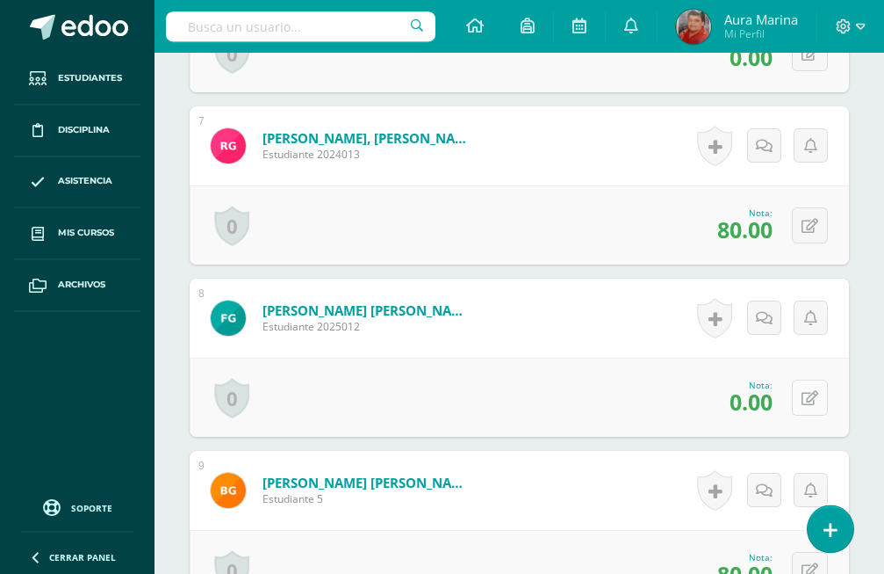
click at [817, 391] on icon at bounding box center [810, 398] width 17 height 15
click at [713, 386] on input "0.00" at bounding box center [693, 403] width 69 height 34
type input "0"
type input "90"
click at [774, 386] on link at bounding box center [764, 403] width 34 height 34
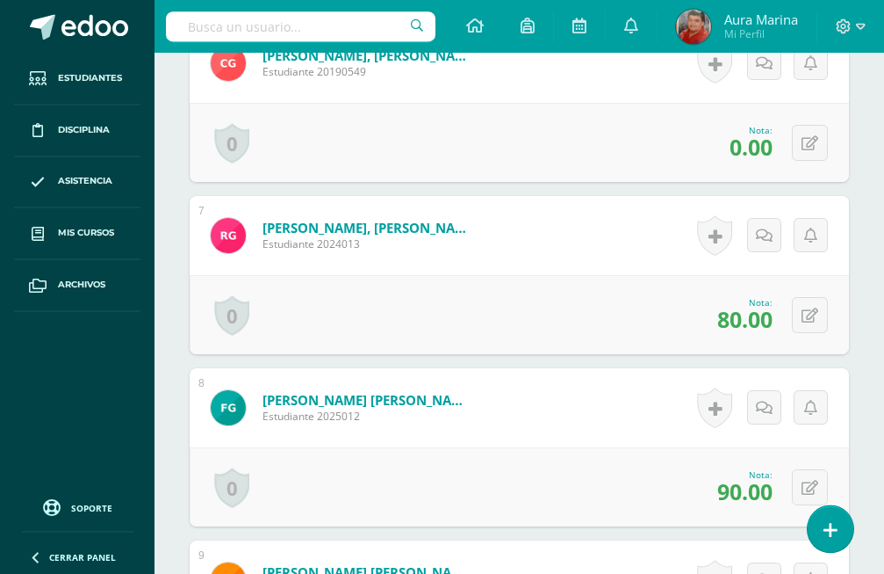
scroll to position [1348, 0]
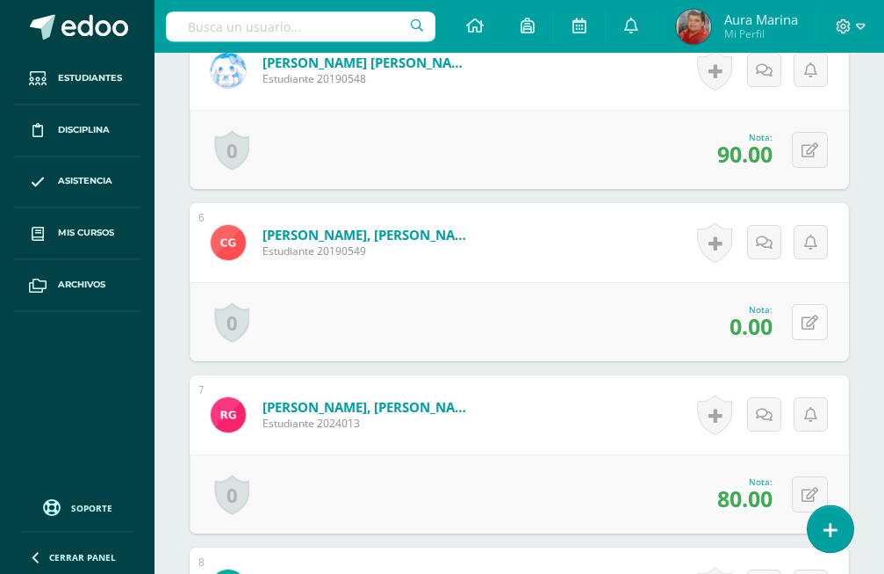
click at [811, 315] on icon at bounding box center [810, 322] width 17 height 15
drag, startPoint x: 716, startPoint y: 275, endPoint x: 673, endPoint y: 295, distance: 47.5
click at [711, 310] on input "0.00" at bounding box center [693, 327] width 69 height 34
type input "0"
click at [764, 321] on icon at bounding box center [764, 328] width 15 height 15
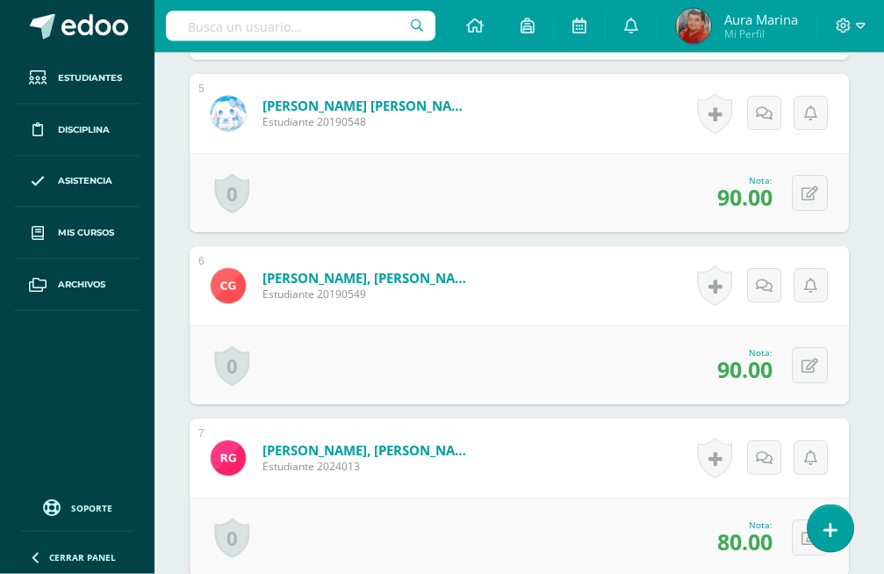
scroll to position [1259, 0]
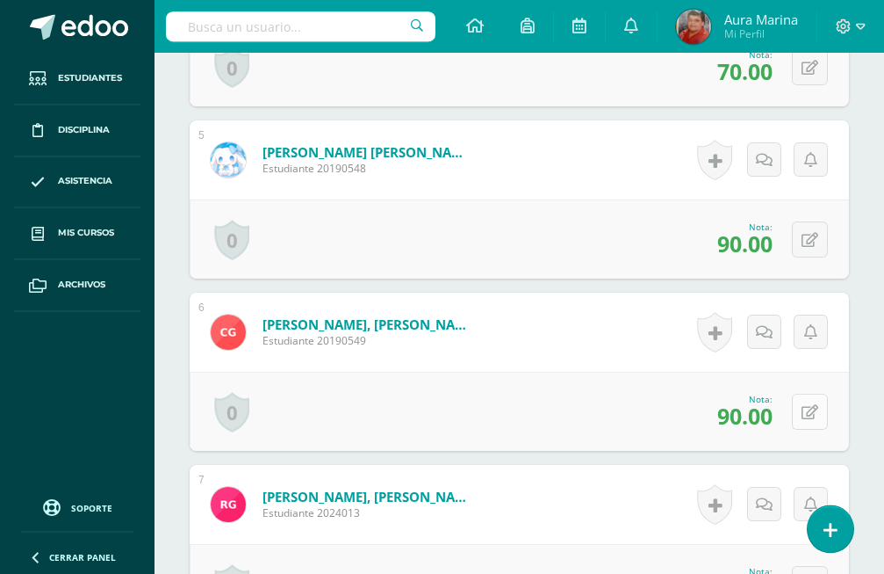
click at [812, 405] on icon at bounding box center [810, 412] width 17 height 15
click at [716, 400] on input "90.00" at bounding box center [693, 417] width 69 height 34
type input "9"
type input "60"
click at [764, 410] on icon at bounding box center [764, 417] width 15 height 15
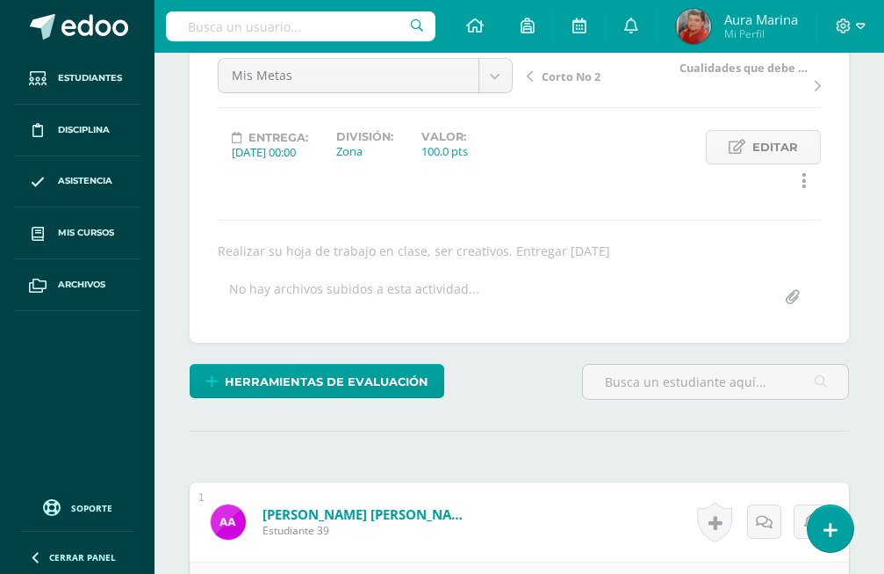
scroll to position [0, 0]
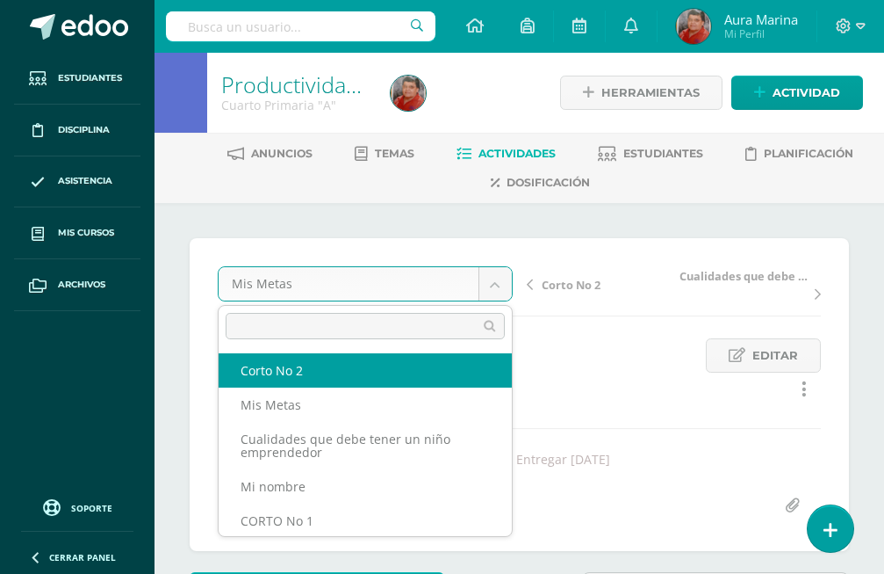
select select "/dashboard/teacher/grade-activity/173547/"
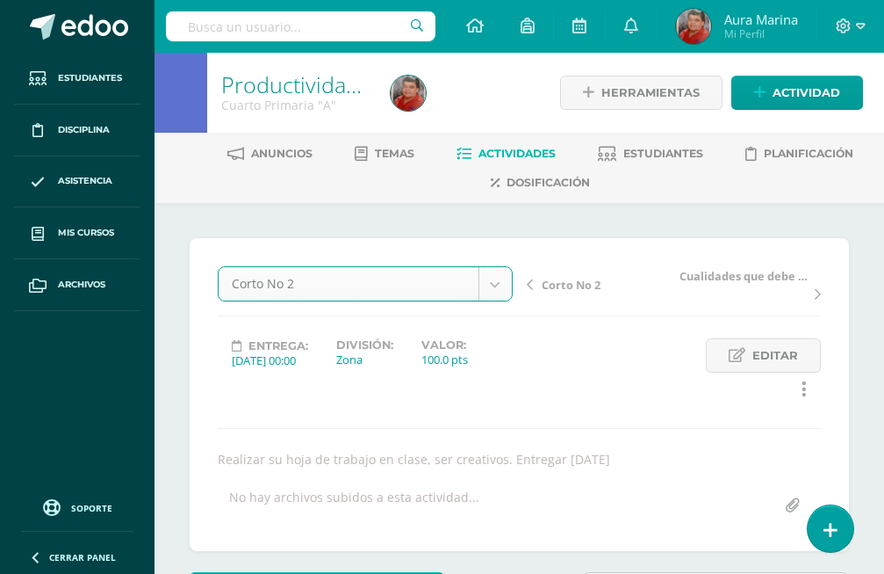
click at [328, 372] on div "Entrega: 2025/09/08 00:00 División: Zona Valor: 100.0 pts" at bounding box center [365, 372] width 309 height 69
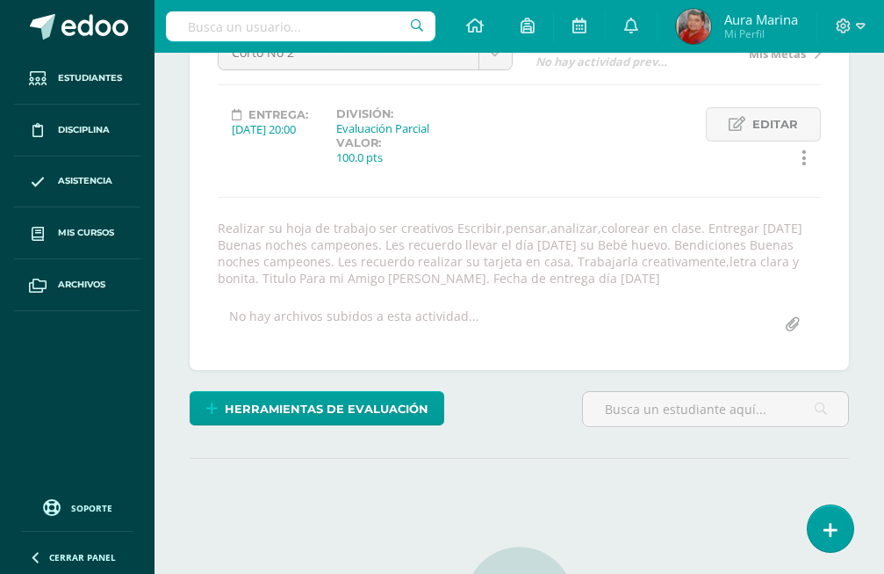
scroll to position [231, 0]
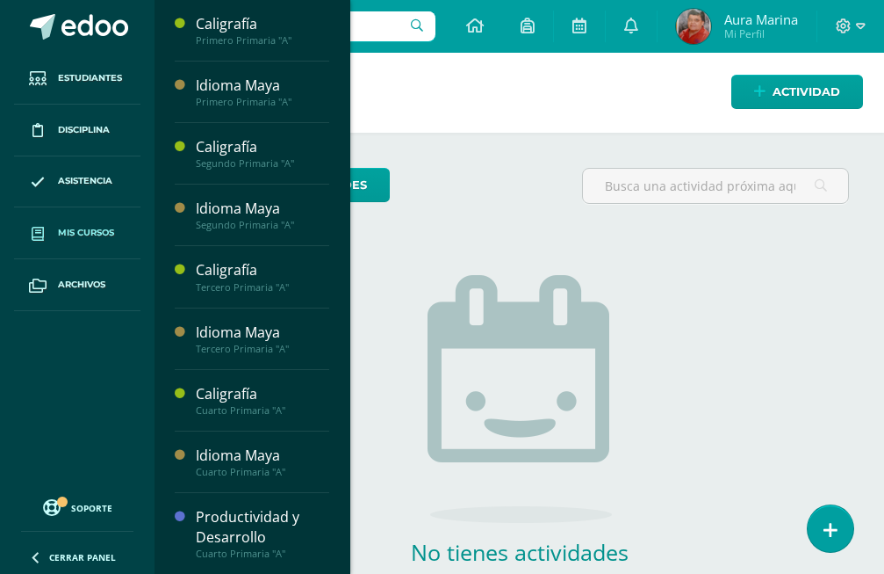
click at [99, 234] on span "Mis cursos" at bounding box center [86, 233] width 56 height 14
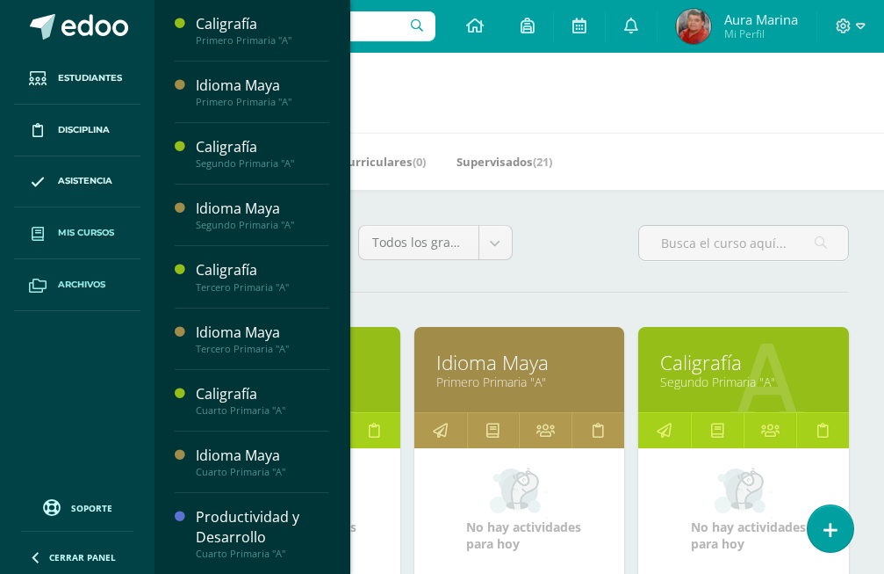
scroll to position [627, 0]
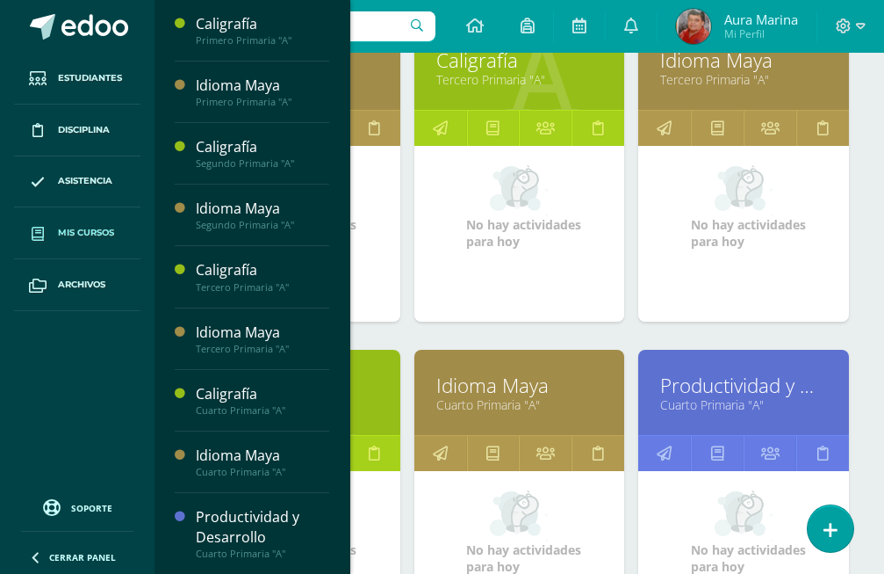
click at [730, 372] on link "Productividad y Desarrollo" at bounding box center [743, 385] width 167 height 27
click at [662, 436] on icon at bounding box center [664, 453] width 15 height 34
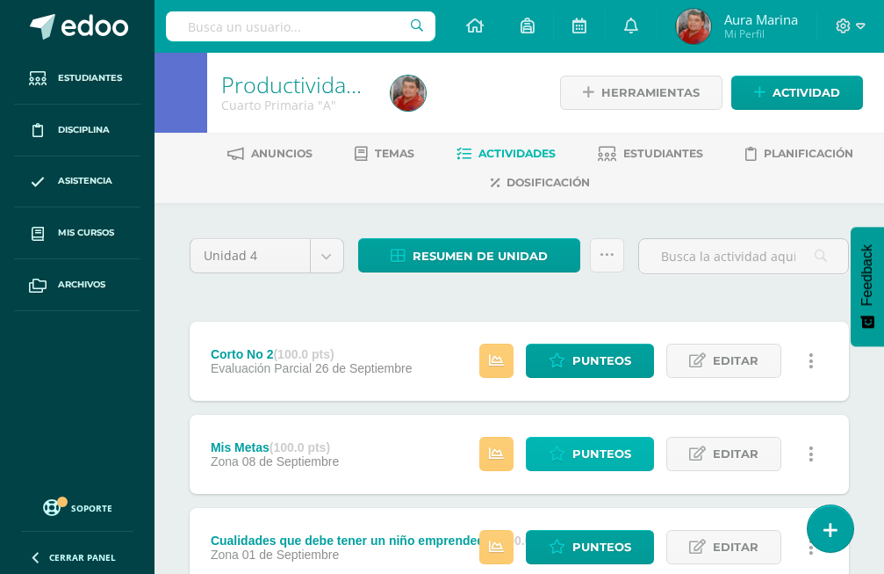
click at [615, 437] on span "Punteos" at bounding box center [602, 453] width 59 height 32
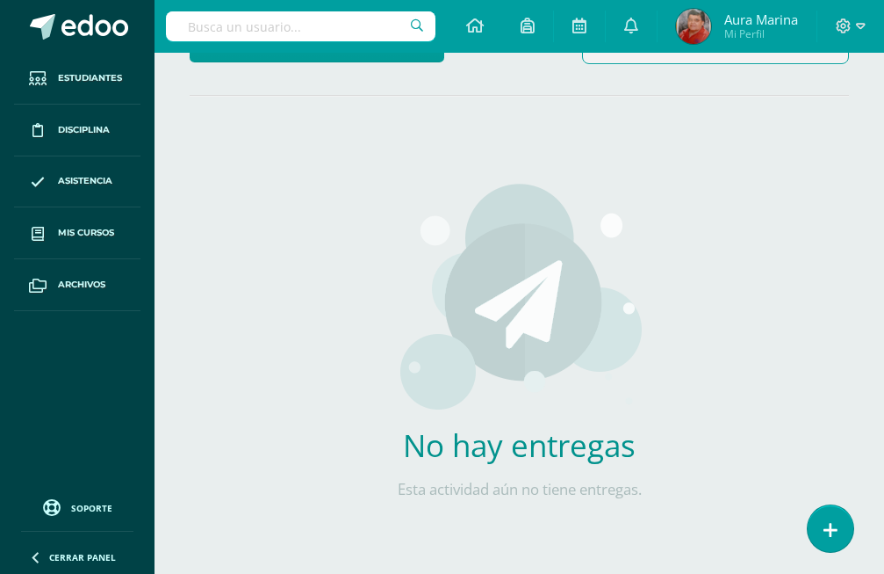
scroll to position [96, 0]
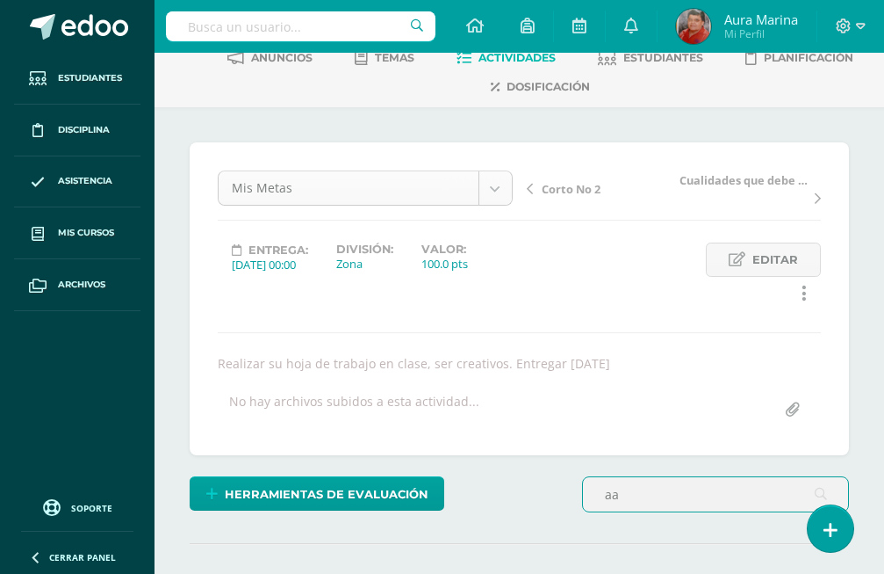
click at [501, 190] on body "Estudiantes Disciplina Asistencia Mis cursos Archivos Soporte Ayuda Reportar un…" at bounding box center [442, 513] width 884 height 1218
click at [618, 497] on input "aa" at bounding box center [715, 494] width 265 height 34
type input "a"
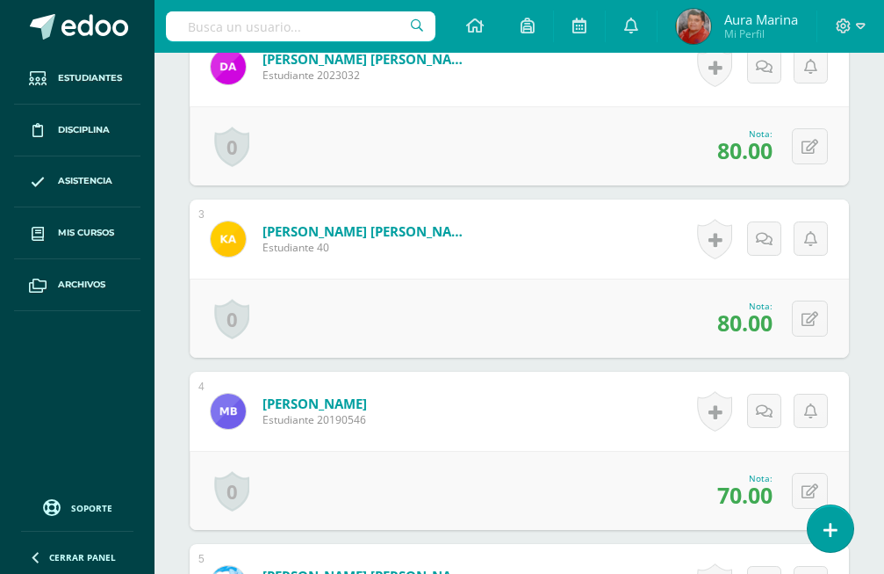
scroll to position [0, 0]
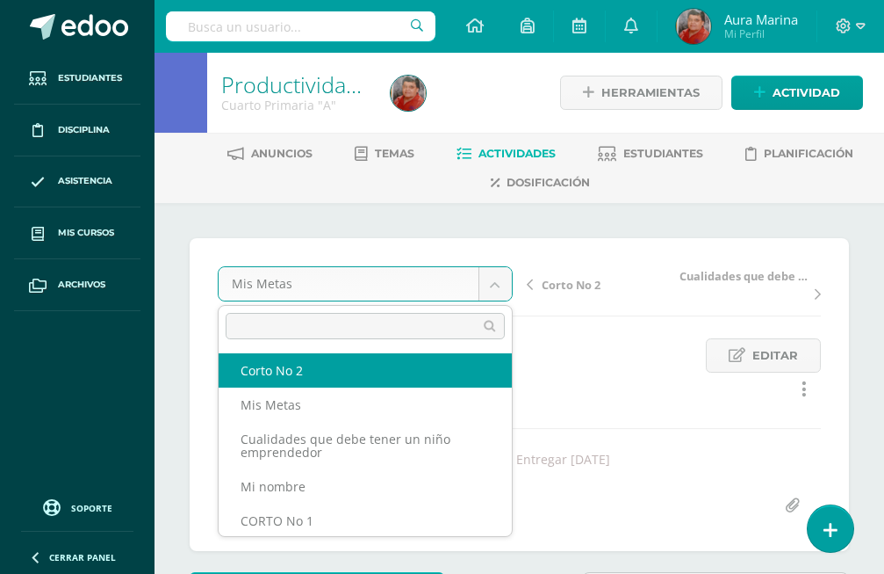
select select "/dashboard/teacher/grade-activity/173547/"
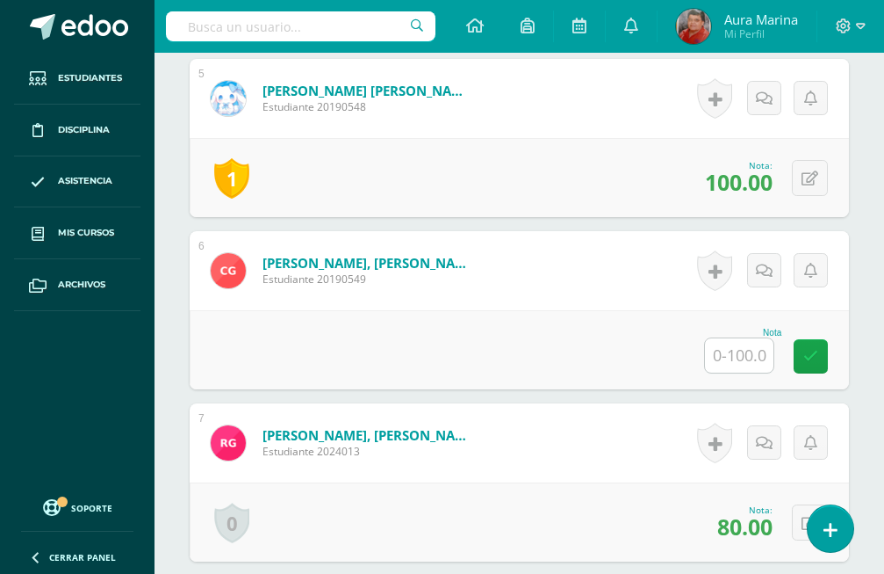
scroll to position [1371, 0]
click at [766, 337] on input "text" at bounding box center [739, 354] width 69 height 34
type input "60"
click at [826, 338] on link at bounding box center [811, 355] width 34 height 34
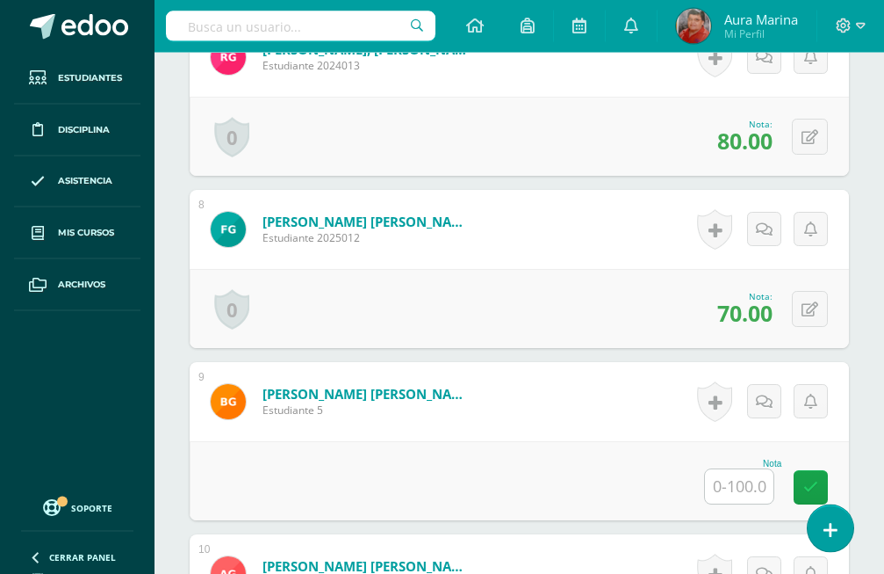
scroll to position [1819, 0]
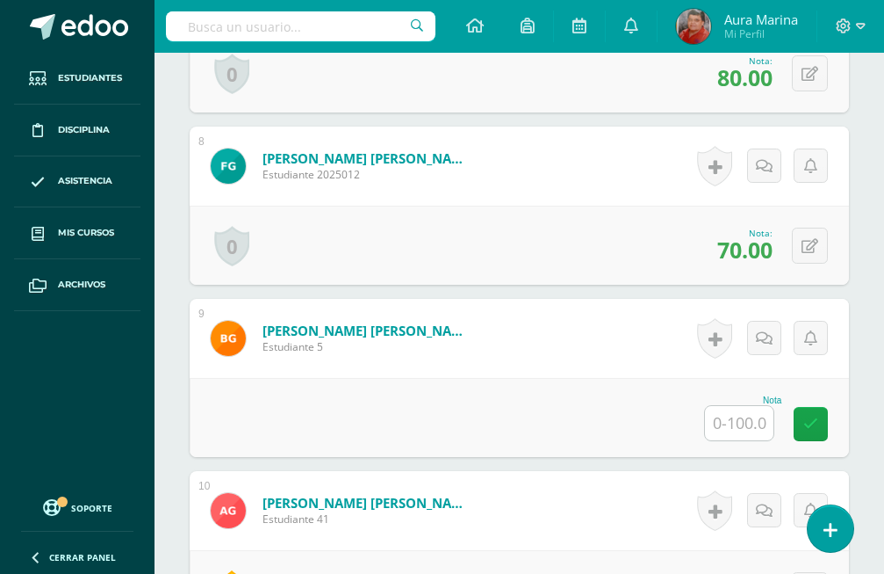
click at [771, 406] on input "text" at bounding box center [739, 423] width 69 height 34
type input "80"
click at [804, 416] on icon at bounding box center [811, 423] width 15 height 15
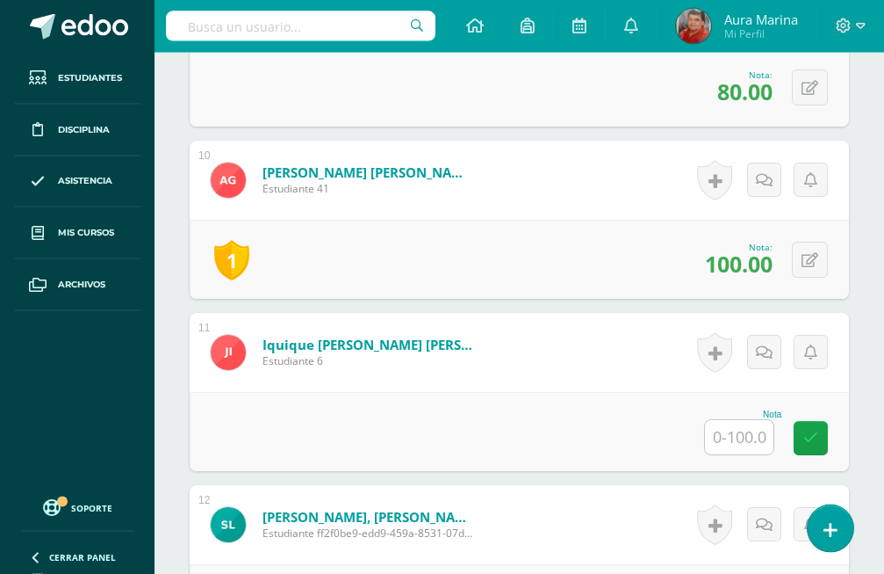
scroll to position [2177, 0]
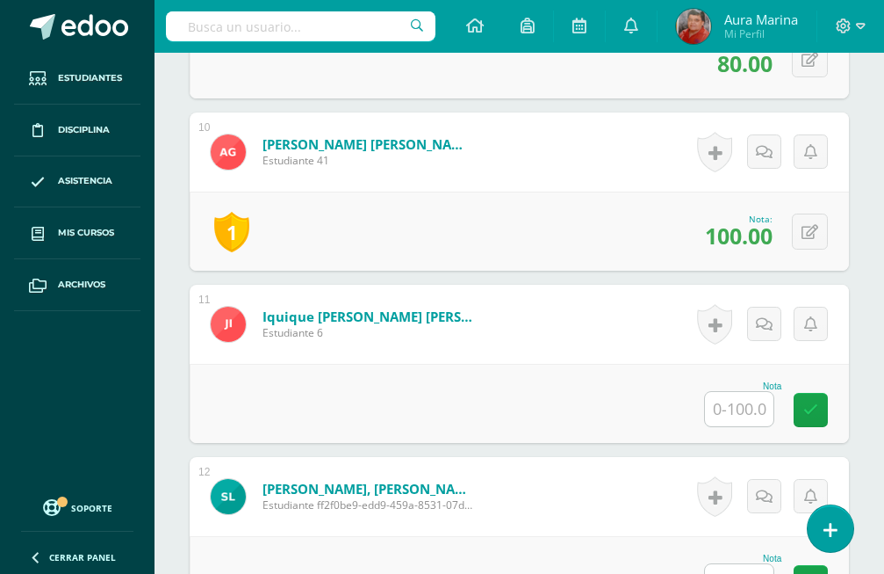
click at [732, 392] on input "text" at bounding box center [739, 409] width 69 height 34
type input "80"
click at [801, 393] on link at bounding box center [811, 410] width 34 height 34
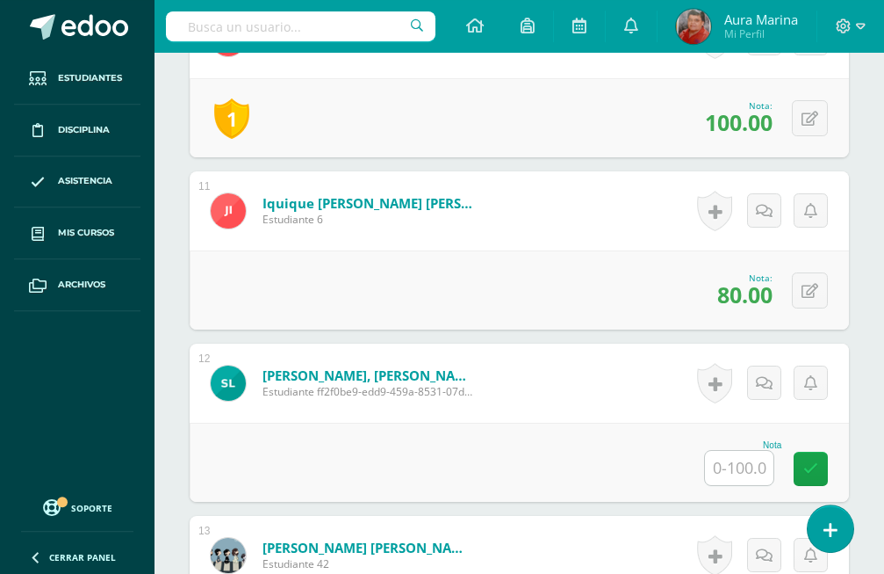
scroll to position [2356, 0]
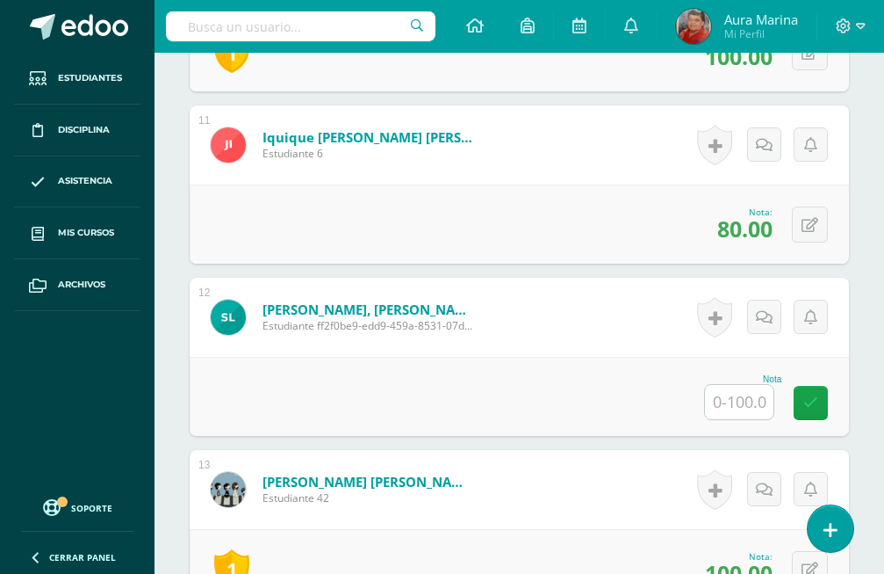
click at [754, 385] on input "text" at bounding box center [739, 402] width 69 height 34
type input "80"
click at [805, 386] on link at bounding box center [811, 403] width 34 height 34
click at [810, 395] on icon at bounding box center [811, 402] width 15 height 15
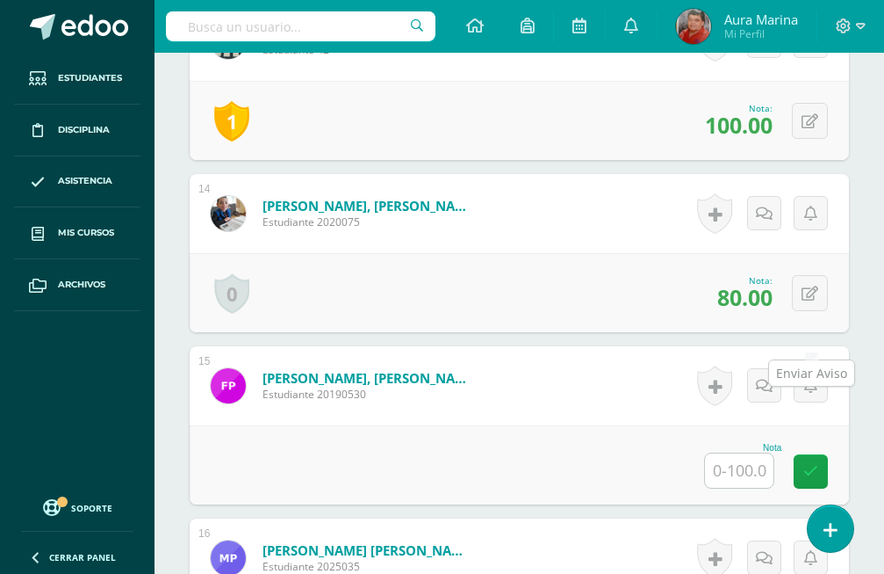
scroll to position [2894, 0]
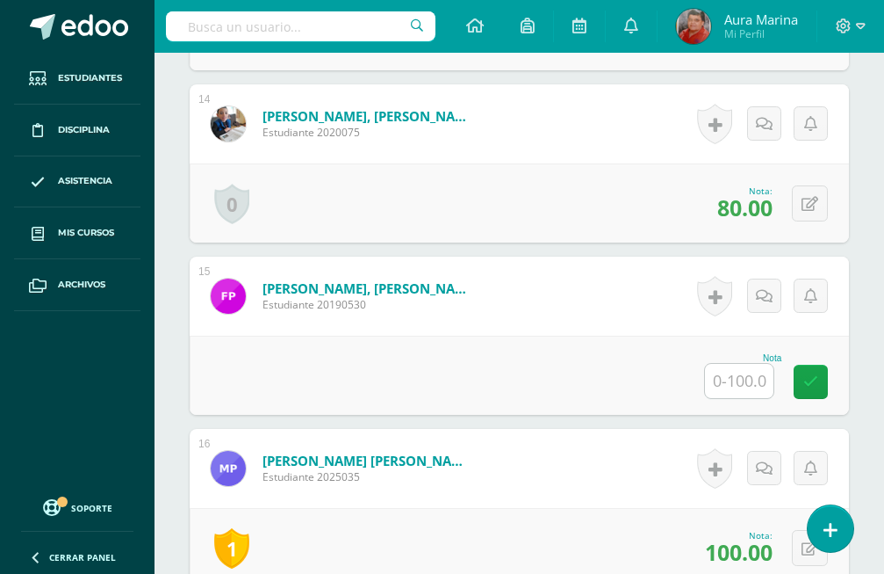
click at [762, 364] on input "text" at bounding box center [739, 381] width 69 height 34
type input "70"
click at [820, 364] on link at bounding box center [811, 381] width 34 height 34
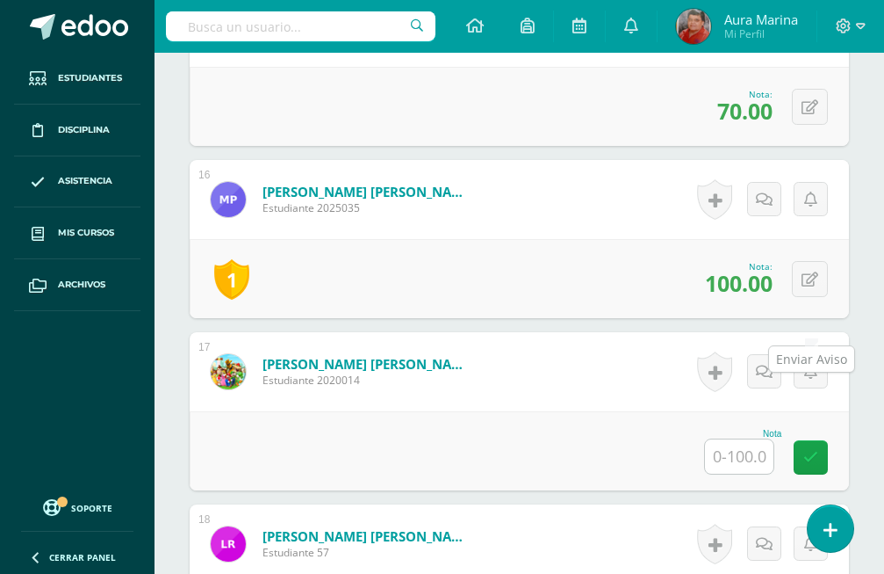
scroll to position [3252, 0]
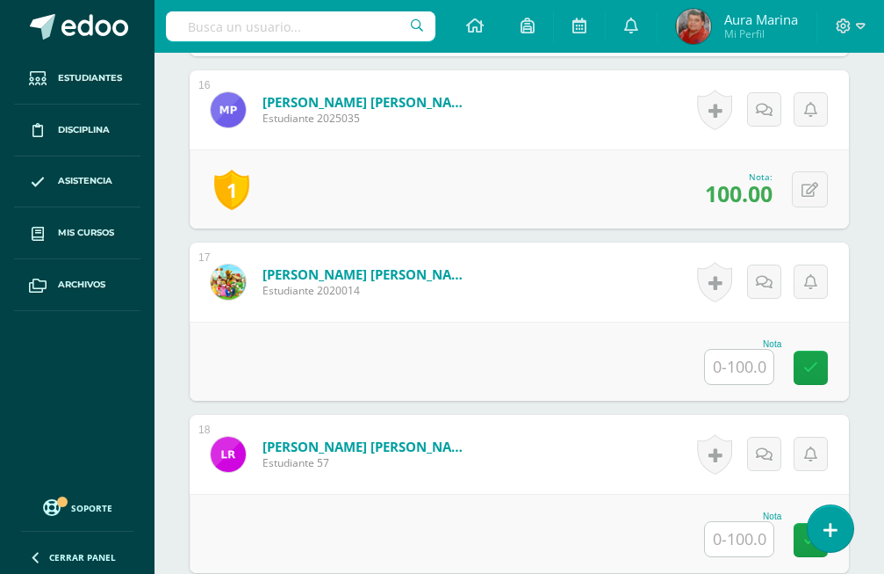
click at [759, 350] on input "text" at bounding box center [739, 367] width 69 height 34
type input "80"
click at [805, 360] on icon at bounding box center [811, 367] width 15 height 15
click at [765, 522] on input "text" at bounding box center [739, 539] width 69 height 34
click at [738, 522] on input "text" at bounding box center [739, 539] width 69 height 34
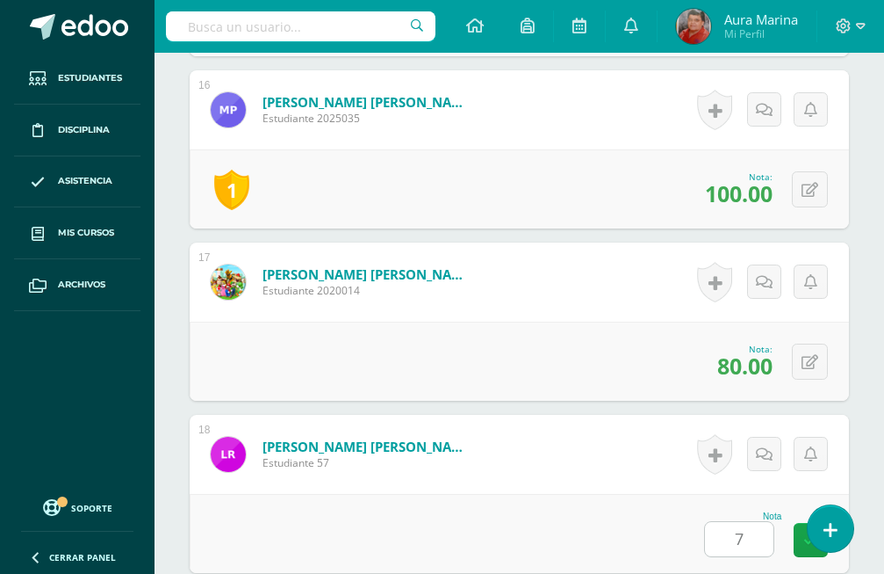
type input "70"
click at [812, 532] on icon at bounding box center [811, 539] width 15 height 15
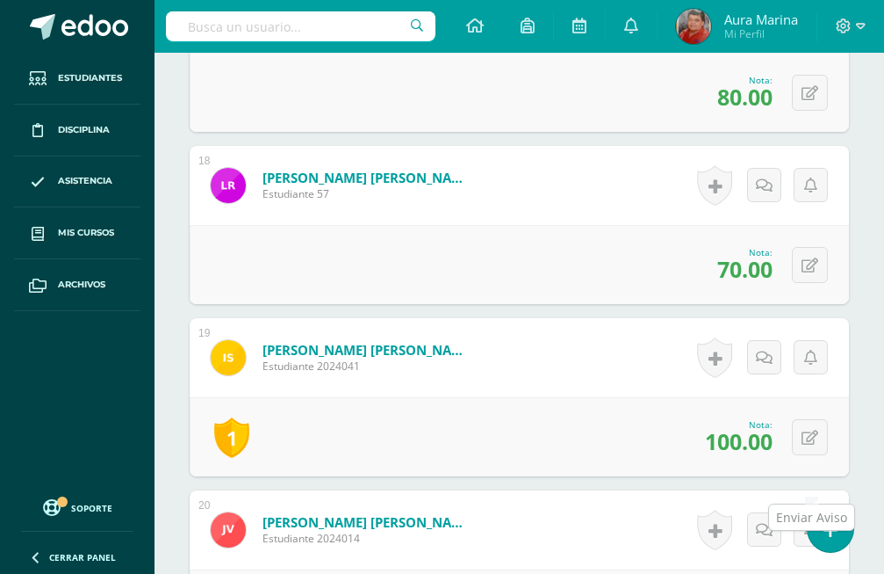
scroll to position [3662, 0]
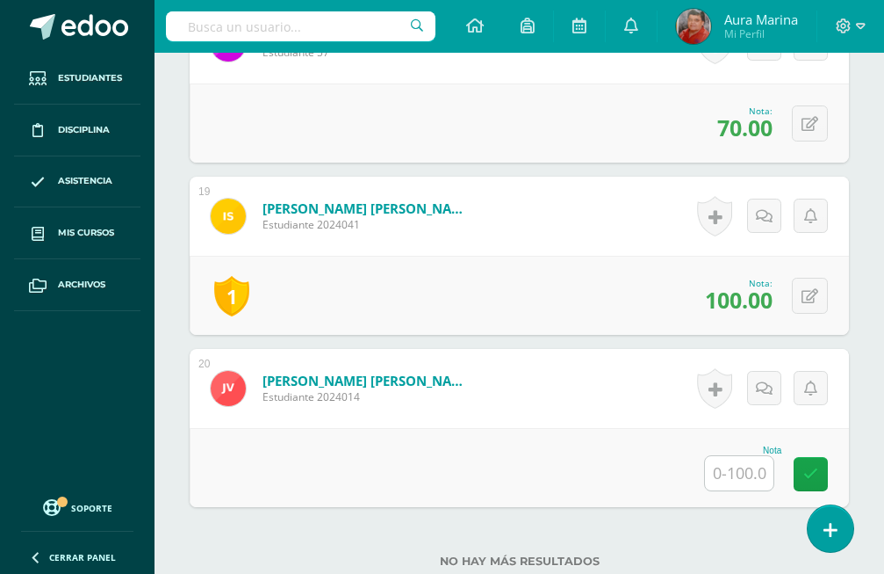
click at [744, 456] on input "text" at bounding box center [739, 473] width 69 height 34
type input "80"
click at [805, 466] on icon at bounding box center [811, 473] width 15 height 15
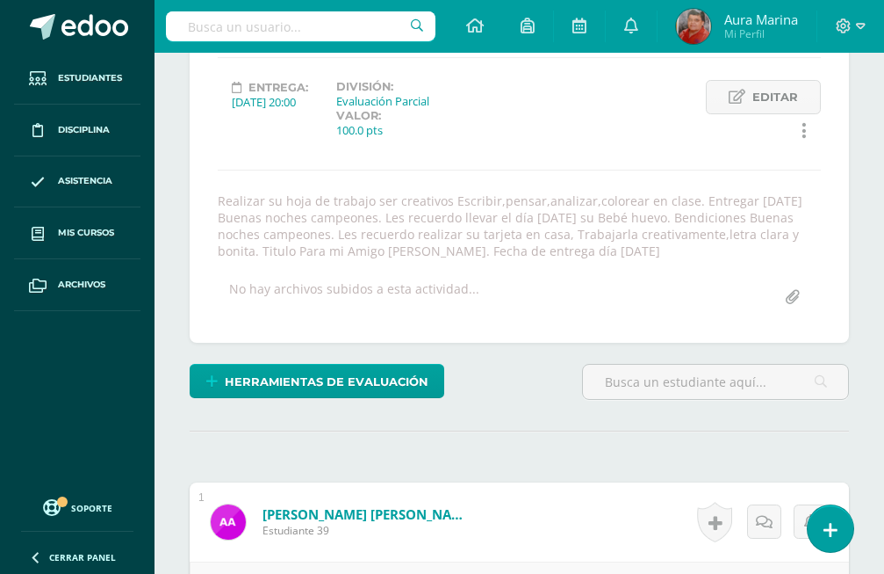
scroll to position [0, 0]
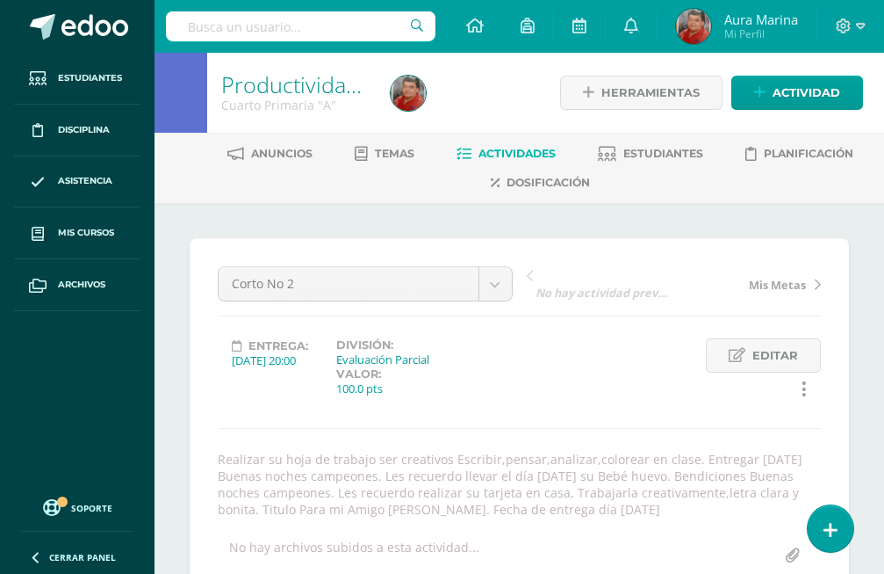
click at [519, 155] on span "Actividades" at bounding box center [517, 153] width 77 height 13
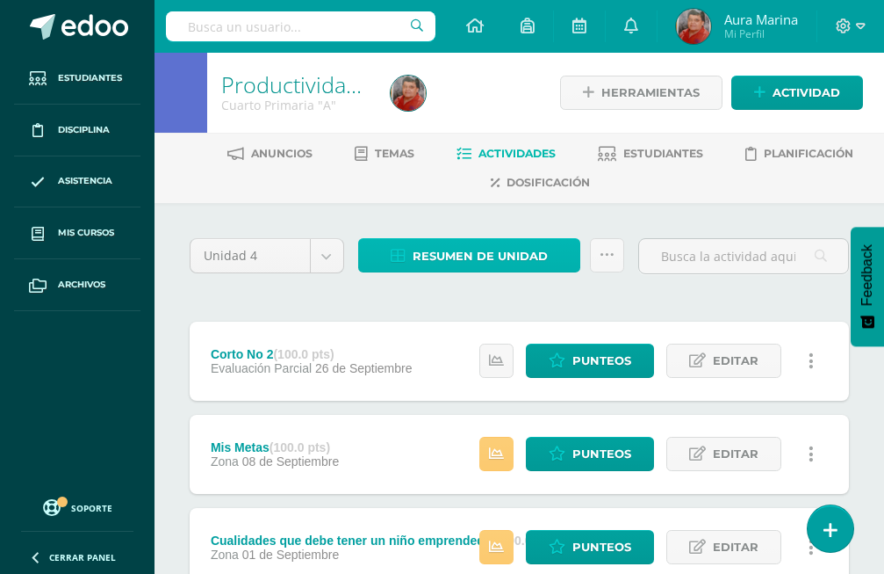
click at [523, 254] on span "Resumen de unidad" at bounding box center [480, 256] width 135 height 32
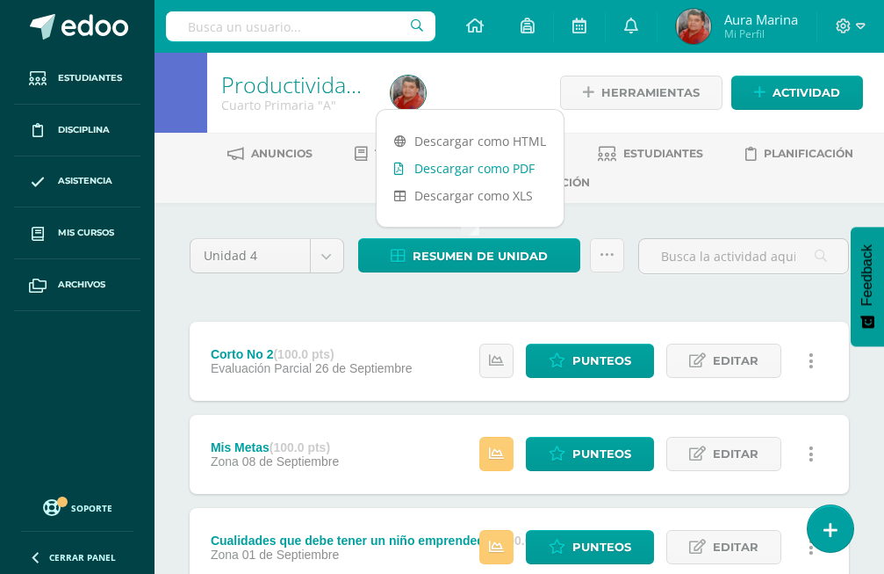
click at [501, 166] on link "Descargar como PDF" at bounding box center [470, 168] width 187 height 27
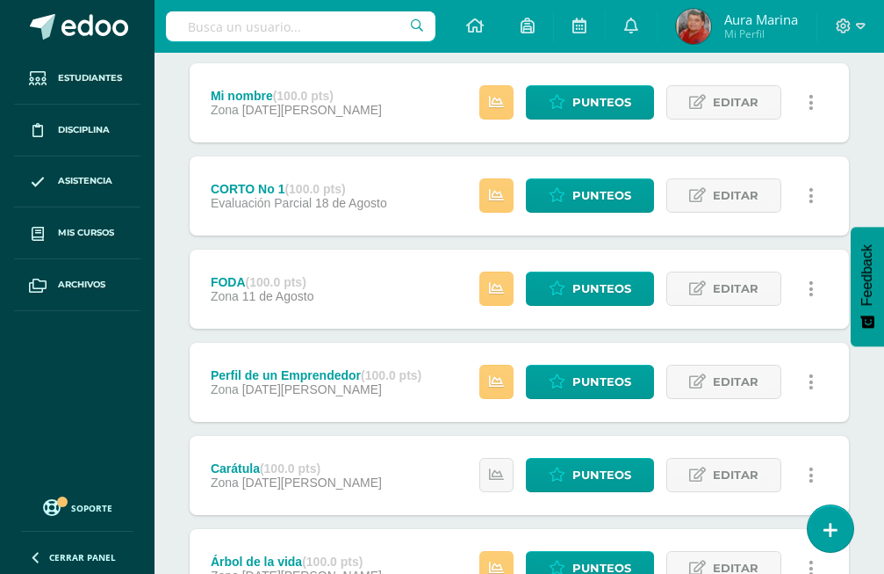
scroll to position [714, 0]
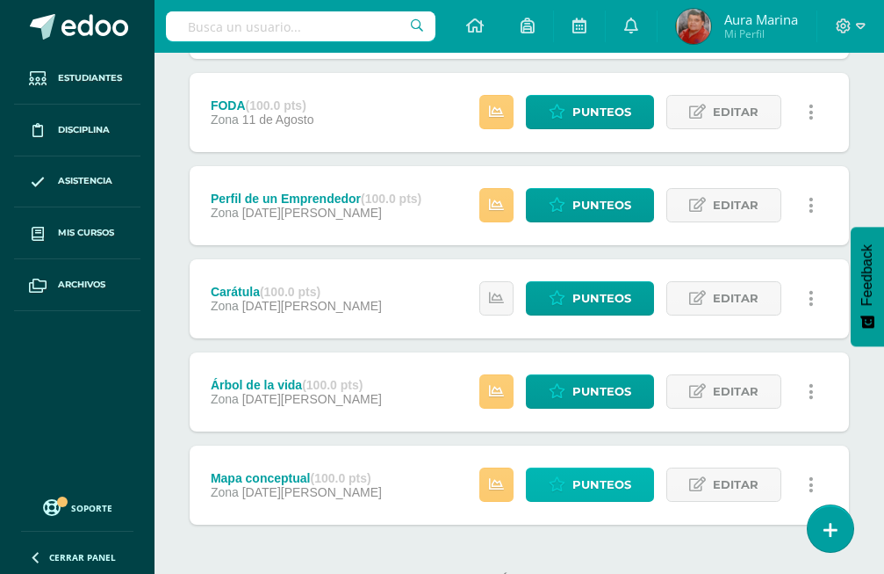
click at [566, 477] on icon at bounding box center [557, 484] width 17 height 15
click at [568, 467] on link "Punteos" at bounding box center [590, 484] width 128 height 34
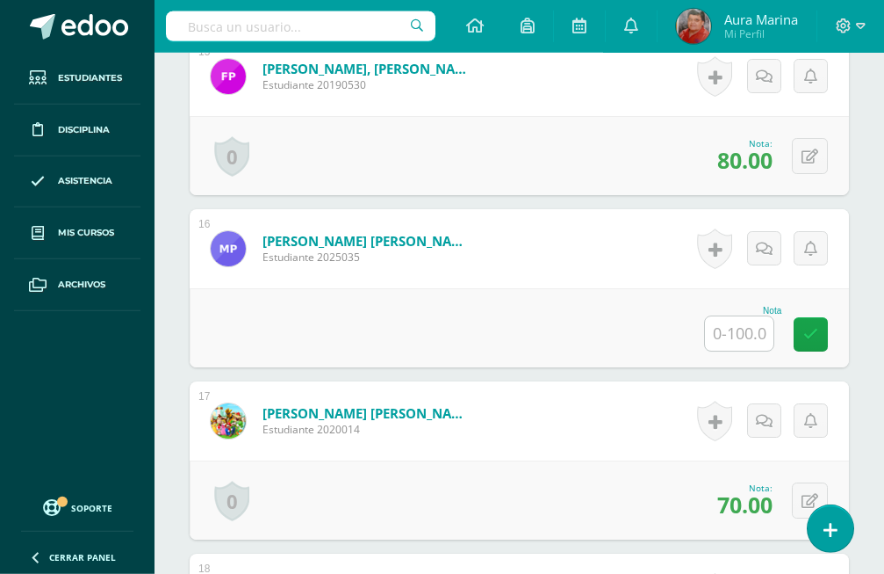
scroll to position [3050, 0]
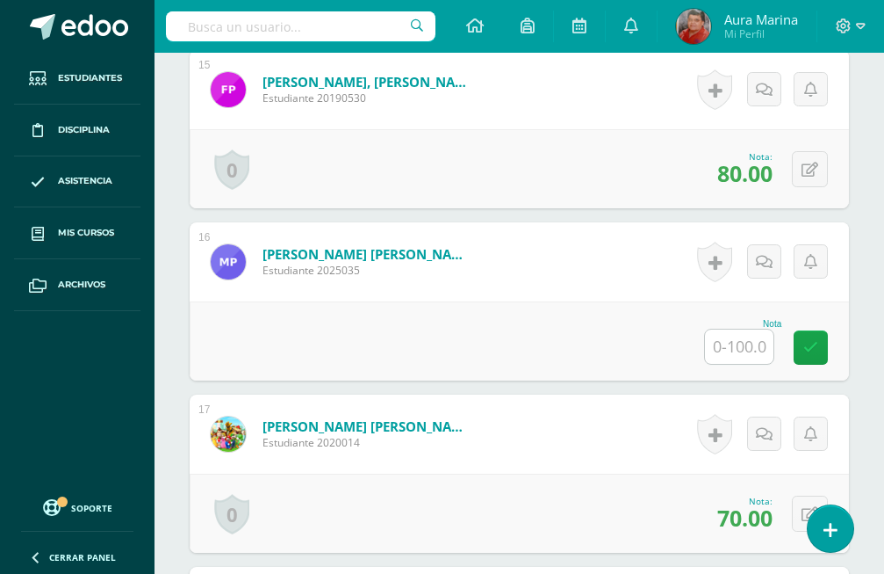
click at [738, 329] on input "text" at bounding box center [739, 346] width 69 height 34
type input "80"
click at [811, 340] on icon at bounding box center [811, 347] width 15 height 15
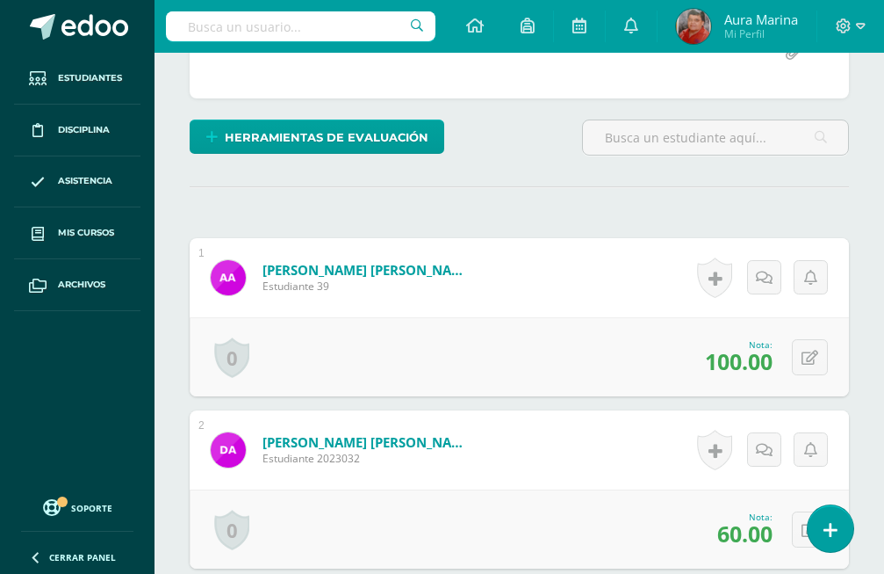
scroll to position [0, 0]
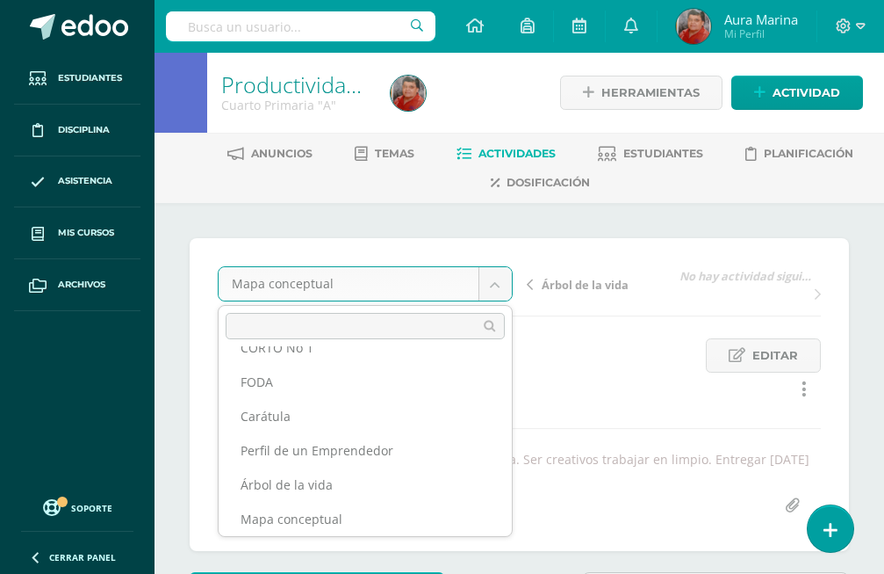
scroll to position [180, 0]
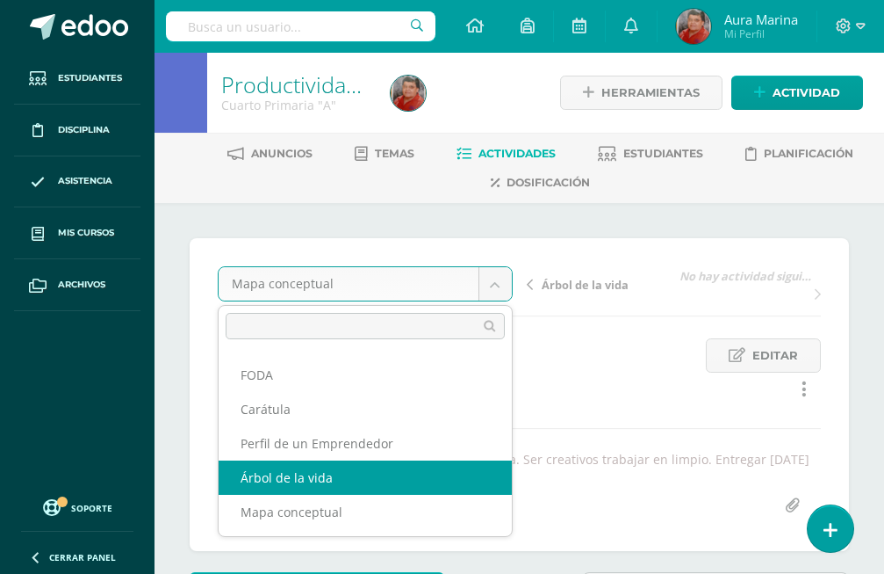
select select "/dashboard/teacher/grade-activity/170327/"
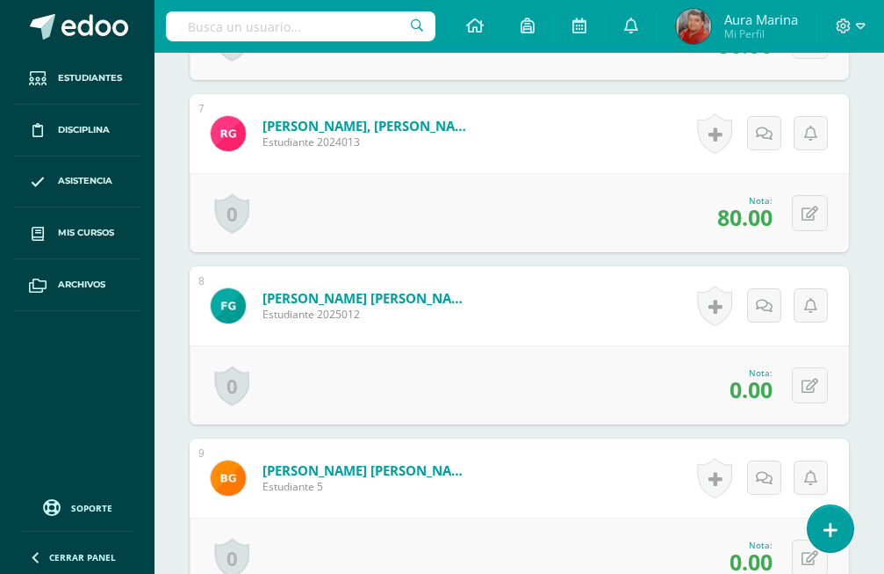
scroll to position [1630, 0]
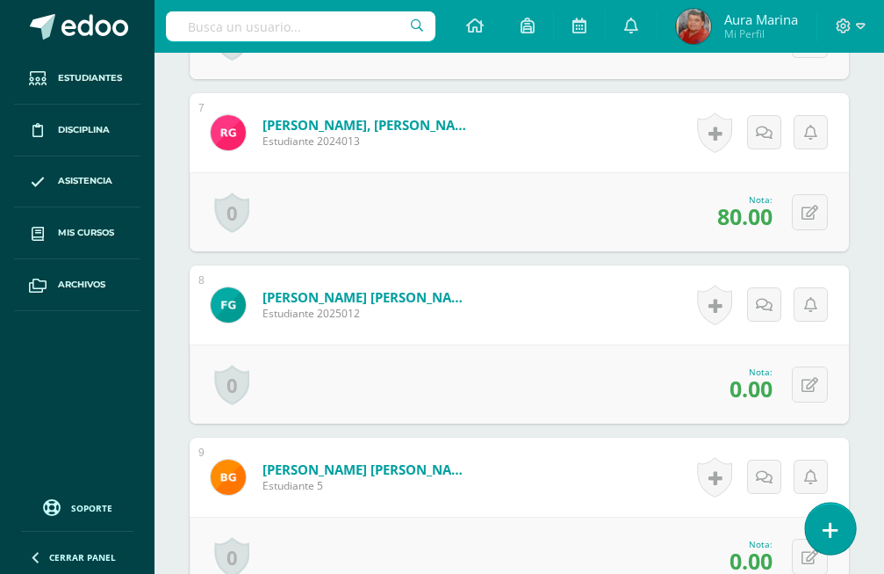
click at [833, 531] on icon at bounding box center [831, 530] width 16 height 20
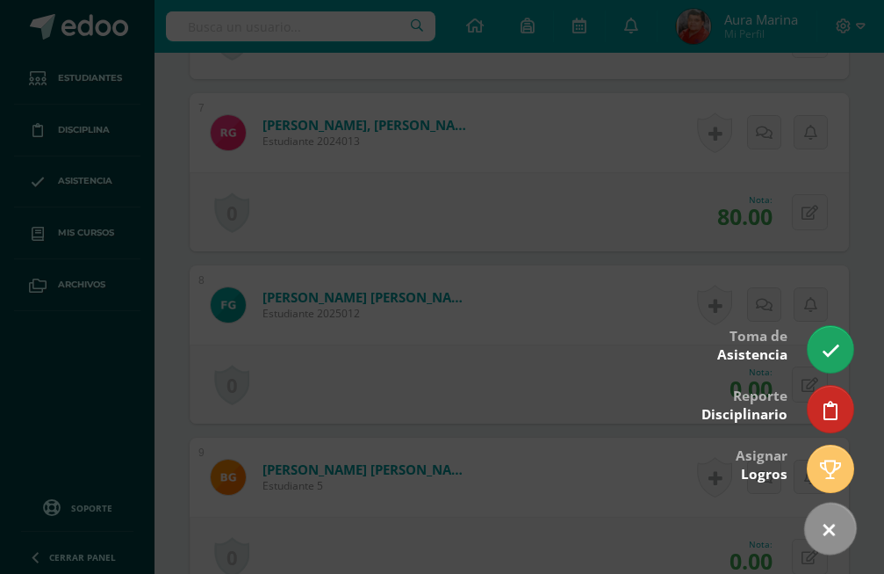
click at [833, 531] on icon at bounding box center [829, 529] width 25 height 25
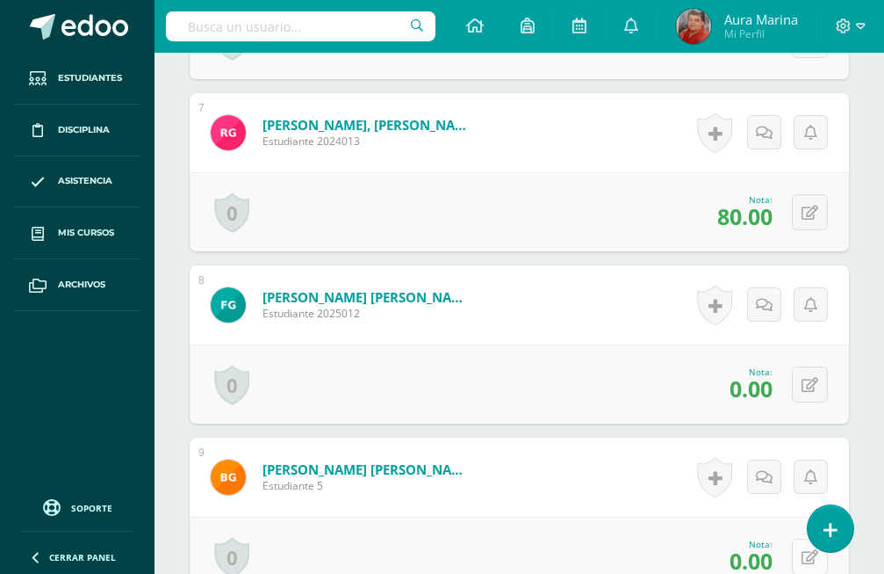
click at [810, 550] on icon at bounding box center [810, 557] width 17 height 15
click at [715, 545] on input "0.00" at bounding box center [693, 562] width 69 height 34
type input "0"
type input "80"
click at [776, 545] on link at bounding box center [764, 562] width 34 height 34
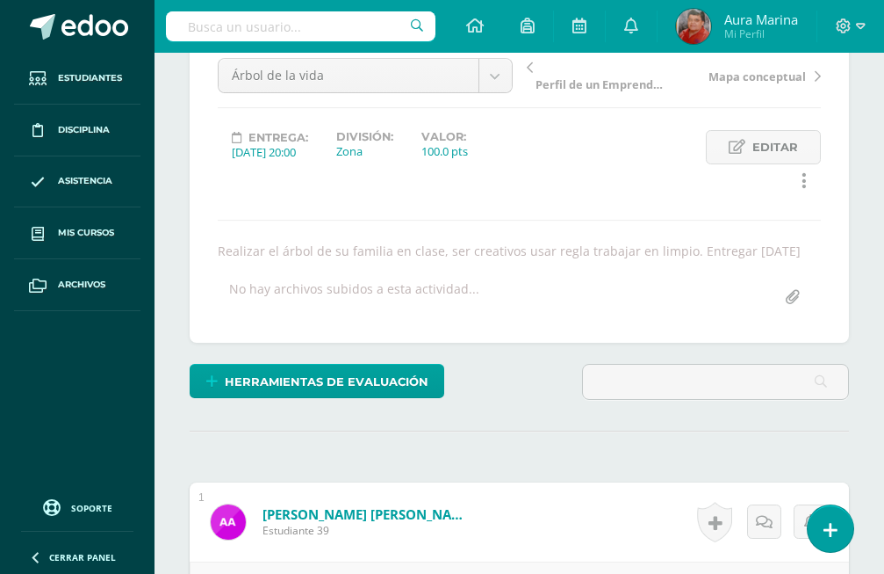
scroll to position [0, 0]
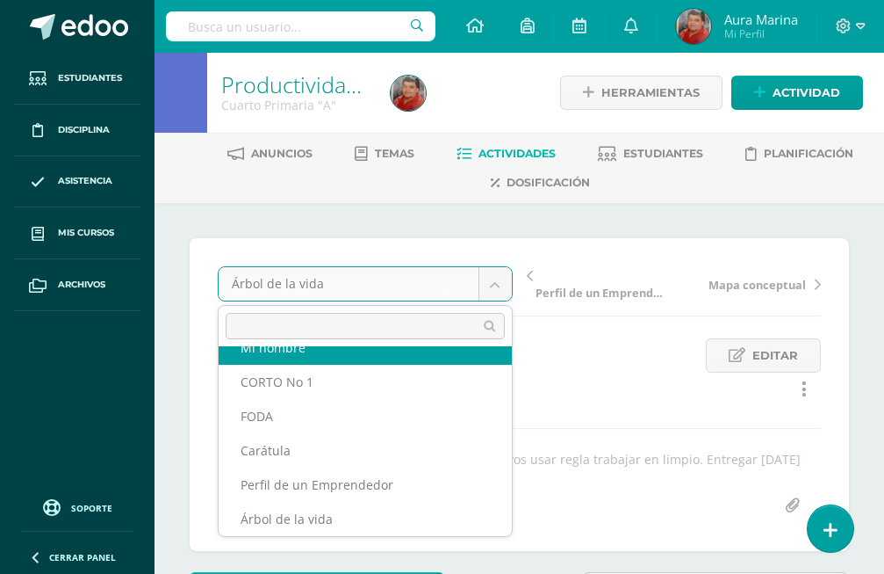
scroll to position [123, 0]
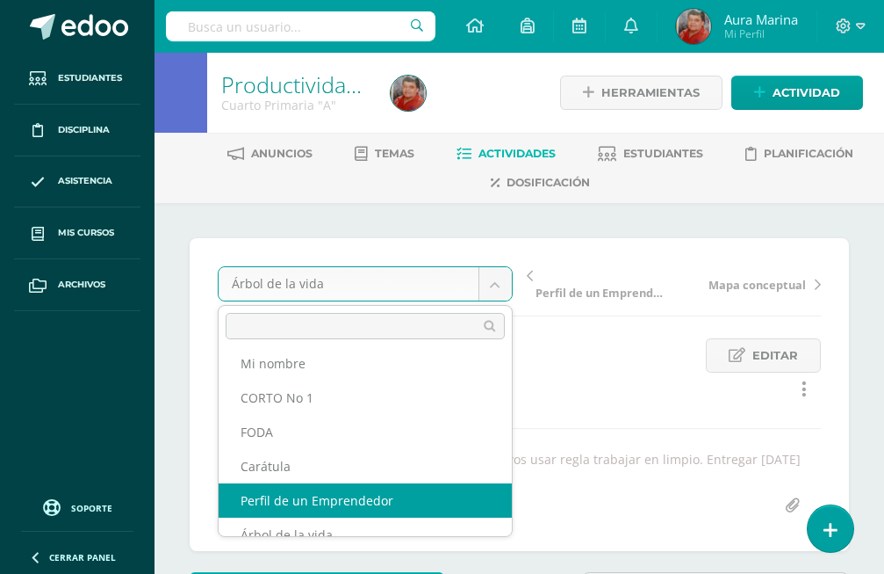
select select "/dashboard/teacher/grade-activity/171261/"
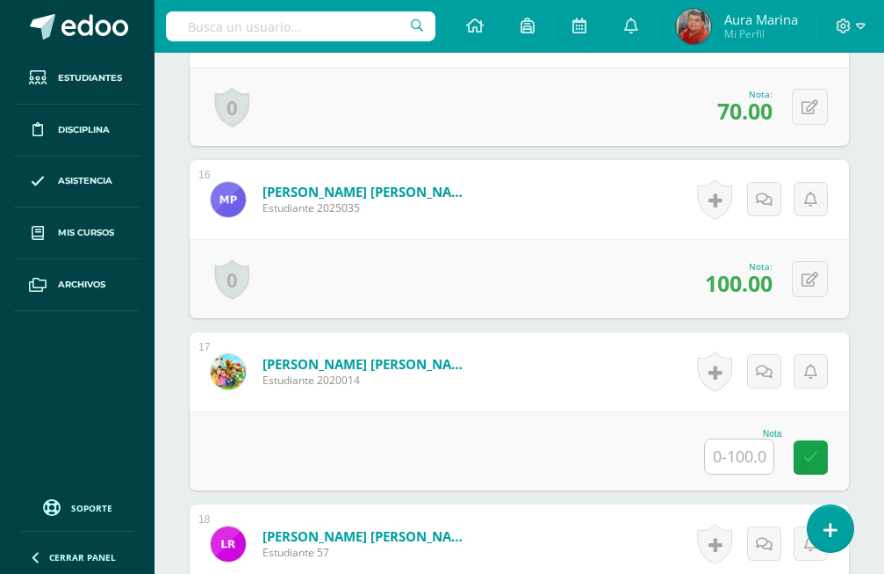
scroll to position [3229, 0]
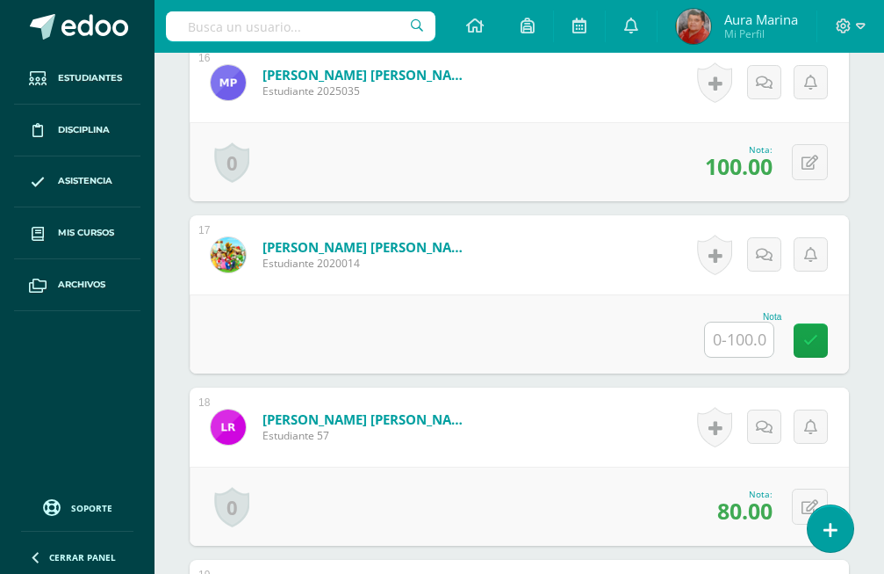
click at [730, 322] on input "text" at bounding box center [739, 339] width 69 height 34
type input "100"
click at [819, 333] on icon at bounding box center [811, 340] width 15 height 15
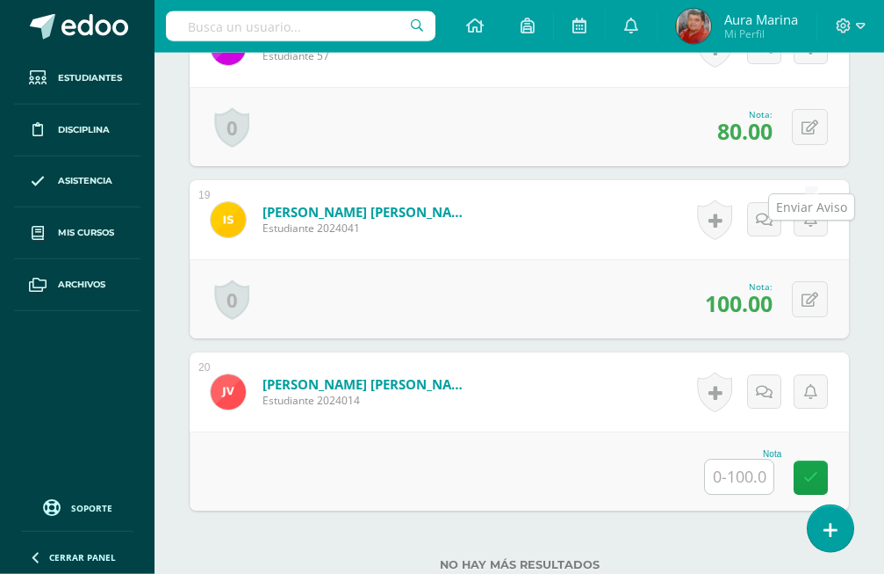
scroll to position [3612, 0]
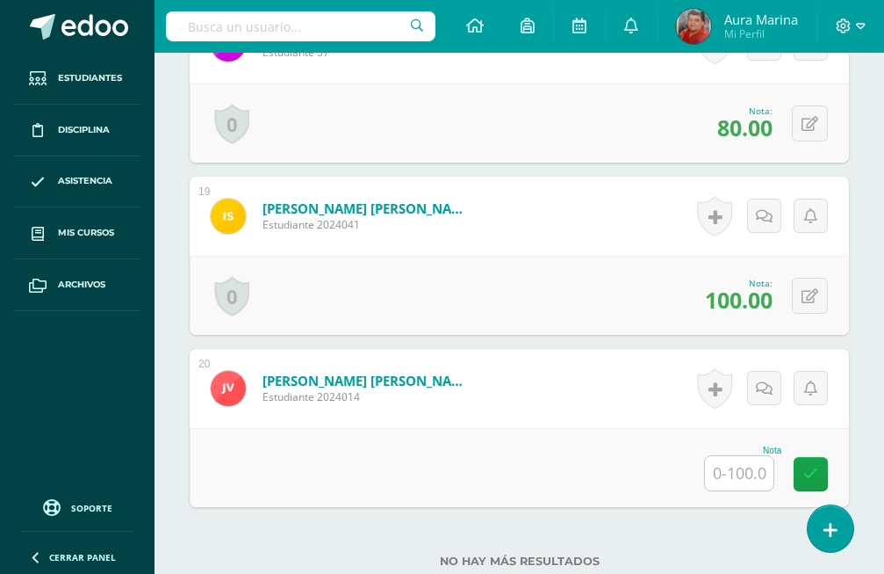
click at [757, 456] on input "text" at bounding box center [739, 473] width 69 height 34
type input "0"
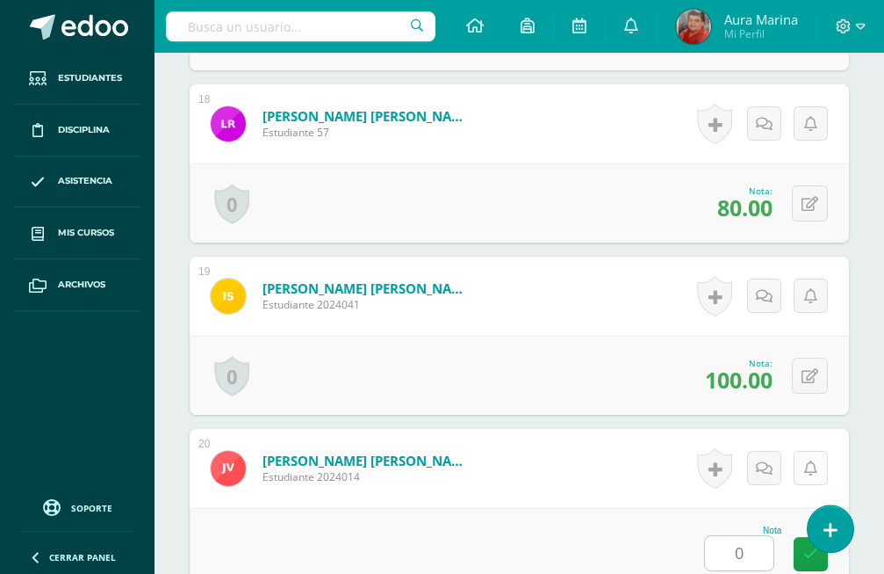
scroll to position [3523, 0]
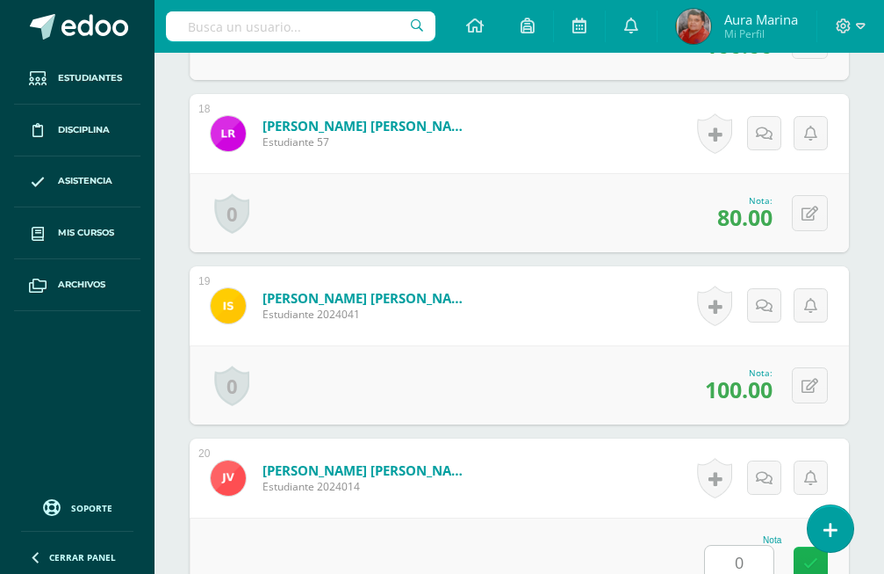
click at [806, 546] on link at bounding box center [811, 563] width 34 height 34
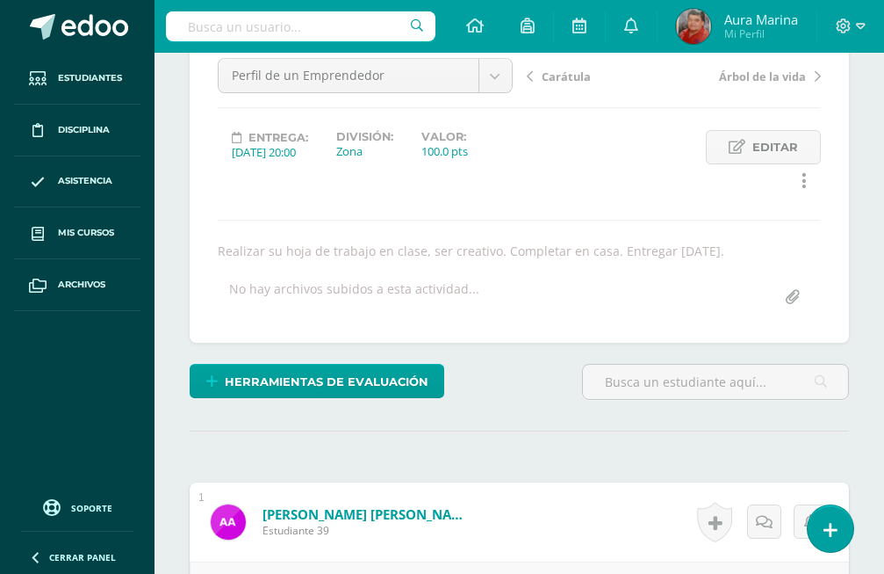
scroll to position [0, 0]
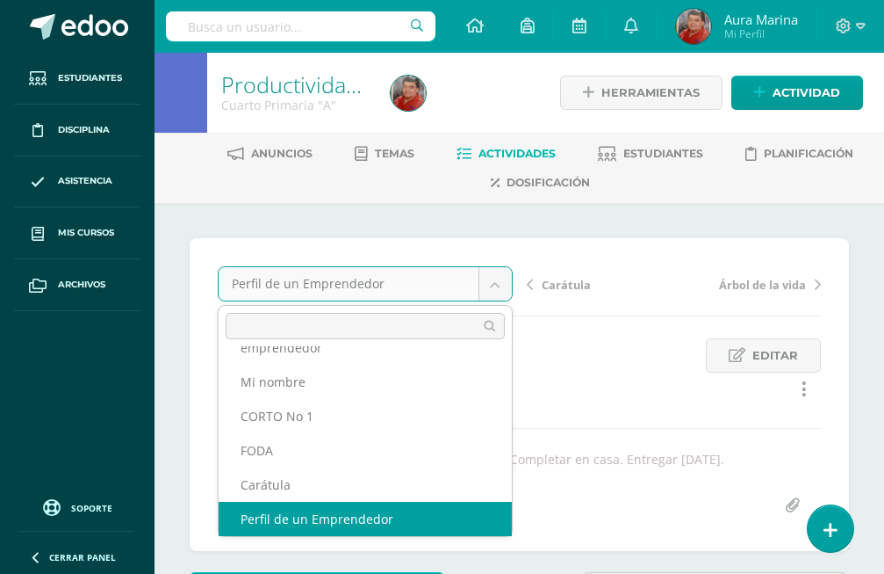
scroll to position [76, 0]
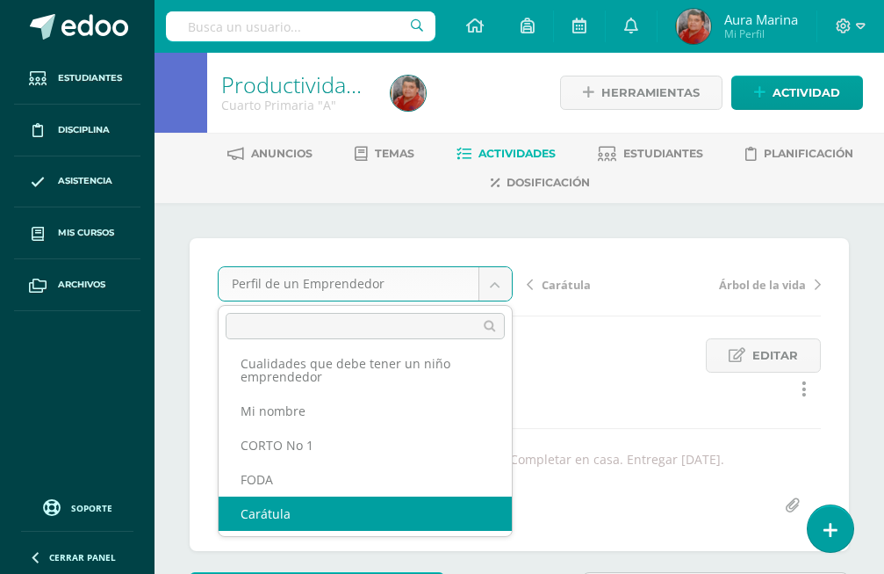
select select "/dashboard/teacher/grade-activity/171263/"
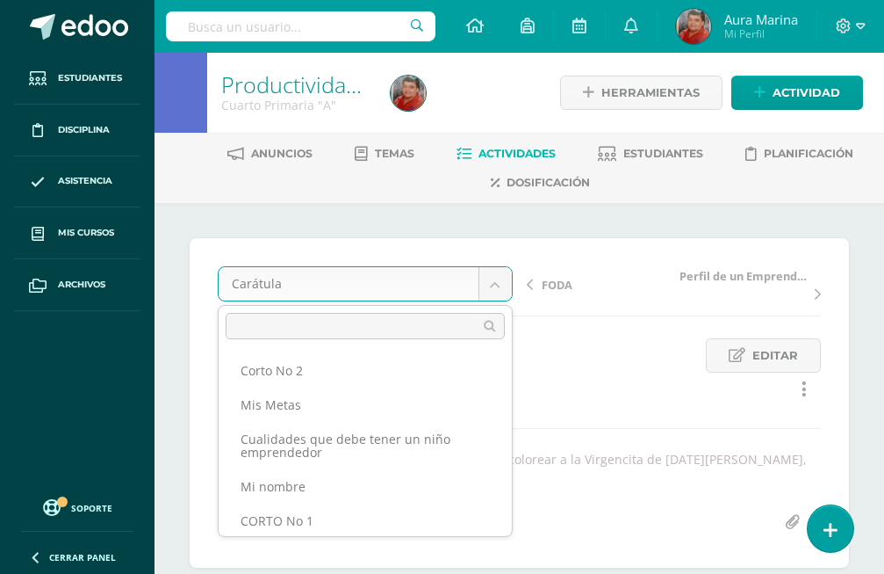
scroll to position [70, 0]
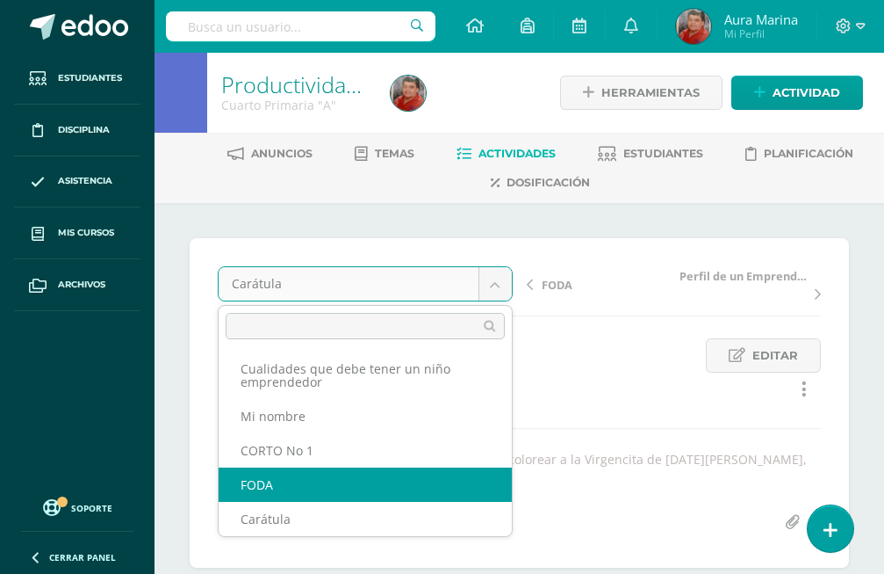
select select "/dashboard/teacher/grade-activity/171675/"
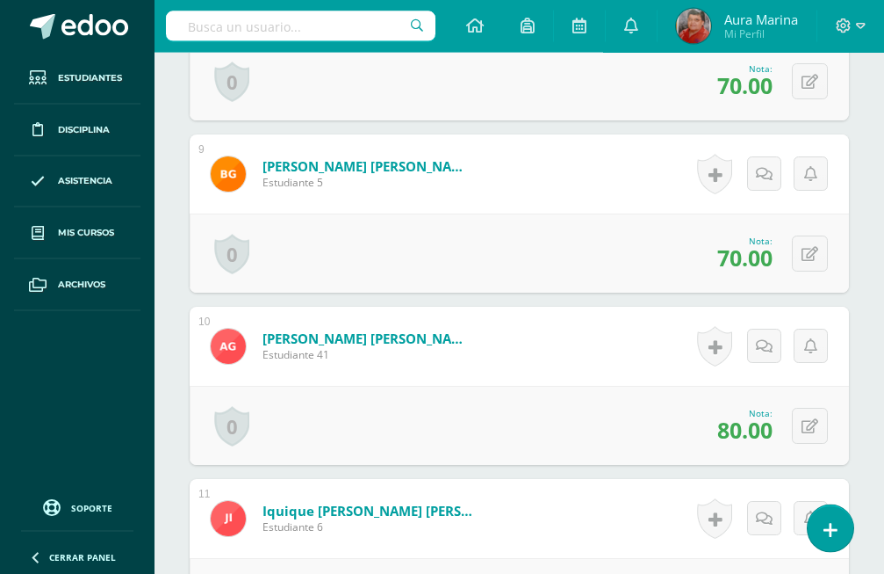
scroll to position [2065, 0]
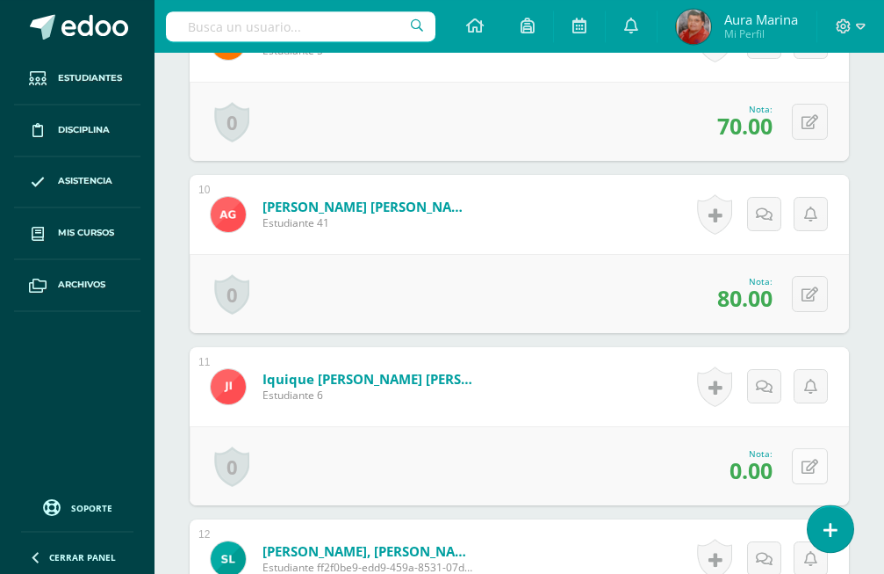
click at [814, 459] on icon at bounding box center [810, 466] width 17 height 15
click at [720, 454] on input "0.00" at bounding box center [693, 471] width 69 height 34
type input "0"
type input "70"
click at [757, 455] on link at bounding box center [764, 472] width 34 height 34
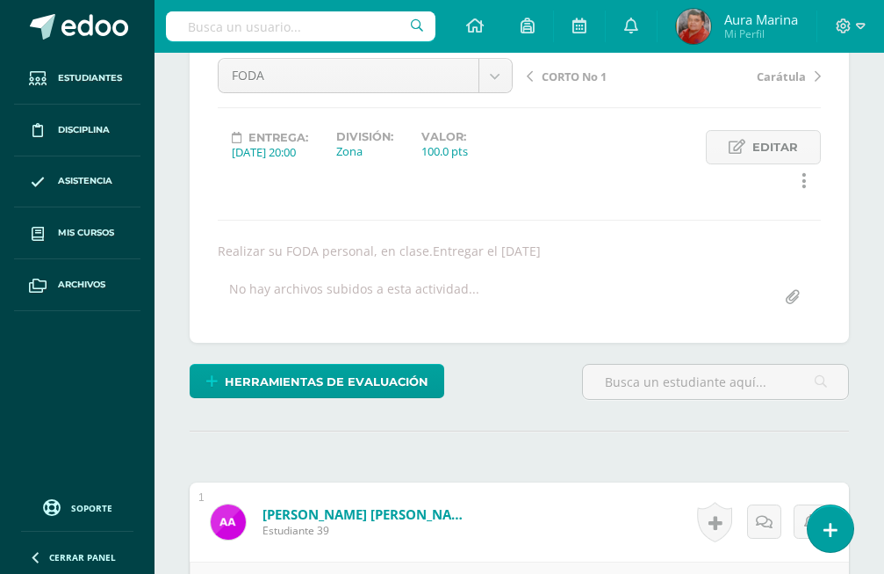
scroll to position [0, 0]
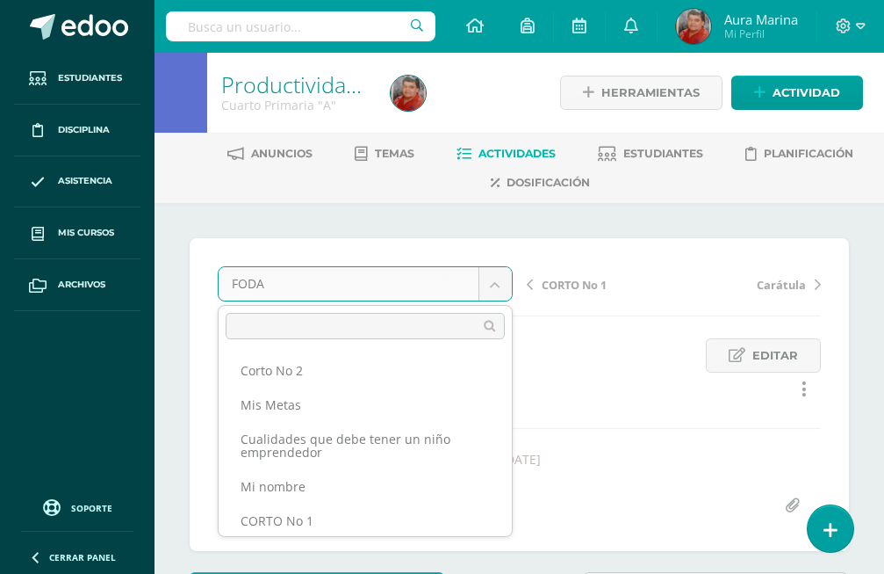
scroll to position [36, 0]
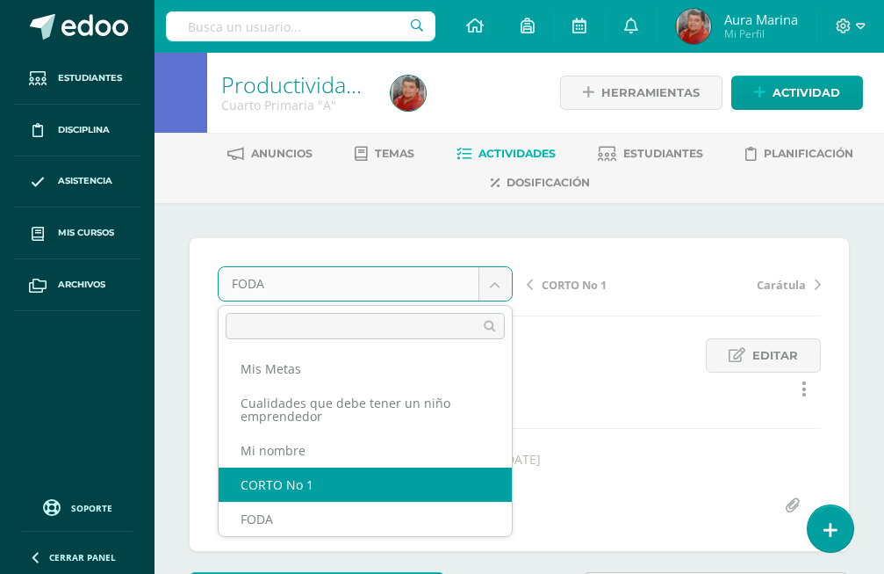
select select "/dashboard/teacher/grade-activity/171676/"
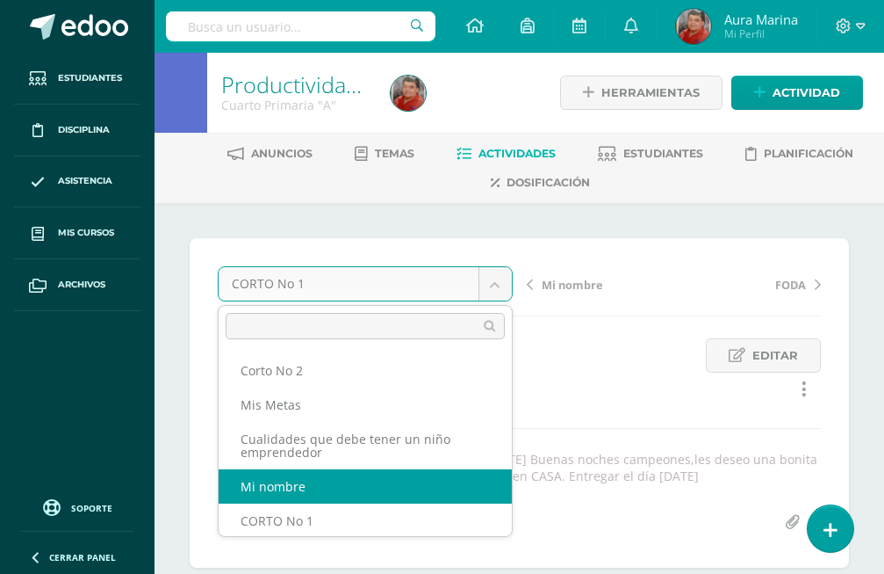
select select "/dashboard/teacher/grade-activity/172159/"
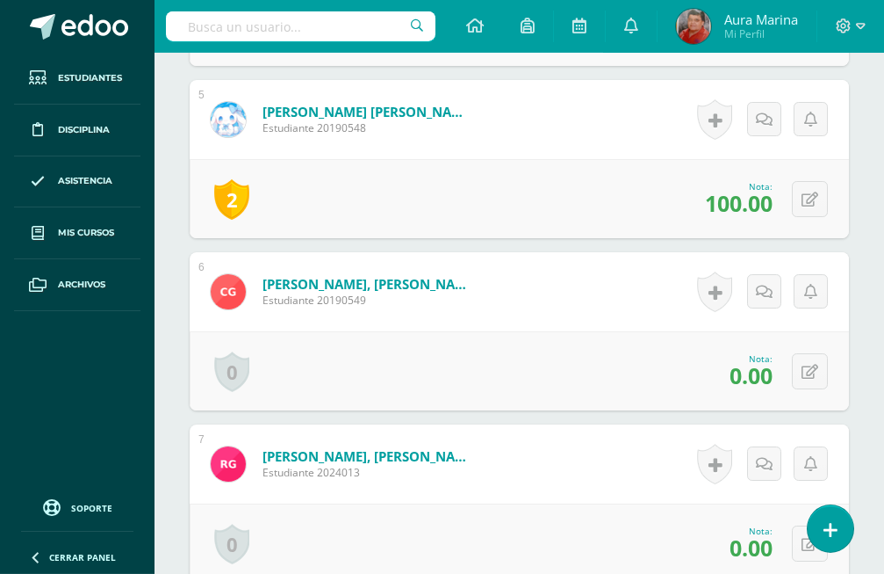
scroll to position [1365, 0]
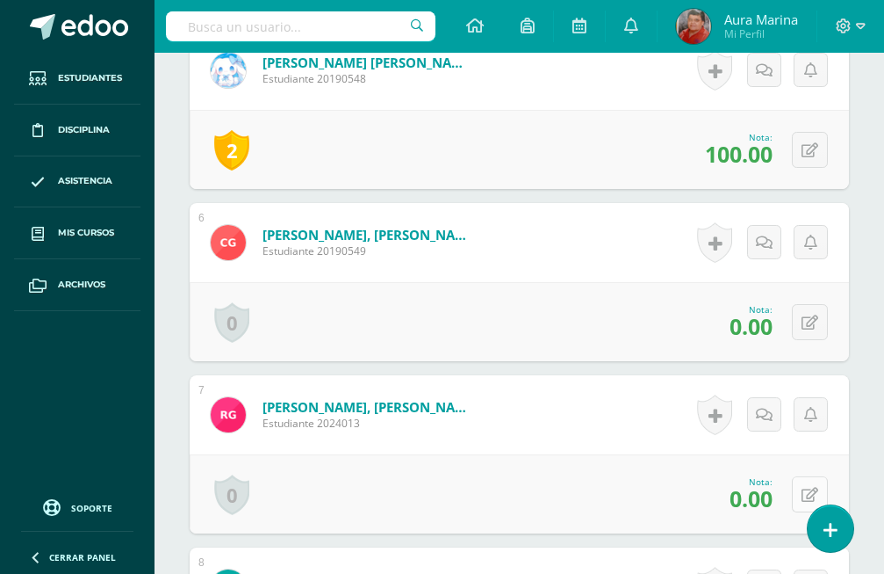
click at [815, 487] on icon at bounding box center [810, 494] width 17 height 15
click at [714, 482] on input "0.00" at bounding box center [693, 499] width 69 height 34
type input "0"
type input "60"
click at [761, 493] on icon at bounding box center [764, 500] width 15 height 15
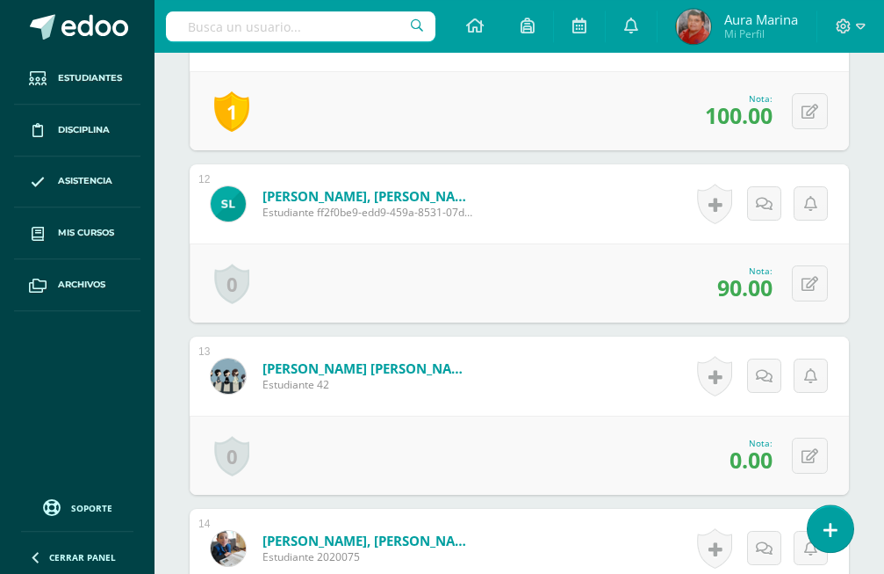
scroll to position [2440, 0]
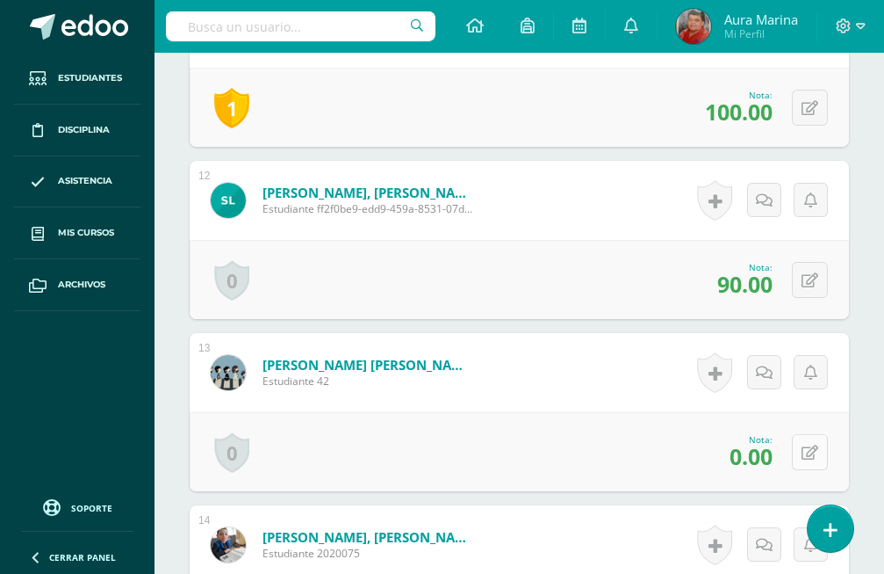
click at [817, 445] on icon at bounding box center [810, 452] width 17 height 15
click at [723, 440] on input "0.00" at bounding box center [693, 457] width 69 height 34
type input "0"
type input "60"
click at [779, 441] on link at bounding box center [764, 458] width 34 height 34
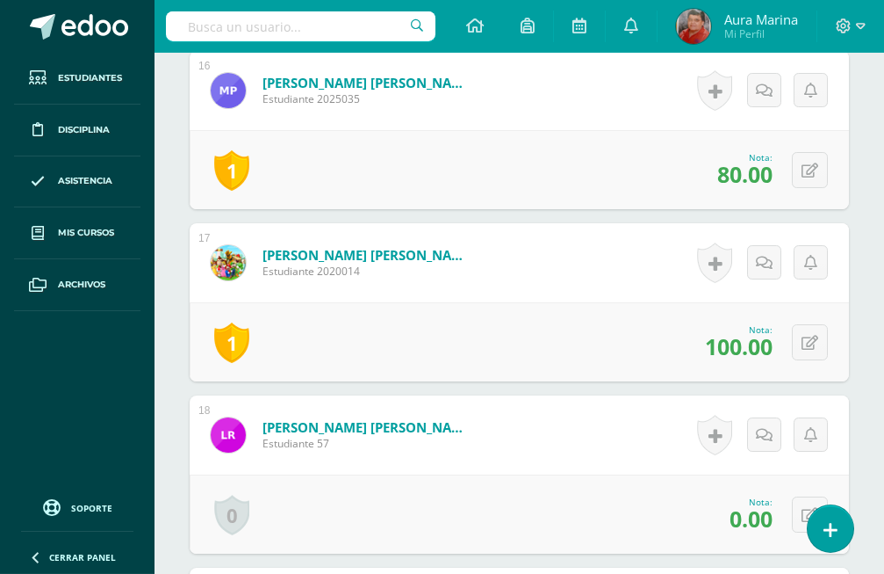
scroll to position [3425, 0]
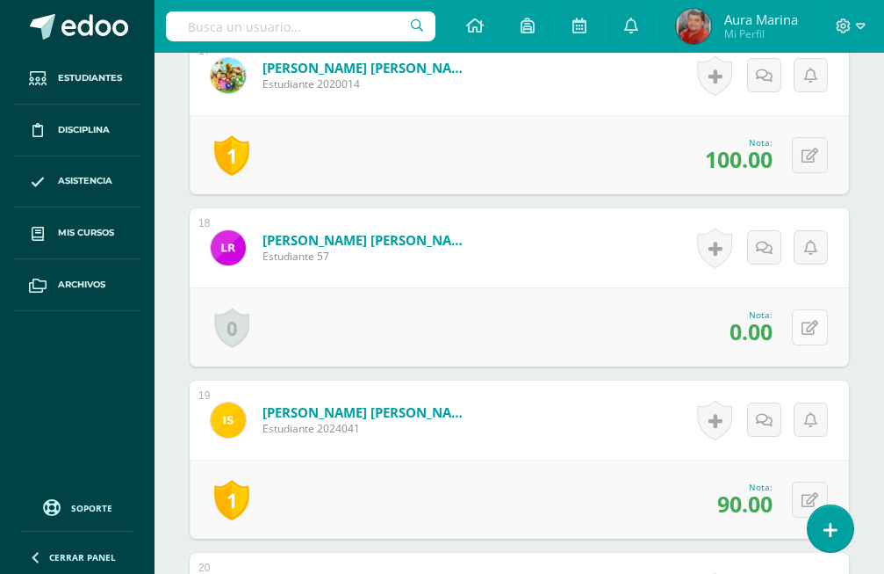
click at [812, 321] on icon at bounding box center [810, 328] width 17 height 15
click at [718, 315] on input "0.00" at bounding box center [693, 332] width 69 height 34
type input "0"
type input "60"
click at [761, 316] on link at bounding box center [764, 333] width 34 height 34
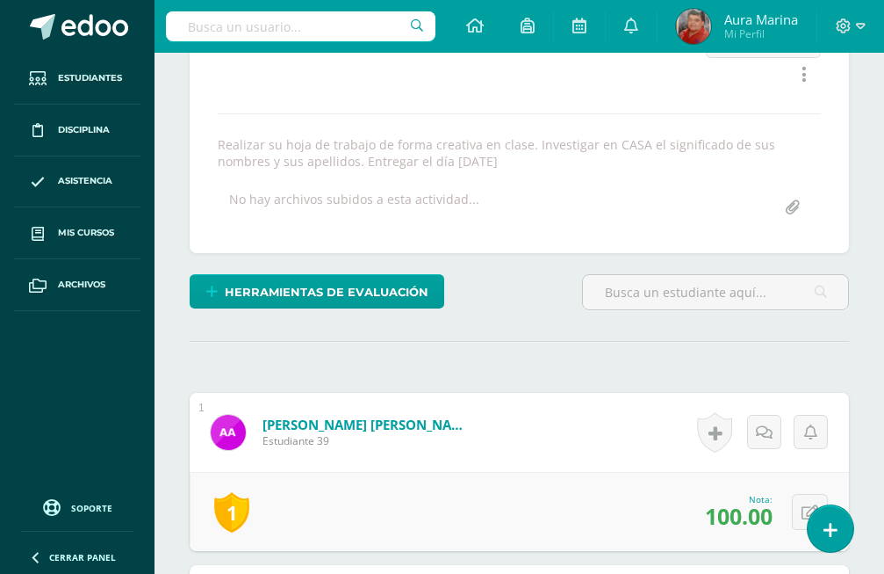
scroll to position [0, 0]
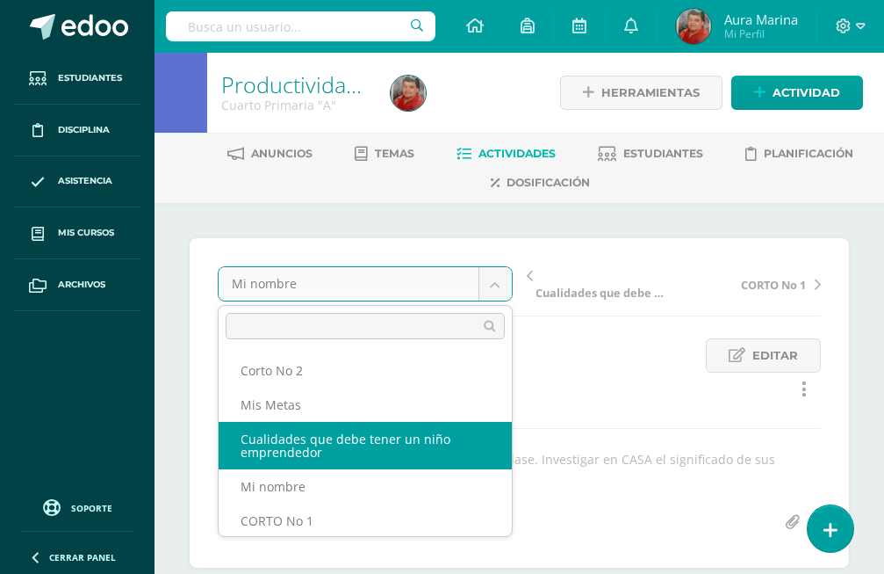
select select "/dashboard/teacher/grade-activity/172460/"
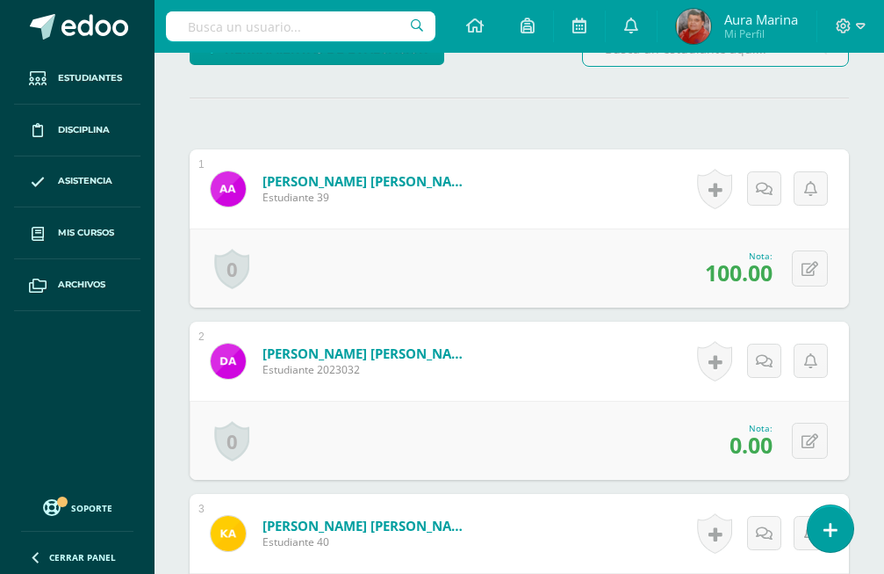
scroll to position [559, 0]
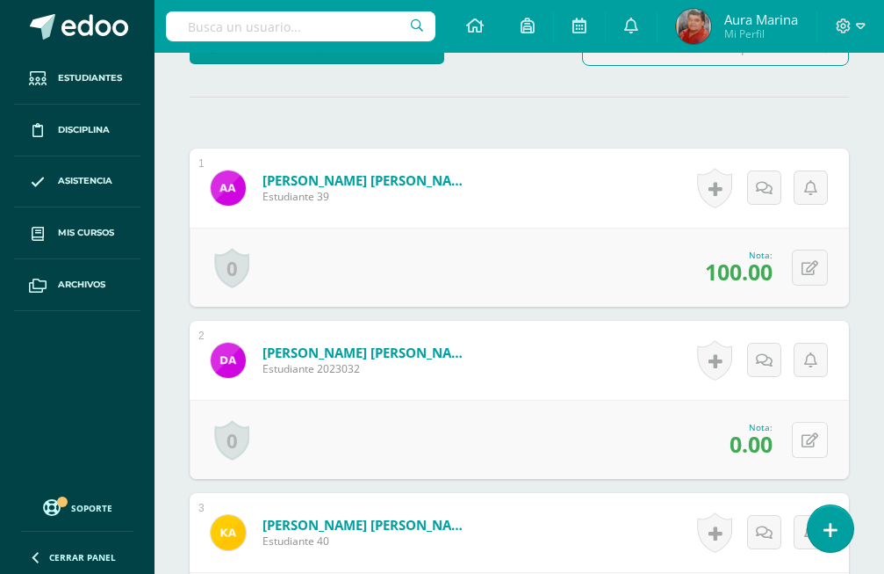
click at [811, 433] on icon at bounding box center [810, 440] width 17 height 15
click at [718, 428] on input "0.00" at bounding box center [693, 445] width 69 height 34
type input "0"
type input "80"
click at [759, 438] on icon at bounding box center [764, 445] width 15 height 15
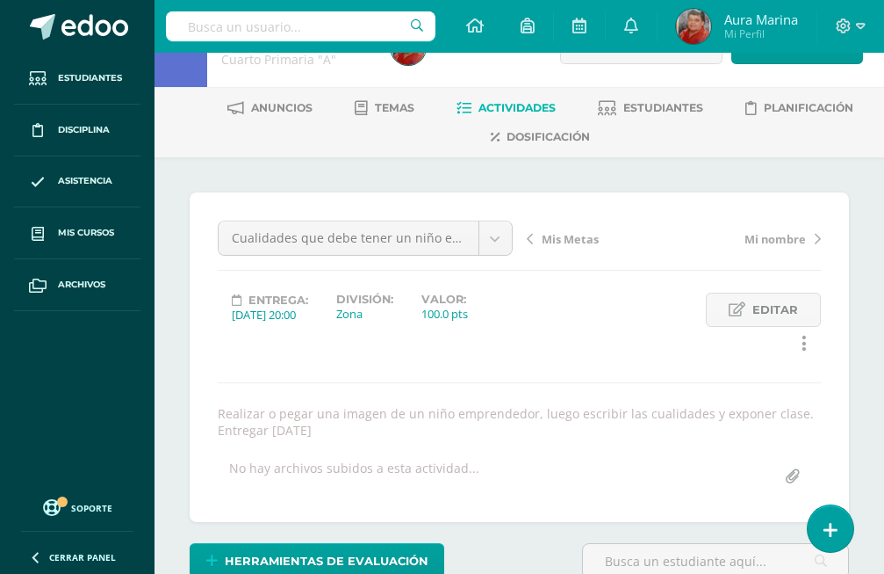
scroll to position [0, 0]
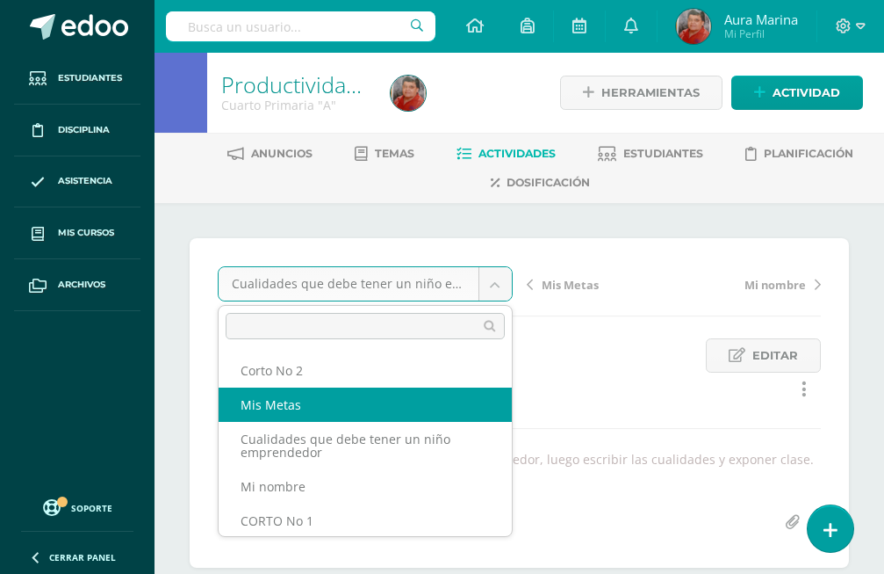
select select "/dashboard/teacher/grade-activity/173317/"
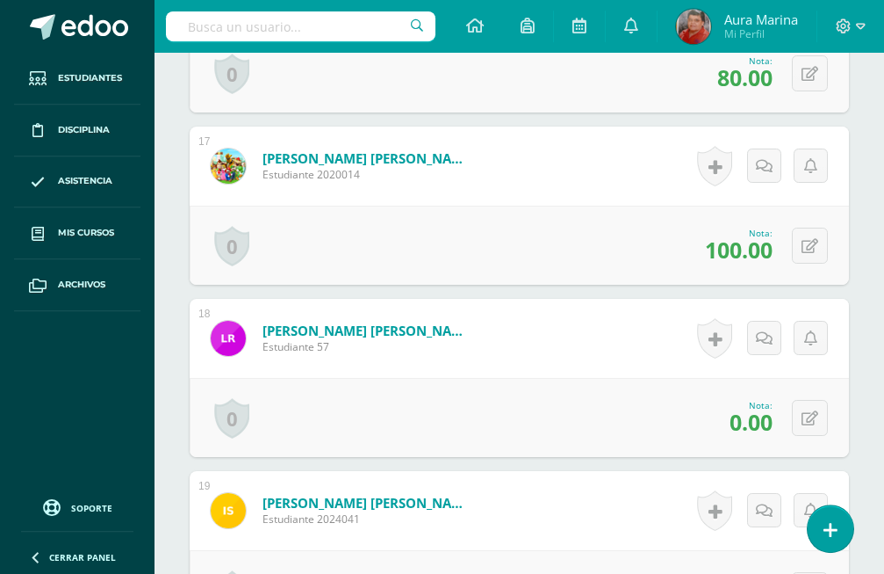
scroll to position [3319, 0]
click at [815, 410] on icon at bounding box center [810, 417] width 17 height 15
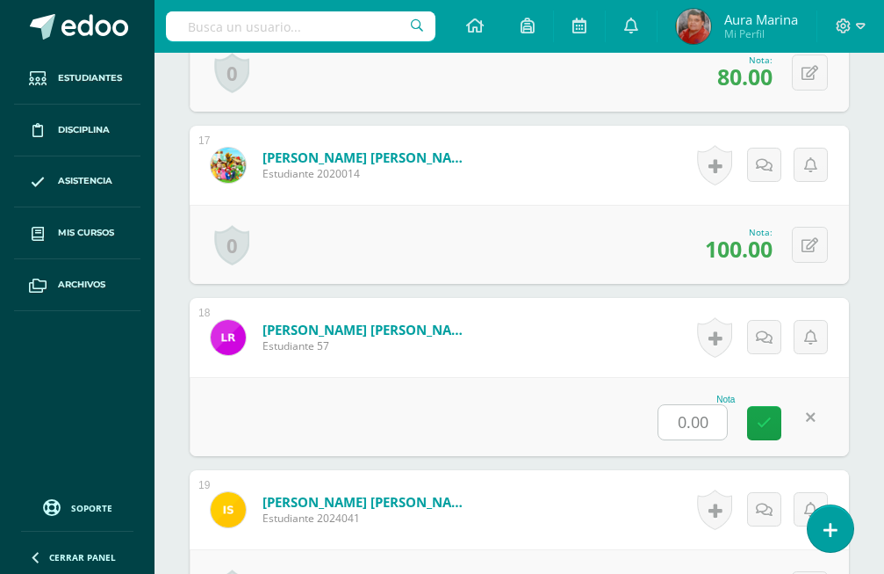
click at [715, 405] on input "0.00" at bounding box center [693, 422] width 69 height 34
type input "0"
click at [772, 406] on link at bounding box center [764, 423] width 34 height 34
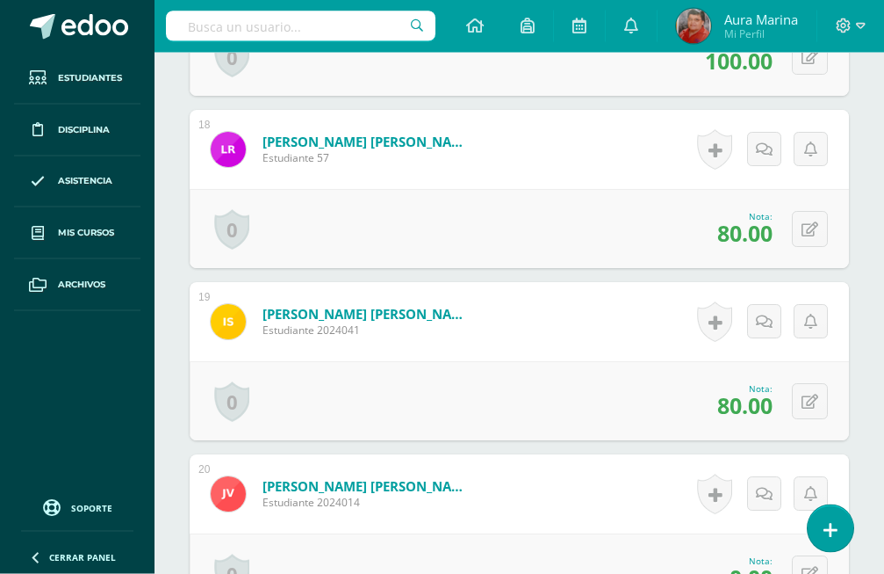
scroll to position [3344, 0]
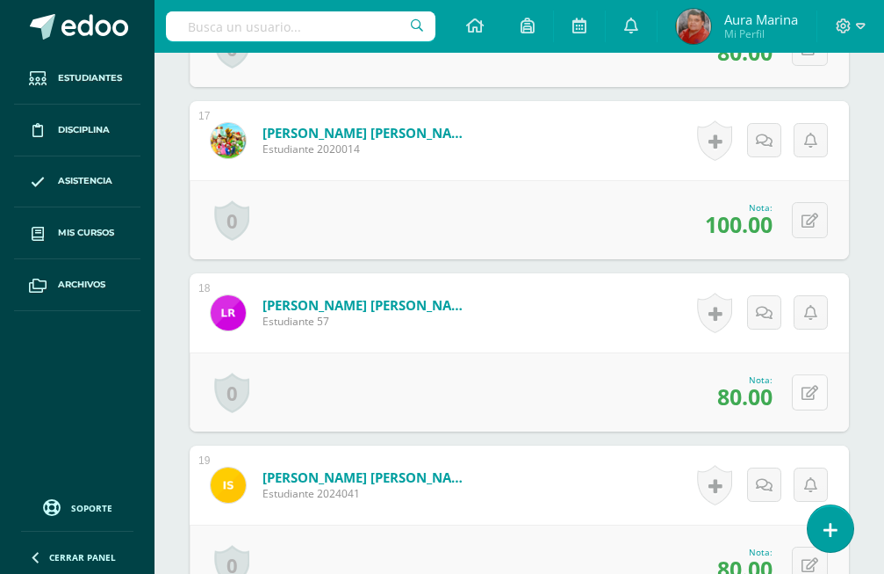
click at [819, 374] on button at bounding box center [810, 392] width 36 height 36
click at [722, 380] on input "80.00" at bounding box center [693, 397] width 69 height 34
type input "8"
type input "0"
click at [771, 391] on icon at bounding box center [764, 398] width 15 height 15
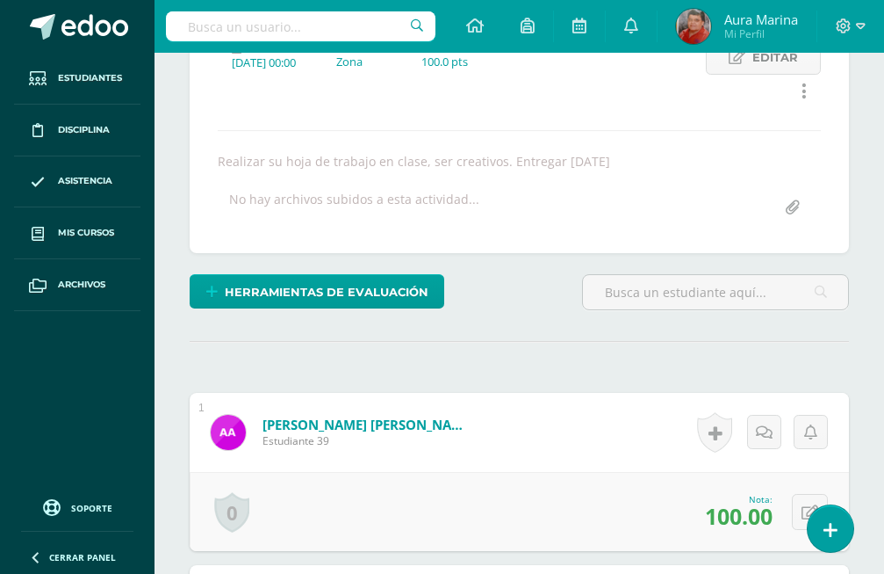
scroll to position [0, 0]
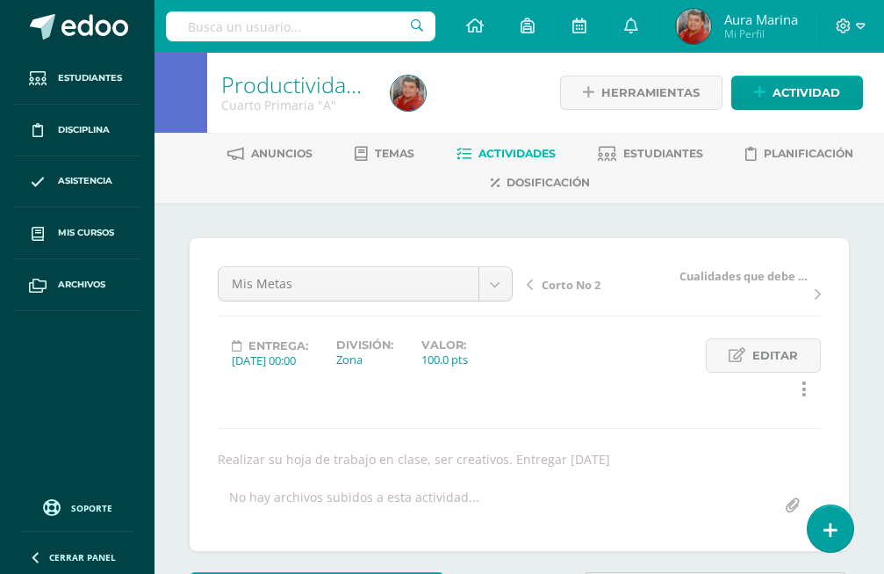
click at [526, 154] on span "Actividades" at bounding box center [517, 153] width 77 height 13
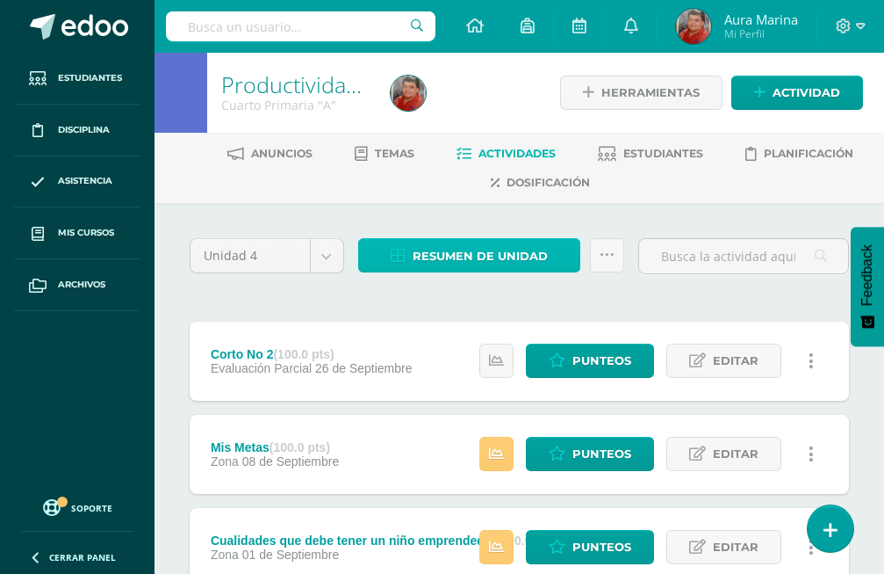
click at [444, 261] on span "Resumen de unidad" at bounding box center [480, 256] width 135 height 32
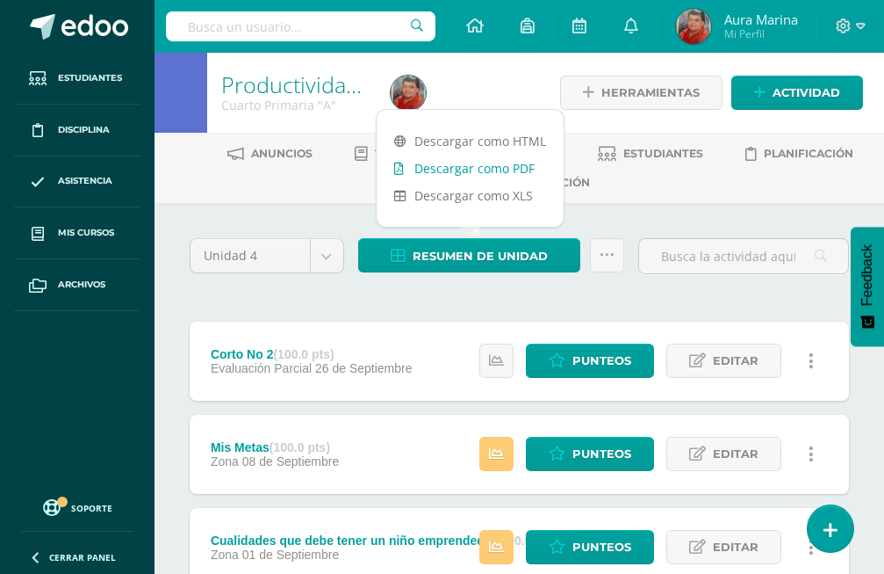
click at [436, 175] on link "Descargar como PDF" at bounding box center [470, 168] width 187 height 27
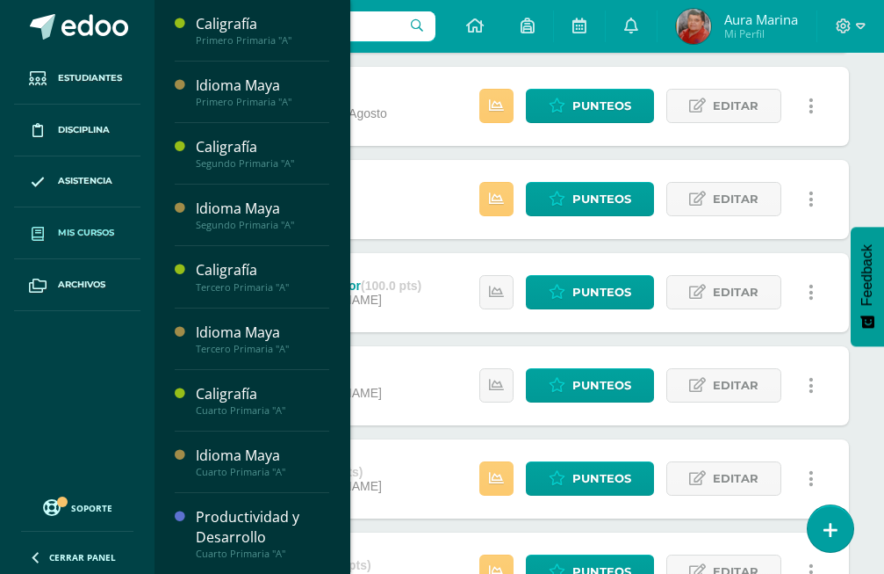
click at [76, 234] on span "Mis cursos" at bounding box center [86, 233] width 56 height 14
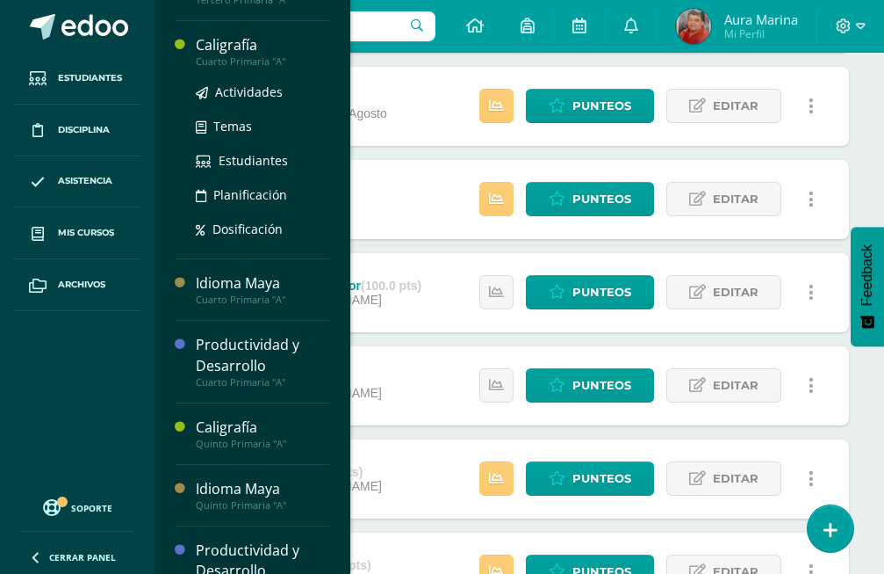
scroll to position [349, 0]
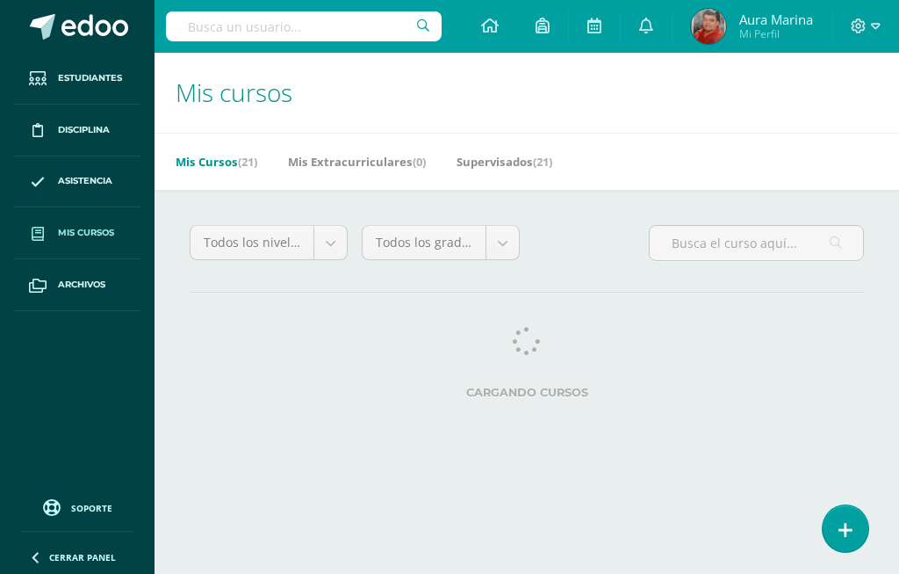
click at [70, 241] on link "Mis cursos" at bounding box center [77, 233] width 126 height 52
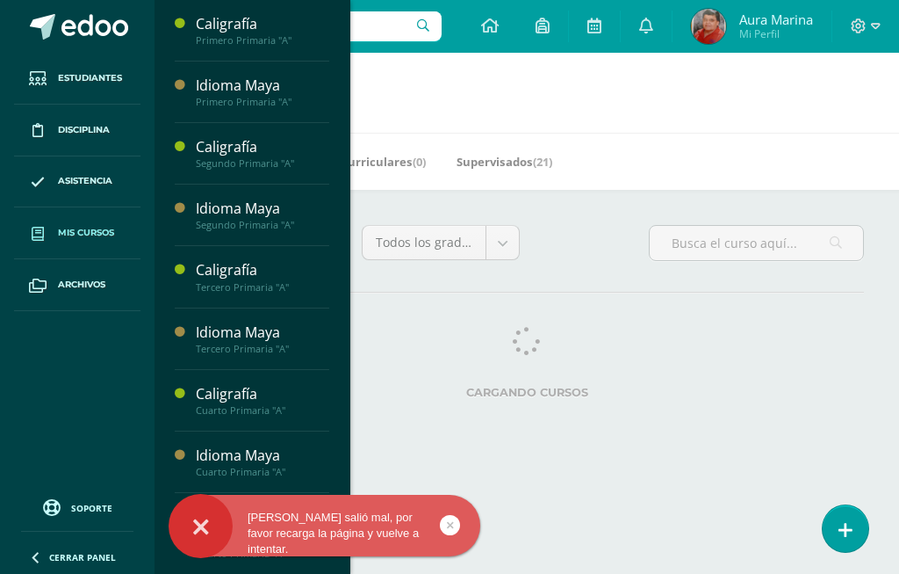
scroll to position [400, 0]
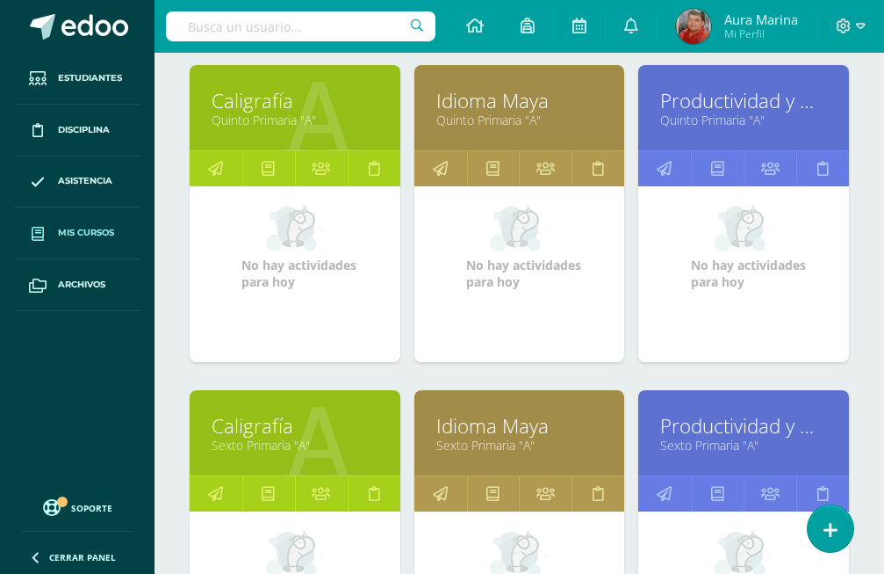
scroll to position [699, 0]
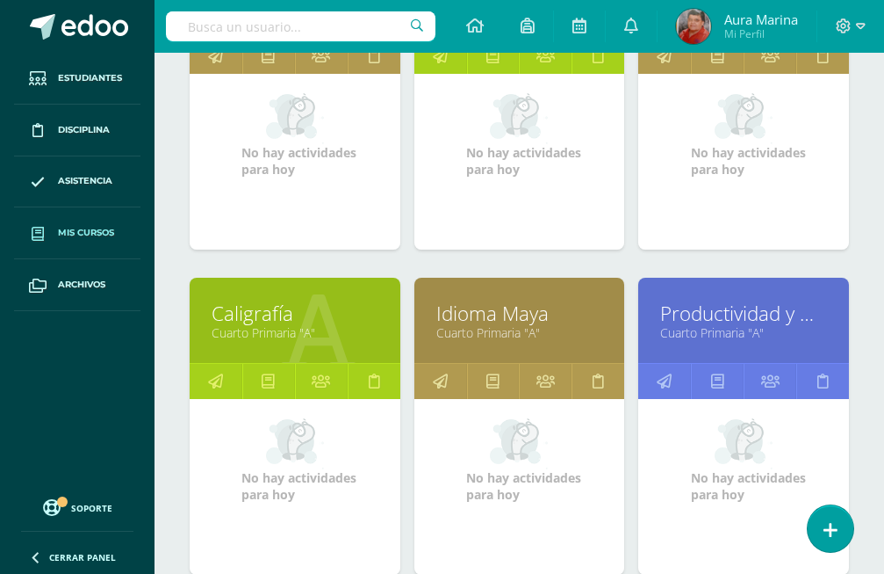
click at [689, 299] on link "Productividad y Desarrollo" at bounding box center [743, 312] width 167 height 27
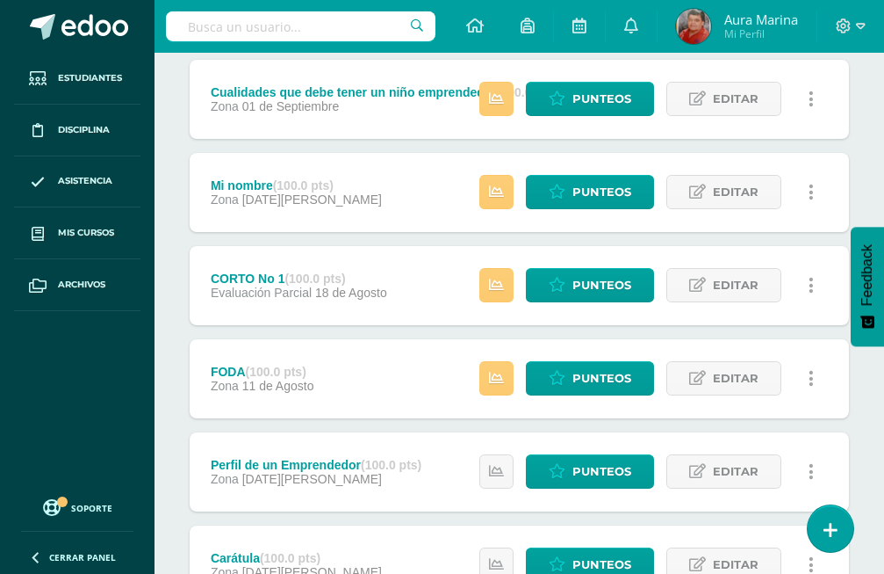
scroll to position [90, 0]
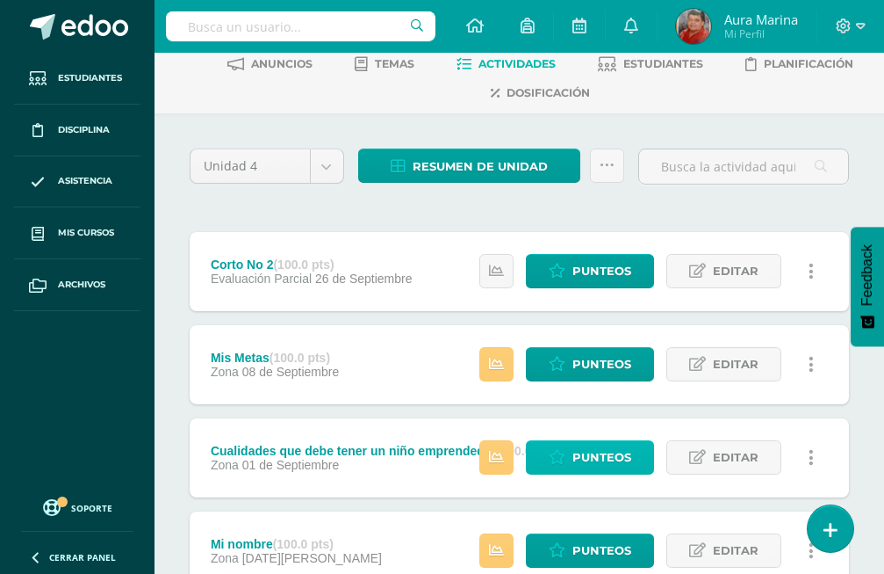
click at [631, 441] on span "Punteos" at bounding box center [602, 457] width 59 height 32
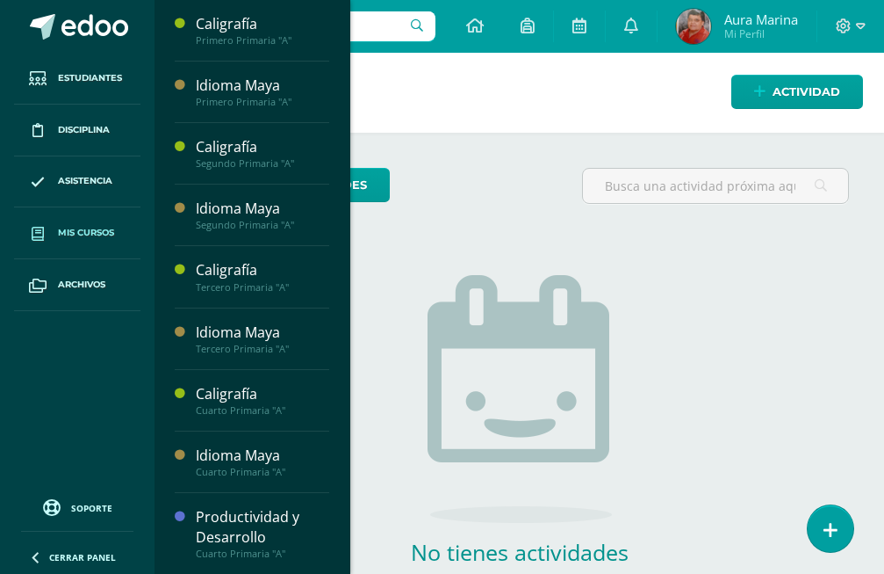
click at [70, 234] on span "Mis cursos" at bounding box center [86, 233] width 56 height 14
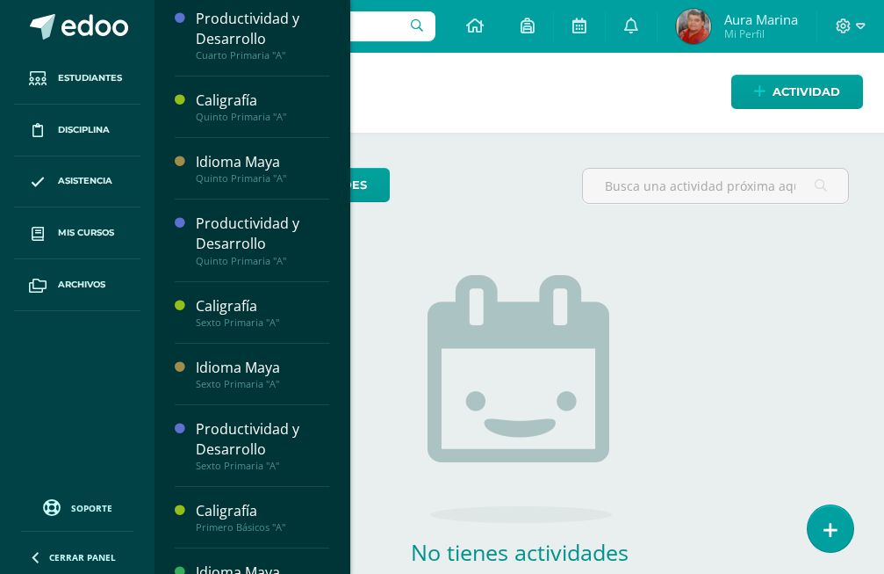
scroll to position [501, 0]
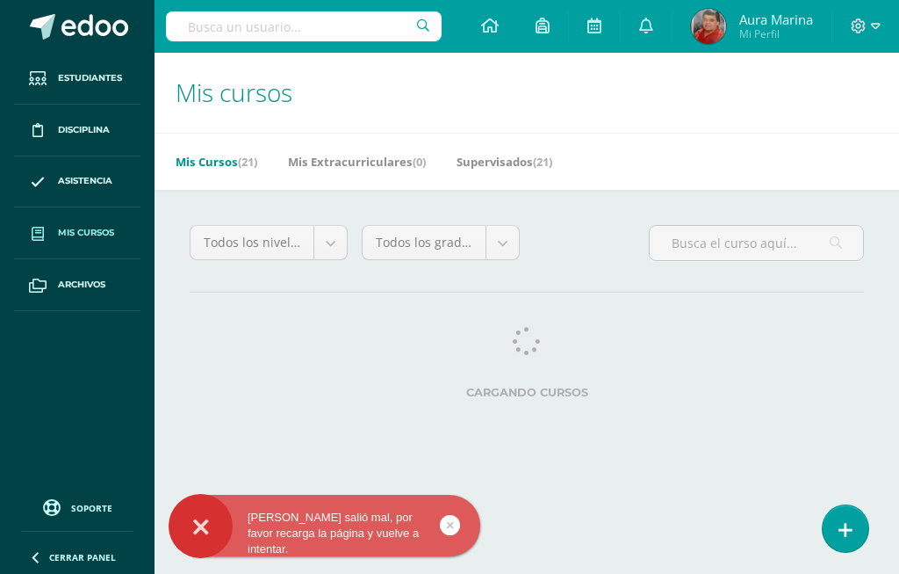
scroll to position [557, 0]
click at [577, 425] on html "[PERSON_NAME] salió mal, por favor recarga la página y vuelve a intentar. Estud…" at bounding box center [449, 220] width 899 height 441
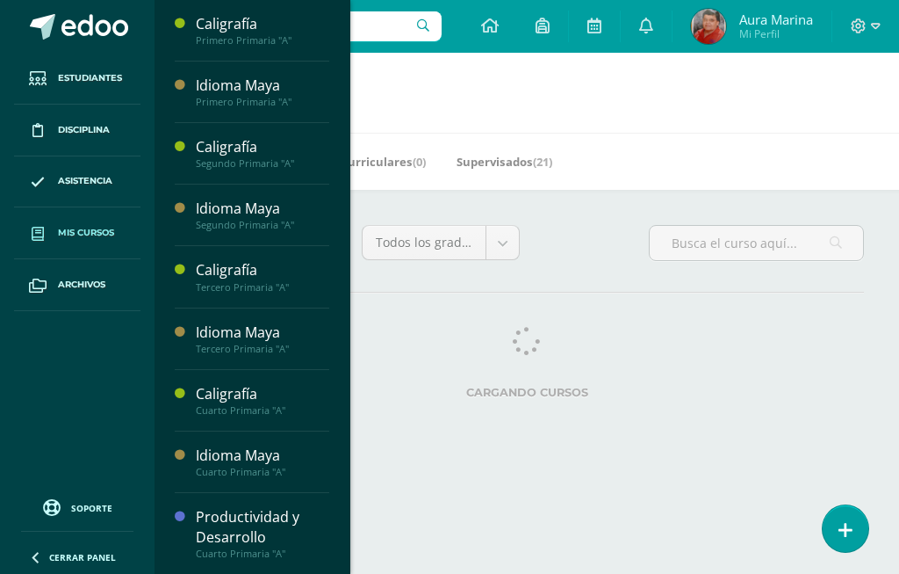
scroll to position [835, 0]
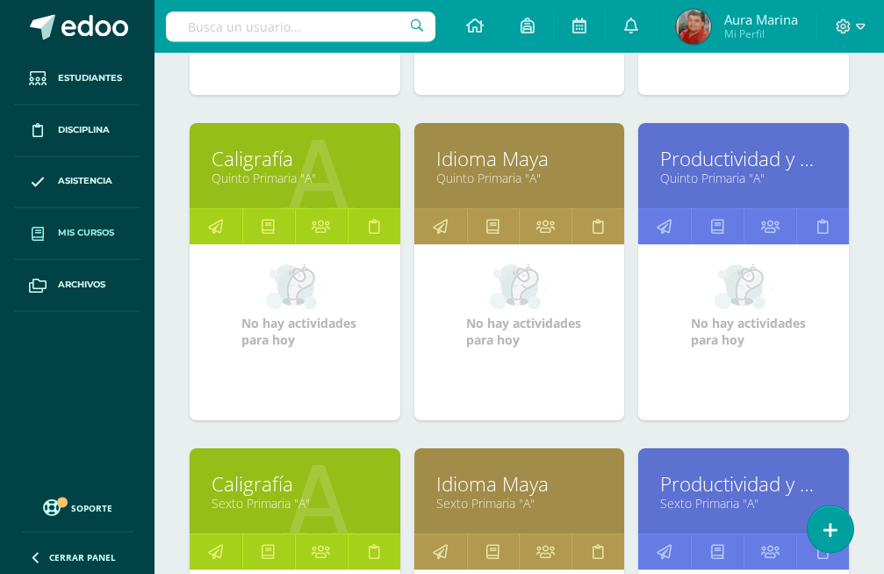
scroll to position [1237, 0]
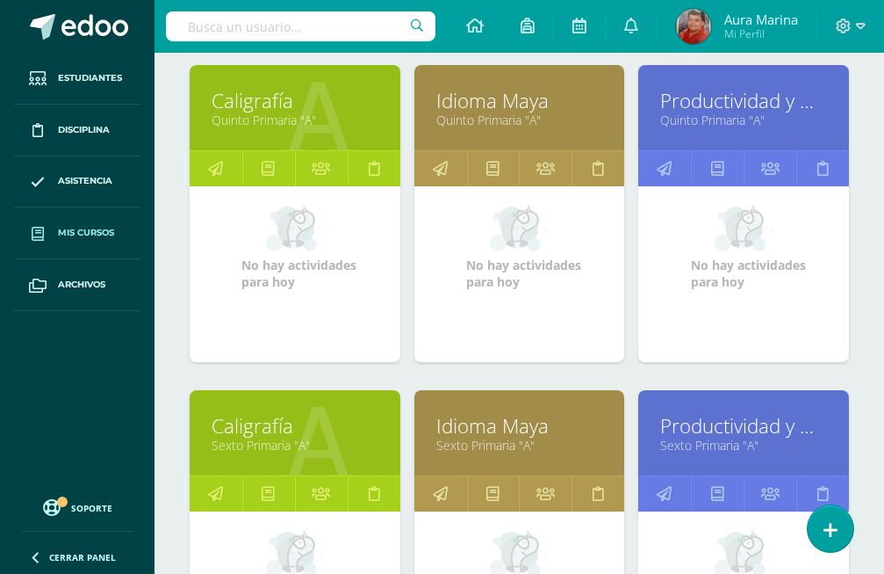
click at [705, 412] on link "Productividad y Desarrollo" at bounding box center [743, 425] width 167 height 27
click at [674, 476] on link at bounding box center [664, 493] width 53 height 35
click at [666, 476] on icon at bounding box center [664, 493] width 15 height 34
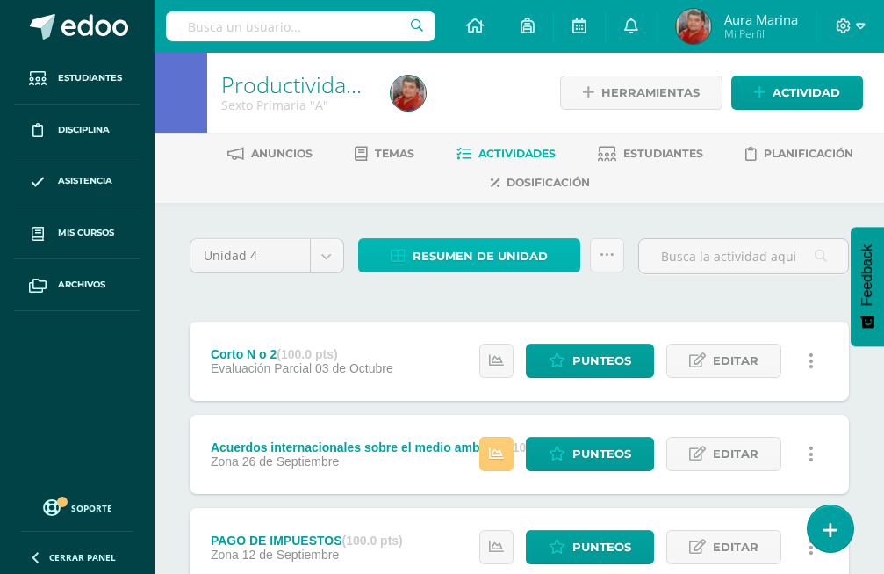
click at [466, 253] on span "Resumen de unidad" at bounding box center [480, 256] width 135 height 32
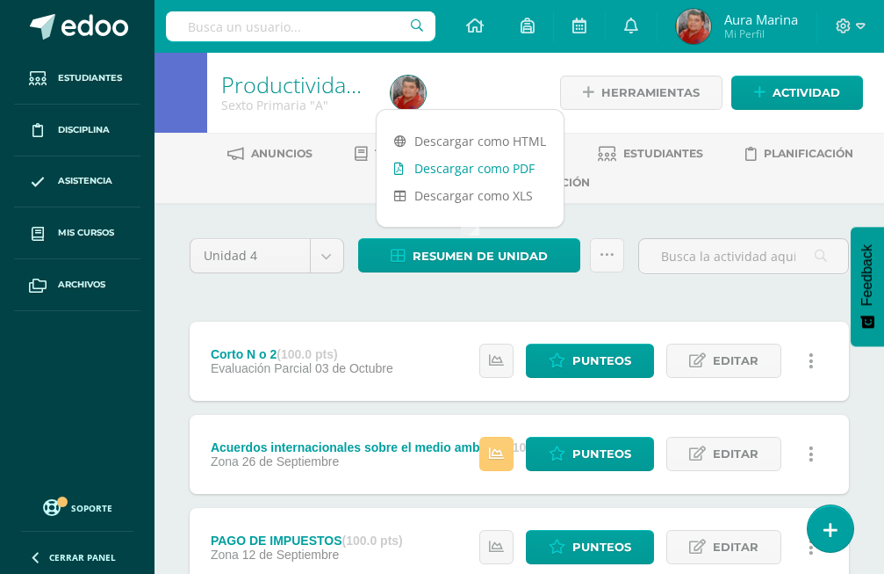
click at [446, 169] on link "Descargar como PDF" at bounding box center [470, 168] width 187 height 27
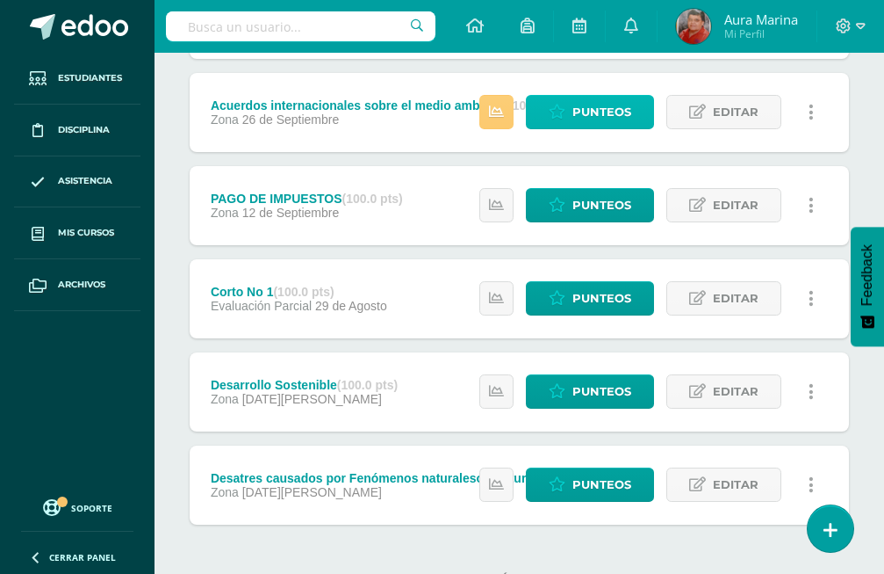
click at [634, 95] on link "Punteos" at bounding box center [590, 112] width 128 height 34
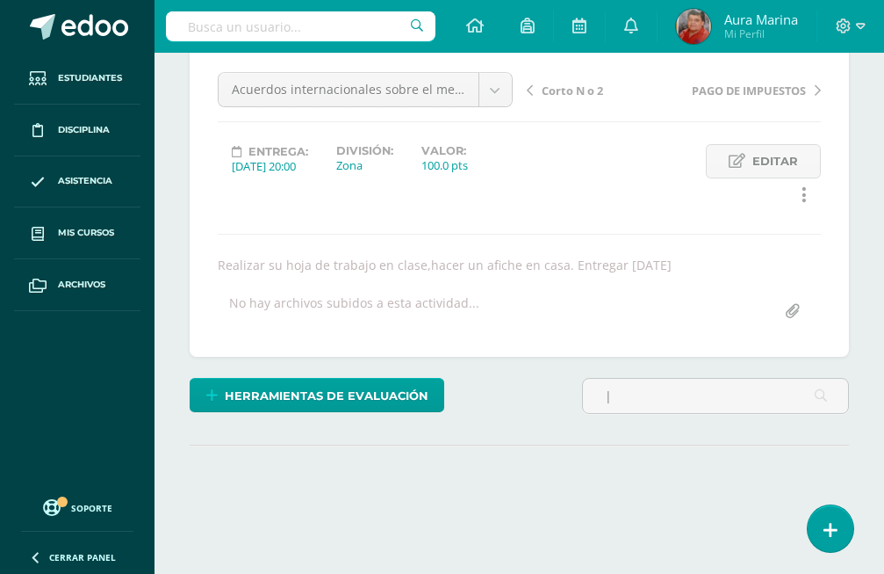
scroll to position [0, 2536]
type input "|"
